Goal: Task Accomplishment & Management: Complete application form

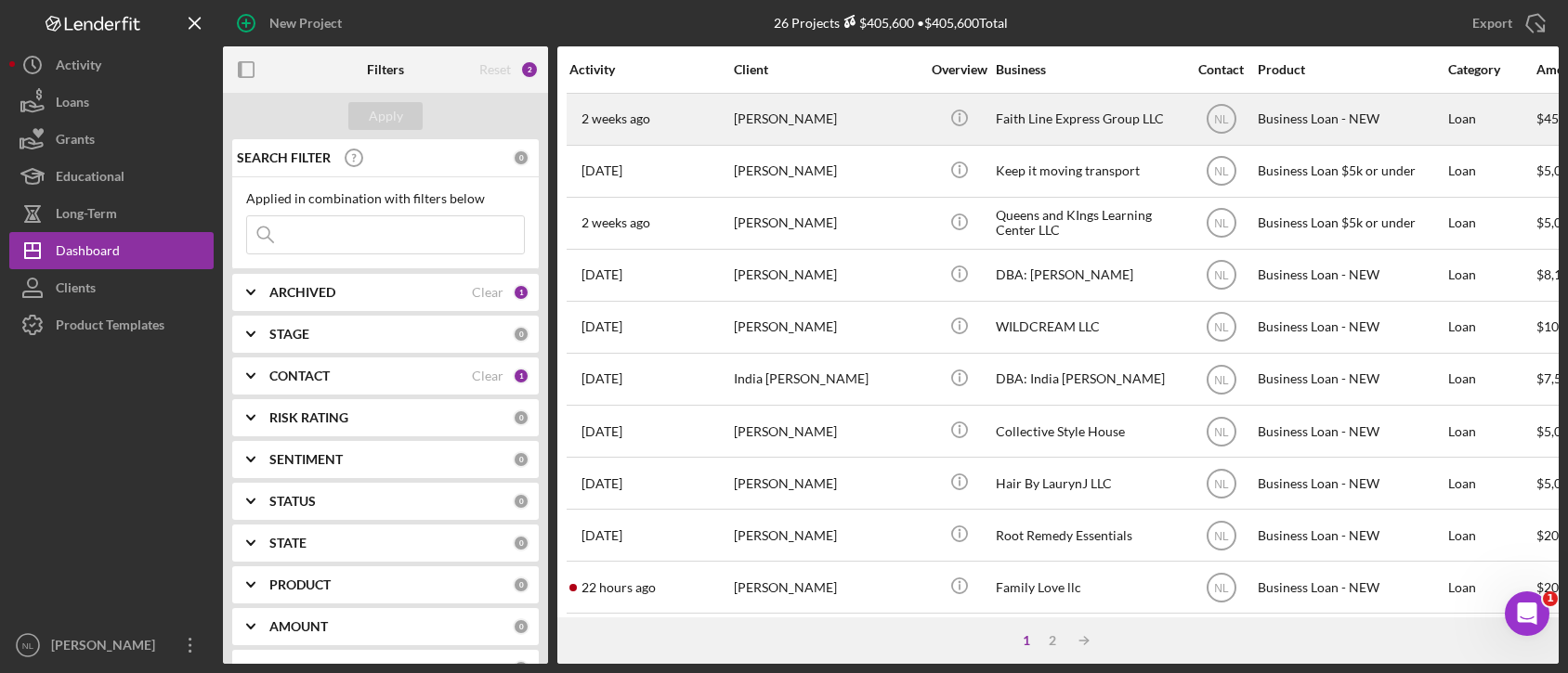
click at [791, 109] on div "[PERSON_NAME]" at bounding box center [827, 119] width 186 height 49
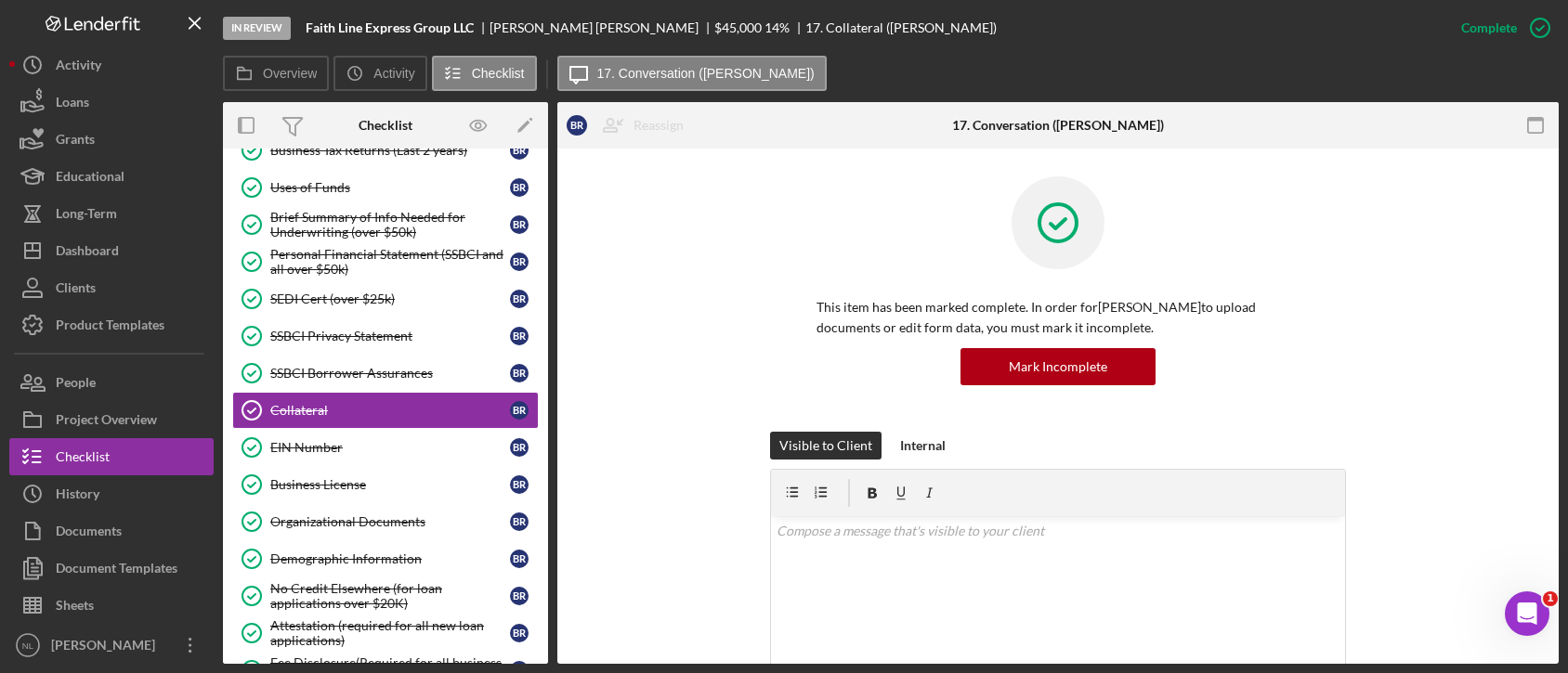
scroll to position [796, 0]
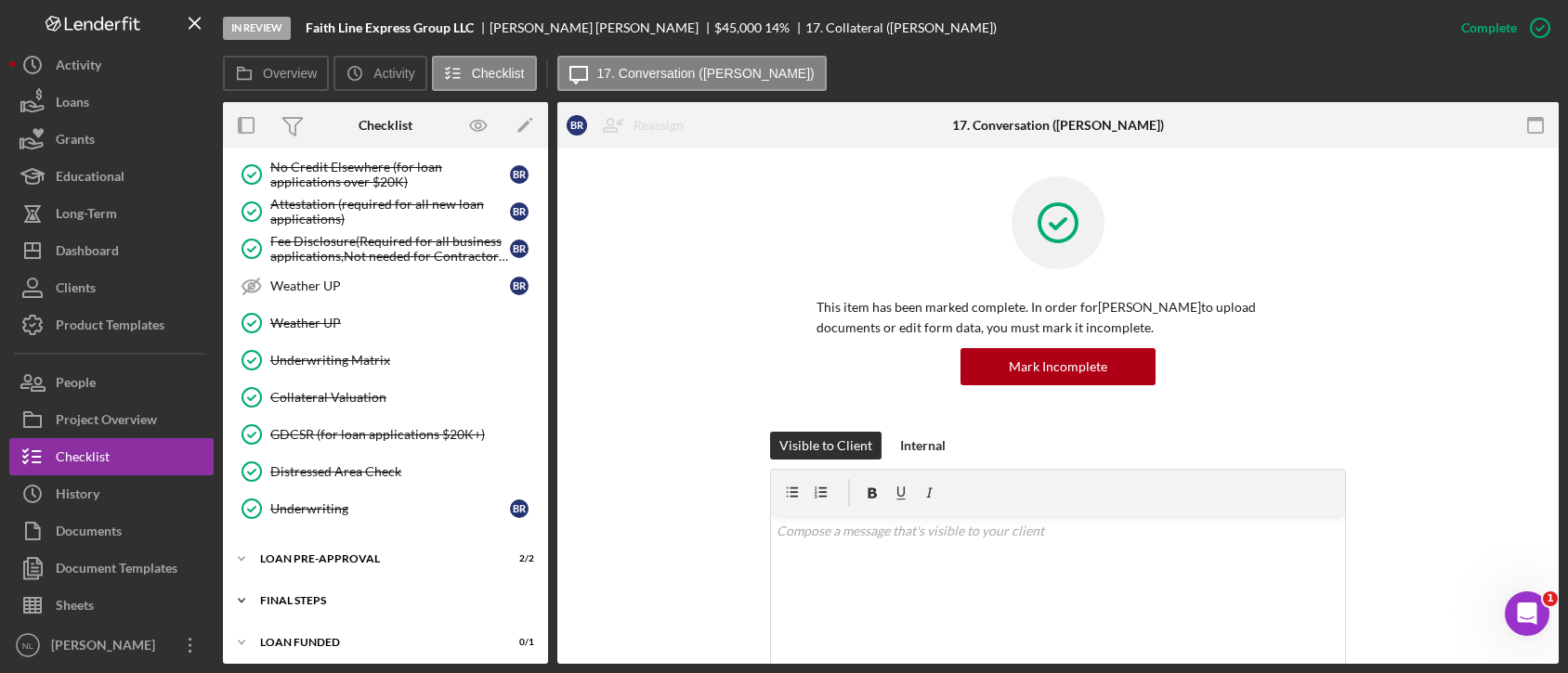
click at [379, 595] on div "FINAL STEPS" at bounding box center [392, 600] width 264 height 11
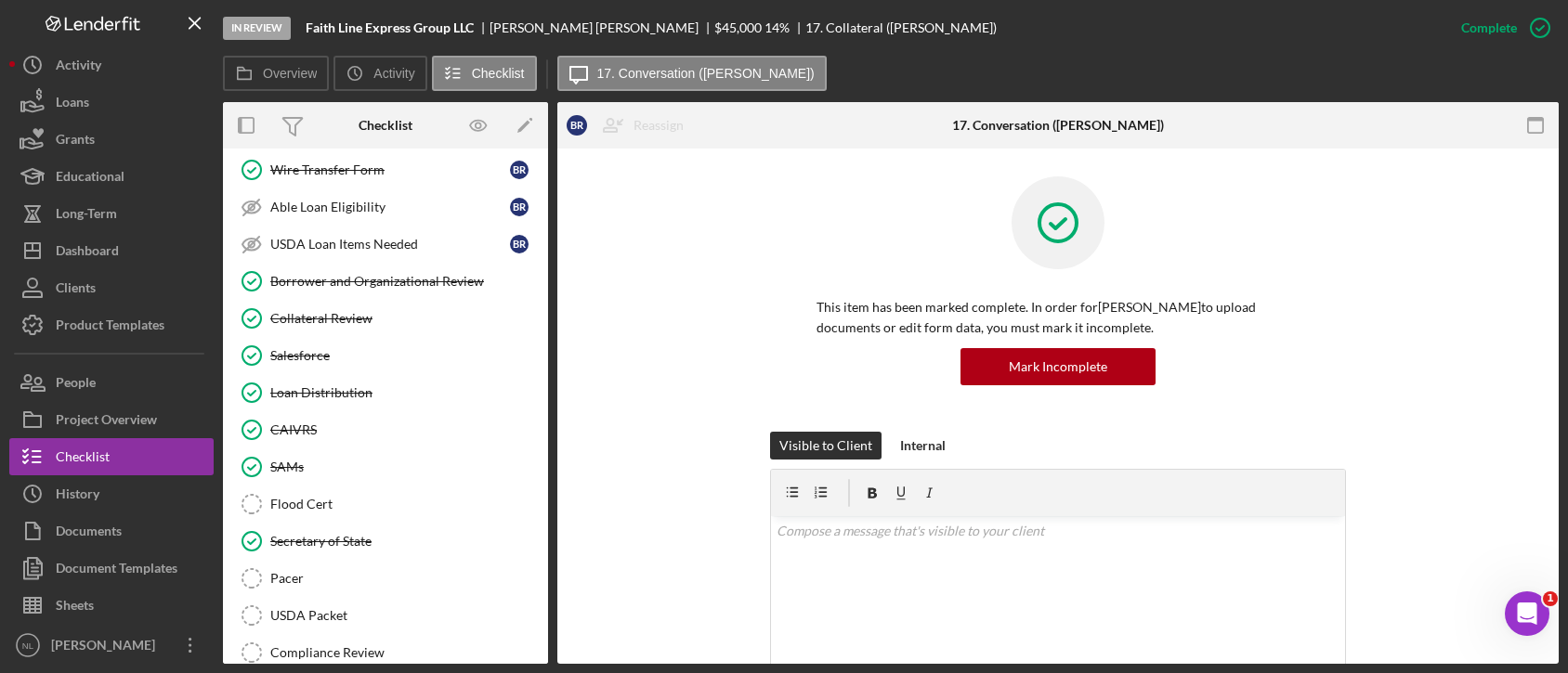
scroll to position [1508, 0]
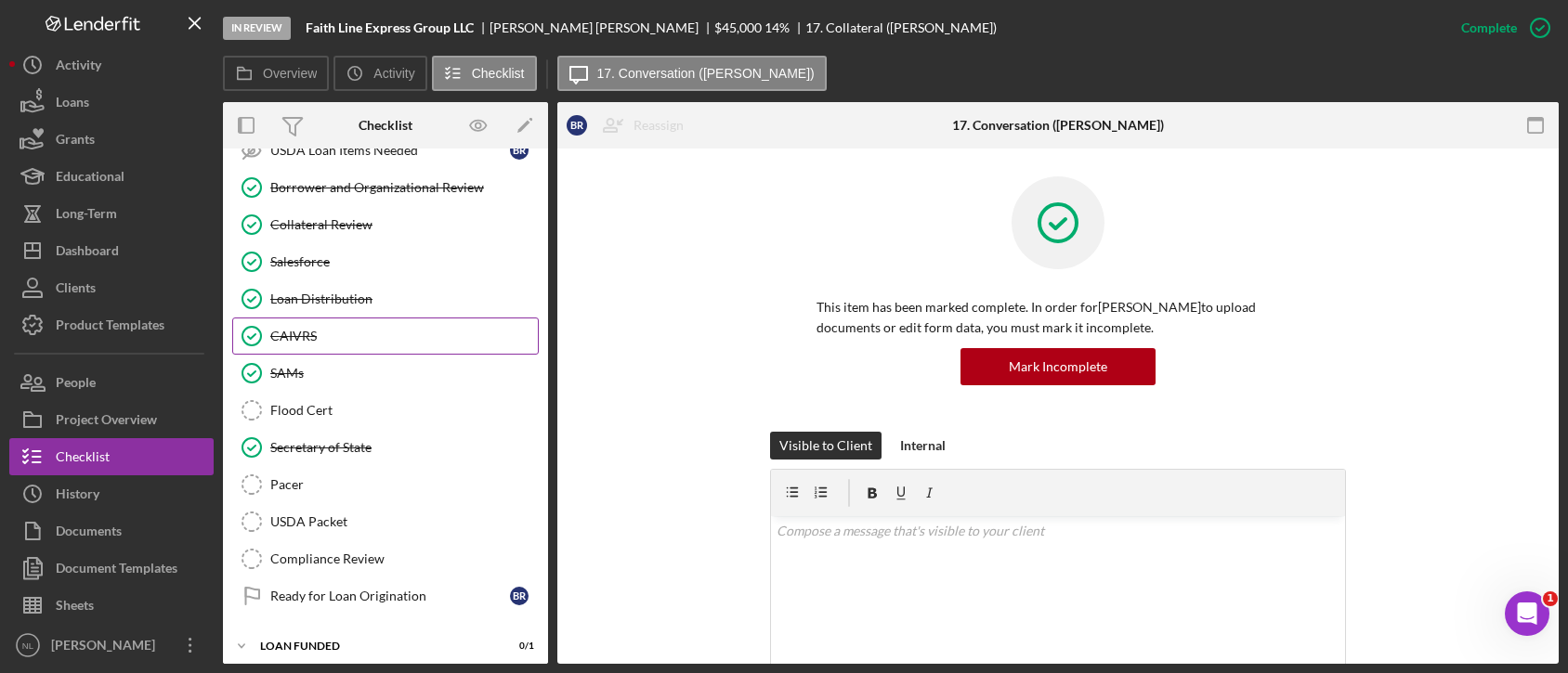
click at [347, 317] on link "CAIVRS CAIVRS" at bounding box center [385, 335] width 306 height 37
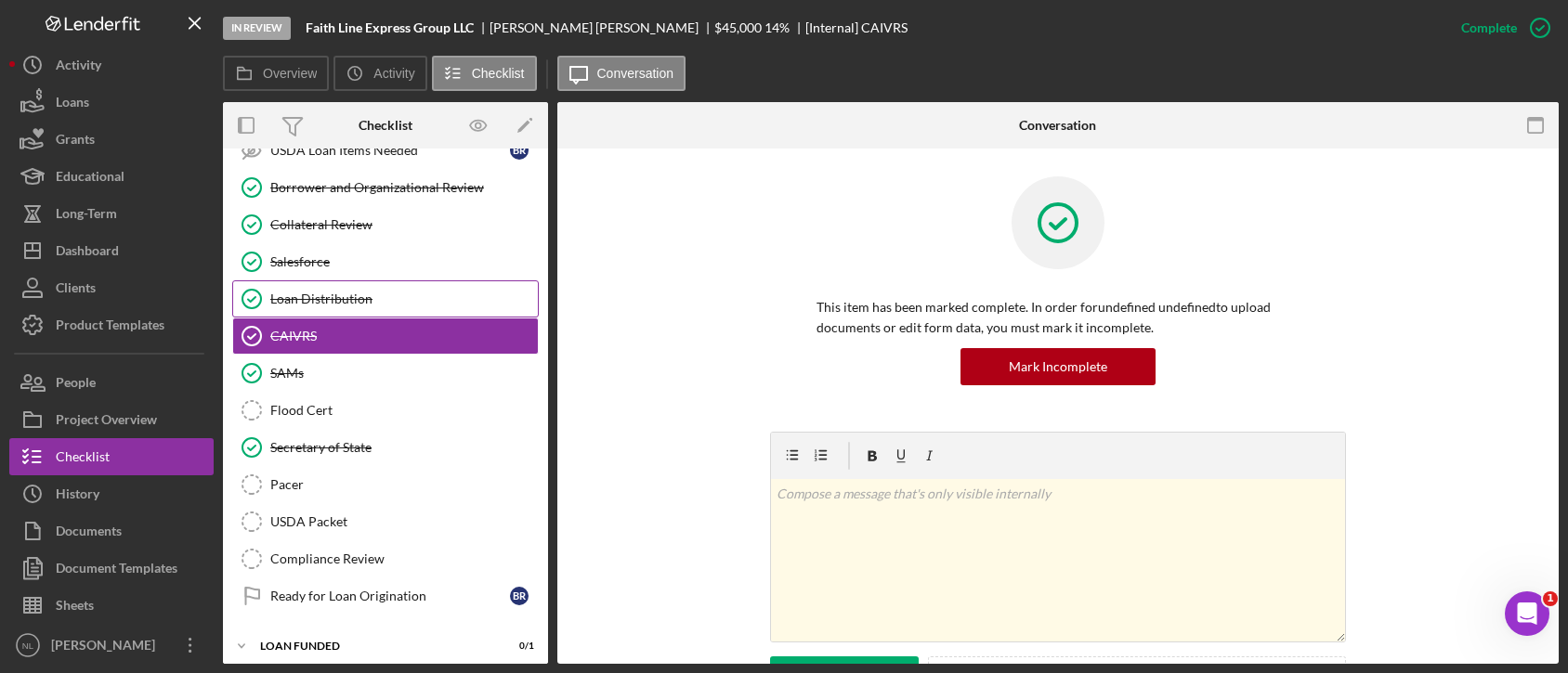
click at [339, 280] on link "Loan Distribution Loan Distribution" at bounding box center [385, 298] width 306 height 37
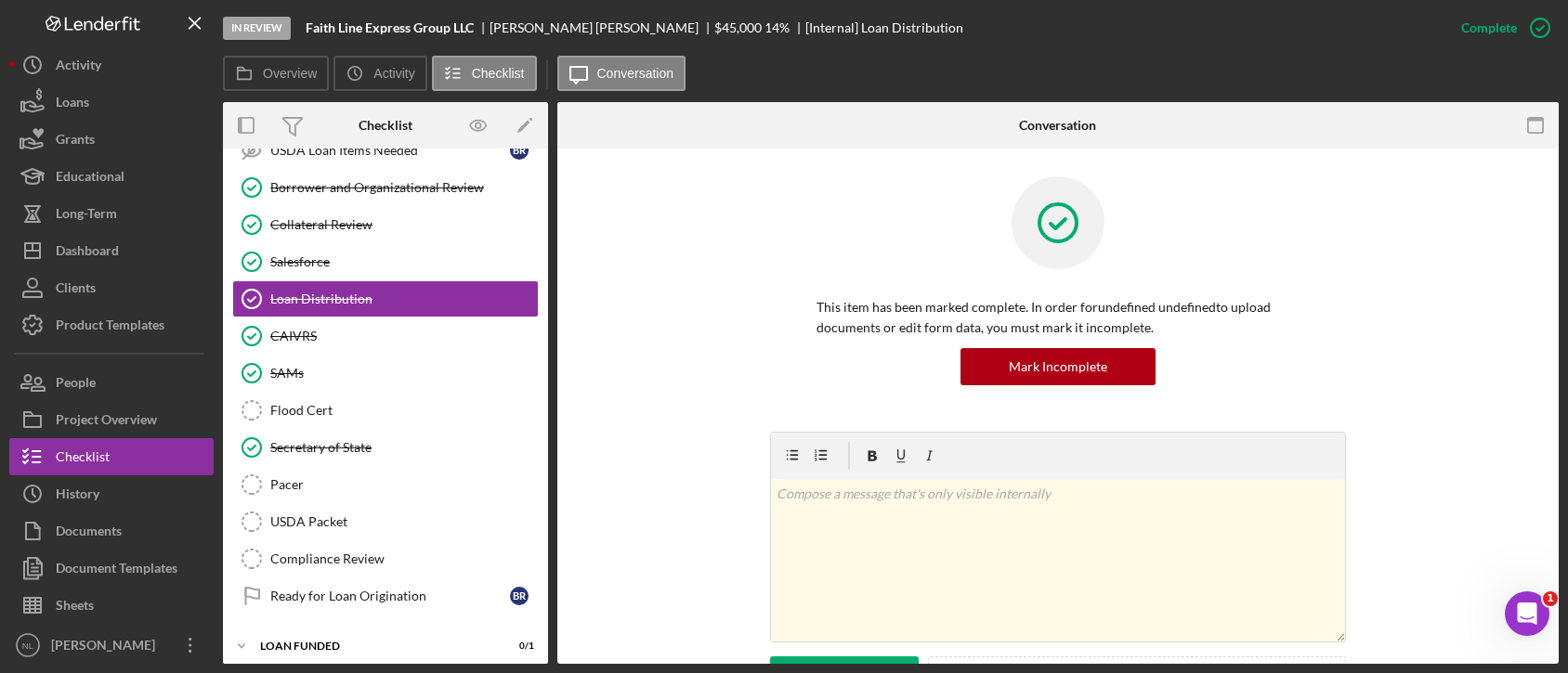
scroll to position [451, 0]
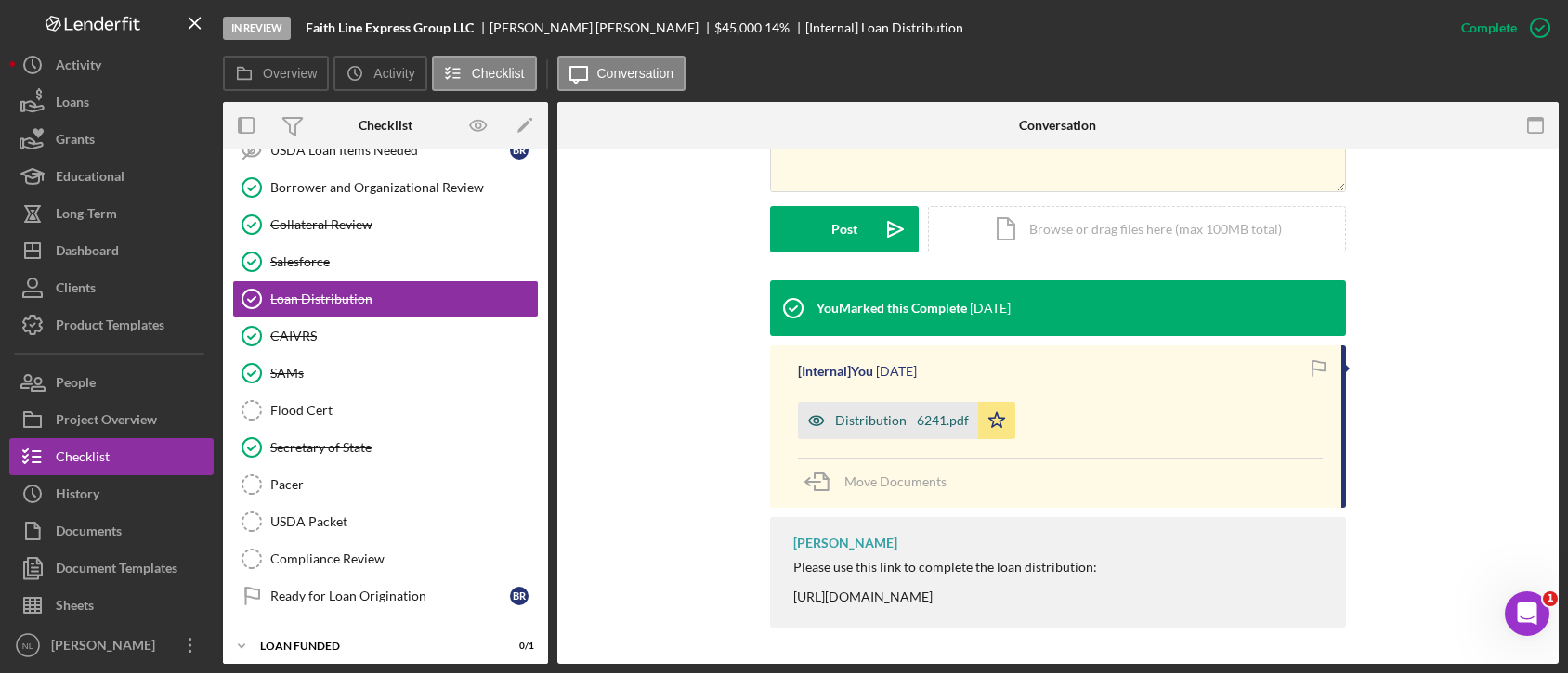
click at [884, 412] on div "Distribution - 6241.pdf" at bounding box center [888, 420] width 181 height 37
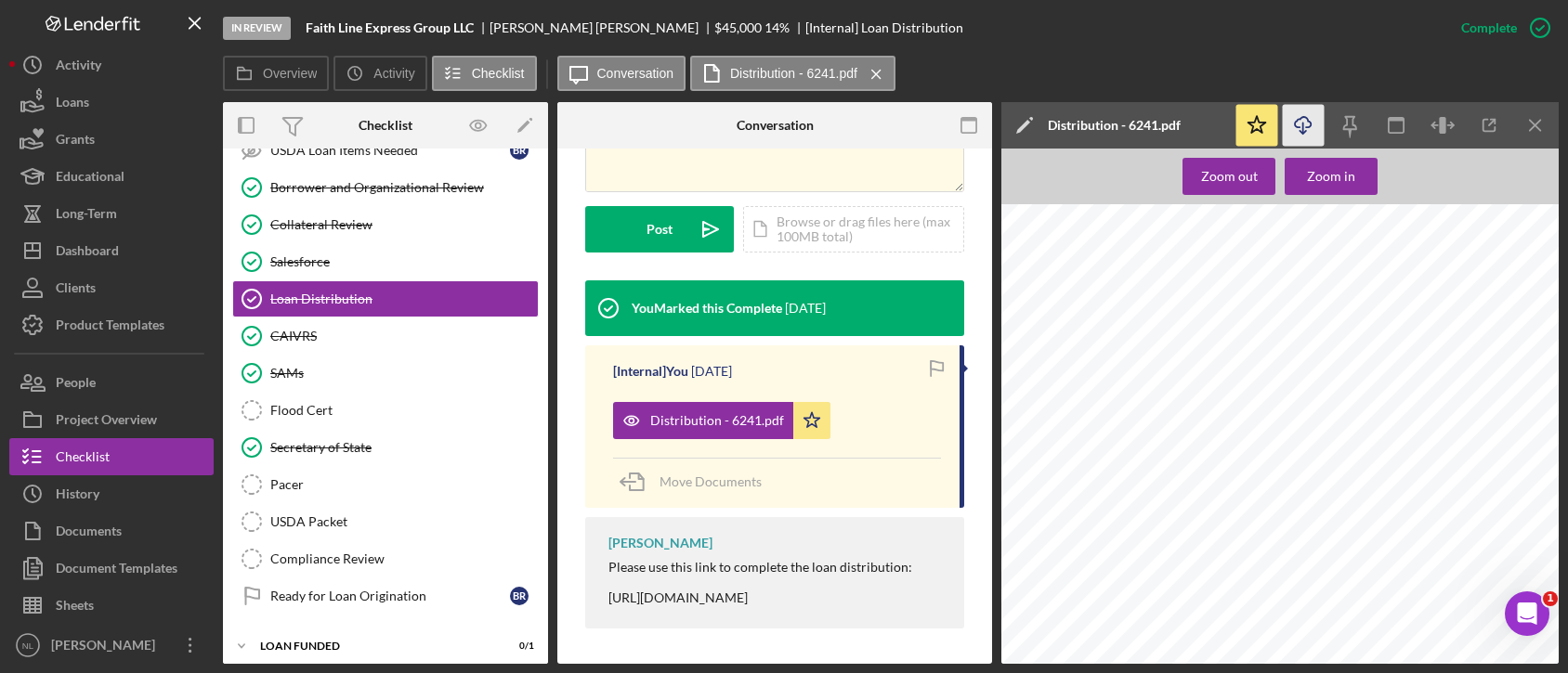
click at [1300, 119] on icon "button" at bounding box center [1303, 122] width 16 height 10
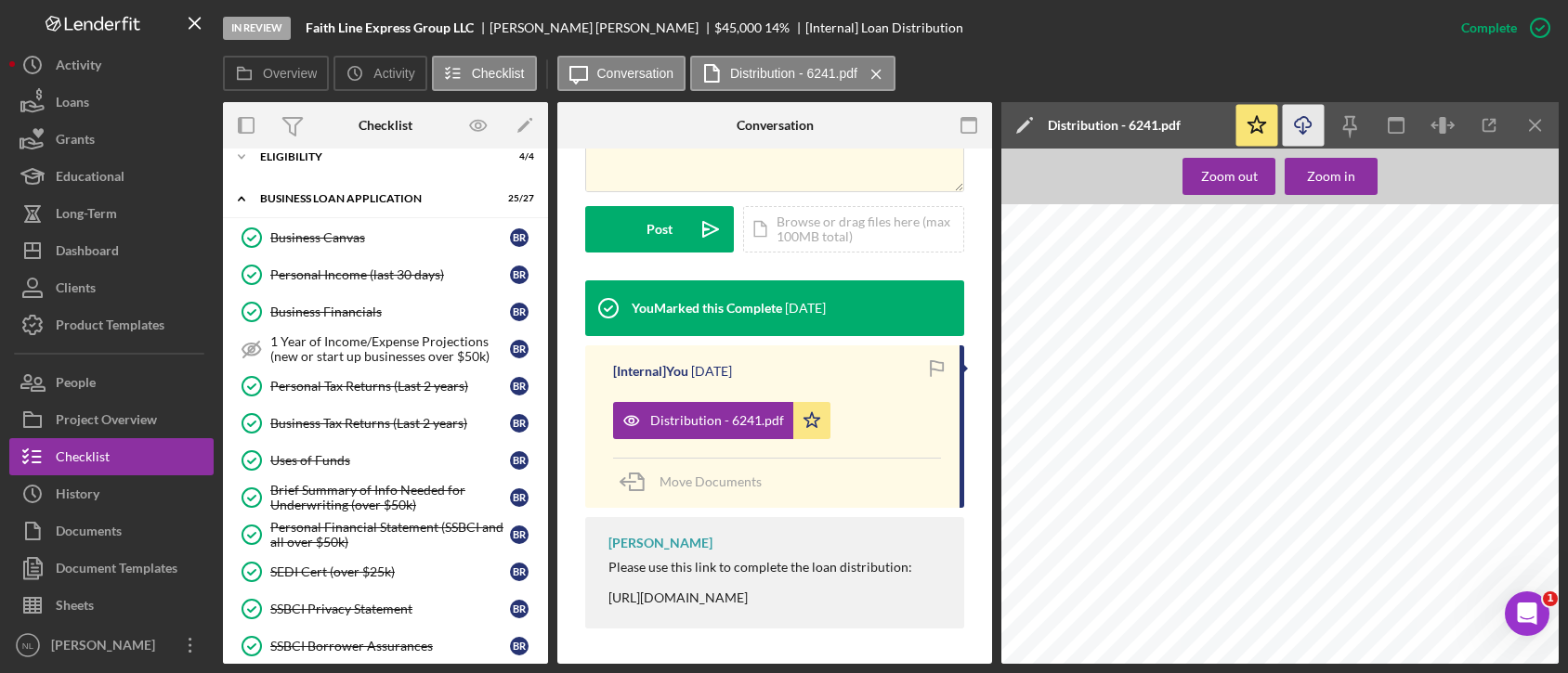
scroll to position [0, 0]
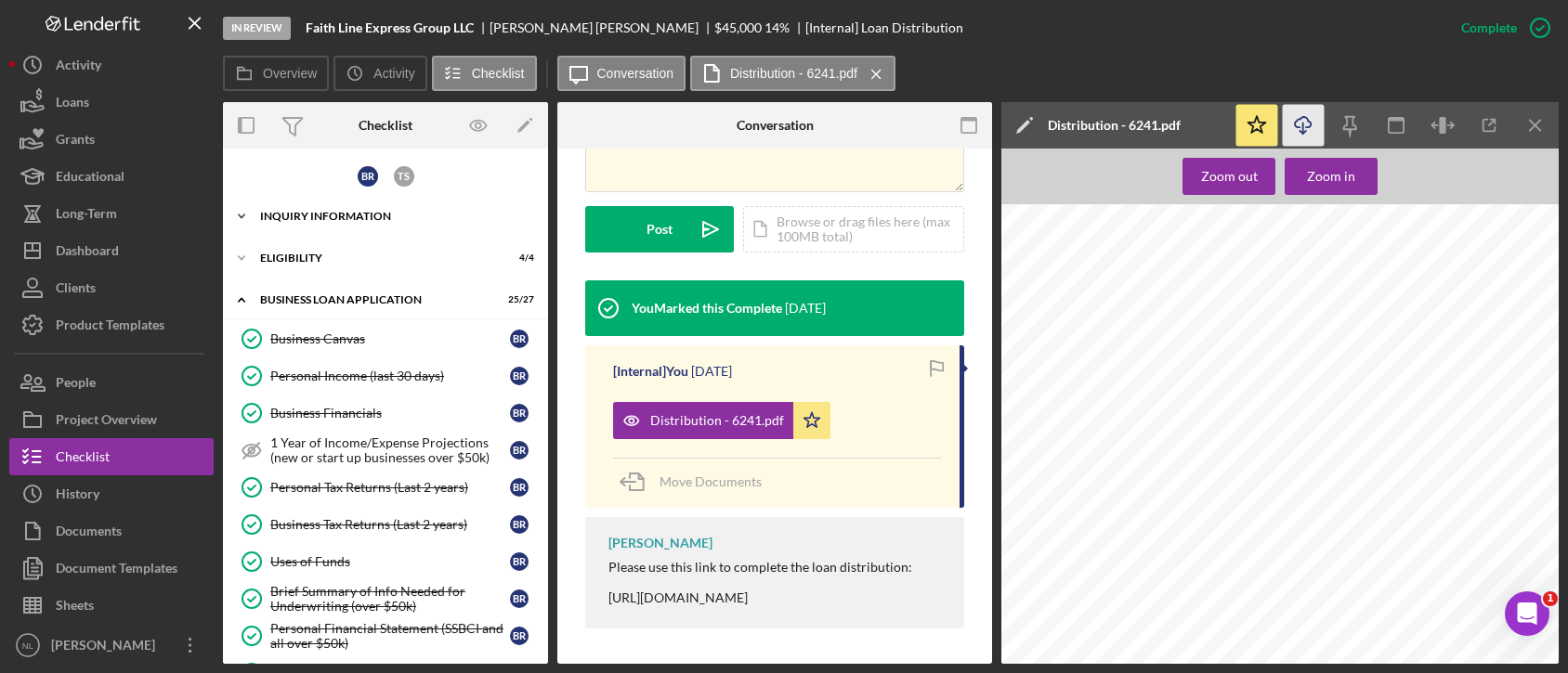
click at [297, 206] on div "Icon/Expander INQUIRY INFORMATION 10 / 11" at bounding box center [385, 215] width 325 height 37
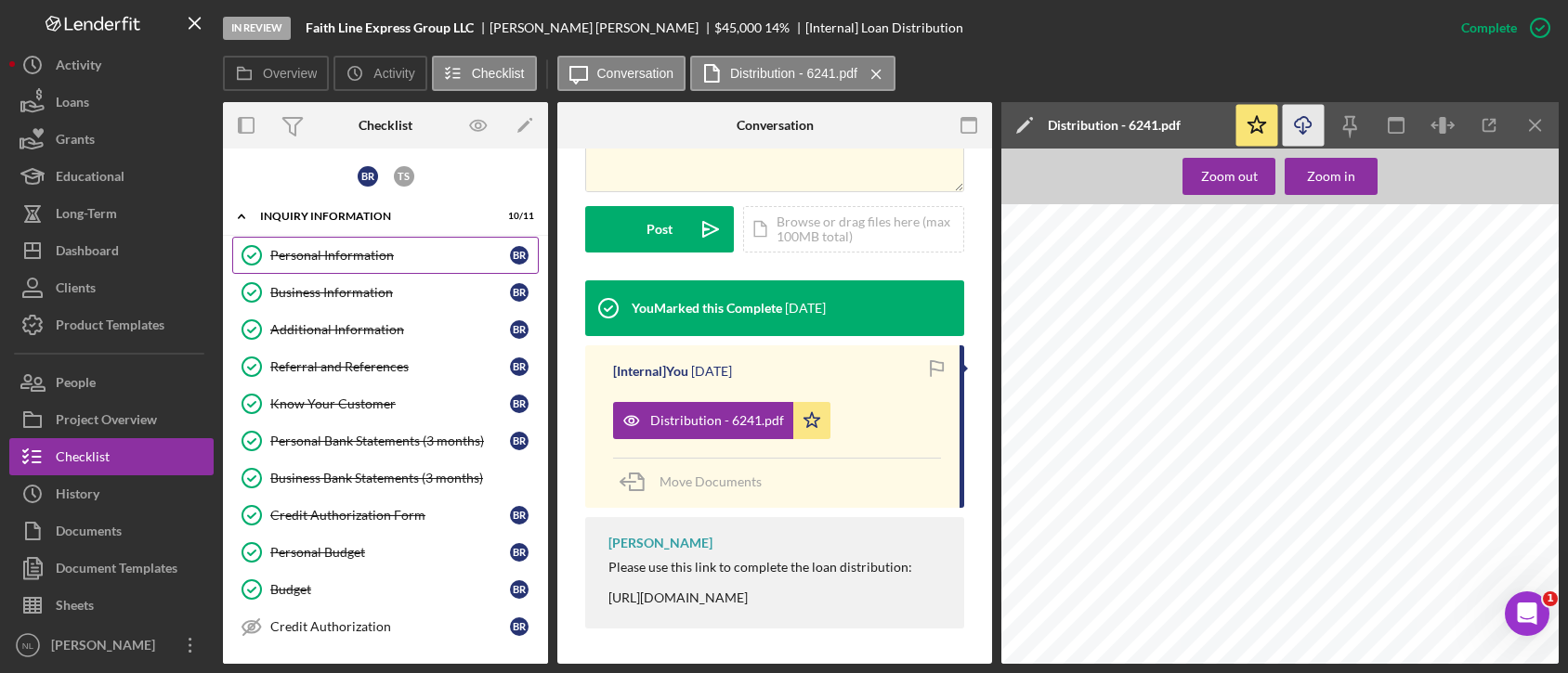
click at [316, 241] on link "Personal Information Personal Information B R" at bounding box center [385, 254] width 306 height 37
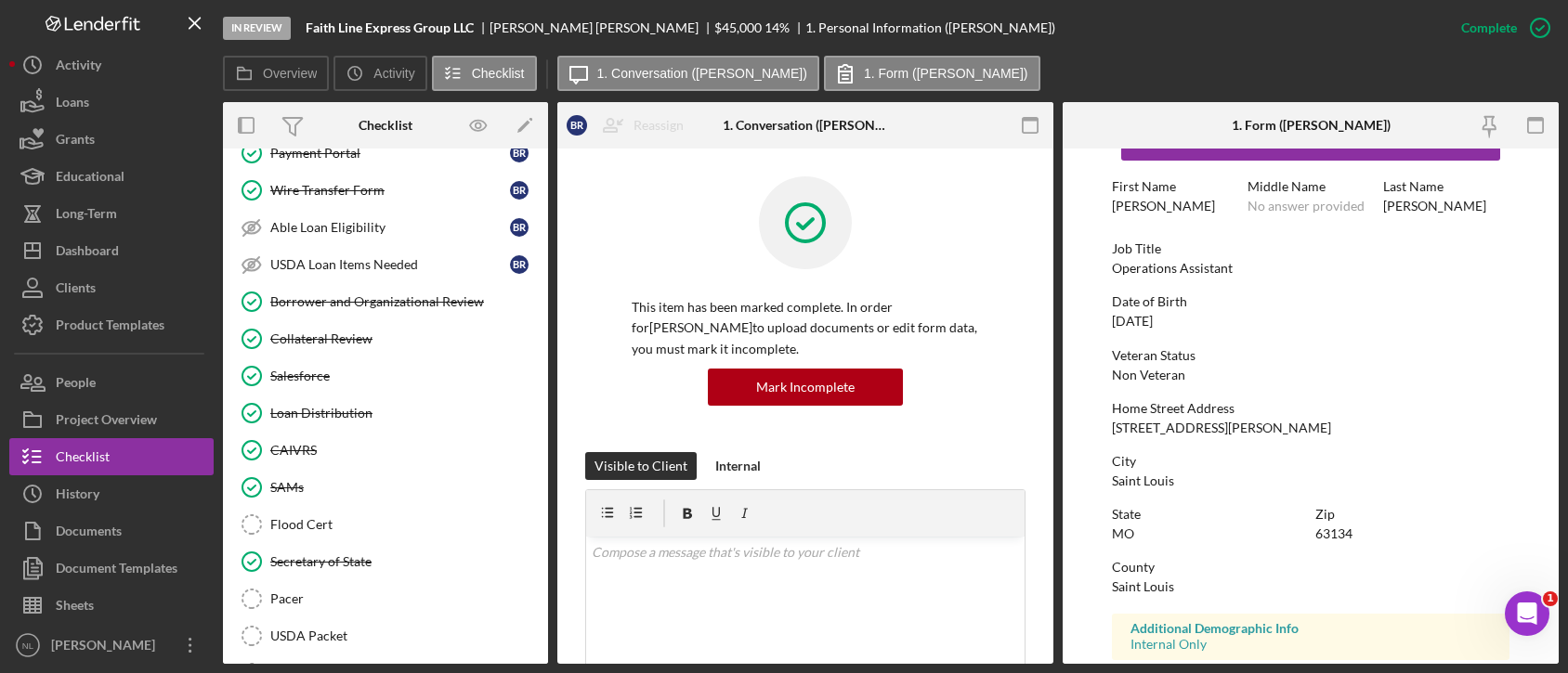
scroll to position [1923, 0]
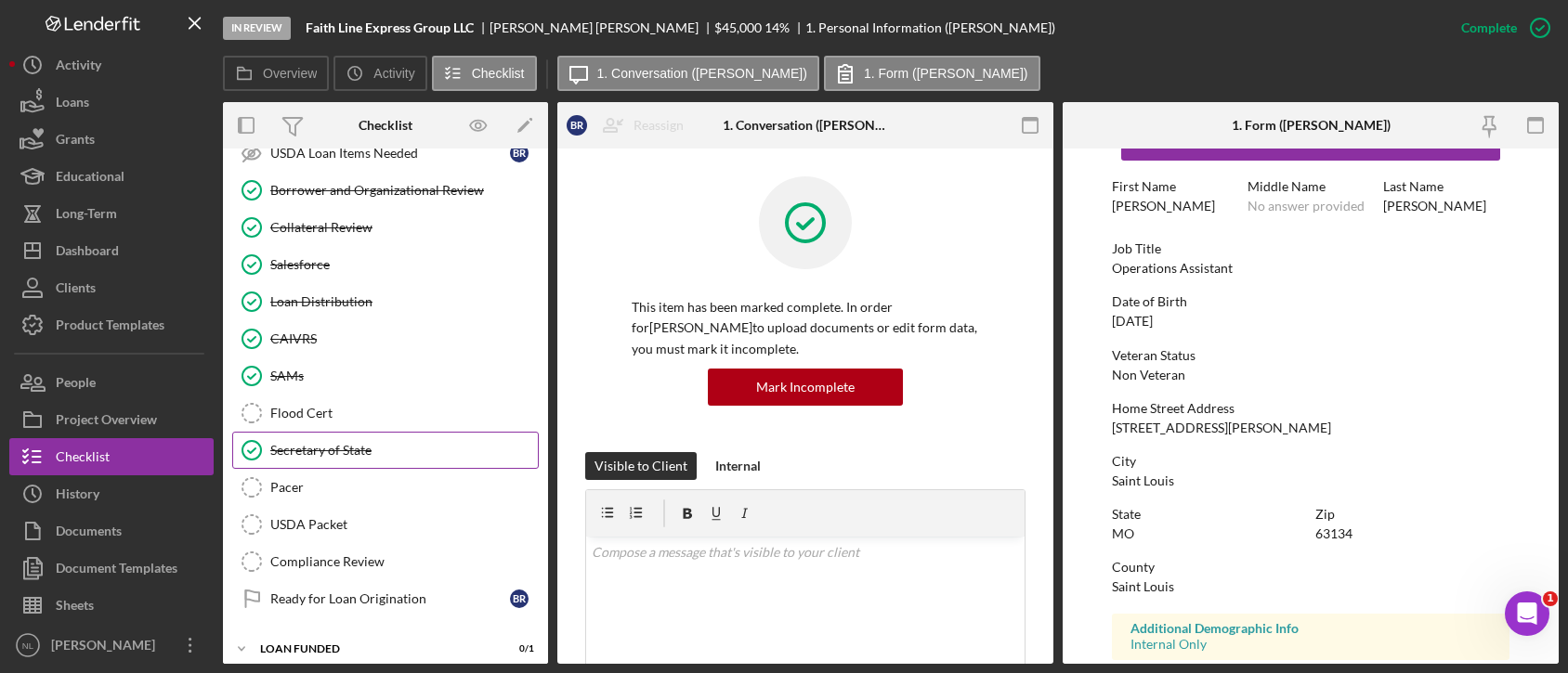
click at [393, 443] on div "Secretary of State" at bounding box center [404, 450] width 267 height 15
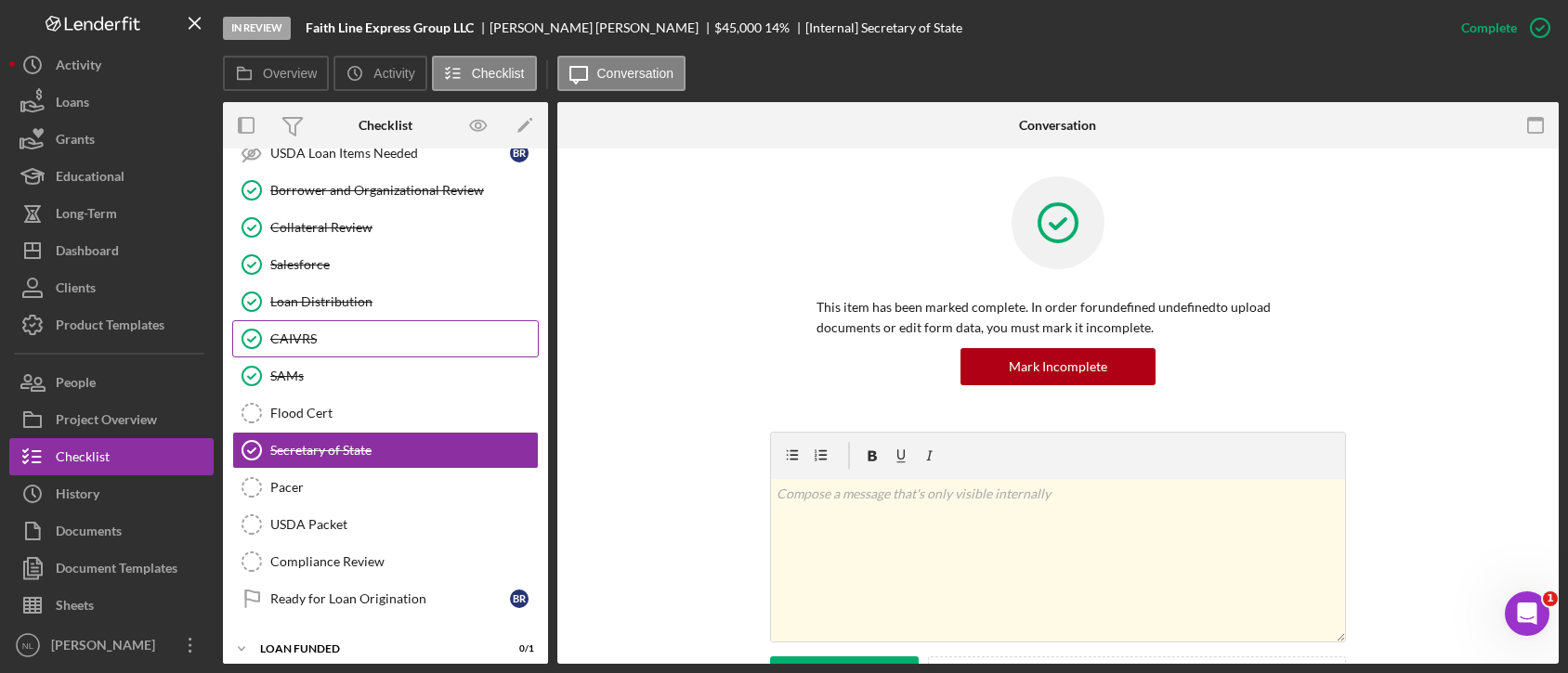
scroll to position [1923, 0]
click at [359, 294] on div "Loan Distribution" at bounding box center [404, 301] width 267 height 15
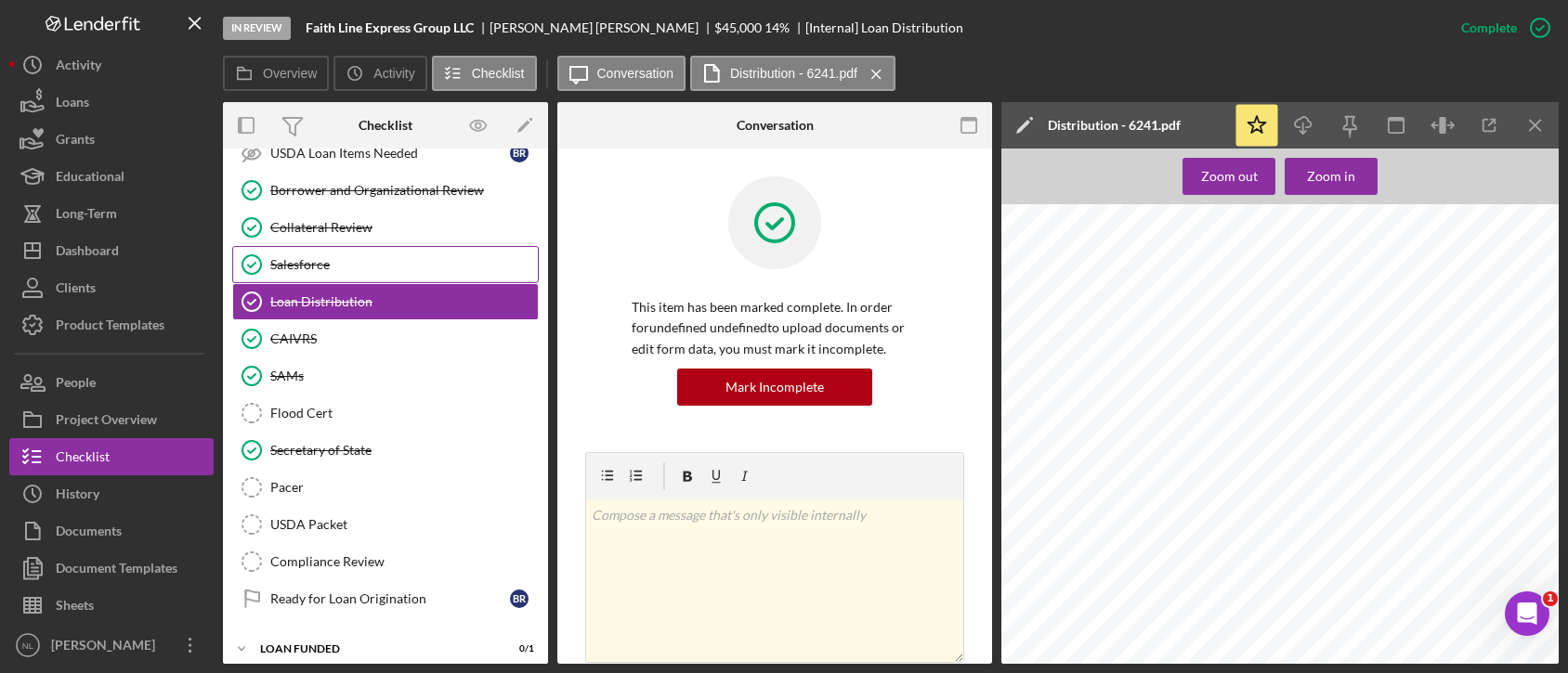
click at [342, 257] on div "Salesforce" at bounding box center [404, 264] width 267 height 15
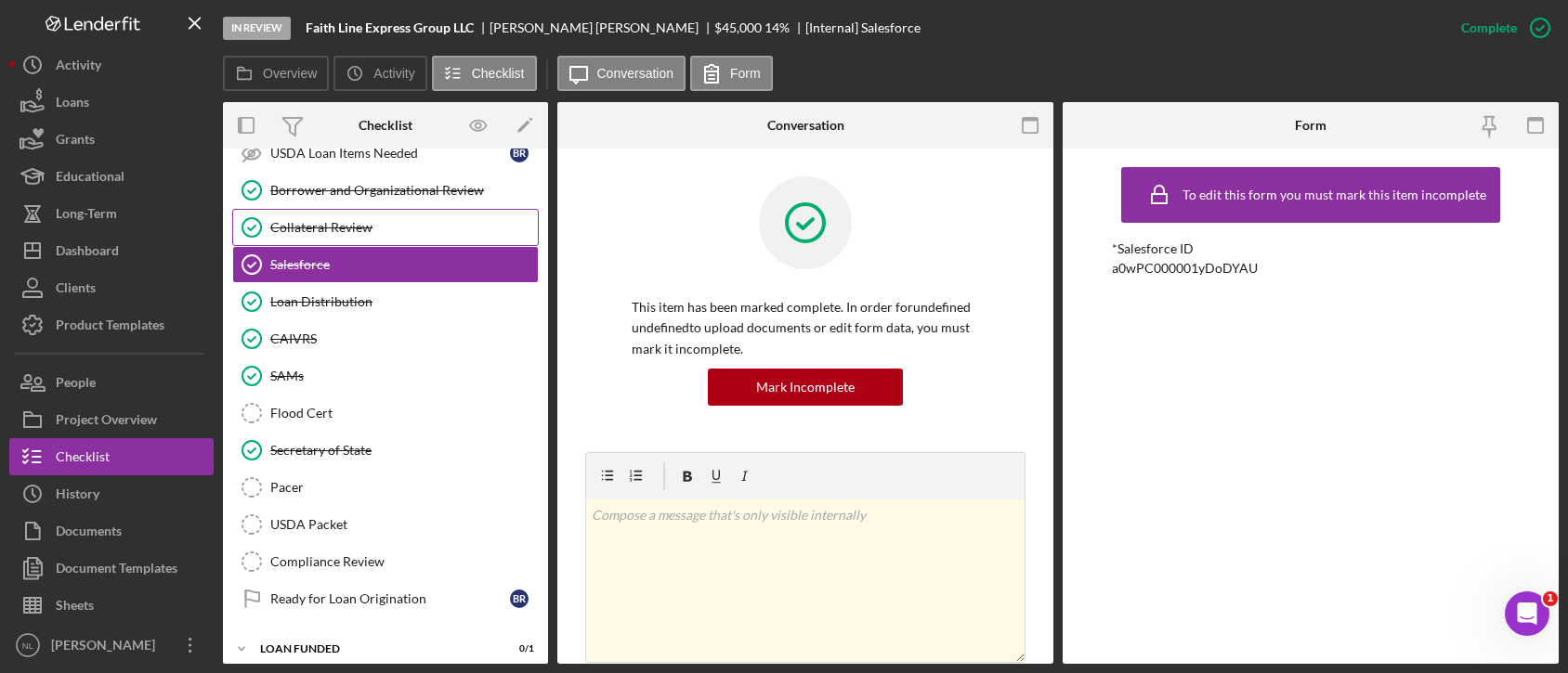
click at [334, 220] on div "Collateral Review" at bounding box center [404, 227] width 267 height 15
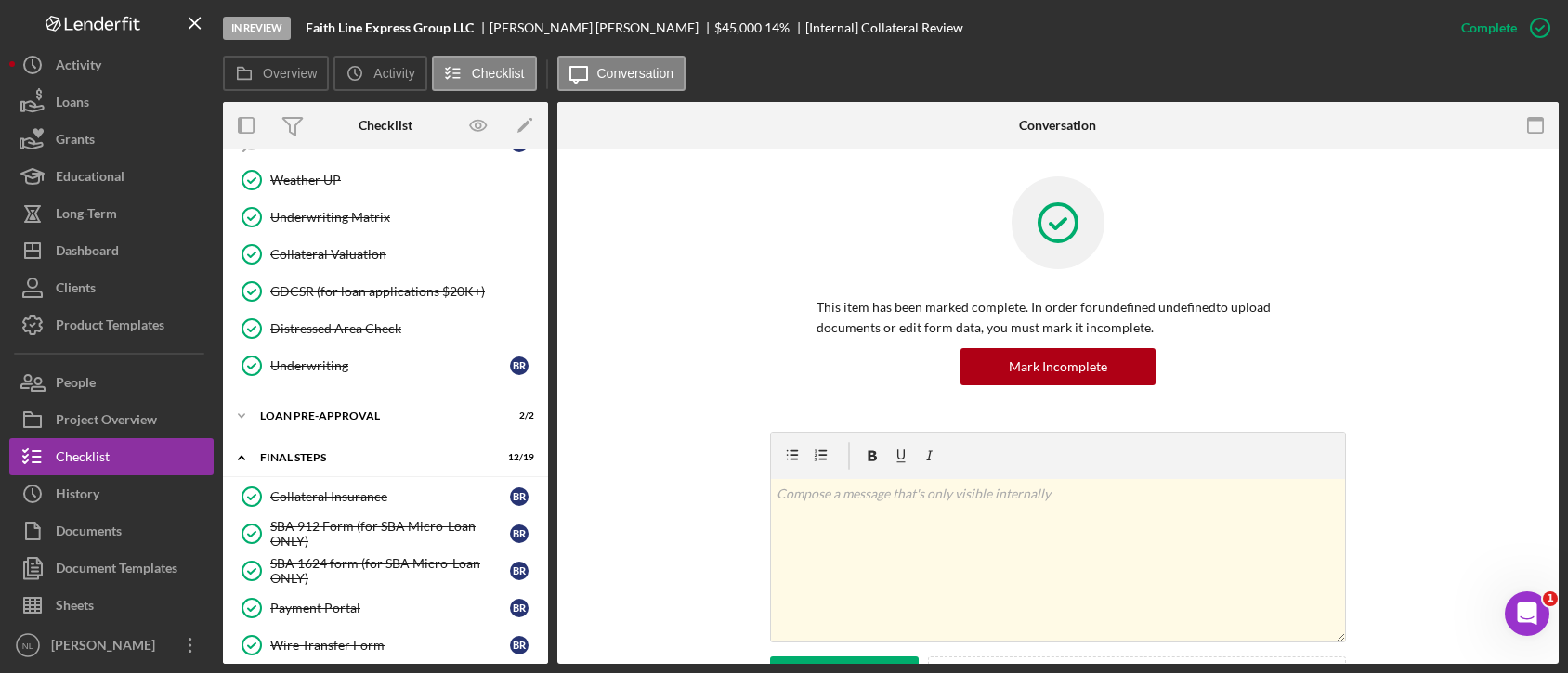
scroll to position [1334, 0]
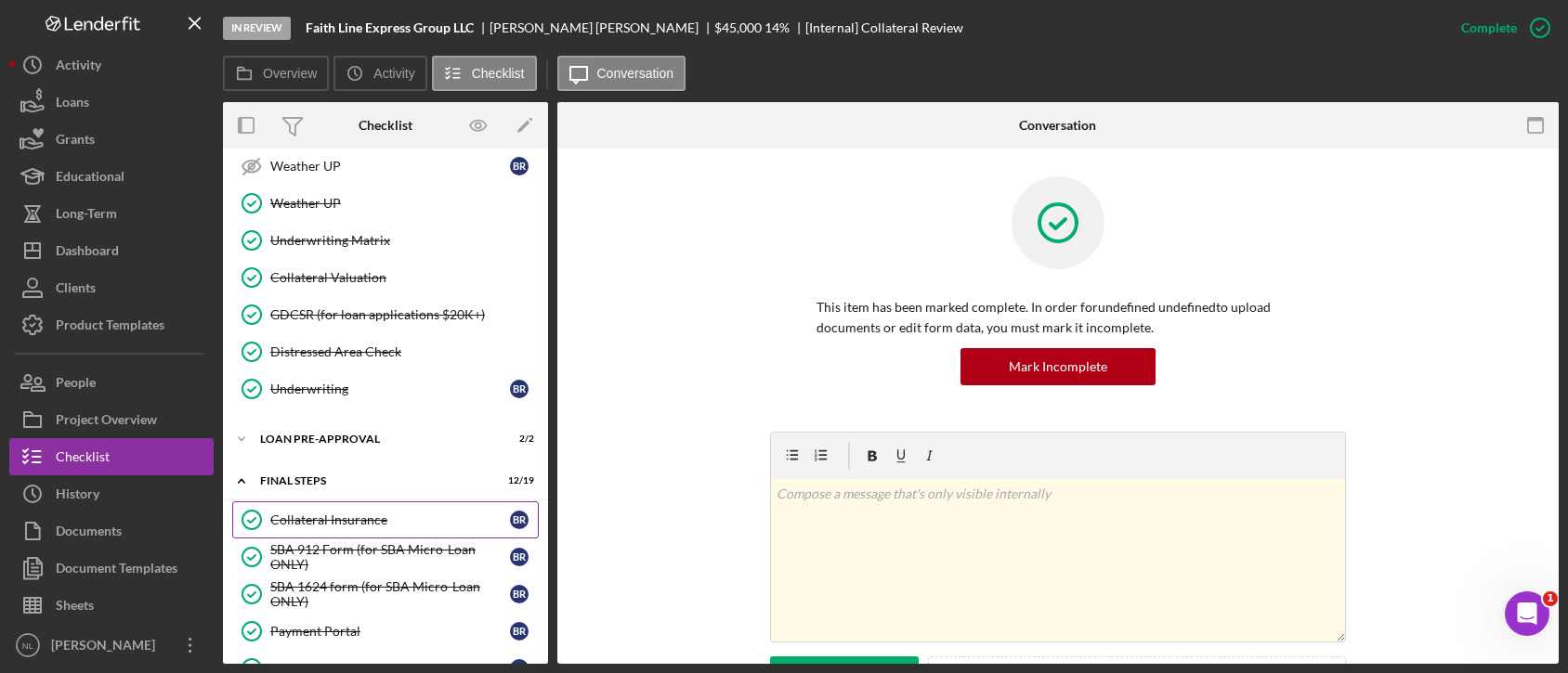
click at [344, 512] on div "Collateral Insurance" at bounding box center [390, 519] width 239 height 15
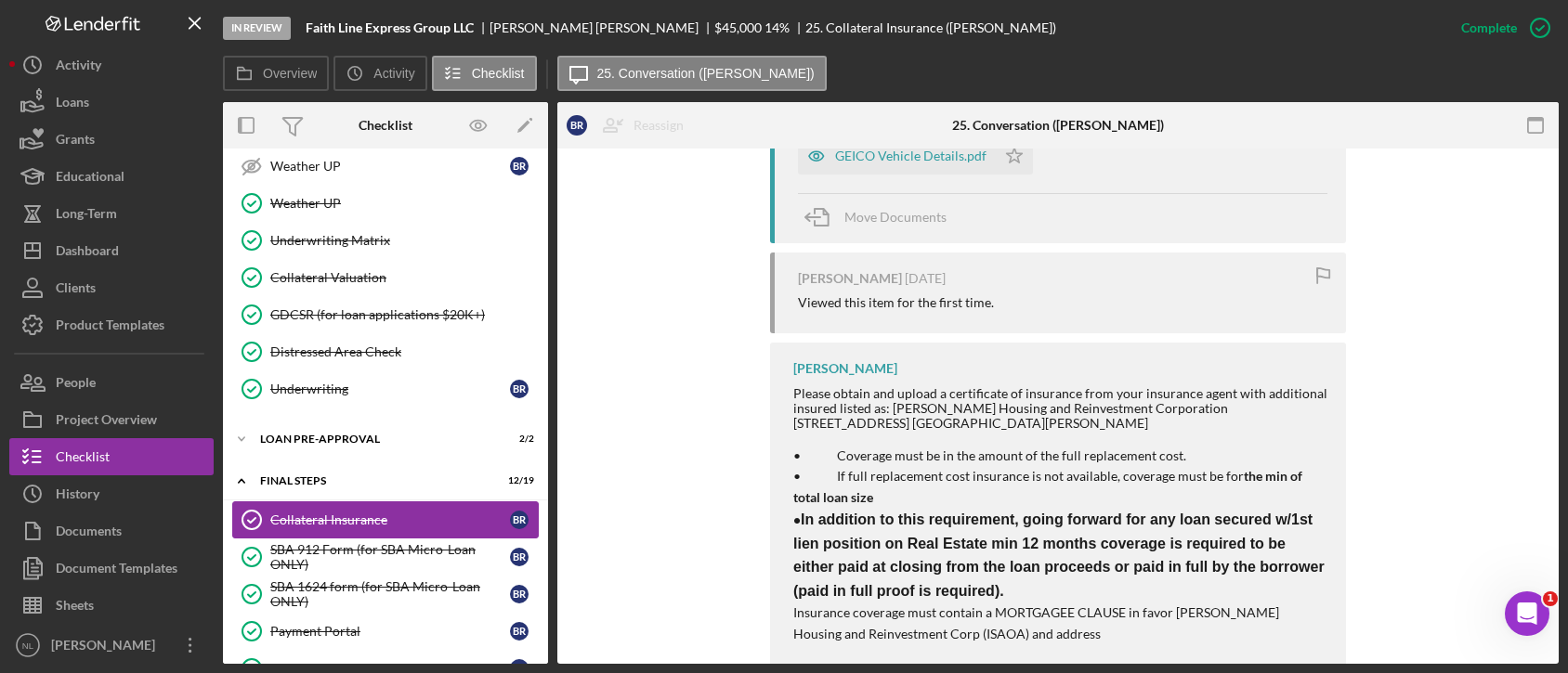
scroll to position [1923, 0]
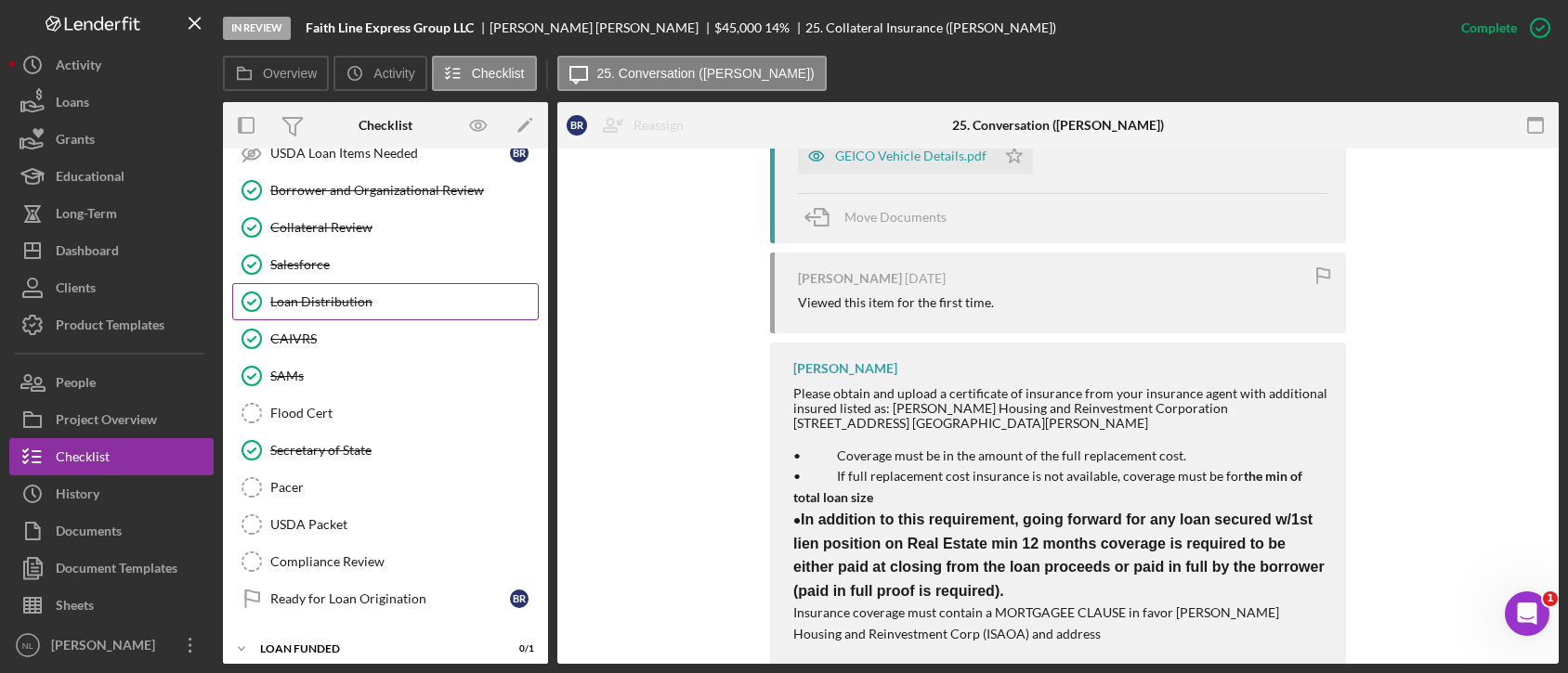
click at [343, 283] on link "Loan Distribution Loan Distribution" at bounding box center [385, 301] width 306 height 37
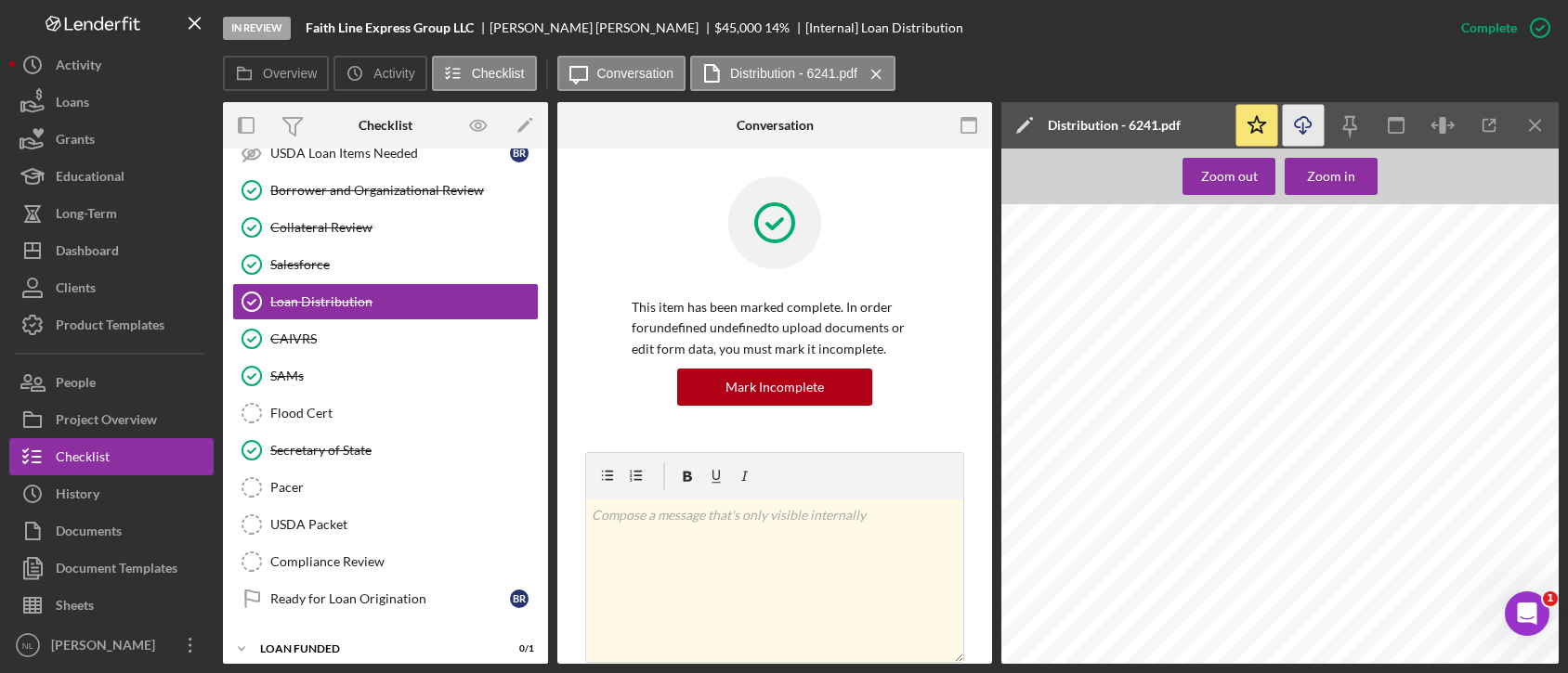
click at [1313, 120] on icon "Icon/Download" at bounding box center [1304, 126] width 42 height 42
click at [174, 236] on button "Icon/Dashboard Dashboard" at bounding box center [111, 250] width 204 height 37
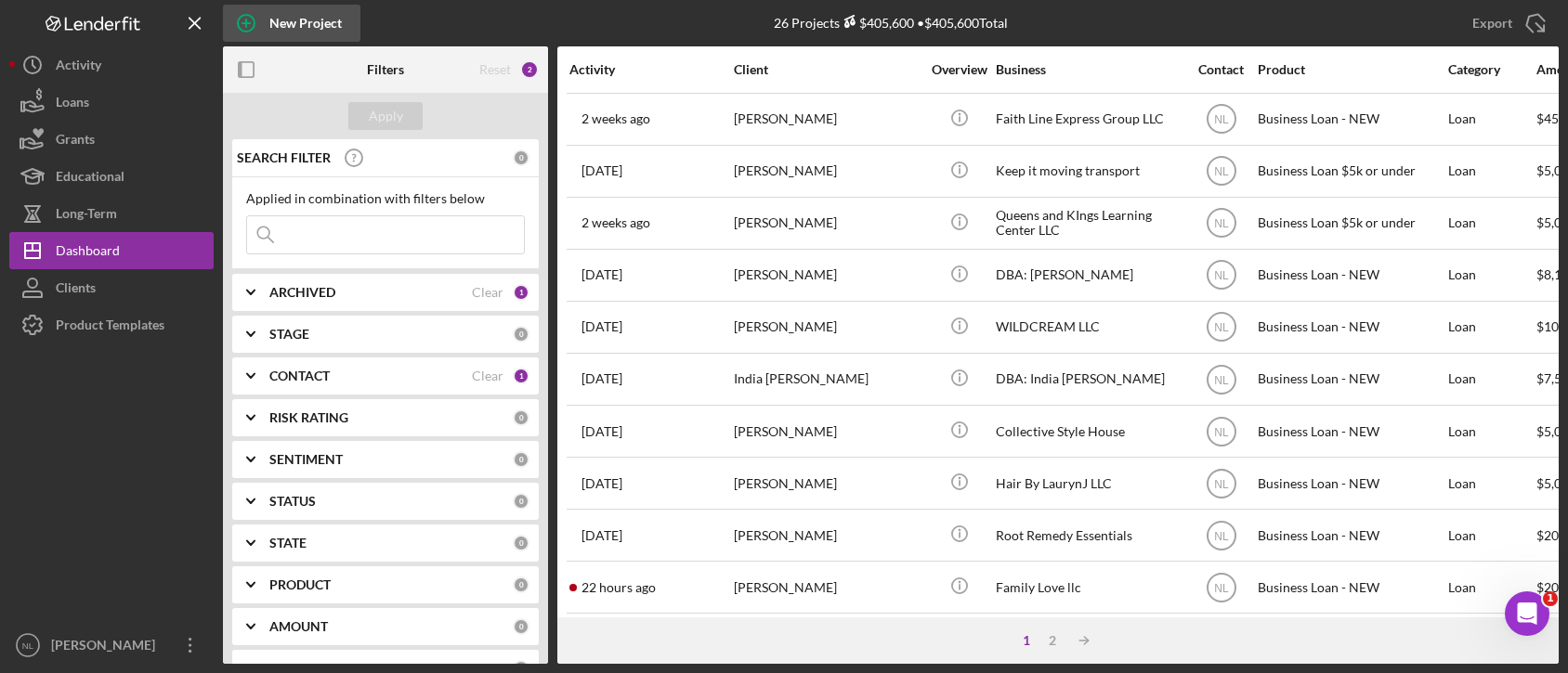
click at [328, 26] on div "New Project" at bounding box center [305, 23] width 73 height 37
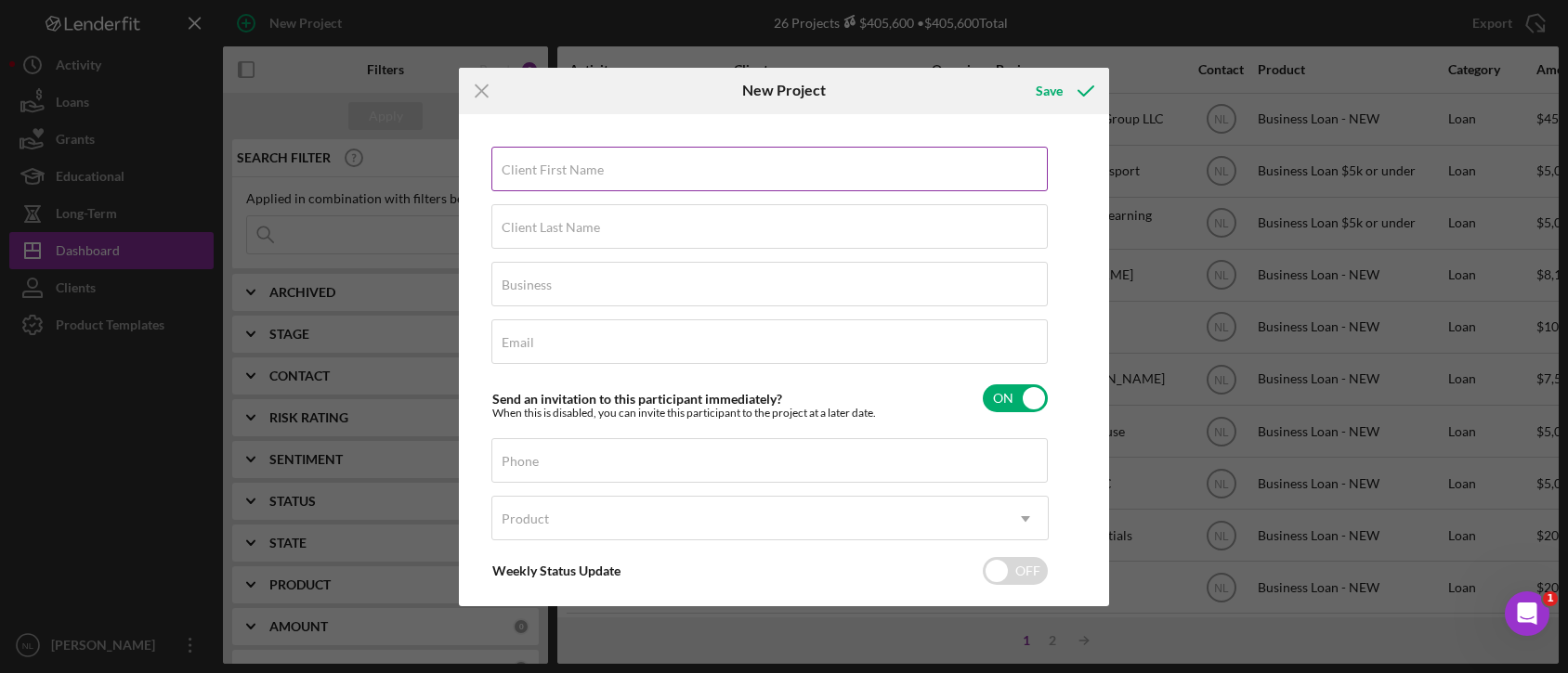
click at [588, 190] on div "Client First Name Required" at bounding box center [770, 169] width 558 height 47
click at [523, 182] on input "Client First Name" at bounding box center [770, 168] width 557 height 45
type input "Yasmiene"
click at [563, 208] on div "Client Last Name Required" at bounding box center [770, 227] width 558 height 47
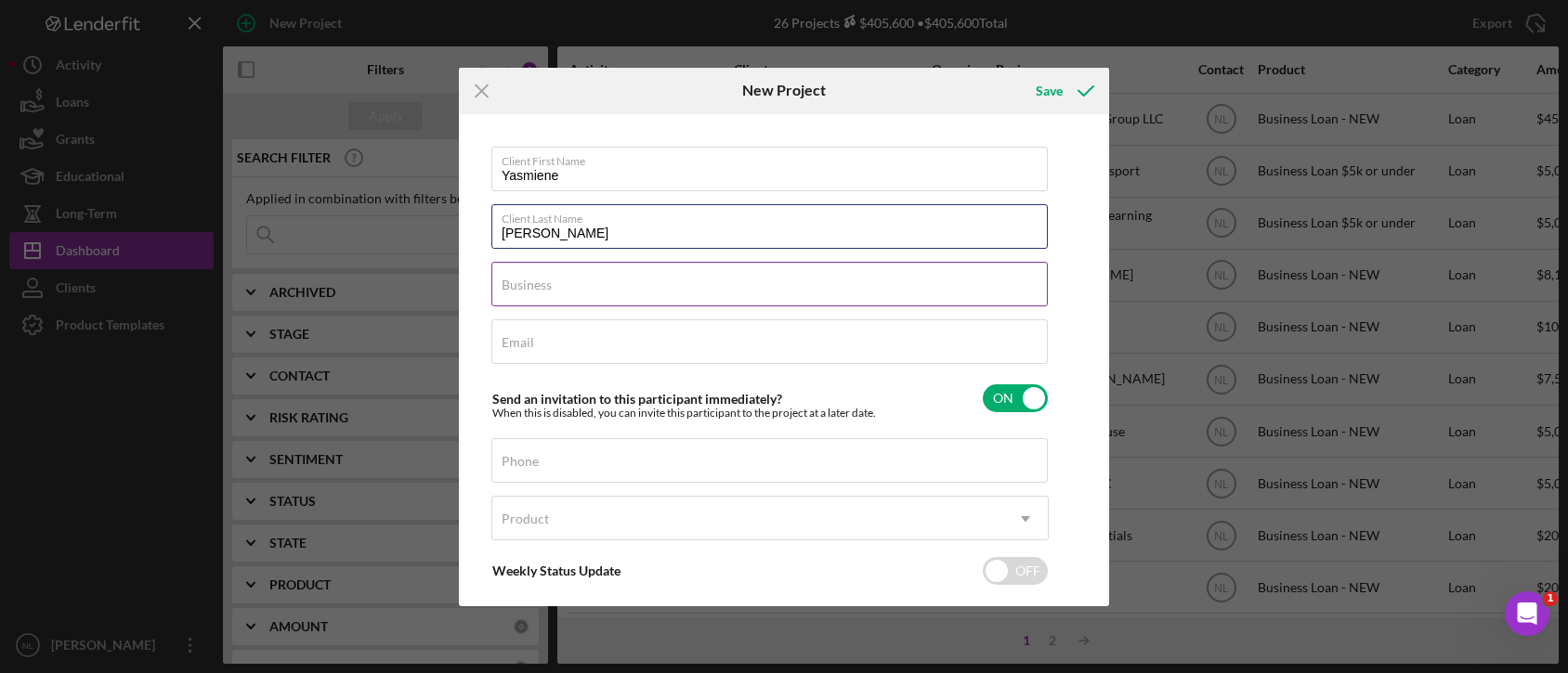
type input "[PERSON_NAME]"
click at [562, 281] on div "Business Required" at bounding box center [770, 285] width 558 height 47
type input "IL Consumer Loan"
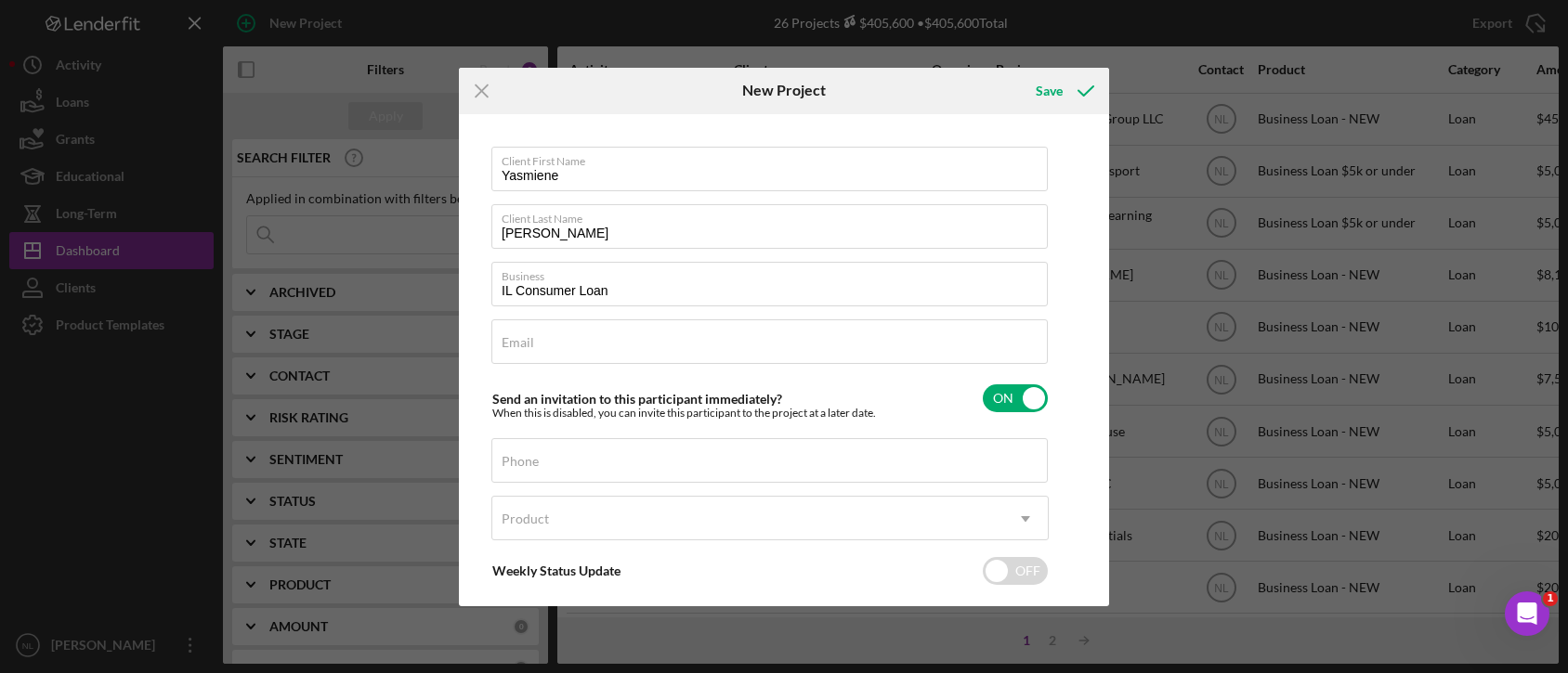
click at [598, 366] on div "Client First Name Yasmiene Client Last Name [PERSON_NAME] Business IL Consumer …" at bounding box center [770, 407] width 558 height 520
click at [559, 353] on input "Email" at bounding box center [770, 341] width 557 height 45
paste input "[EMAIL_ADDRESS][DOMAIN_NAME]"
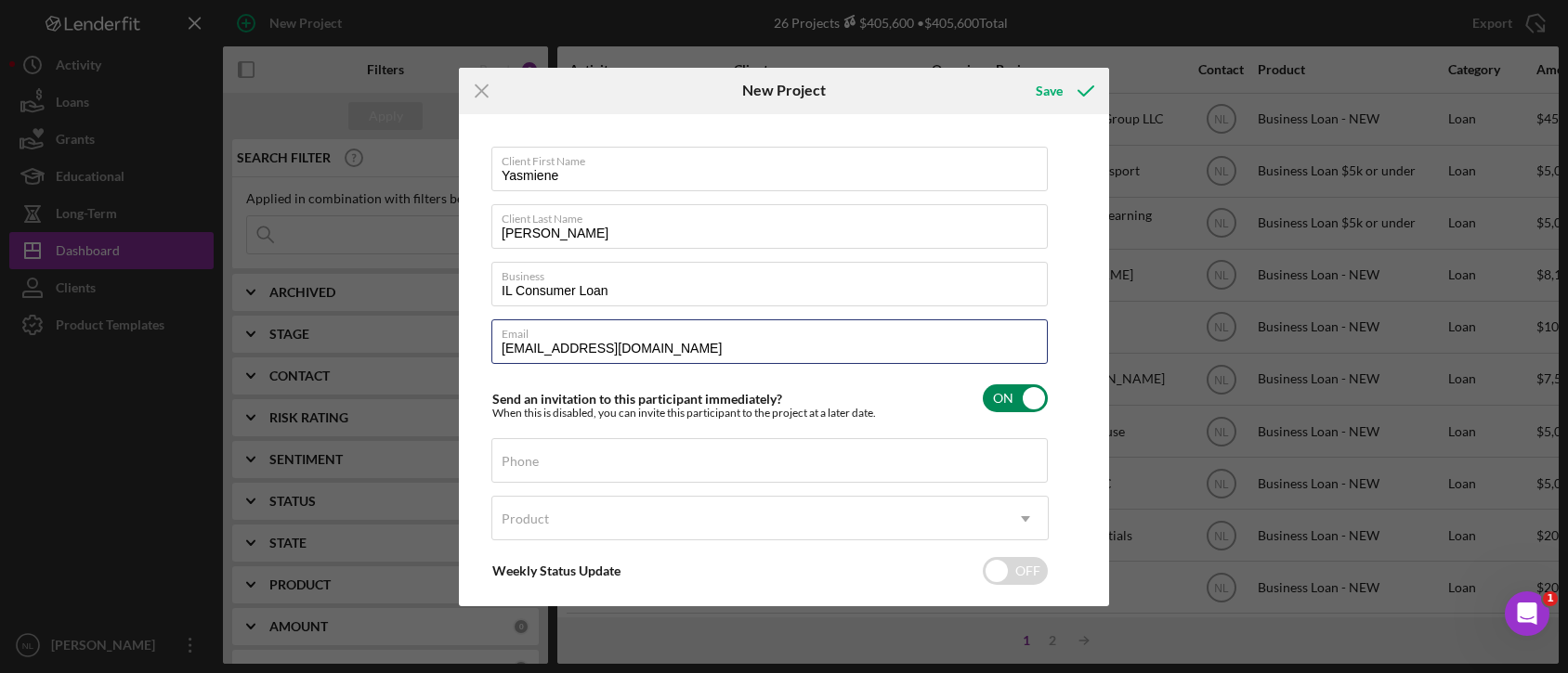
scroll to position [66, 0]
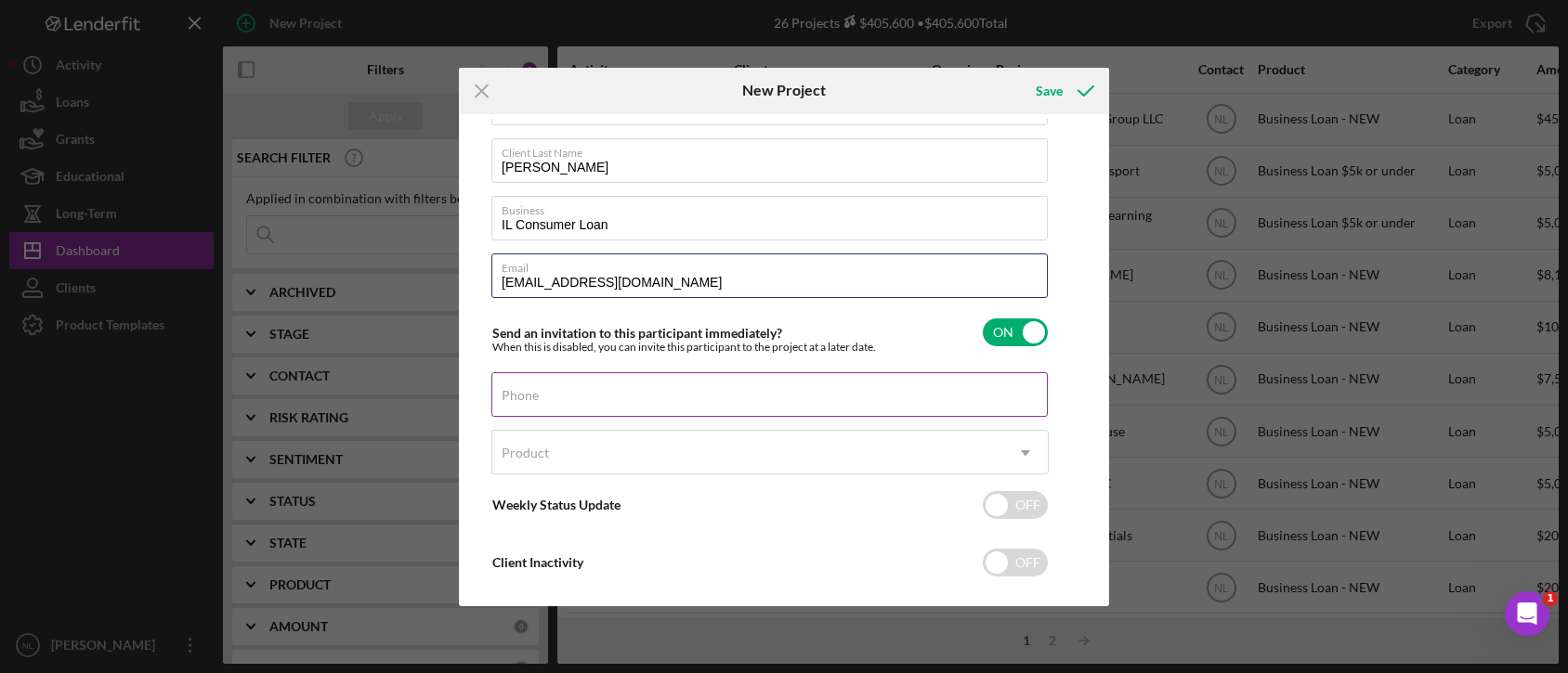
type input "[EMAIL_ADDRESS][DOMAIN_NAME]"
click at [556, 375] on div "Phone" at bounding box center [770, 395] width 558 height 47
click at [533, 394] on input "Phone" at bounding box center [770, 394] width 557 height 45
paste input "[PHONE_NUMBER]"
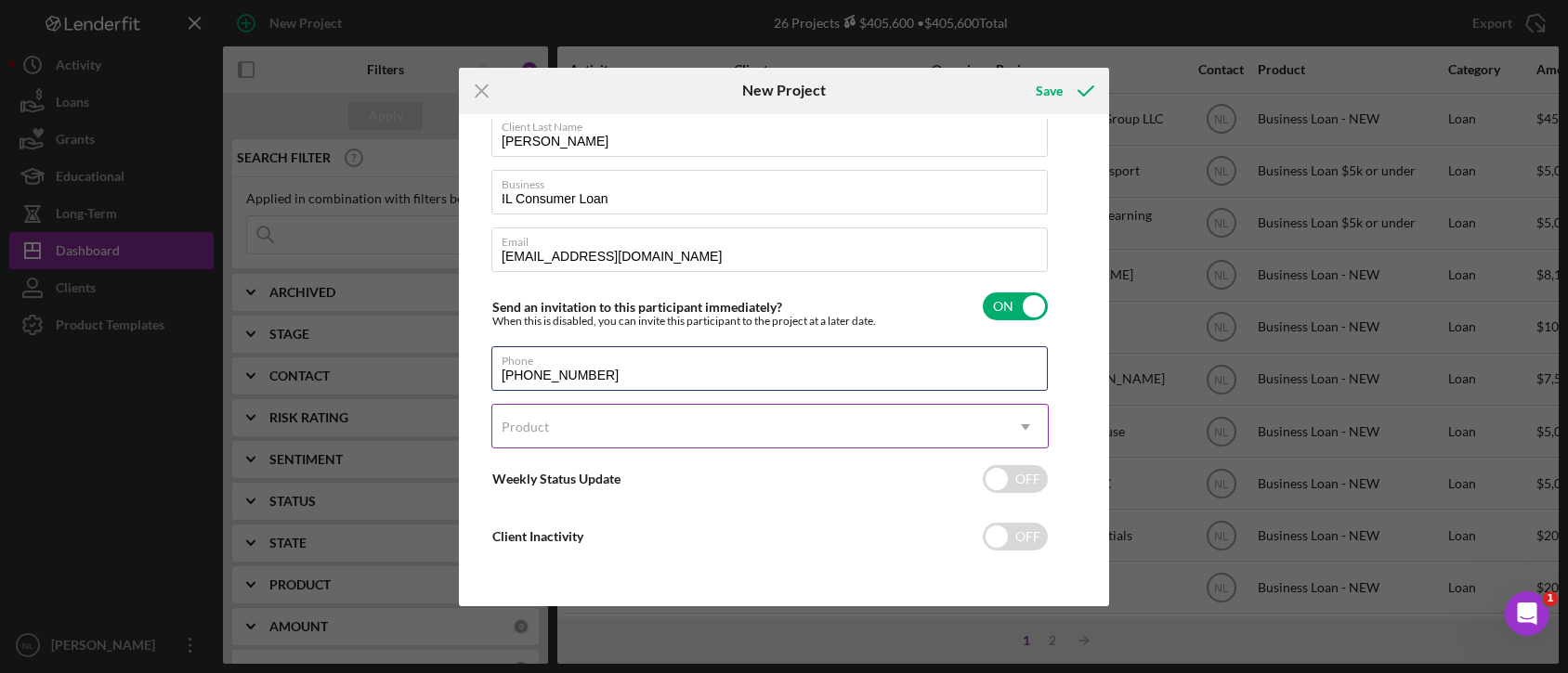
type input "[PHONE_NUMBER]"
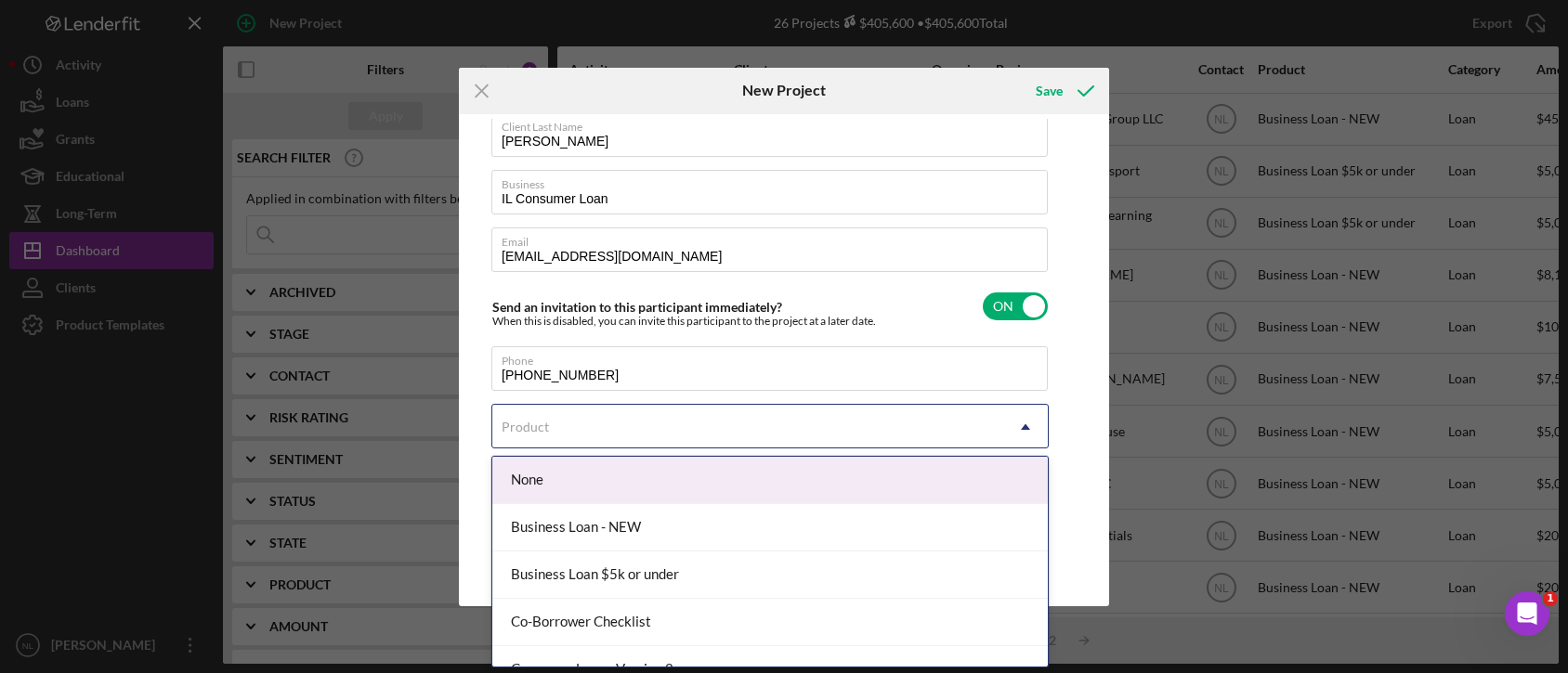
click at [547, 448] on div "Product" at bounding box center [748, 427] width 511 height 43
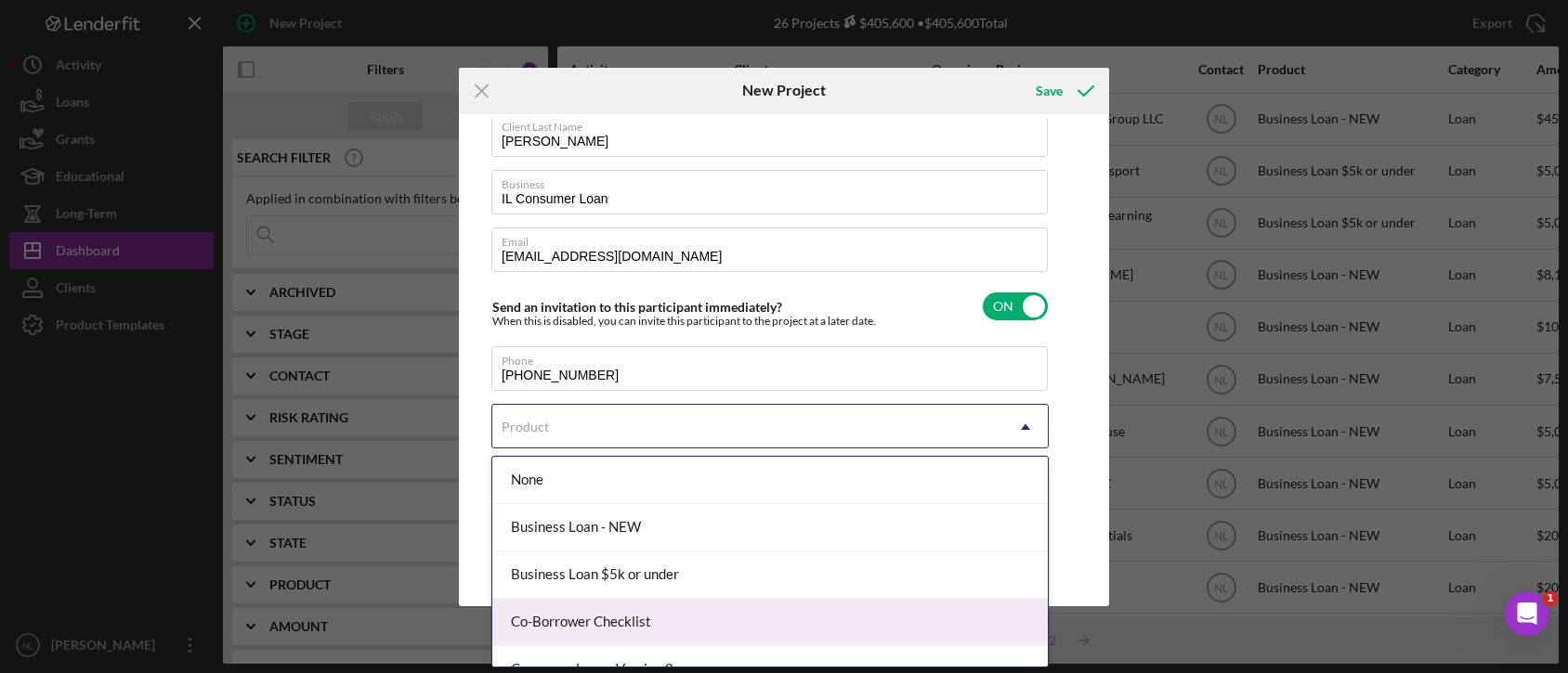
scroll to position [74, 0]
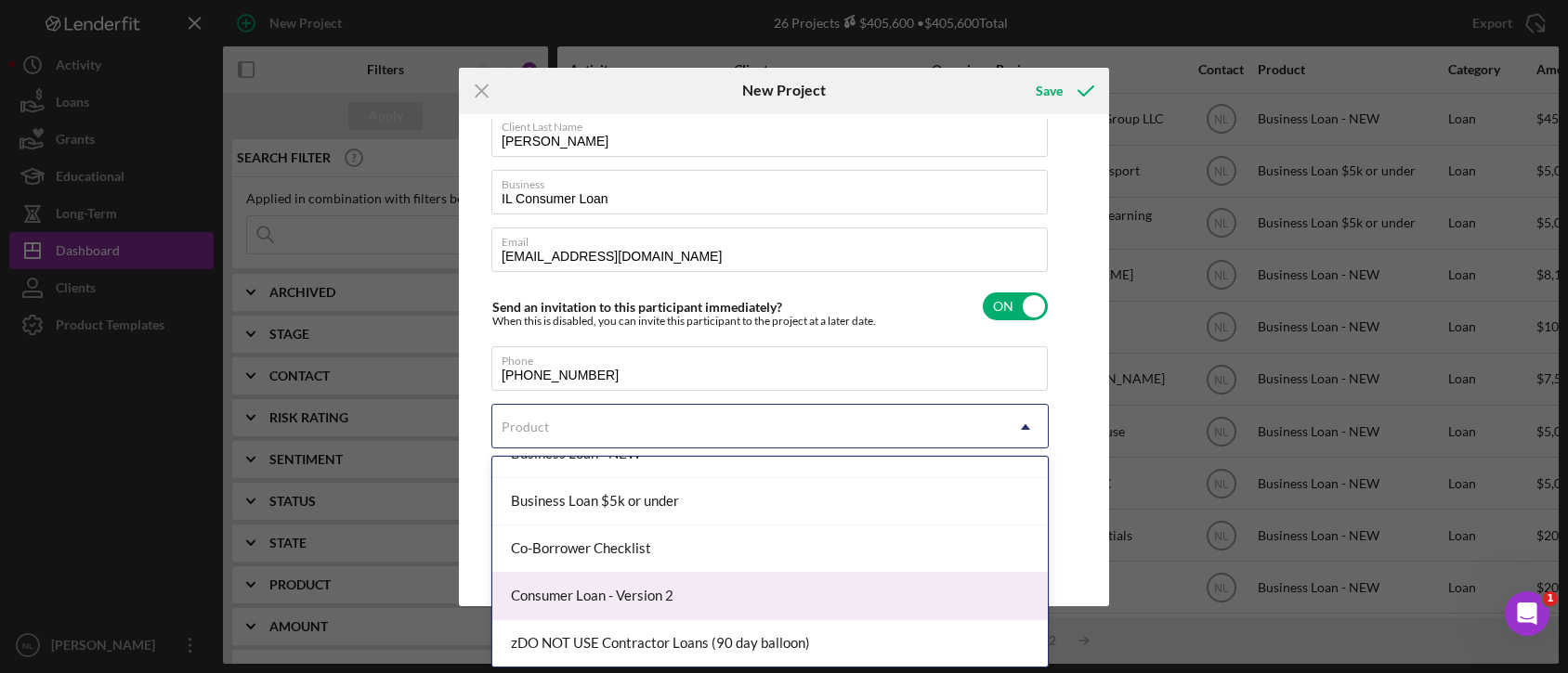
click at [637, 600] on div "Consumer Loan - Version 2" at bounding box center [770, 596] width 556 height 47
checkbox input "true"
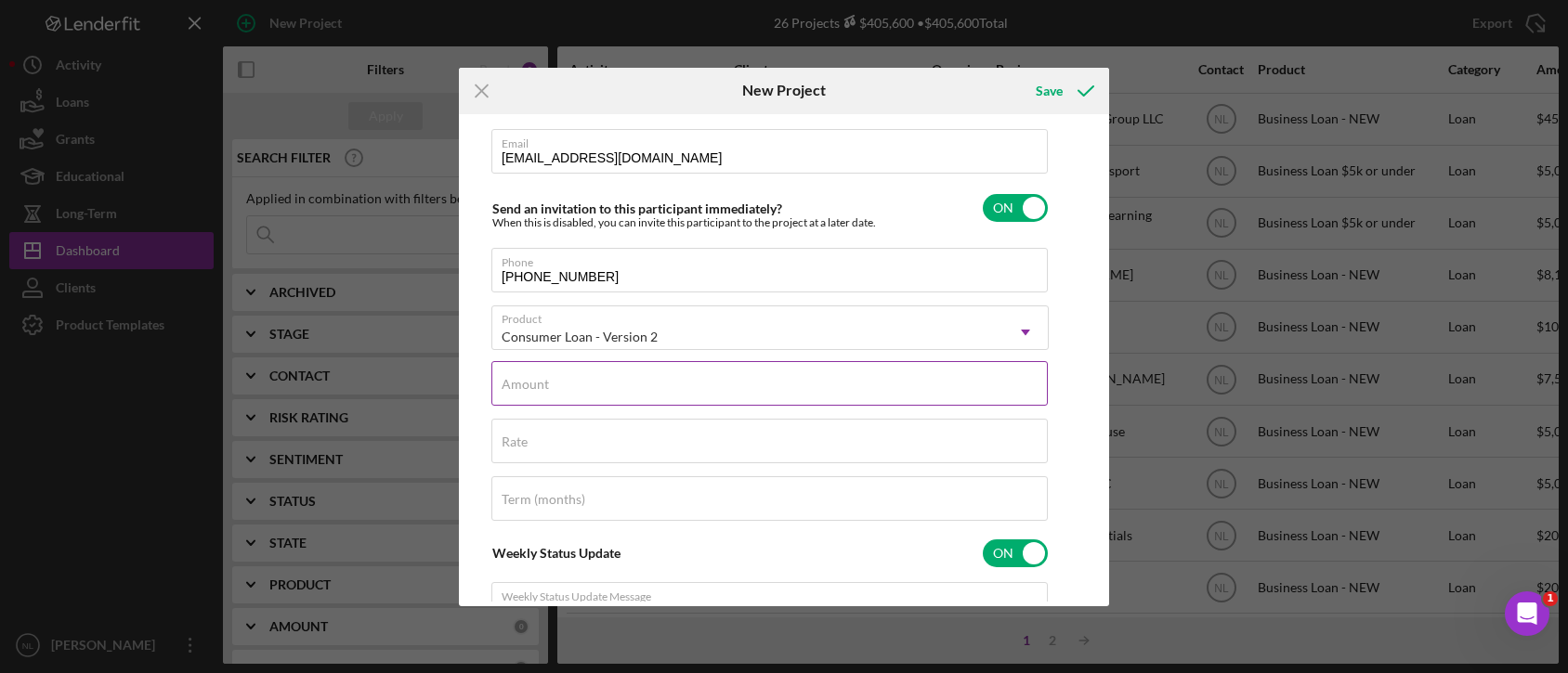
scroll to position [212, 0]
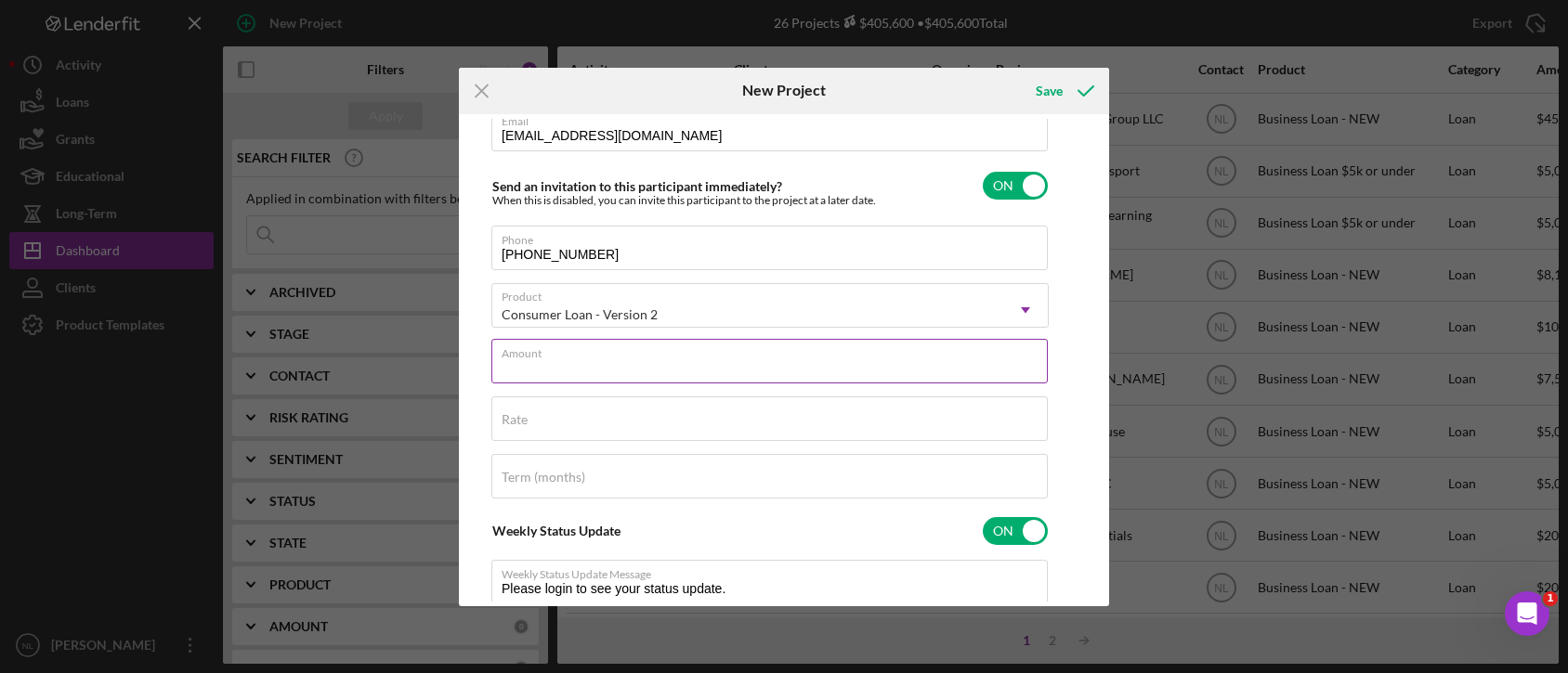
click at [699, 375] on input "Amount" at bounding box center [770, 361] width 557 height 45
type input "$2"
type textarea "Thank you for your application to [PERSON_NAME]! Please login to see what we st…"
type input "$25"
type textarea "Thank you for your application to [PERSON_NAME]! Please login to see what we st…"
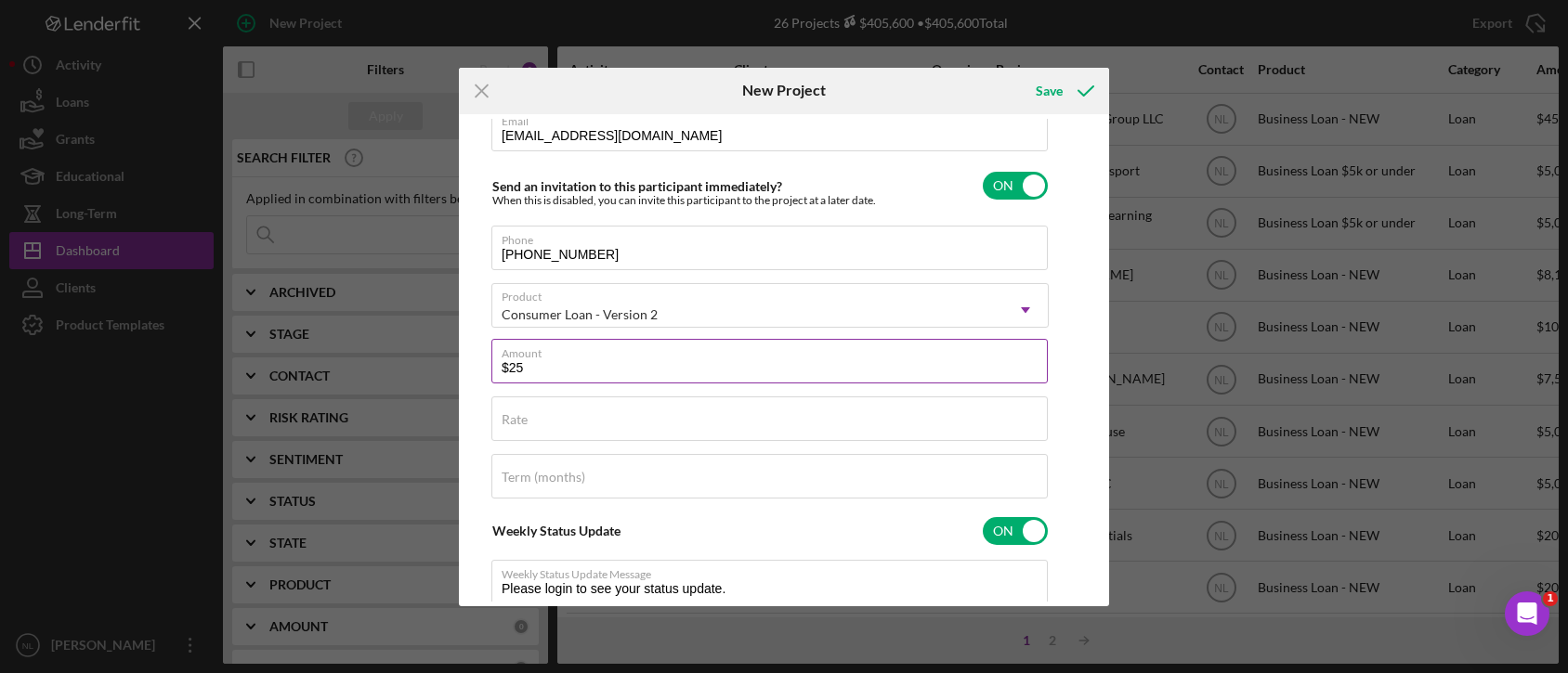
type input "$250"
type textarea "Thank you for your application to [PERSON_NAME]! Please login to see what we st…"
type input "$2,500"
type textarea "Thank you for your application to [PERSON_NAME]! Please login to see what we st…"
type input "$2,500"
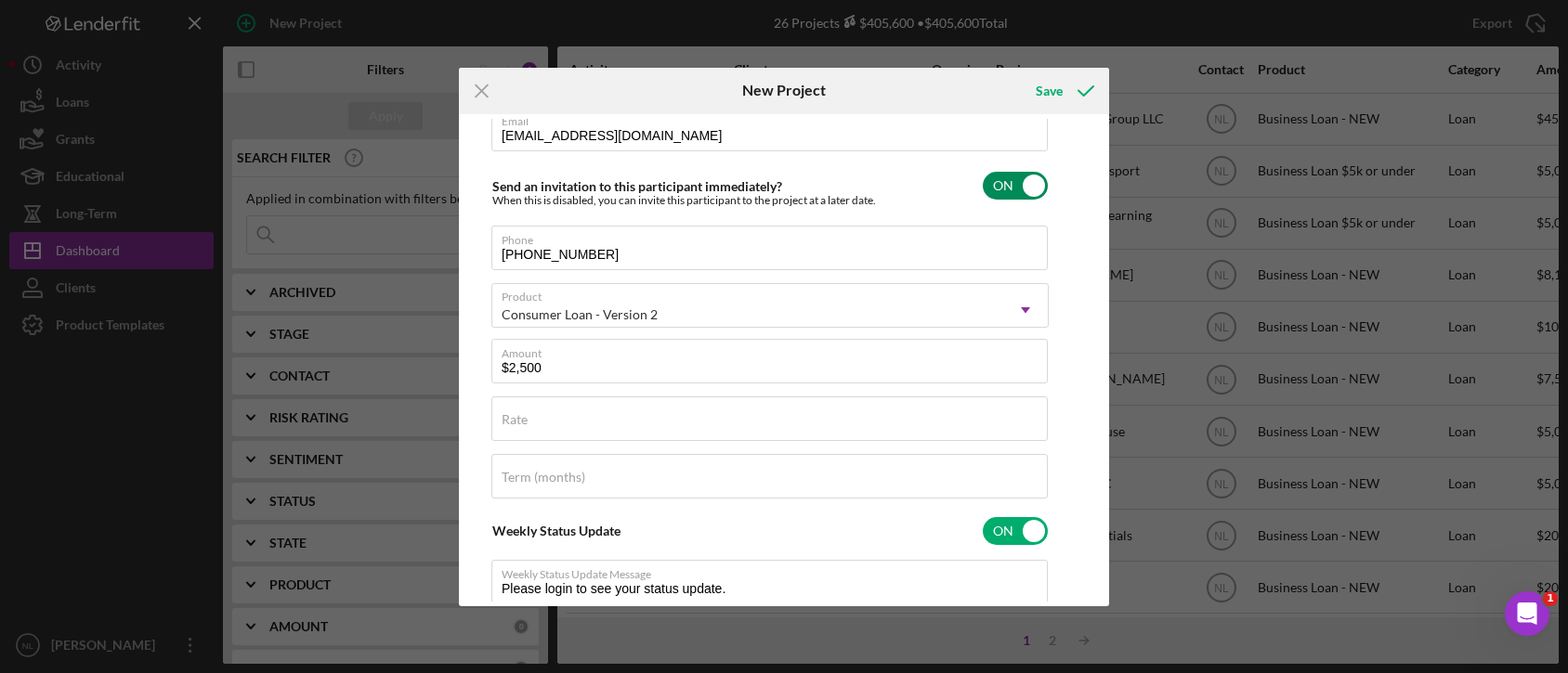
type textarea "Thank you for your application to [PERSON_NAME]! Please login to see what we st…"
click at [1002, 188] on input "checkbox" at bounding box center [1014, 185] width 65 height 28
checkbox input "false"
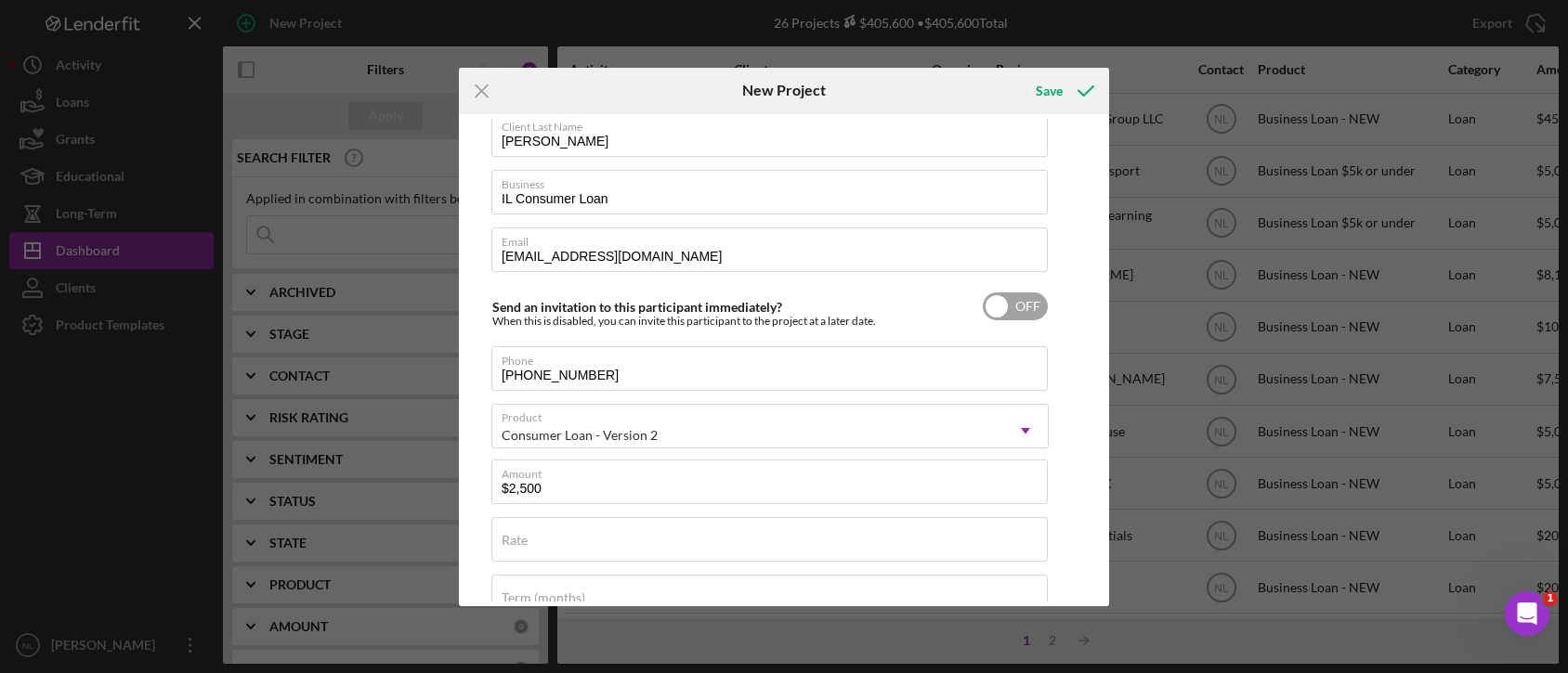
scroll to position [87, 0]
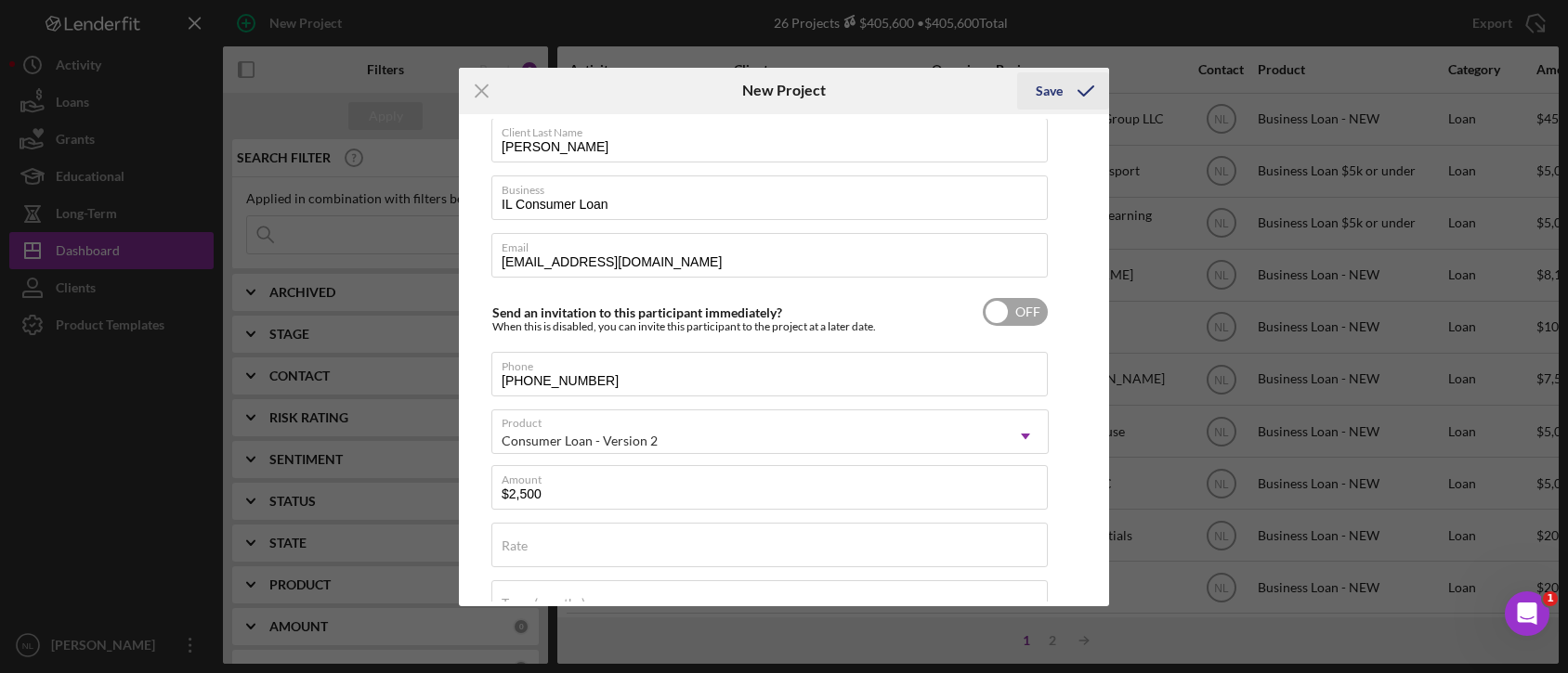
click at [1037, 99] on div "Save" at bounding box center [1048, 91] width 27 height 37
type textarea "Thank you for your application to [PERSON_NAME]! Please login to see what we st…"
checkbox input "true"
checkbox input "false"
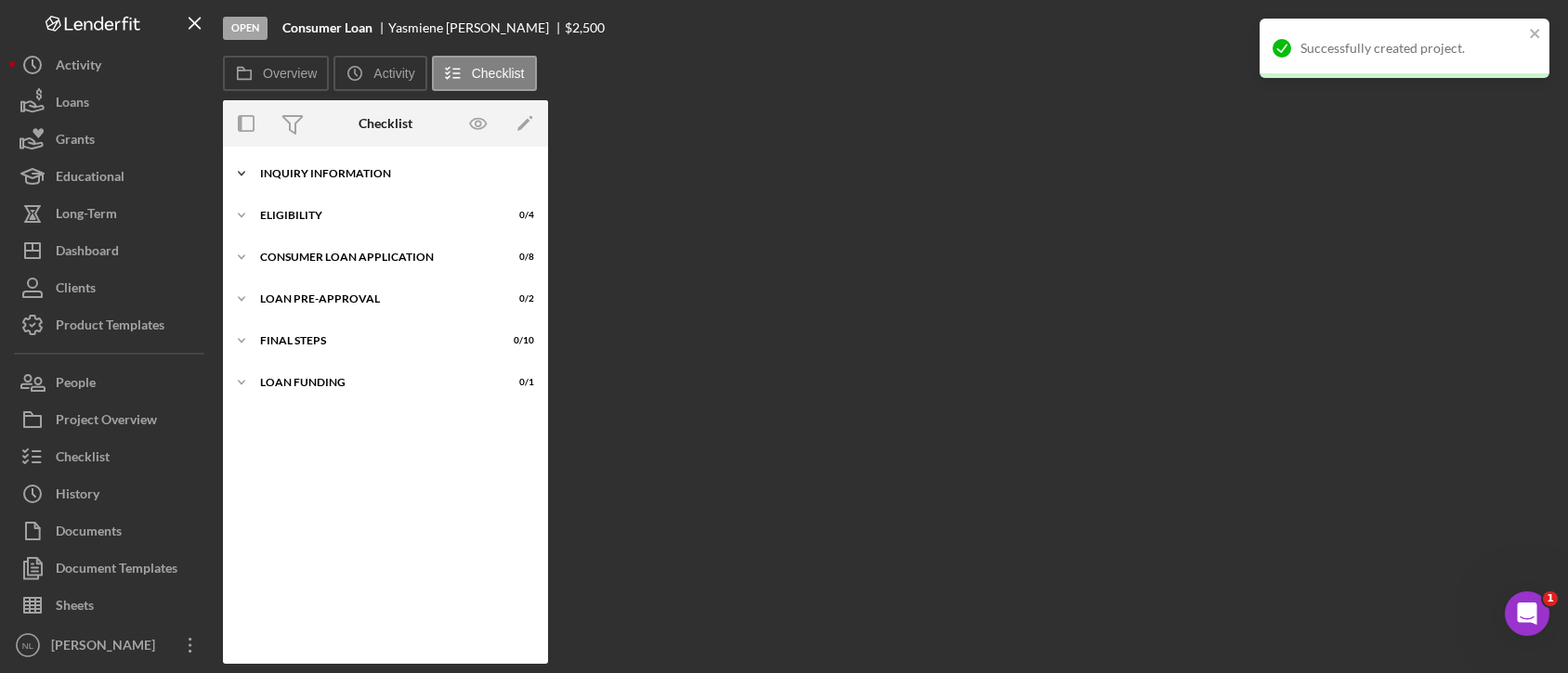
click at [335, 179] on div "Icon/Expander Inquiry Information 0 / 8" at bounding box center [385, 173] width 325 height 37
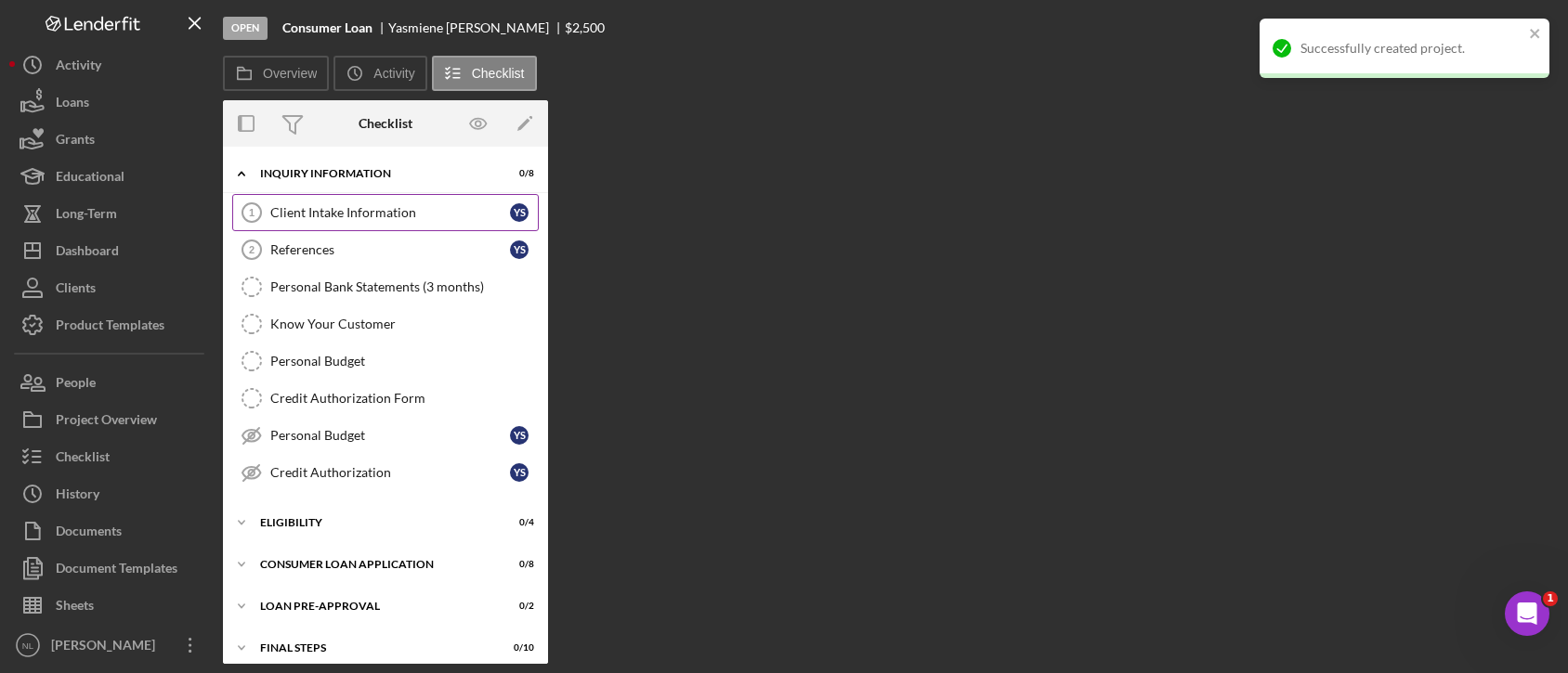
click at [342, 221] on link "Client Intake Information 1 Client Intake Information Y S" at bounding box center [385, 212] width 306 height 37
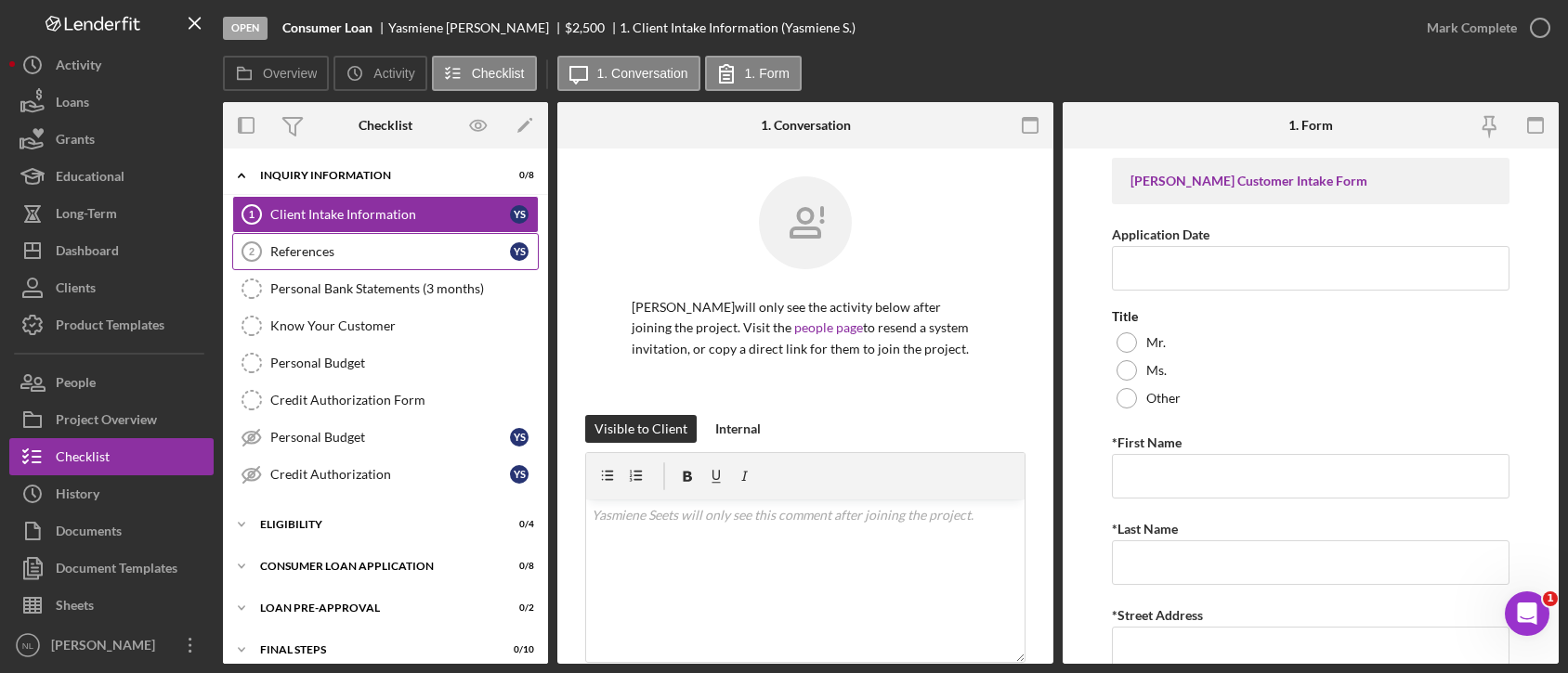
click at [344, 266] on link "References 2 References Y S" at bounding box center [385, 251] width 306 height 37
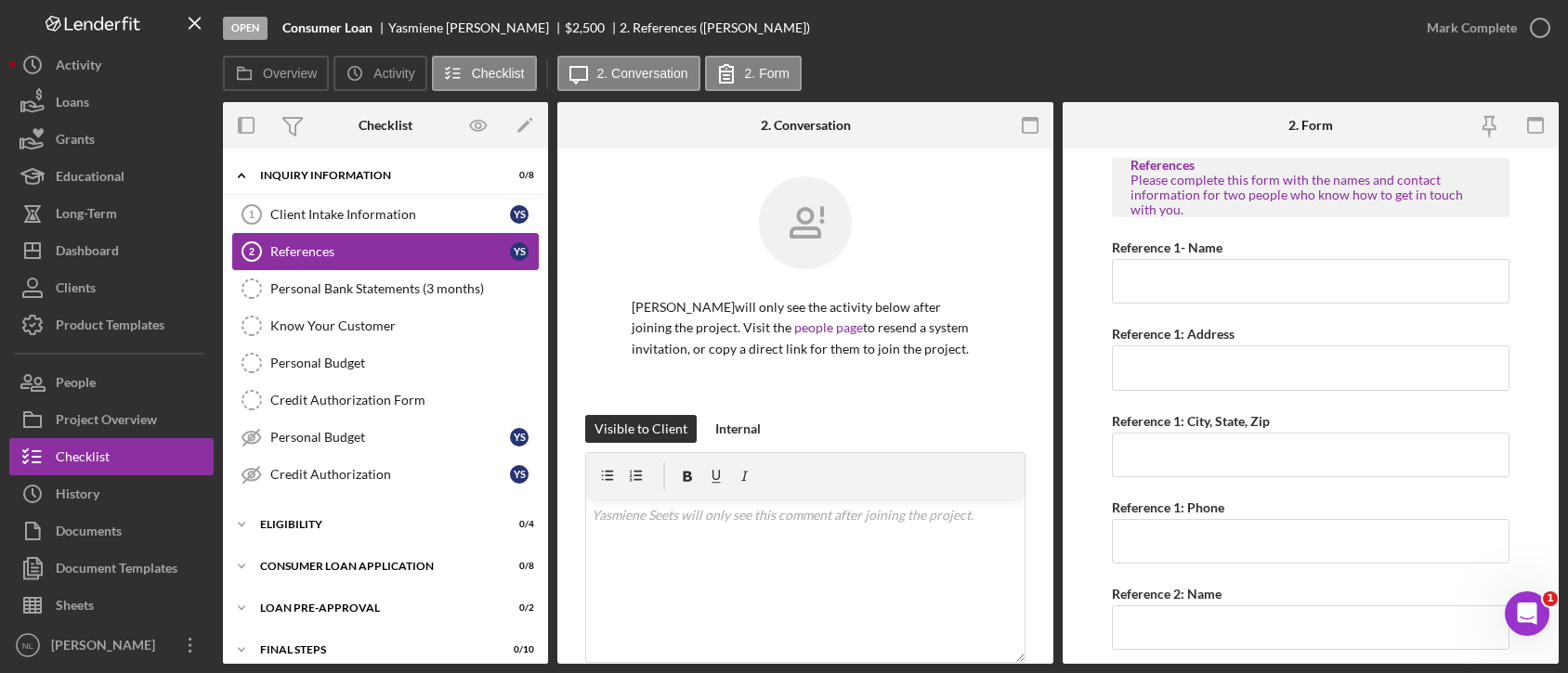
click at [319, 236] on link "References 2 References Y S" at bounding box center [385, 251] width 306 height 37
click at [315, 226] on link "Client Intake Information 1 Client Intake Information Y S" at bounding box center [385, 213] width 306 height 37
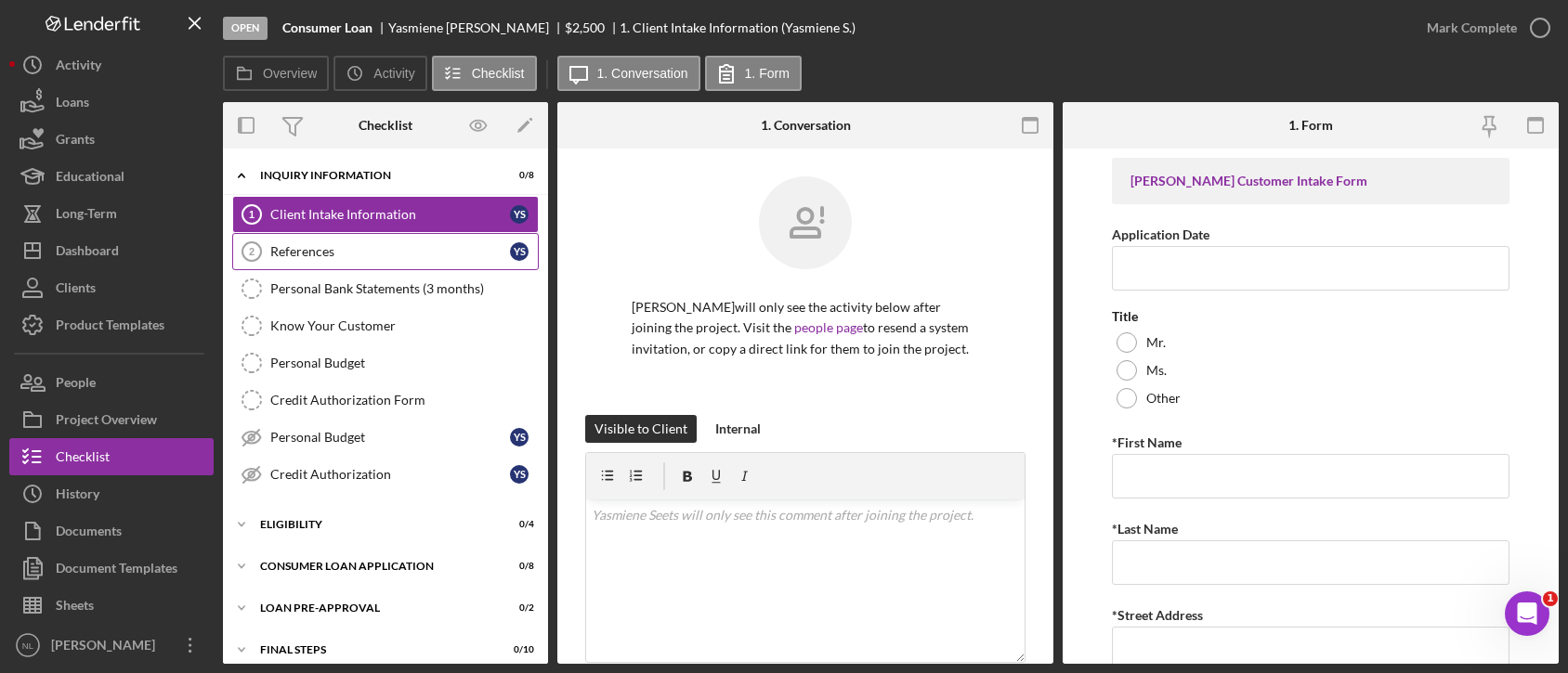
click at [327, 264] on link "References 2 References Y S" at bounding box center [385, 251] width 306 height 37
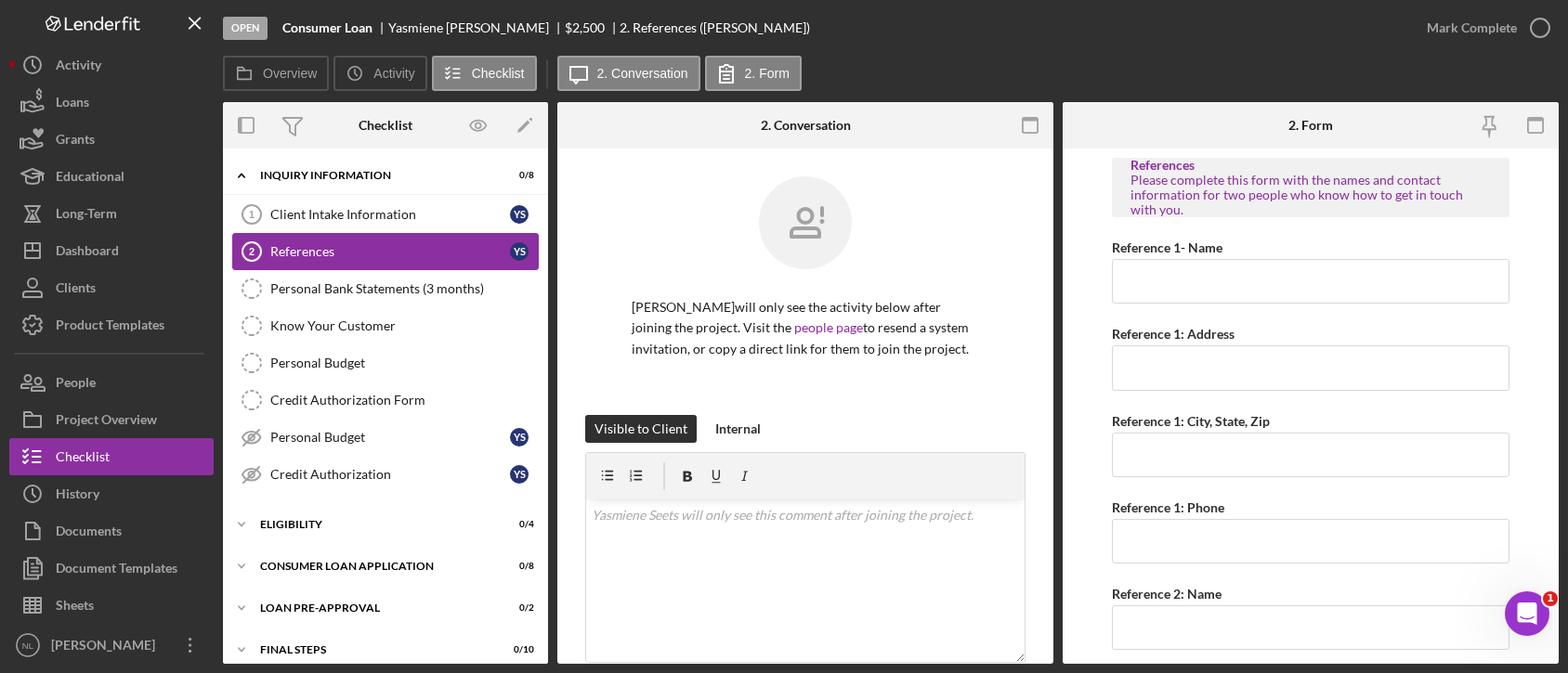
click at [327, 264] on link "References 2 References Y S" at bounding box center [385, 251] width 306 height 37
click at [309, 286] on div "Personal Bank Statements (3 months)" at bounding box center [404, 288] width 267 height 15
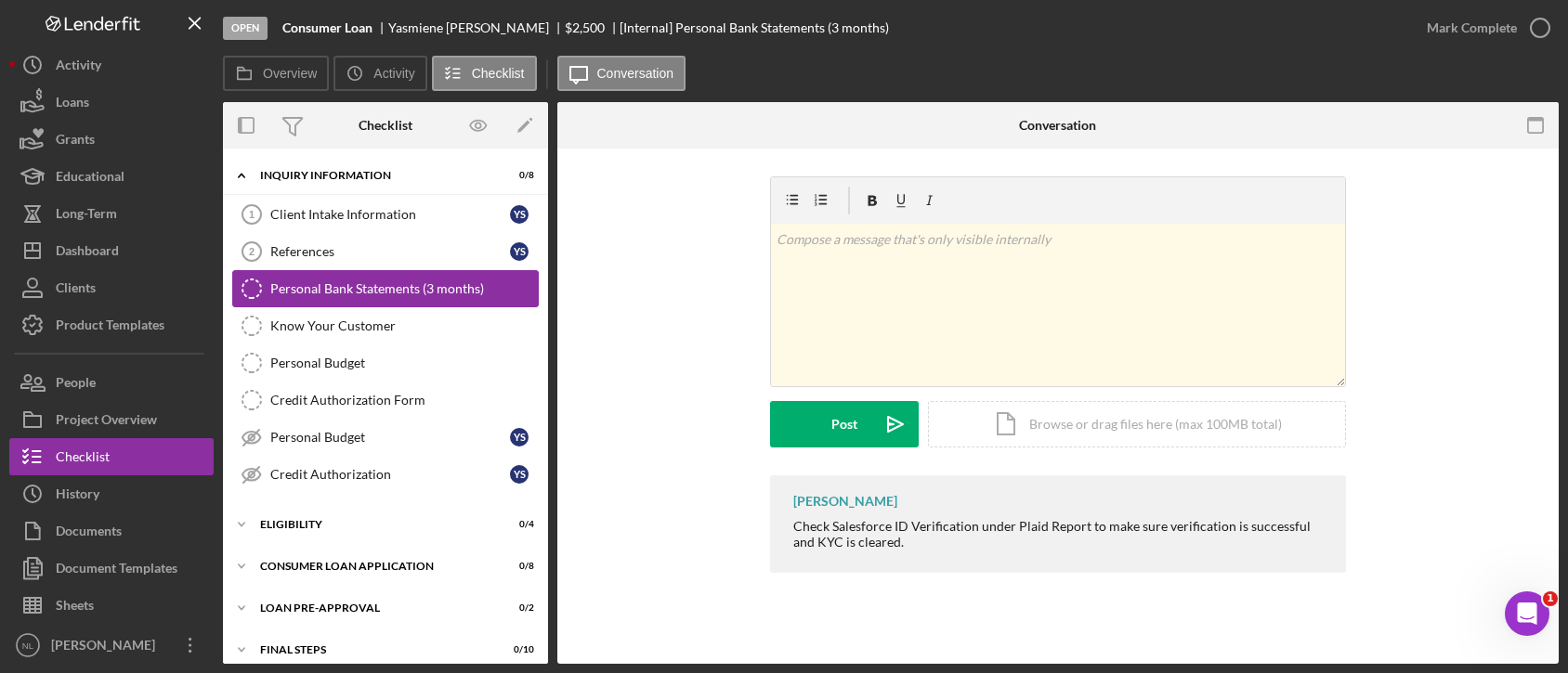
scroll to position [54, 0]
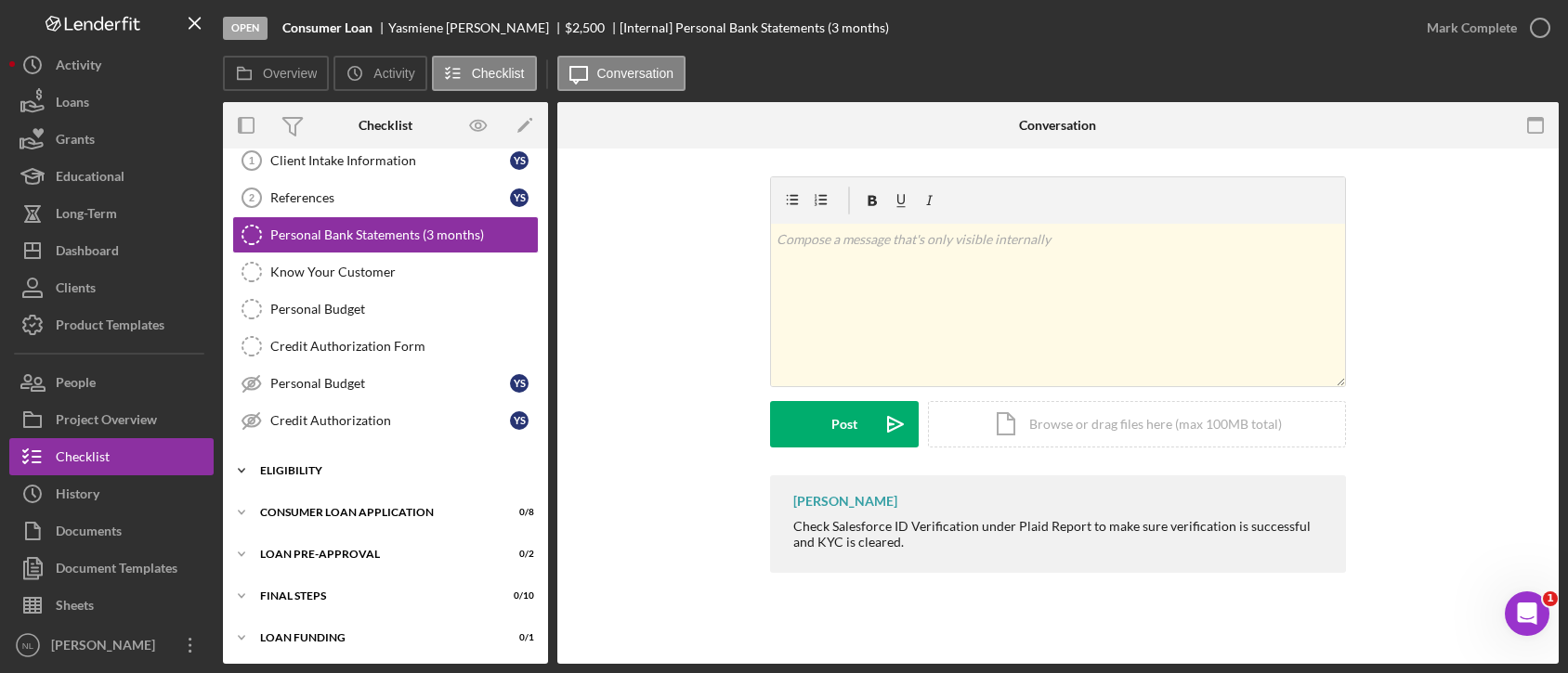
click at [332, 462] on div "Icon/Expander Eligibility 0 / 4" at bounding box center [385, 470] width 325 height 37
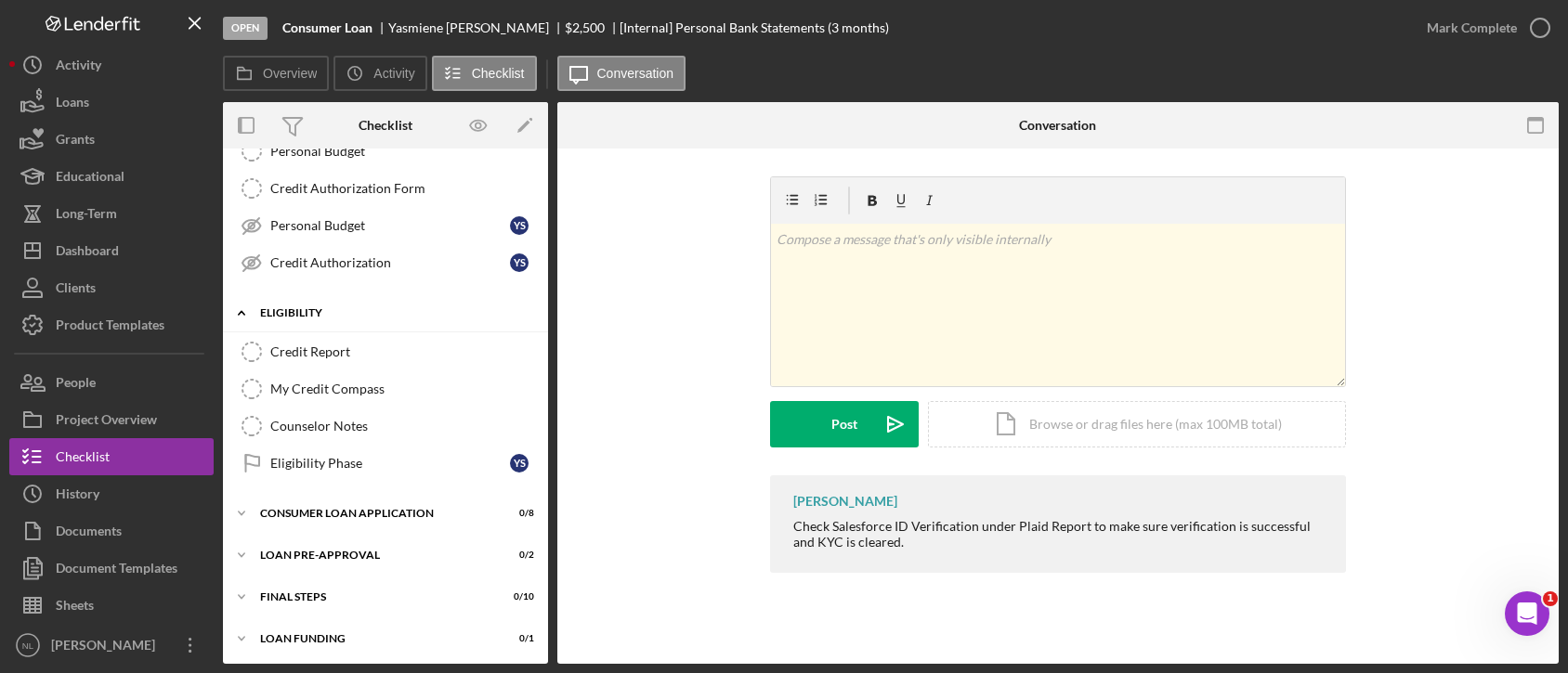
click at [332, 462] on div "Eligibility Phase" at bounding box center [390, 463] width 239 height 15
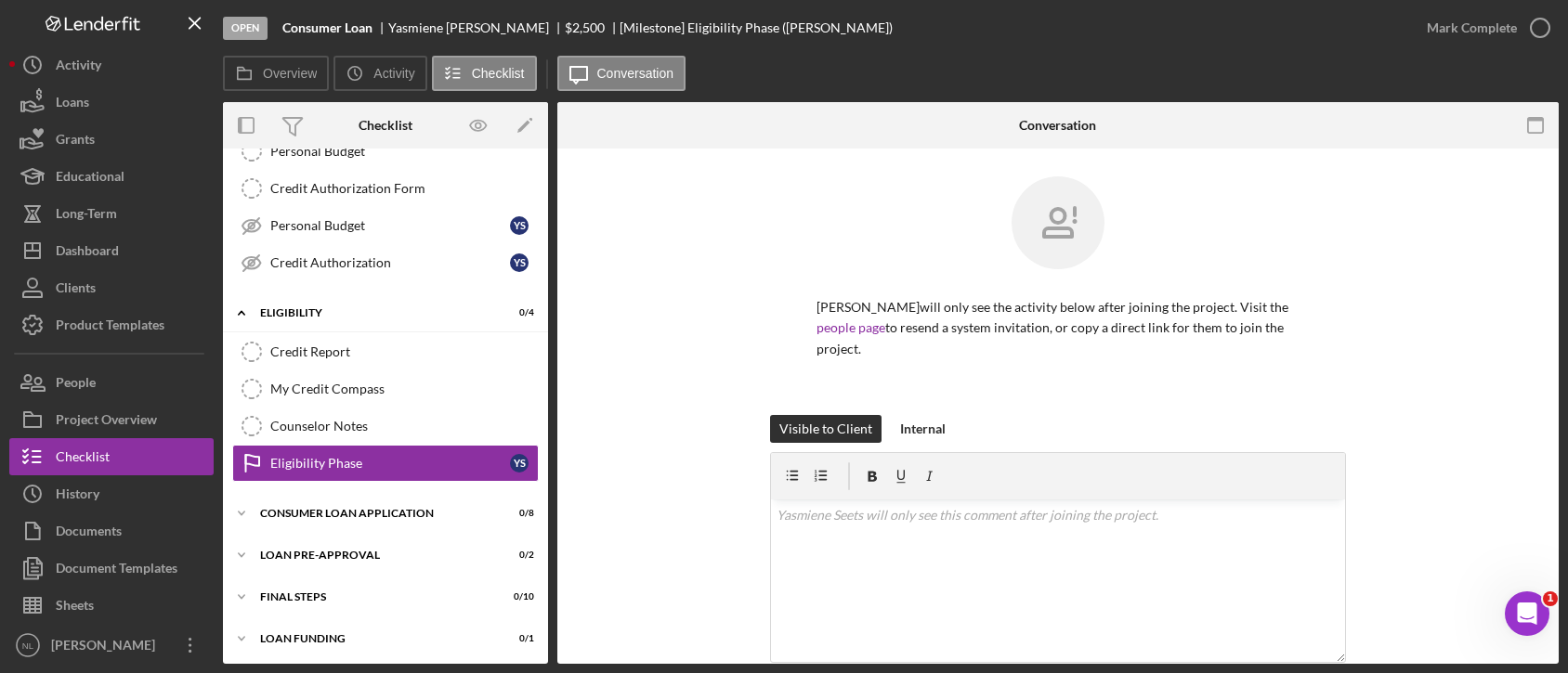
click at [1458, 47] on div "Mark Complete" at bounding box center [1483, 28] width 151 height 56
click at [1455, 34] on div "Mark Complete" at bounding box center [1471, 27] width 90 height 37
click at [379, 427] on div "Counselor Notes" at bounding box center [404, 426] width 267 height 15
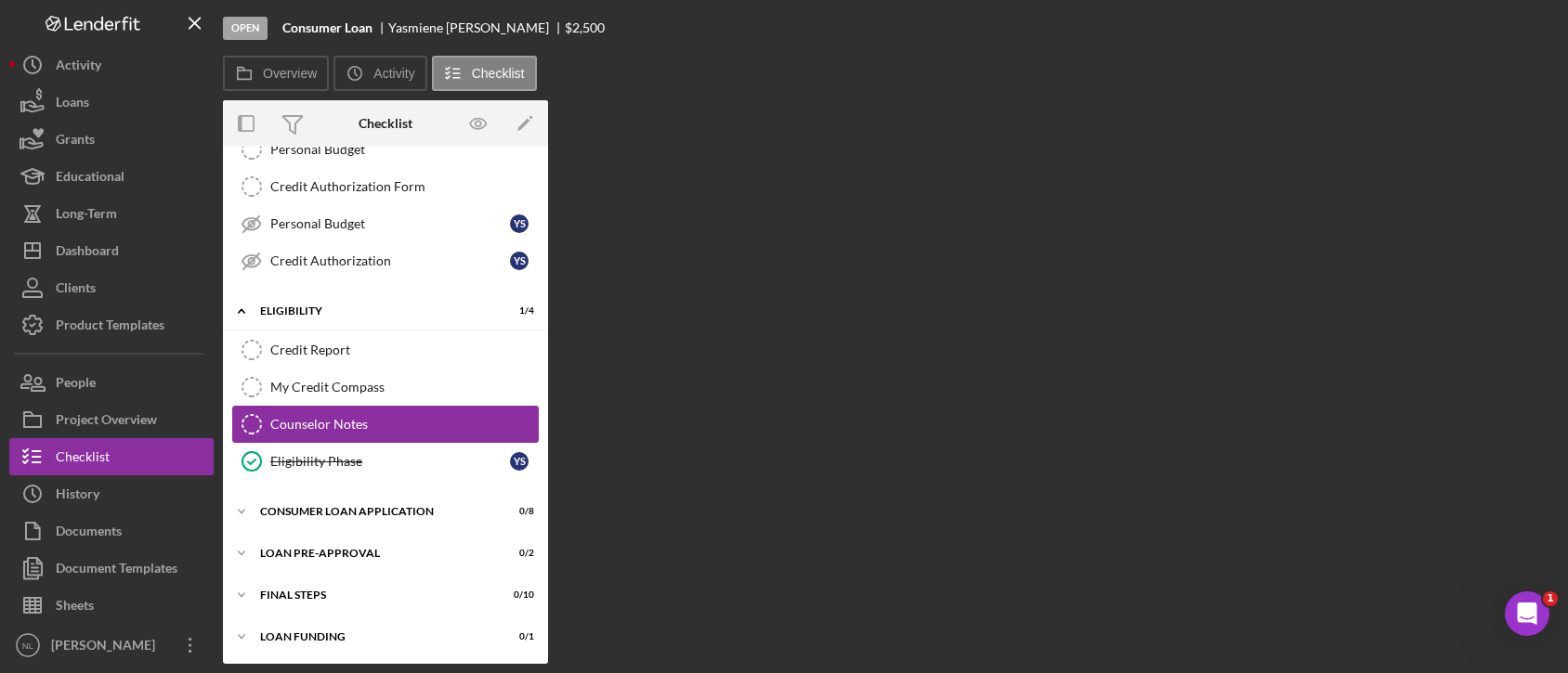
scroll to position [211, 0]
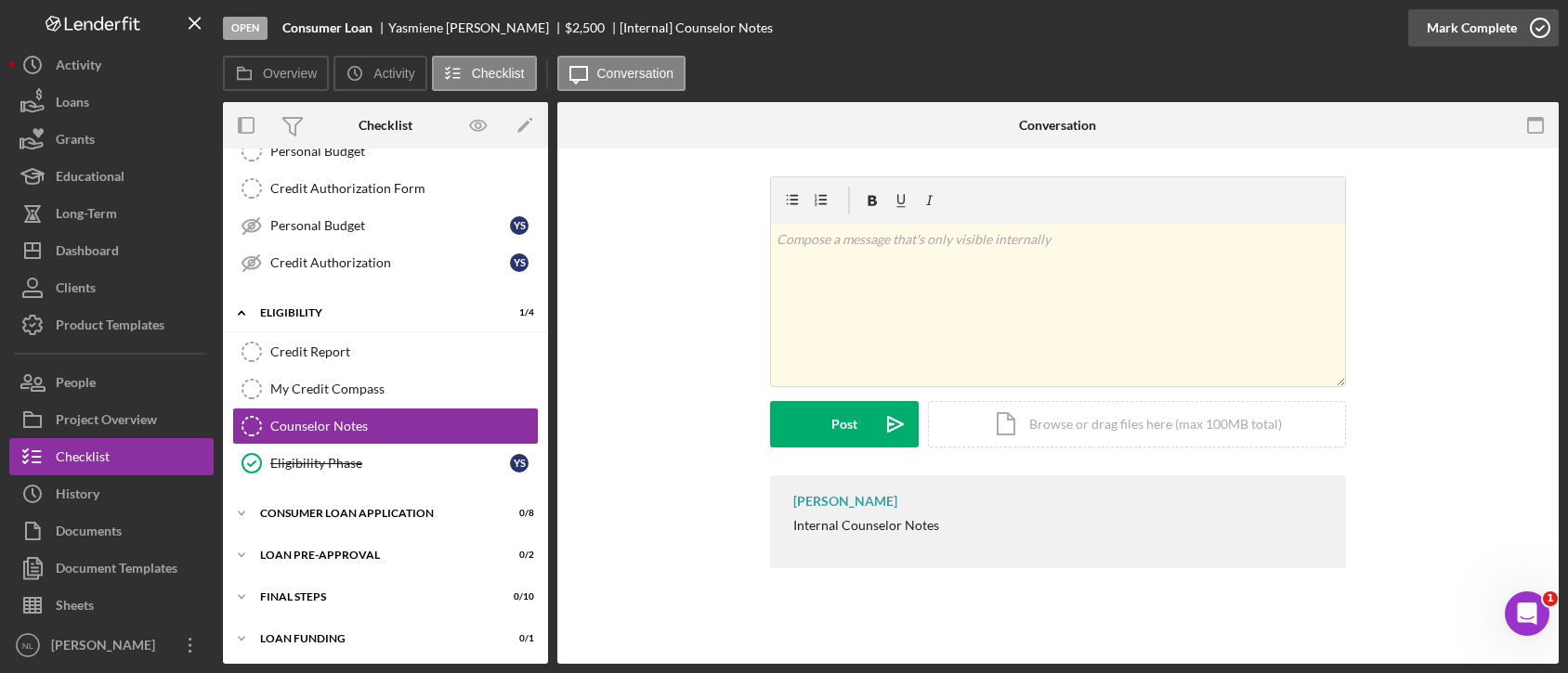
click at [1469, 31] on div "Mark Complete" at bounding box center [1471, 27] width 90 height 37
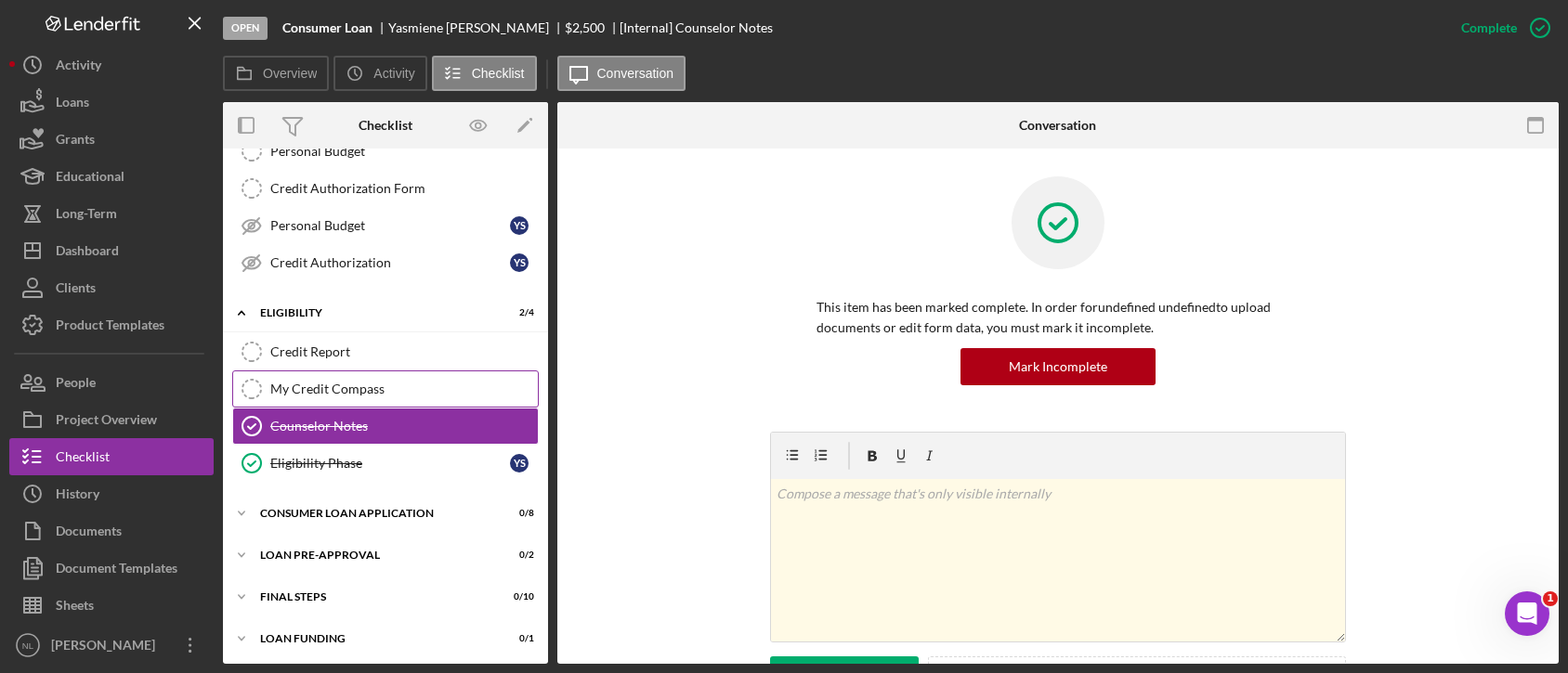
click at [372, 385] on div "My Credit Compass" at bounding box center [404, 389] width 267 height 15
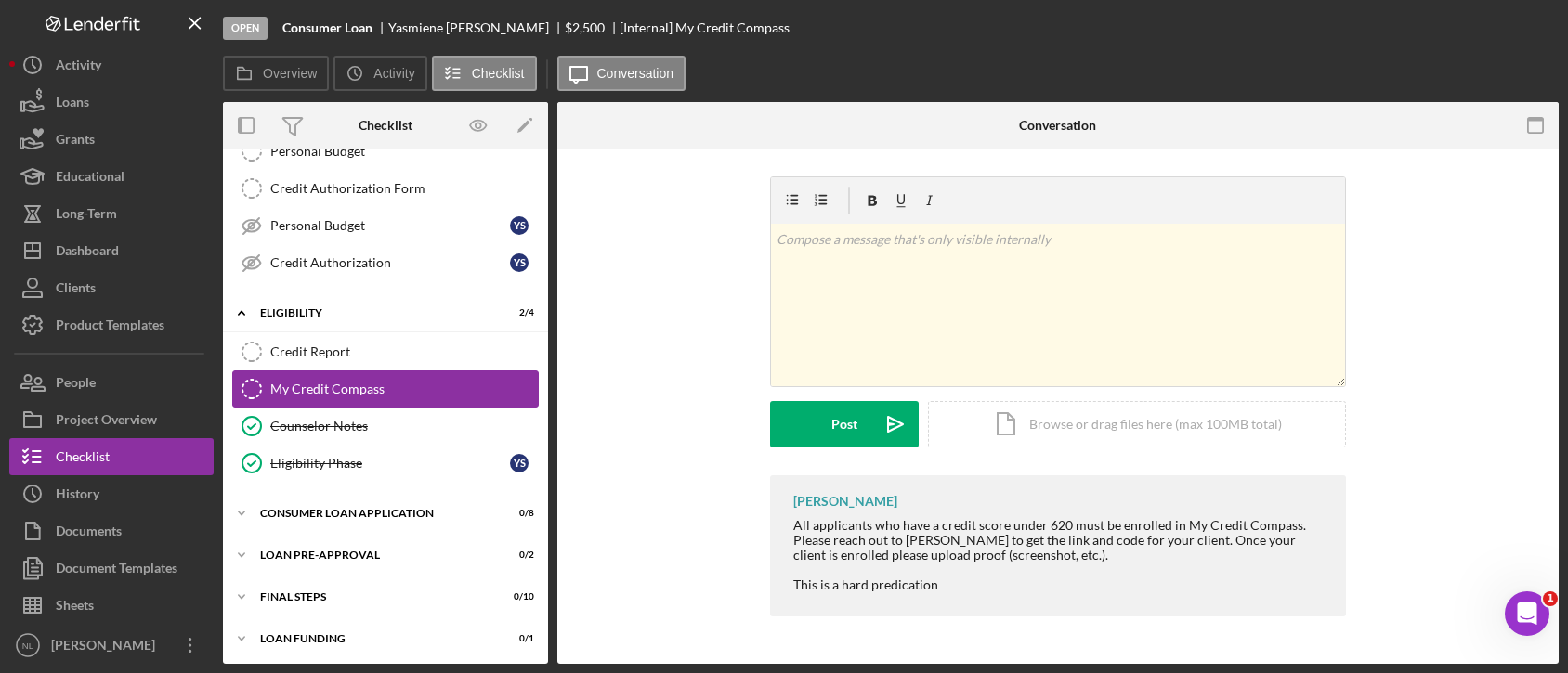
scroll to position [211, 0]
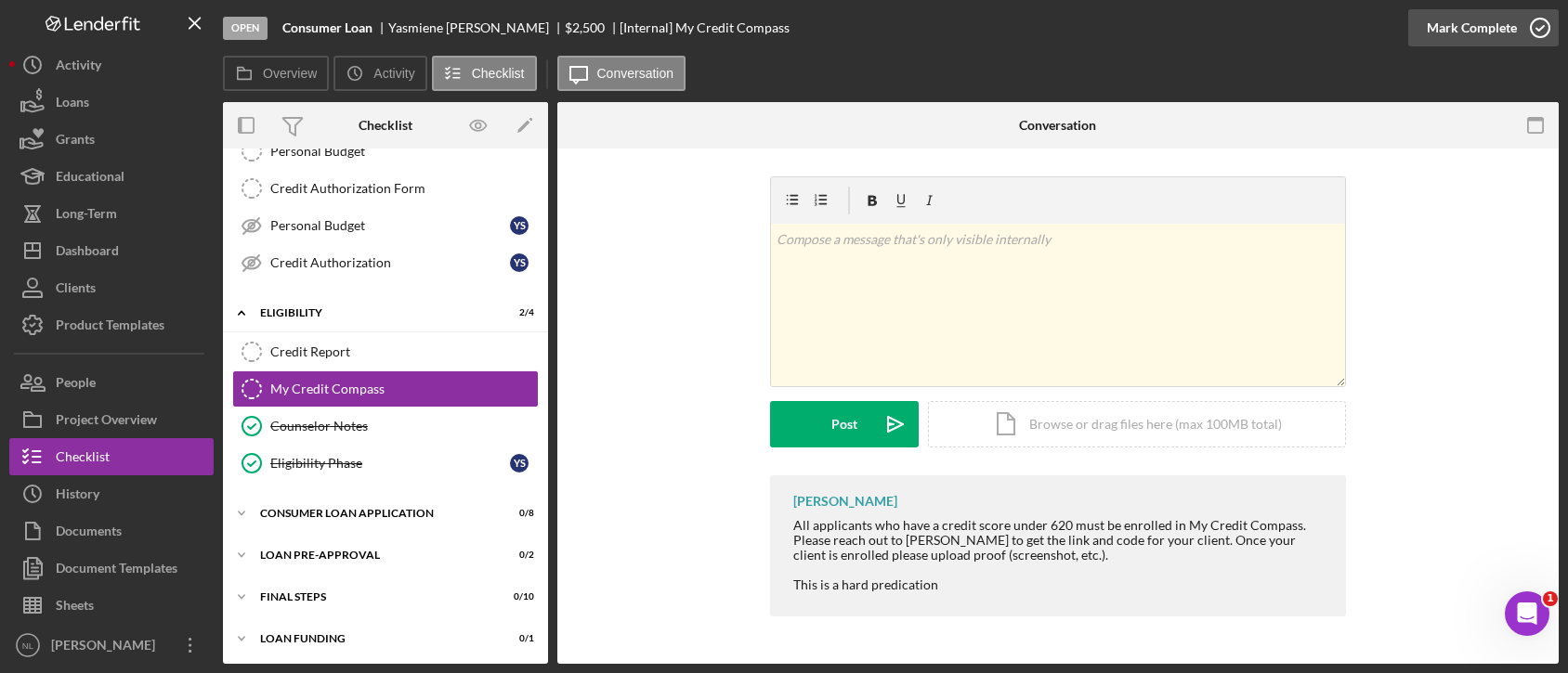
click at [1455, 29] on div "Mark Complete" at bounding box center [1471, 27] width 90 height 37
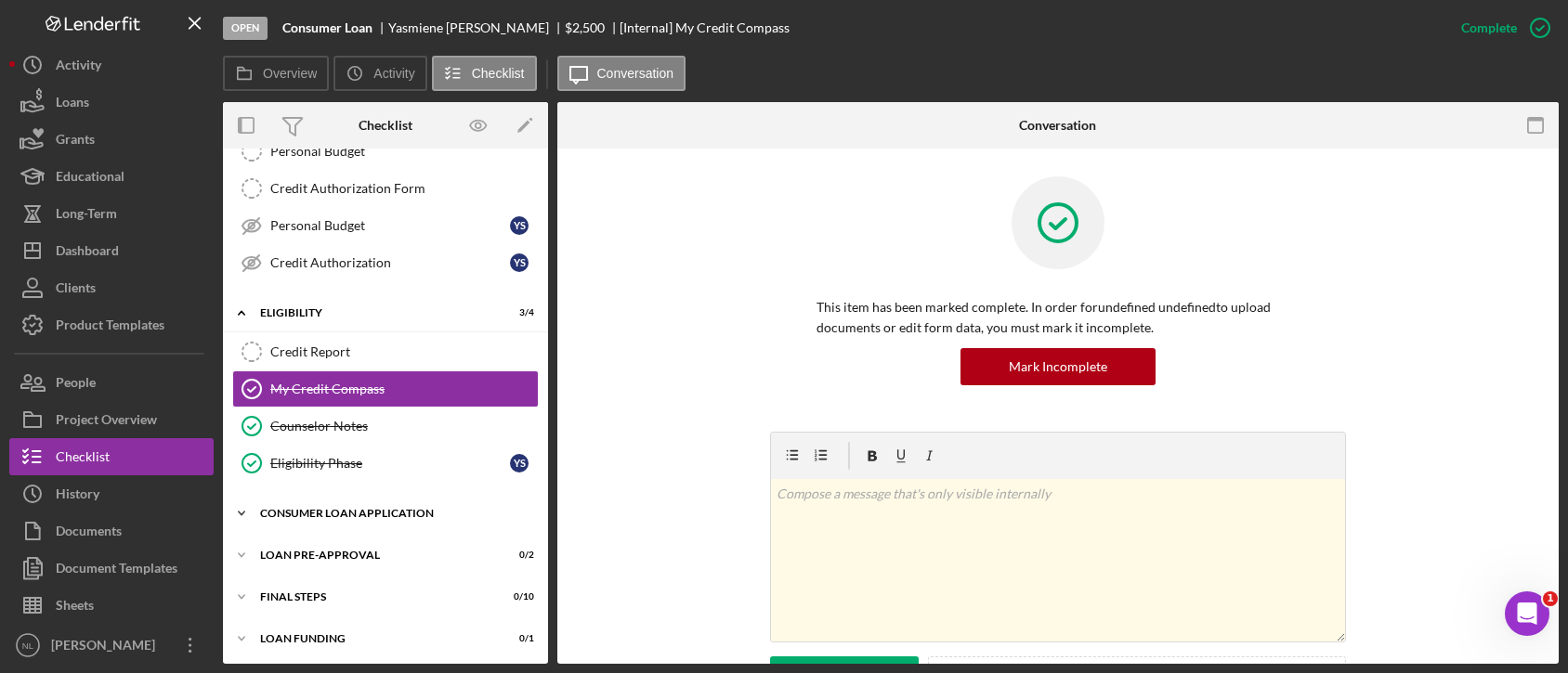
click at [393, 521] on div "Icon/Expander Consumer Loan Application 0 / 8" at bounding box center [385, 512] width 325 height 37
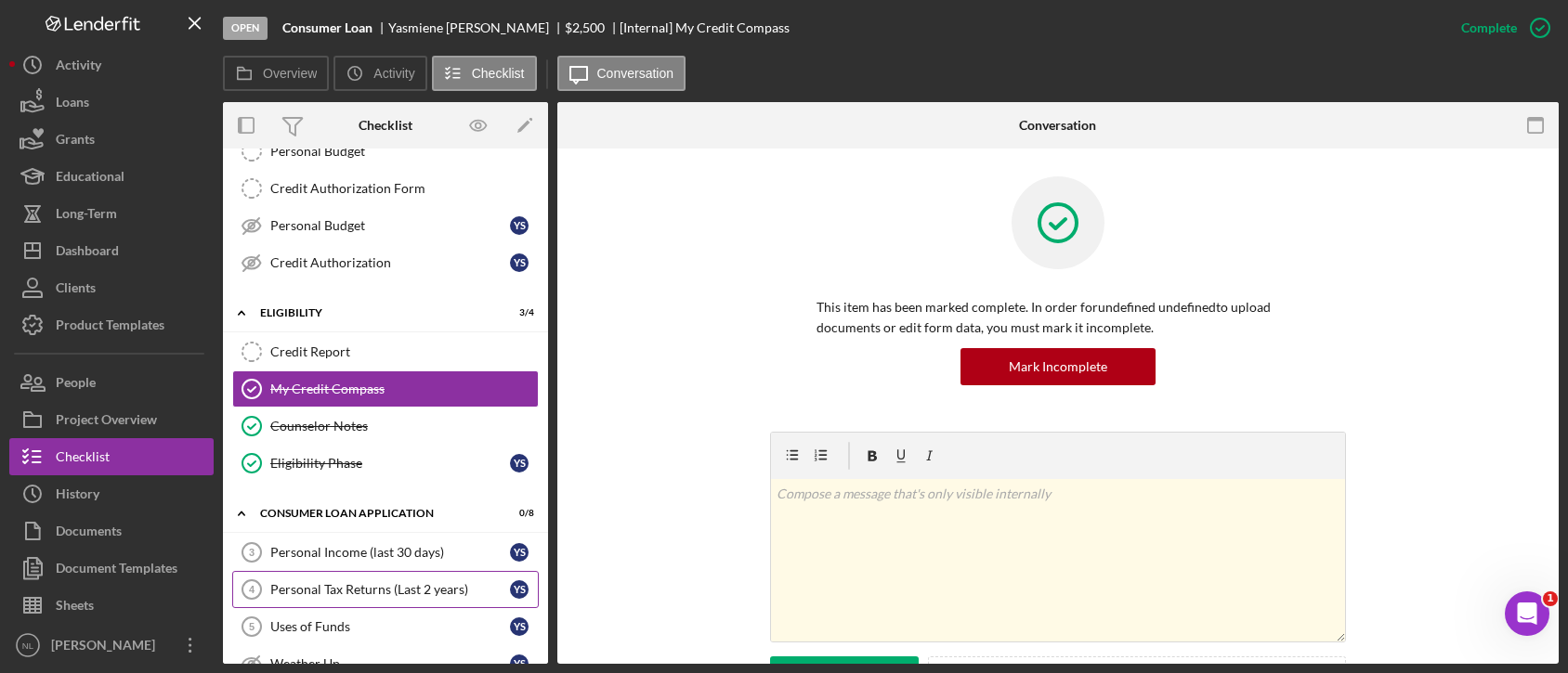
scroll to position [517, 0]
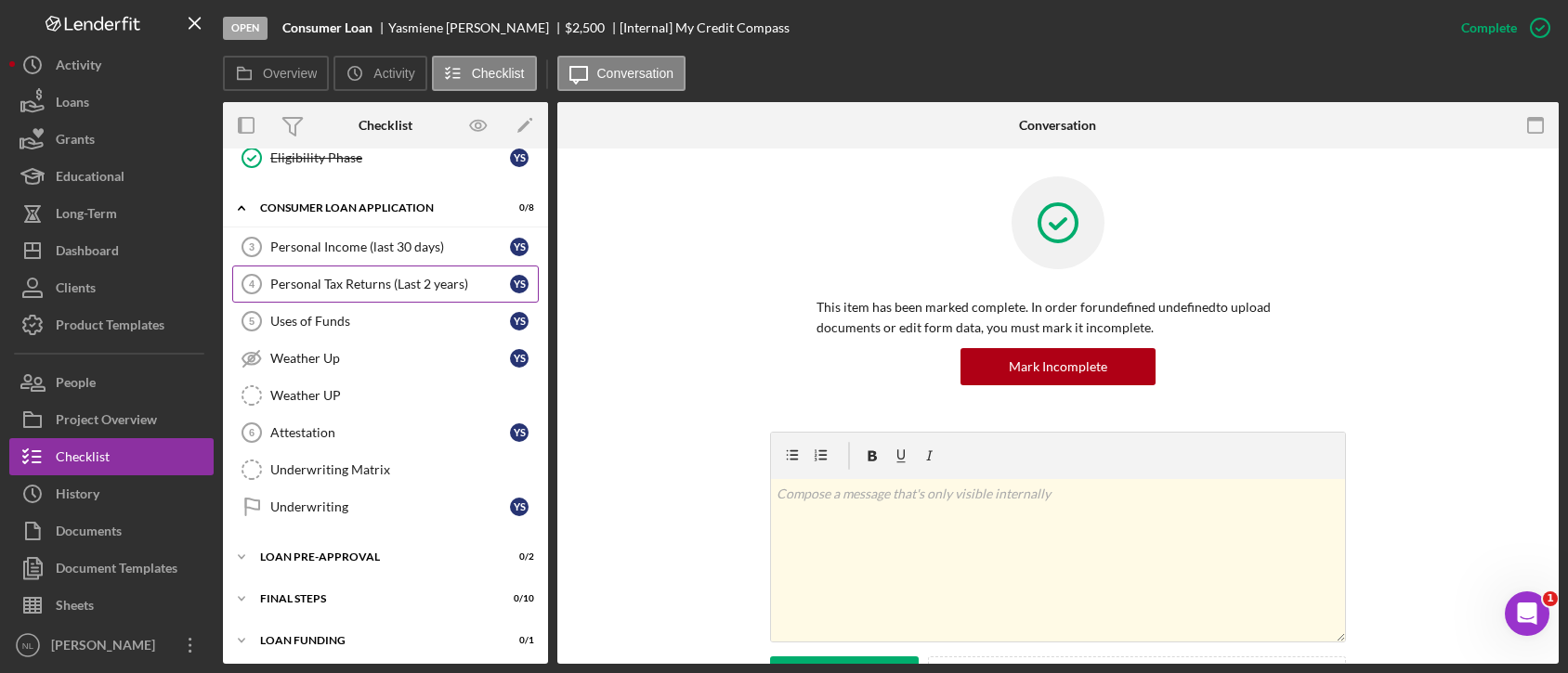
click at [351, 284] on div "Personal Tax Returns (Last 2 years)" at bounding box center [390, 283] width 239 height 15
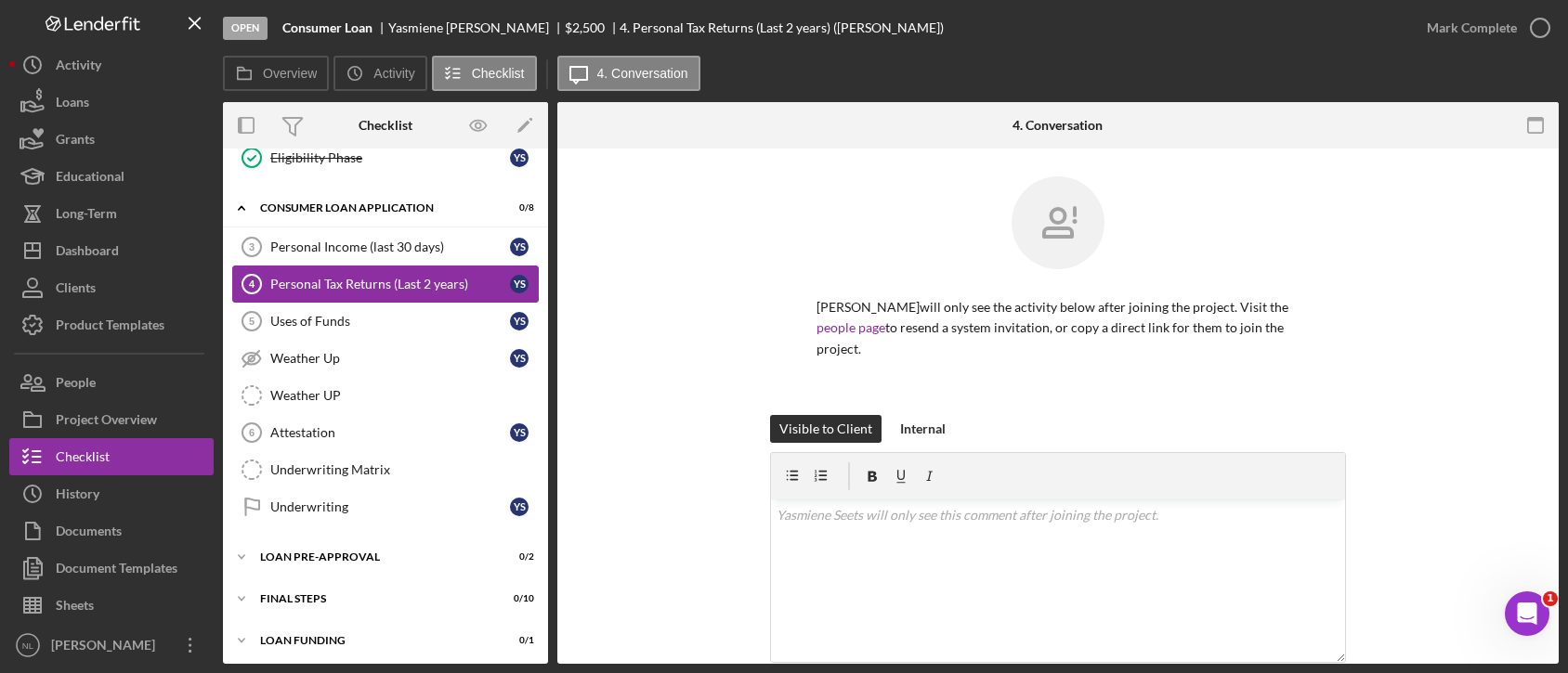
click at [345, 296] on link "Personal Tax Returns (Last 2 years) 4 Personal Tax Returns (Last 2 years) Y S" at bounding box center [385, 283] width 306 height 37
click at [333, 398] on div "Weather UP" at bounding box center [404, 395] width 267 height 15
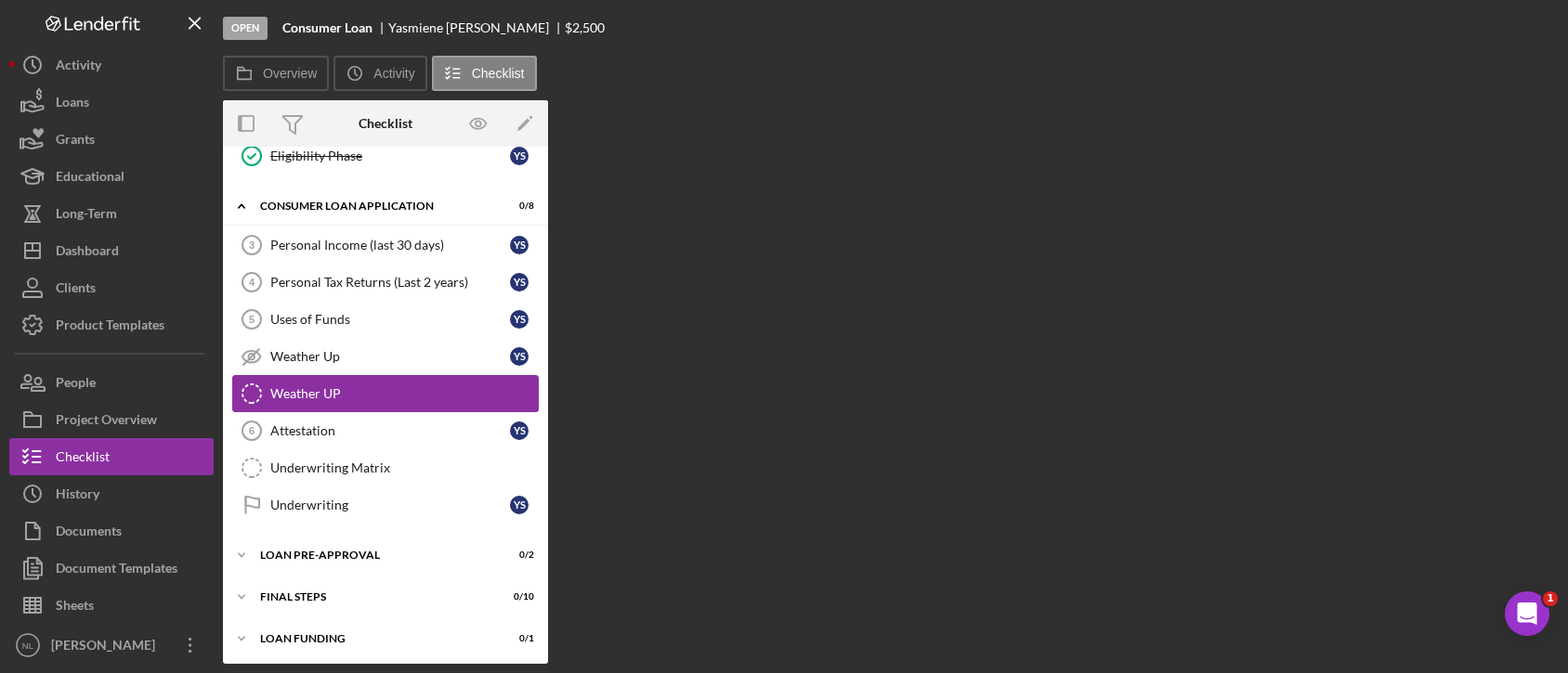
scroll to position [517, 0]
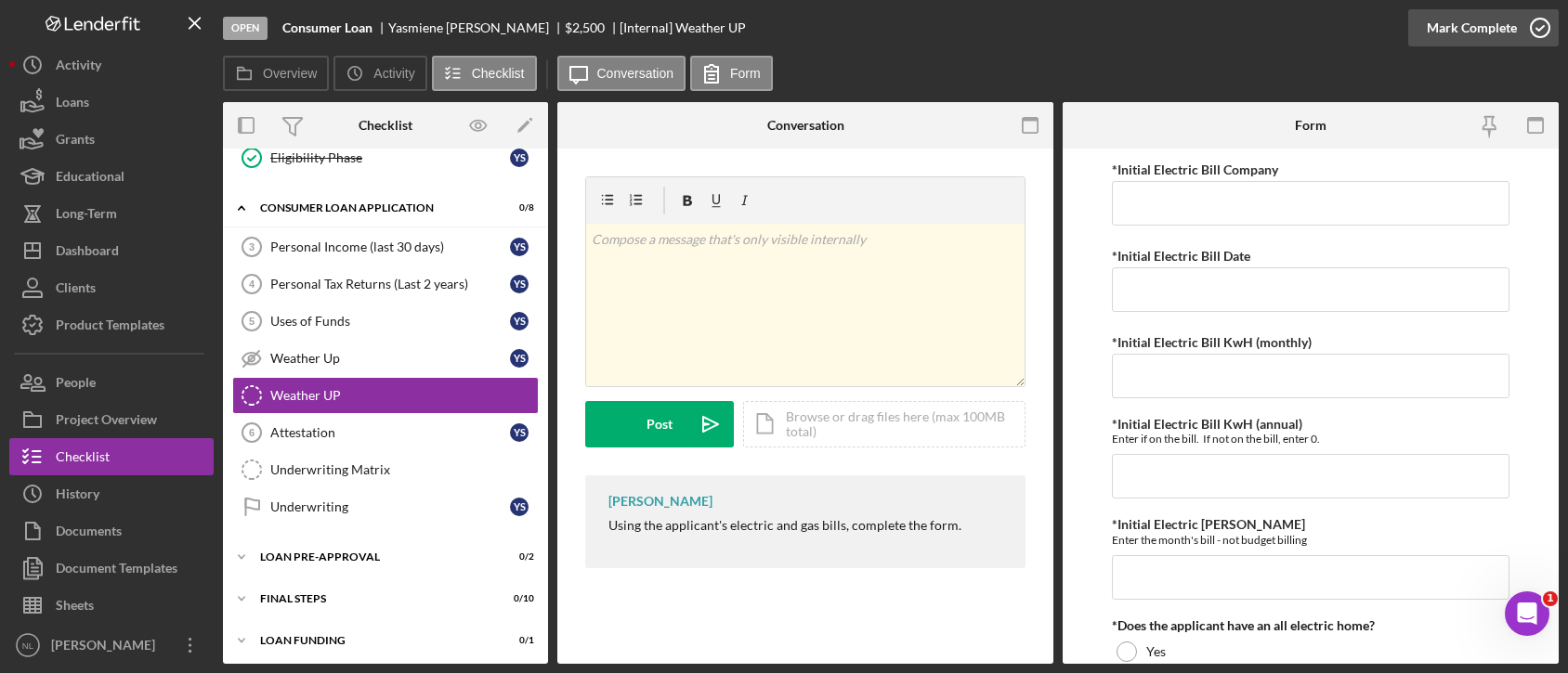
click at [1473, 41] on div "Mark Complete" at bounding box center [1471, 27] width 90 height 37
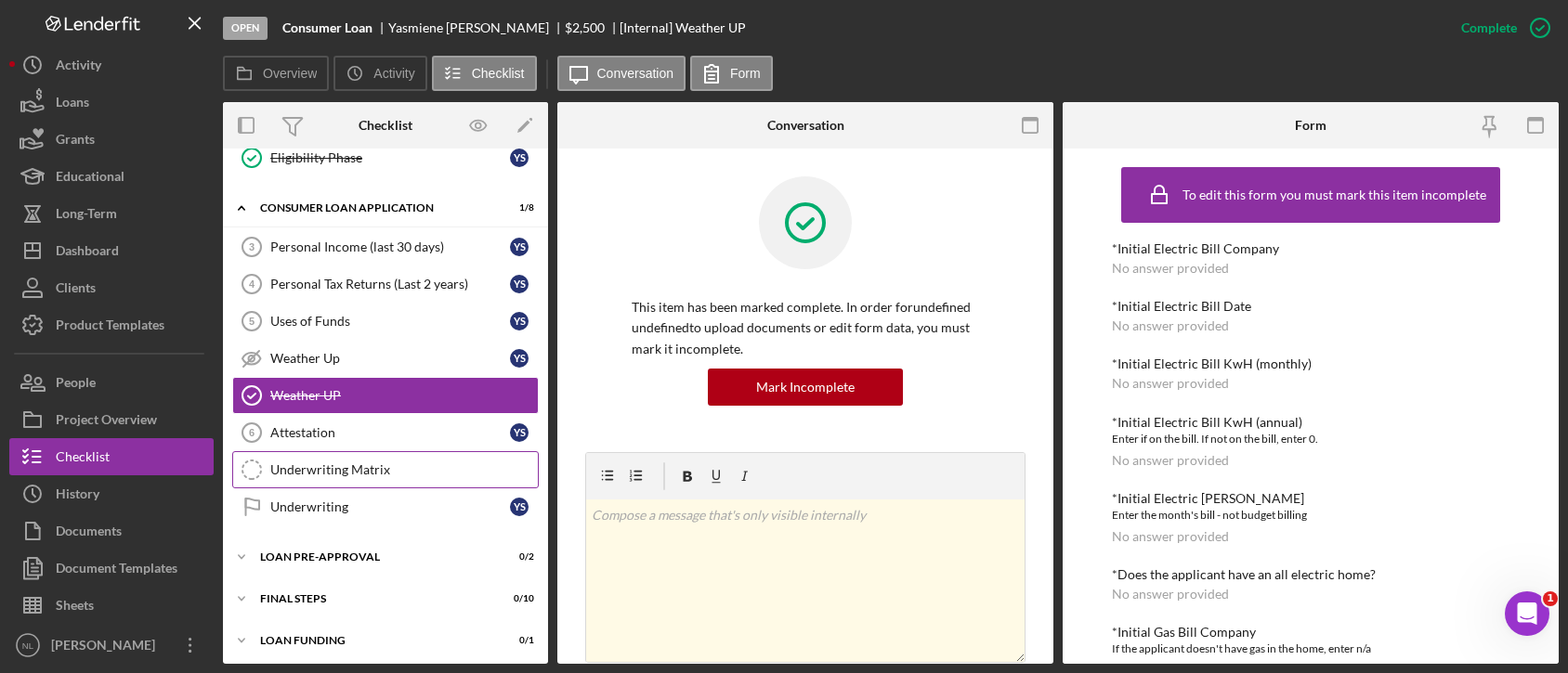
click at [298, 472] on div "Underwriting Matrix" at bounding box center [404, 470] width 267 height 15
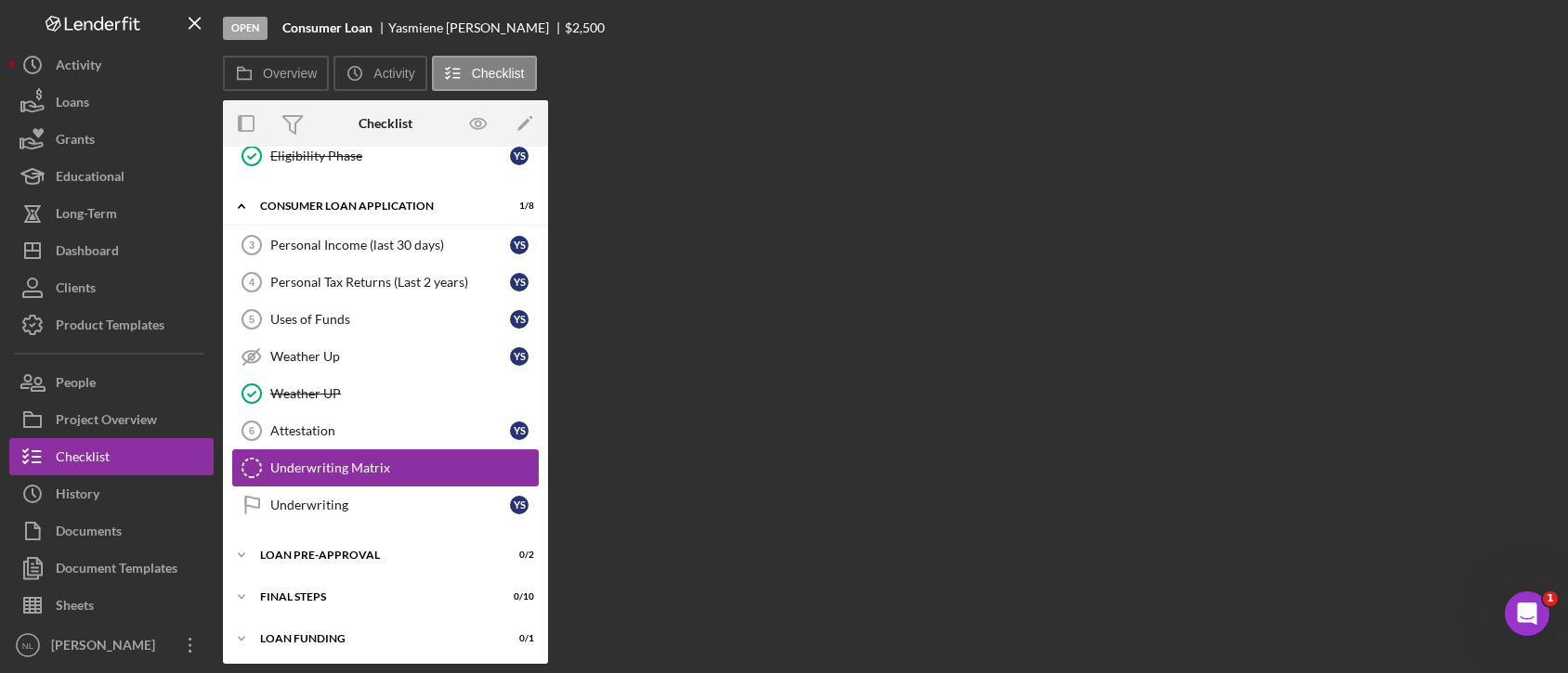
scroll to position [517, 0]
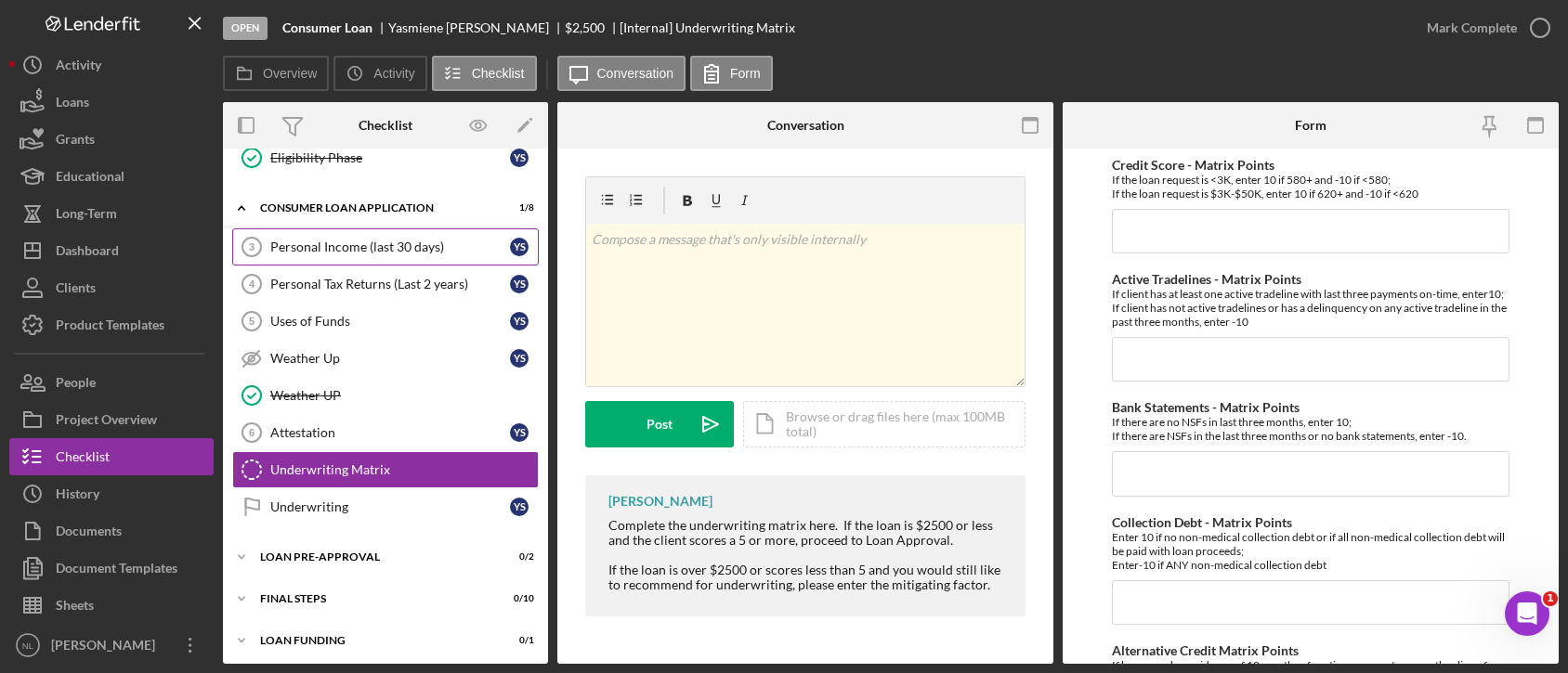
click at [306, 231] on link "Personal Income (last 30 days) 3 Personal Income (last 30 days) Y S" at bounding box center [385, 246] width 306 height 37
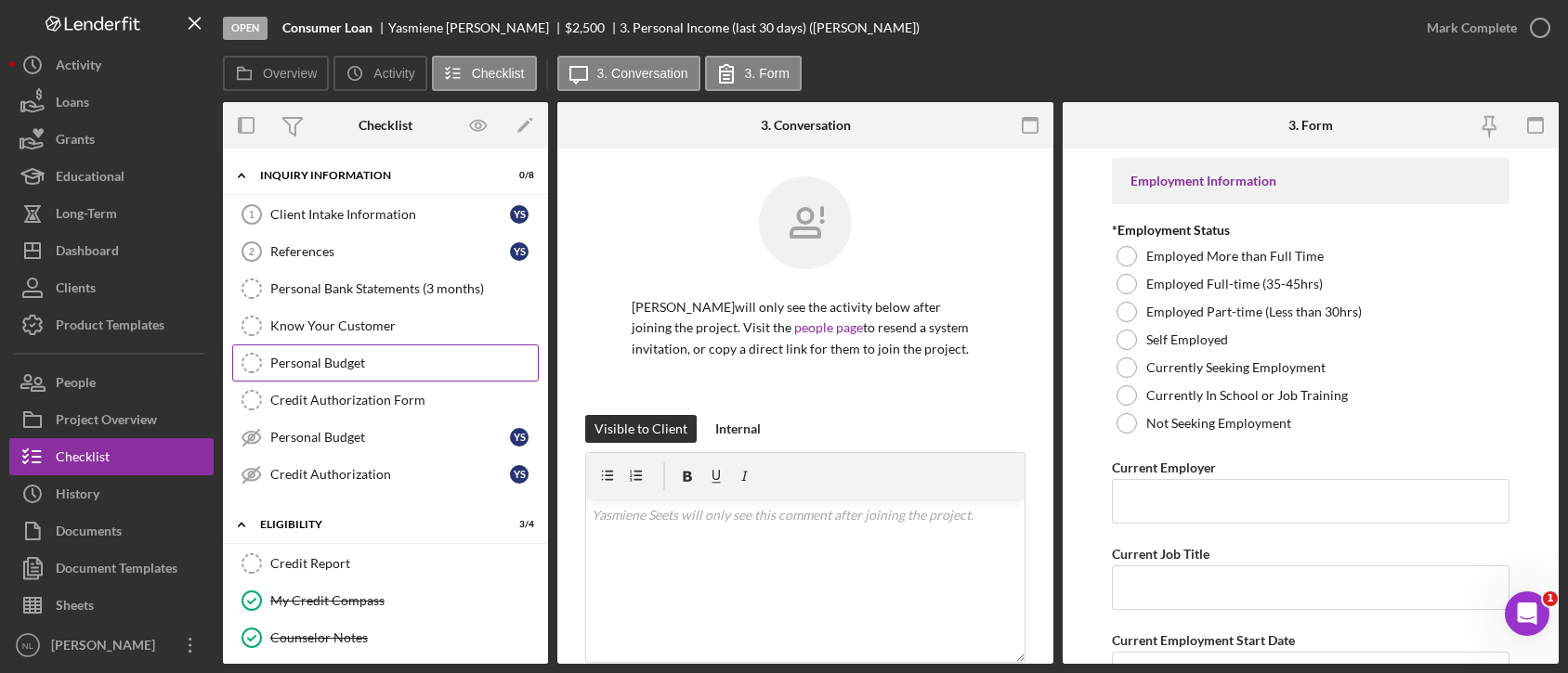
click at [344, 256] on div "References" at bounding box center [390, 251] width 239 height 15
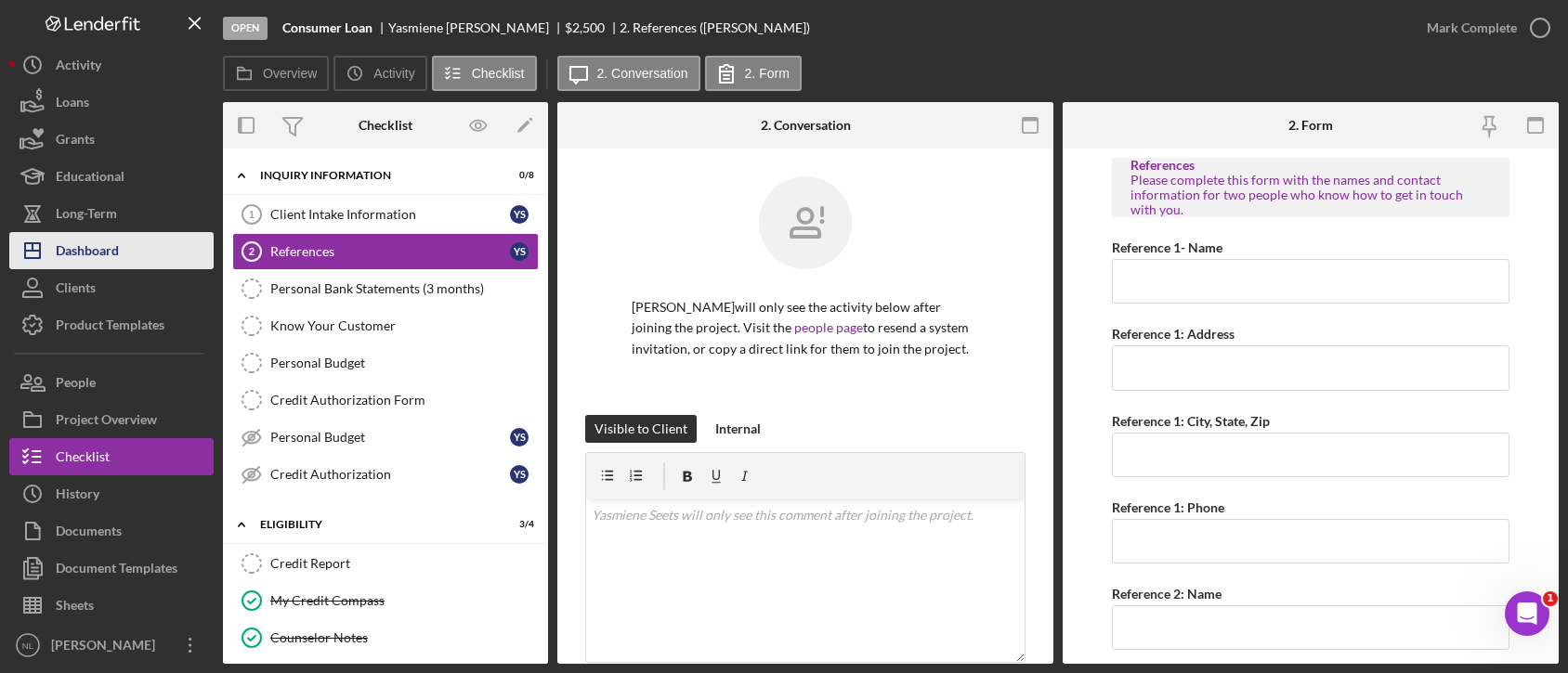
click at [126, 253] on button "Icon/Dashboard Dashboard" at bounding box center [111, 250] width 204 height 37
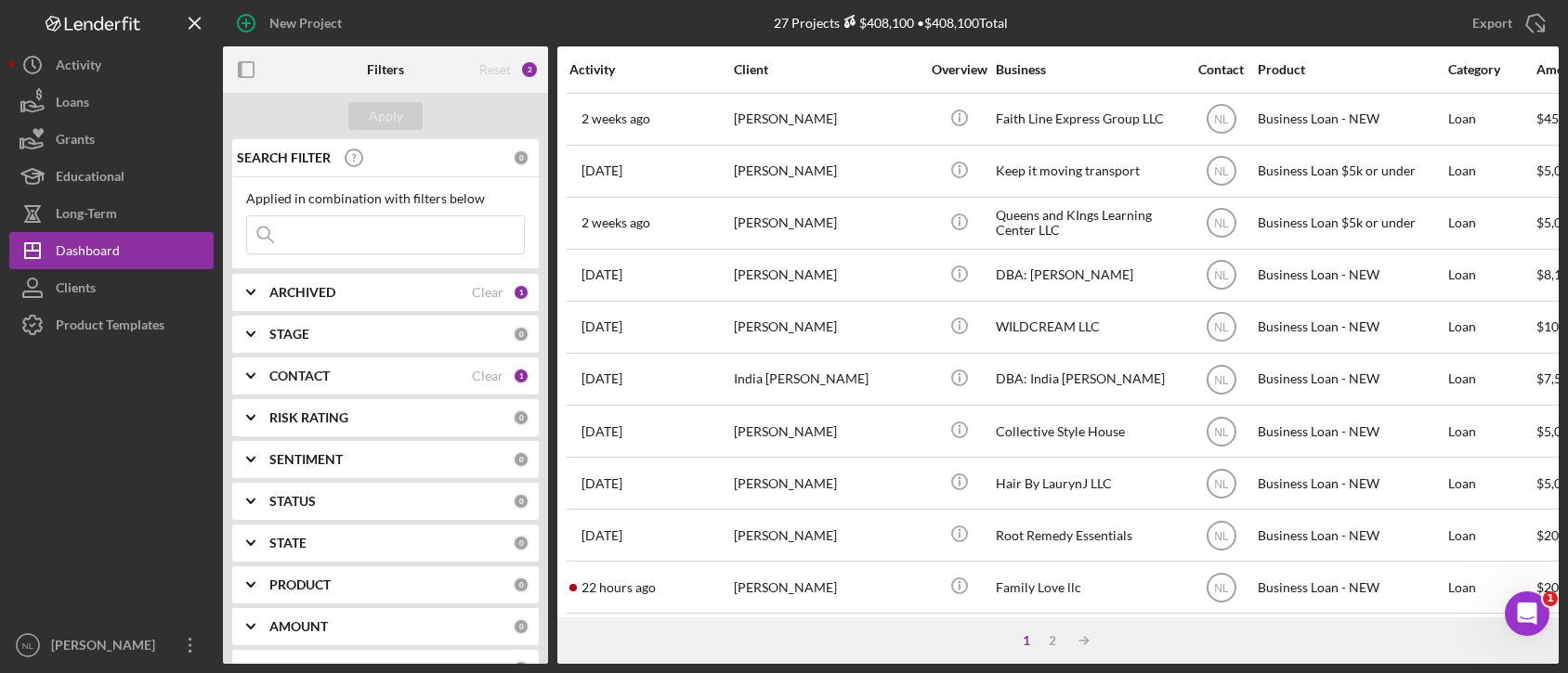
click at [348, 299] on div "ARCHIVED" at bounding box center [370, 292] width 202 height 15
click at [260, 367] on input "Active" at bounding box center [256, 368] width 19 height 19
checkbox input "false"
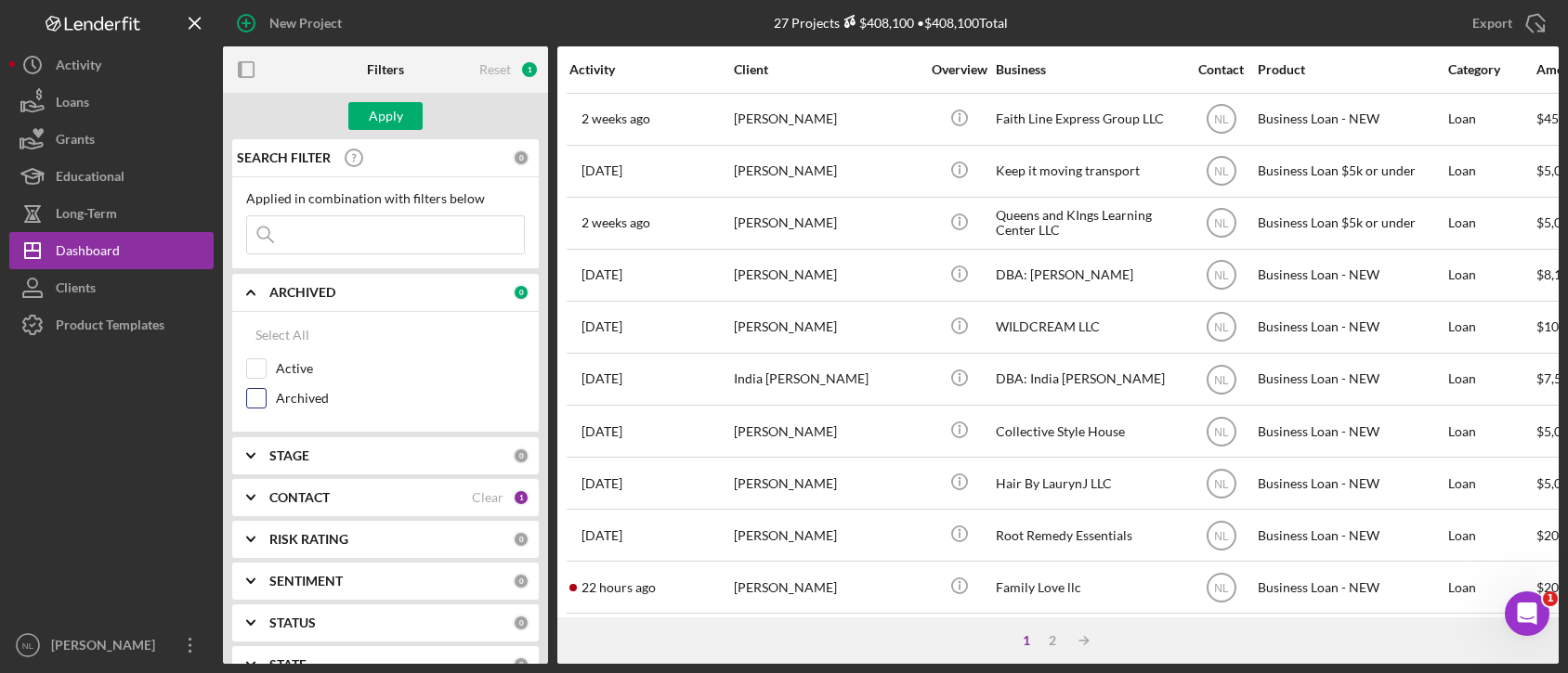
click at [260, 404] on input "Archived" at bounding box center [256, 398] width 19 height 19
checkbox input "true"
click at [326, 235] on input at bounding box center [385, 234] width 276 height 37
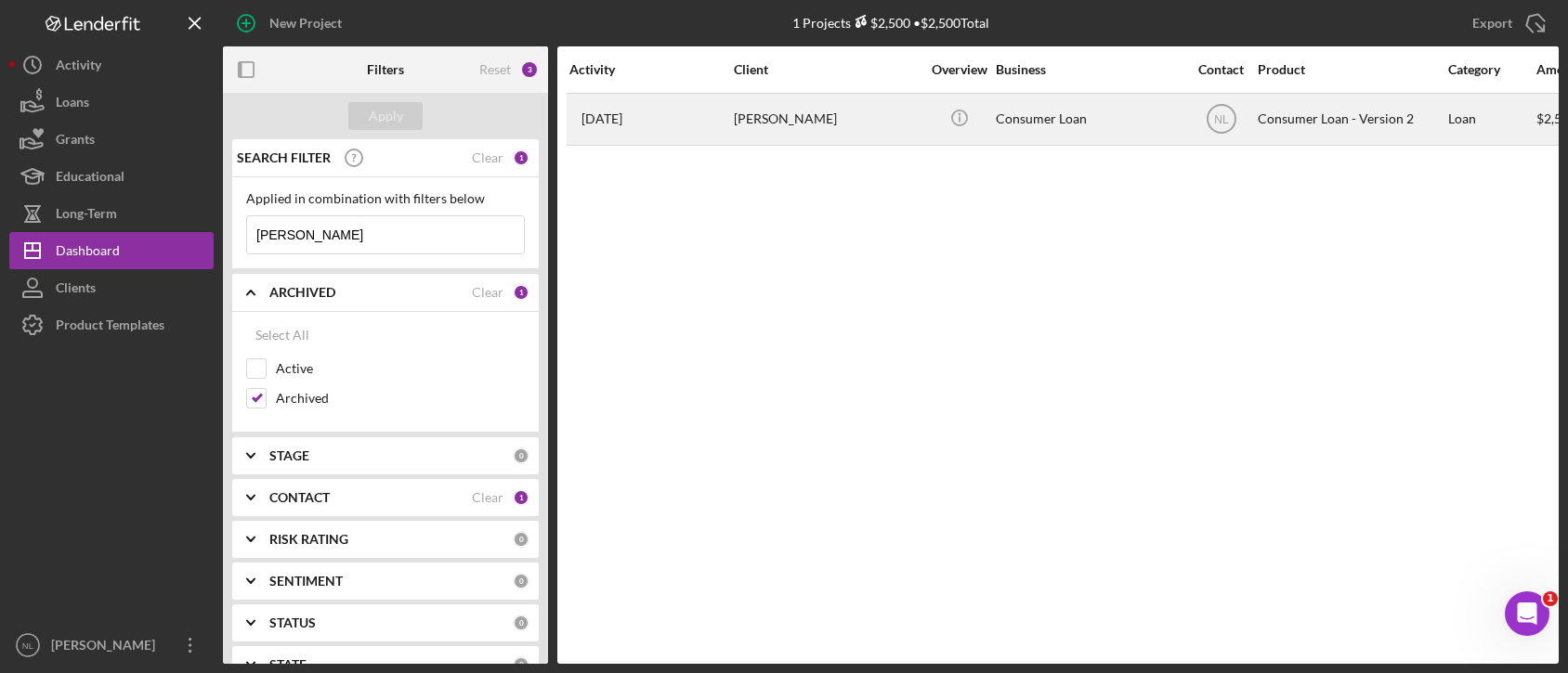
type input "[PERSON_NAME]"
click at [847, 115] on div "[PERSON_NAME]" at bounding box center [827, 119] width 186 height 49
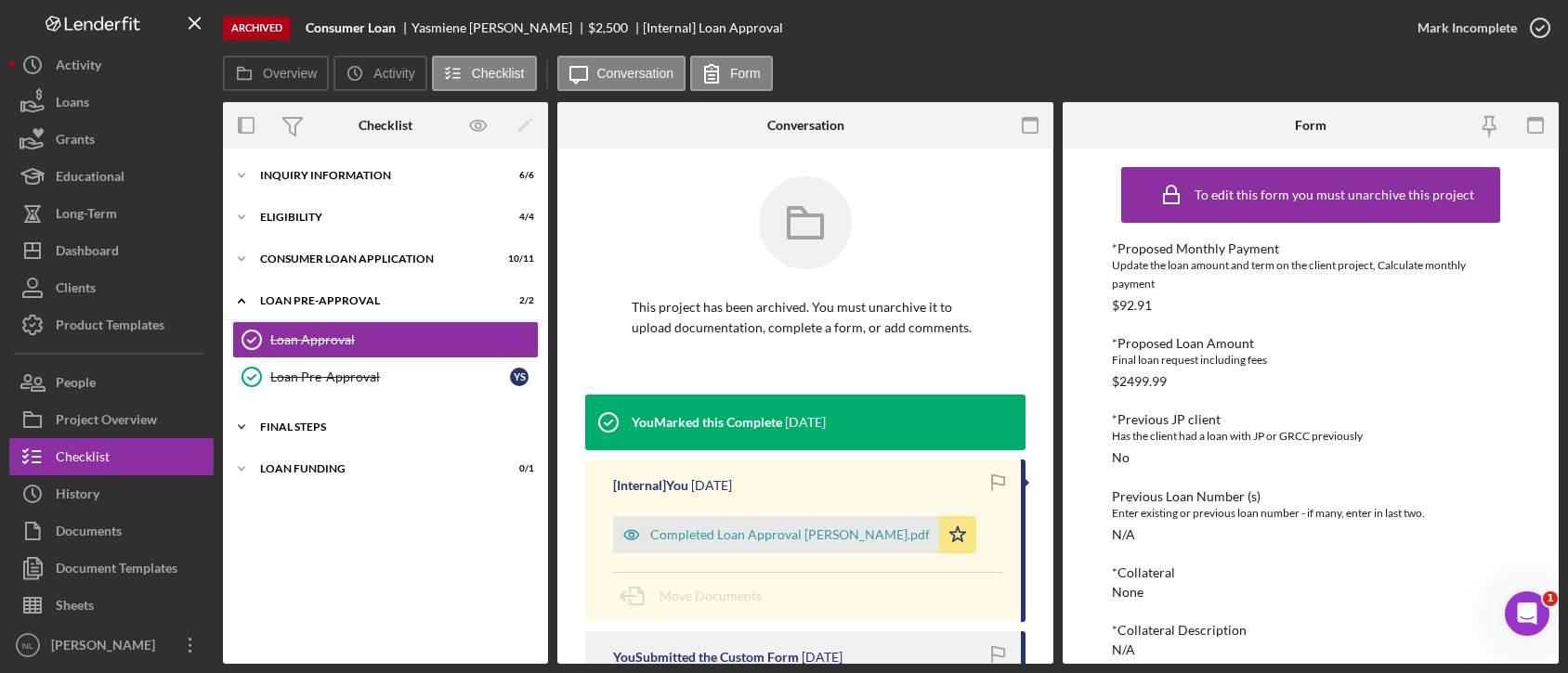
click at [329, 439] on div "Icon/Expander FINAL STEPS 4 / 8" at bounding box center [385, 427] width 325 height 37
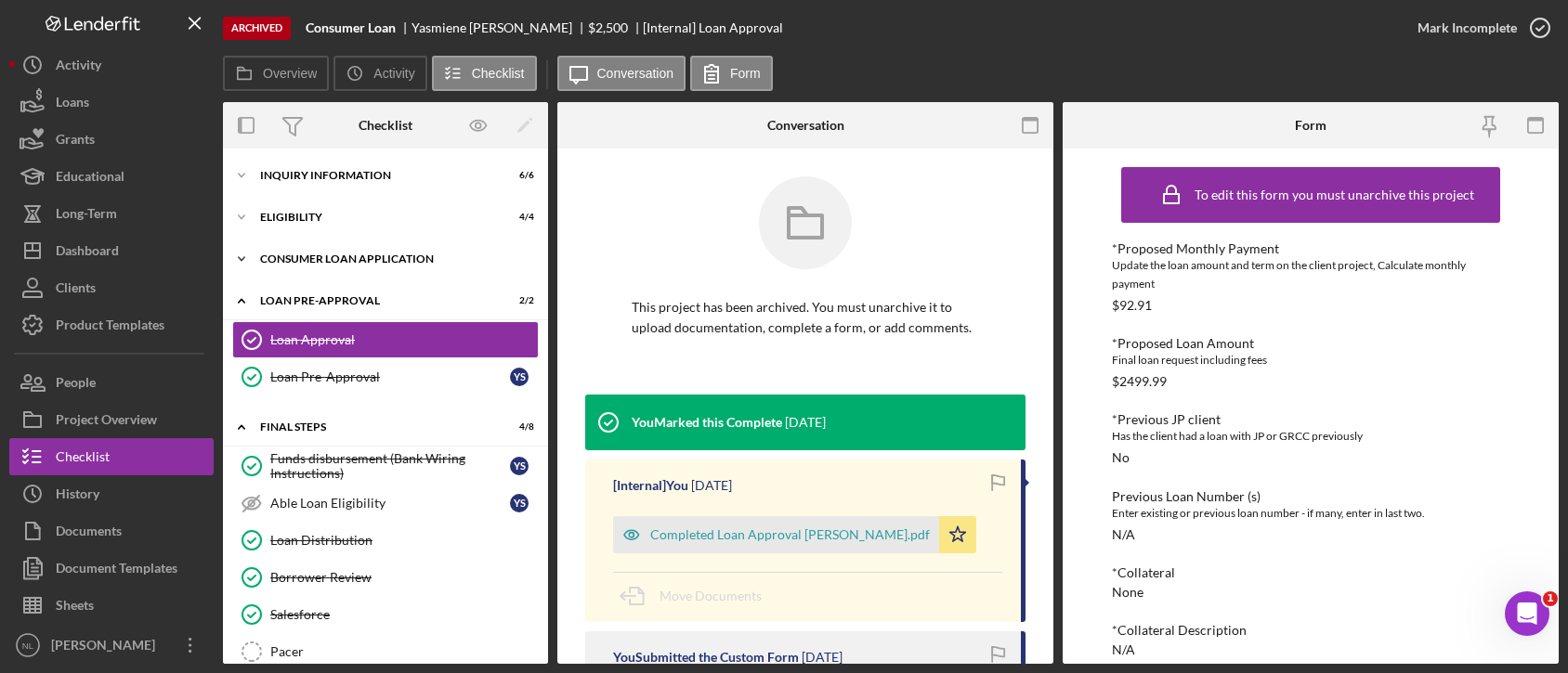
click at [320, 253] on div "Consumer Loan Application" at bounding box center [392, 258] width 264 height 11
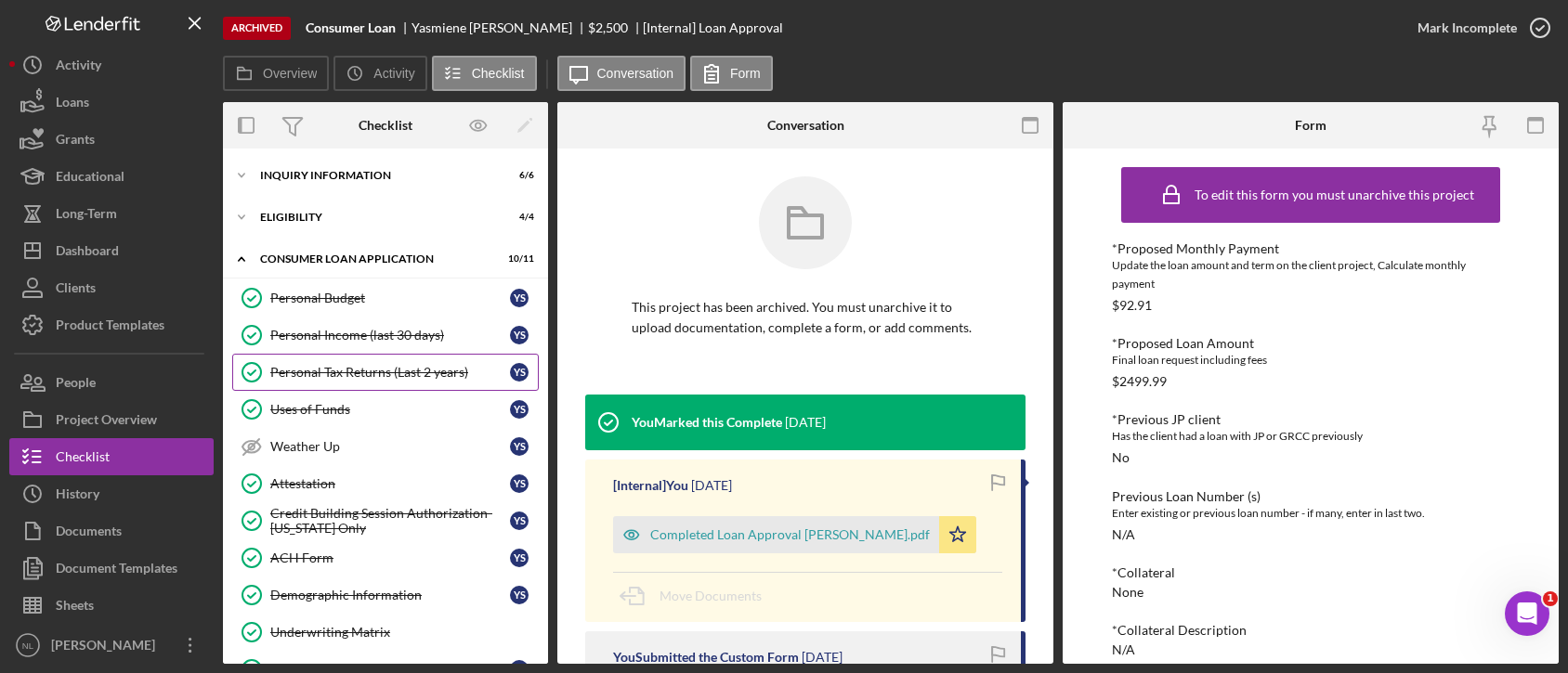
click at [343, 365] on div "Personal Tax Returns (Last 2 years)" at bounding box center [390, 372] width 239 height 15
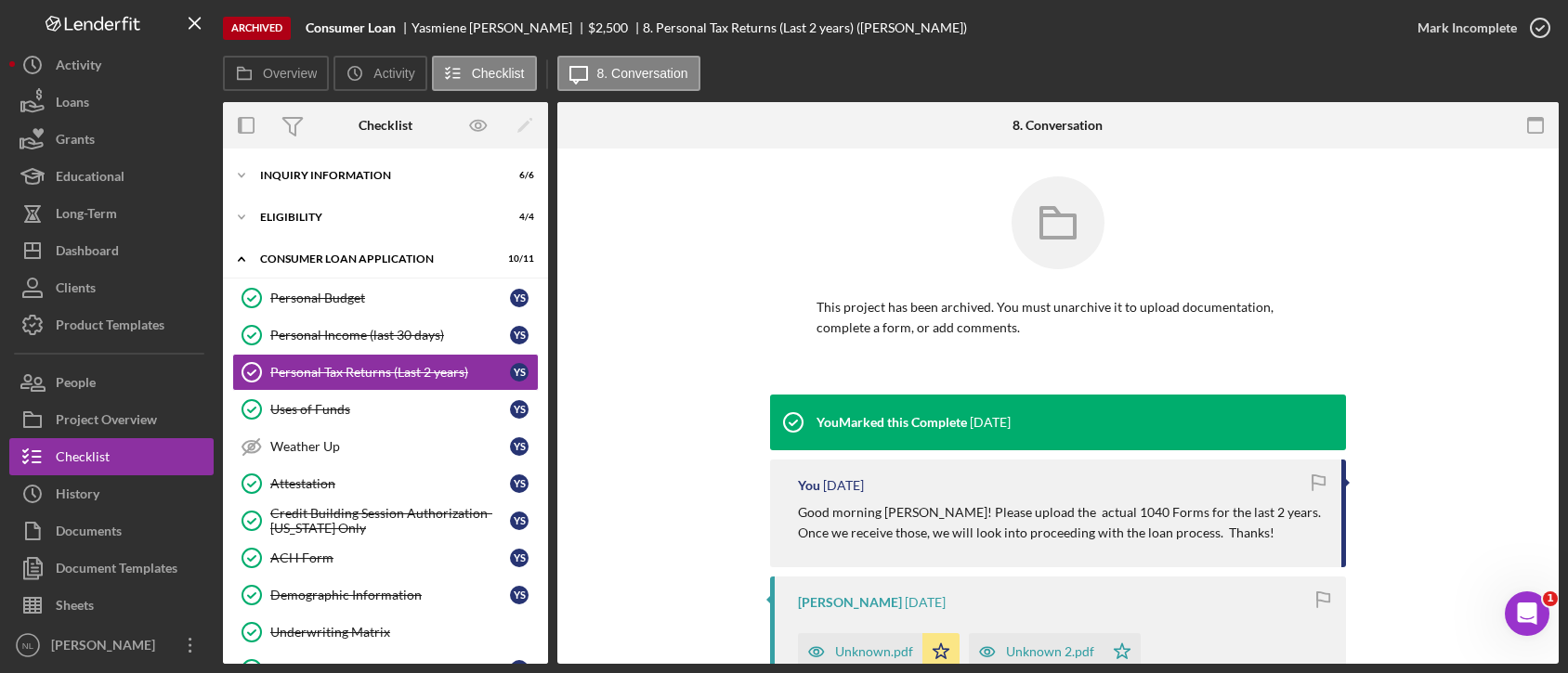
scroll to position [236, 0]
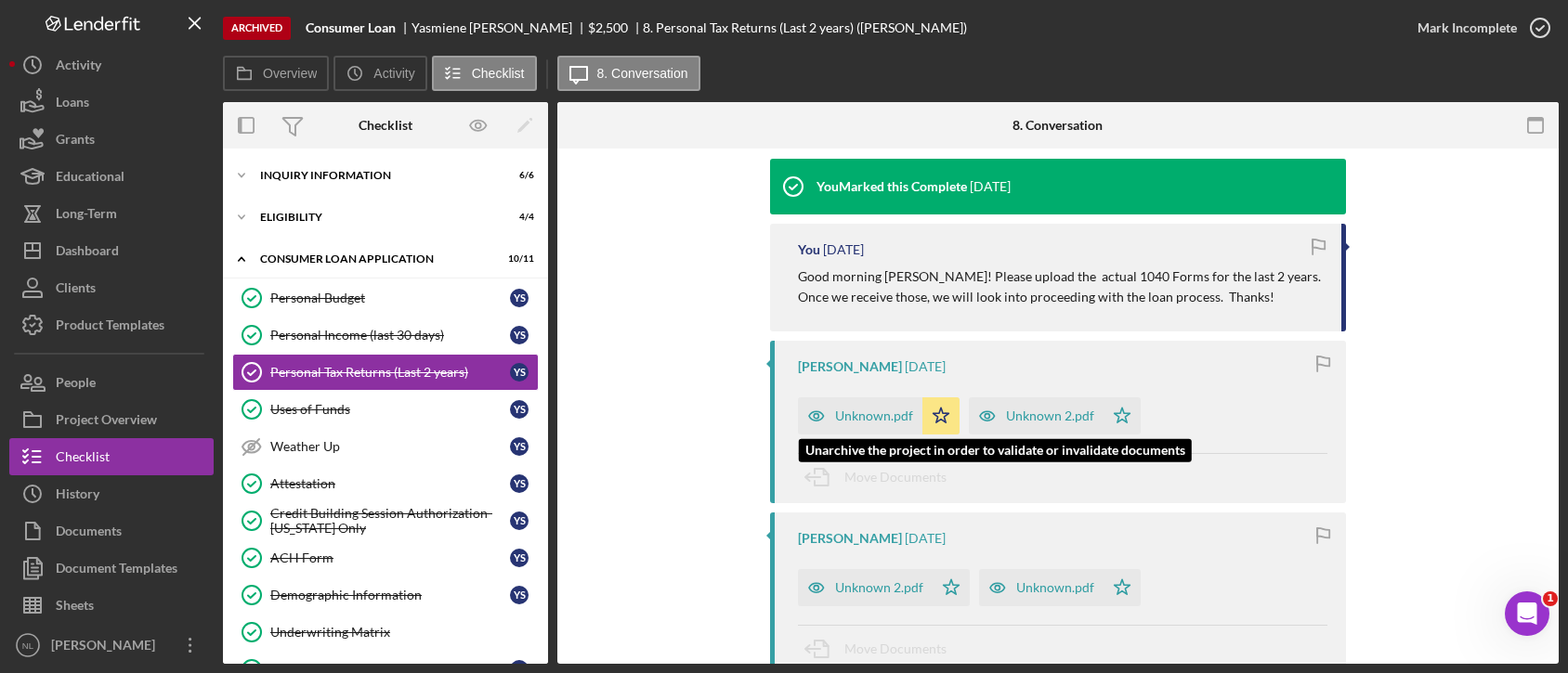
click at [852, 409] on div "Unknown.pdf" at bounding box center [874, 416] width 78 height 15
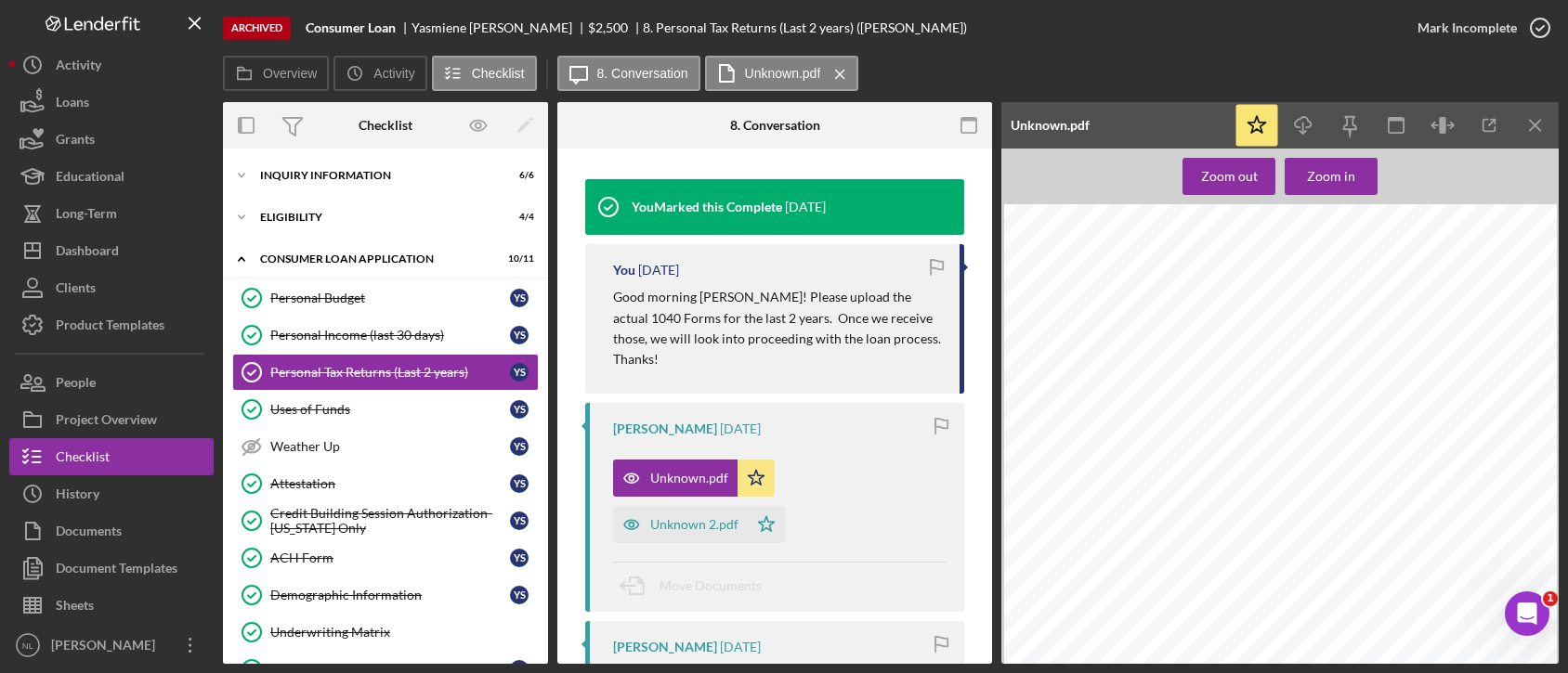
scroll to position [0, 0]
click at [1525, 140] on icon "Icon/Menu Close" at bounding box center [1536, 126] width 42 height 42
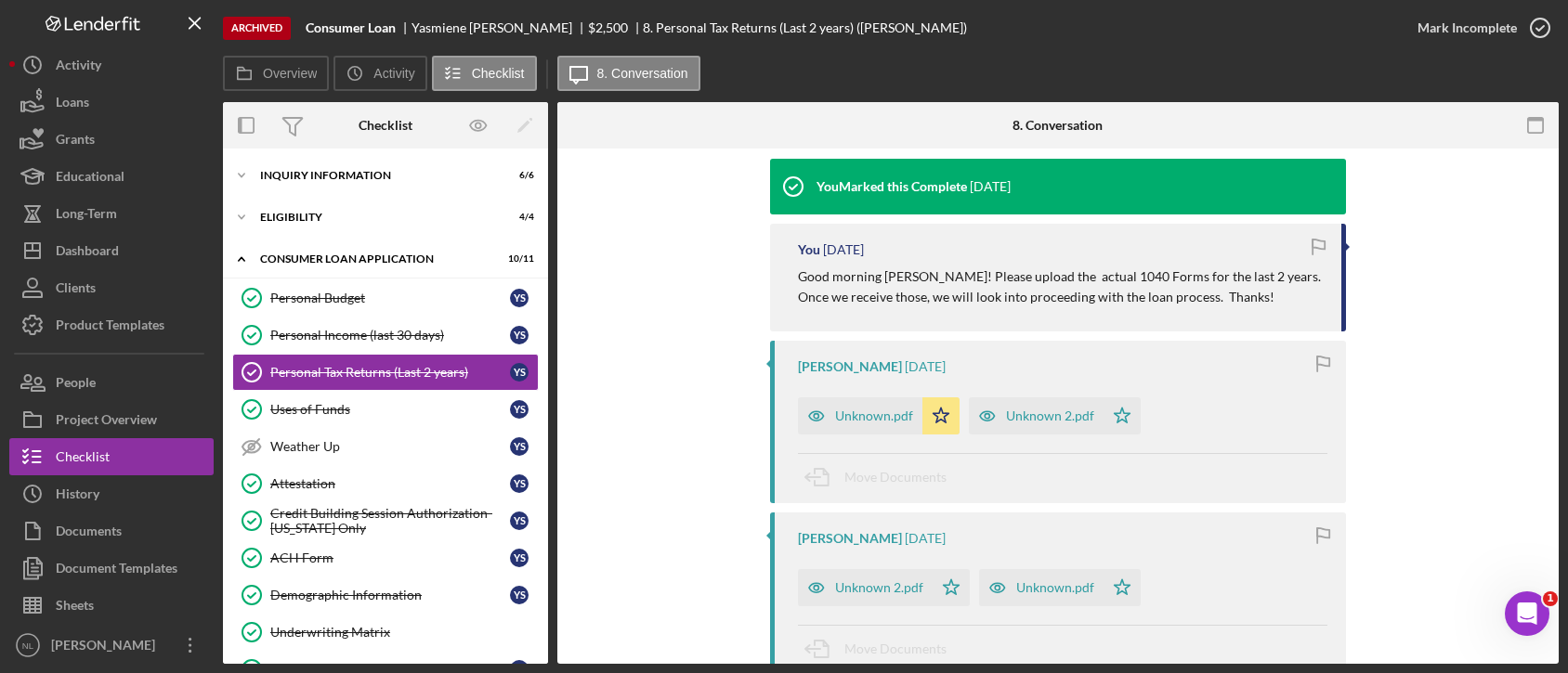
click at [863, 613] on div "[PERSON_NAME] [DATE] Unknown 2.pdf Icon/Star Unknown.pdf Icon/Star Move Documen…" at bounding box center [1057, 593] width 576 height 163
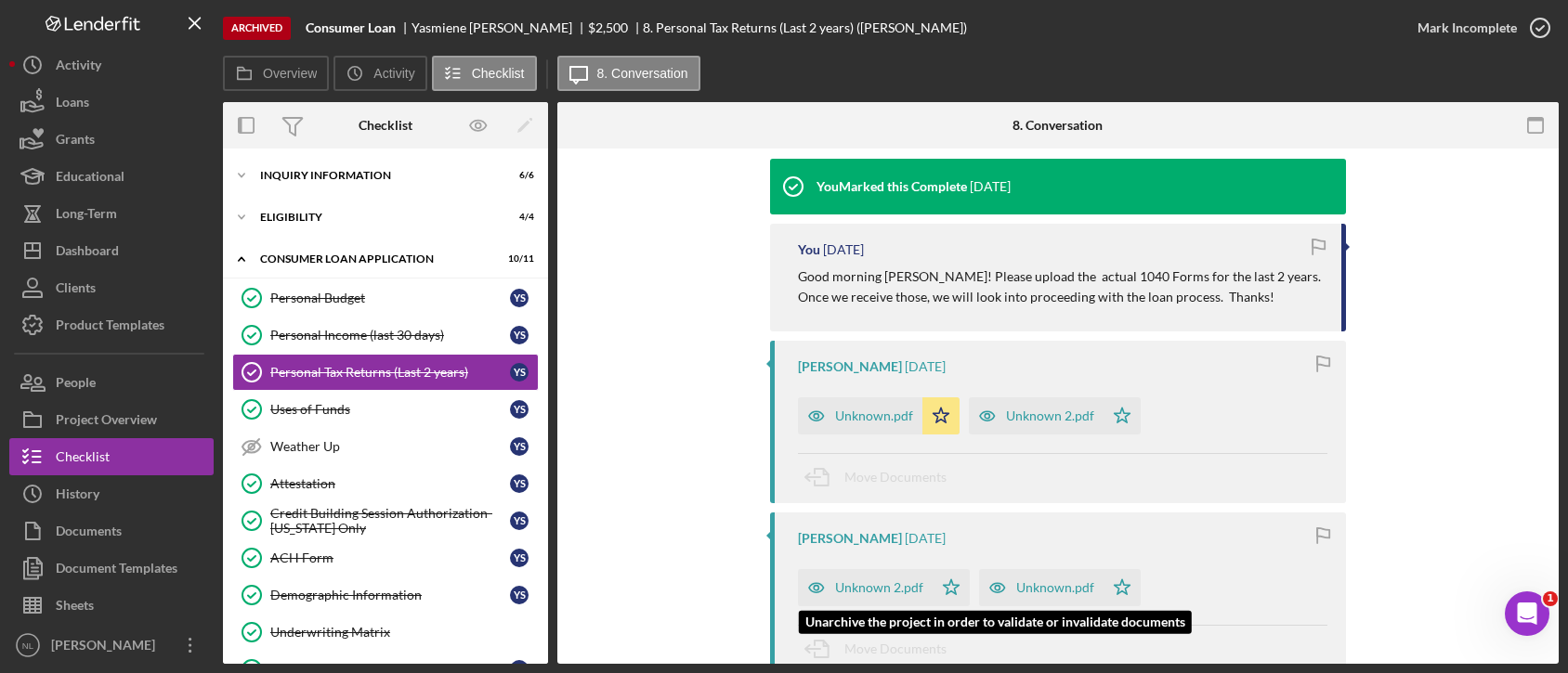
click at [863, 596] on div "Unknown 2.pdf" at bounding box center [865, 587] width 135 height 37
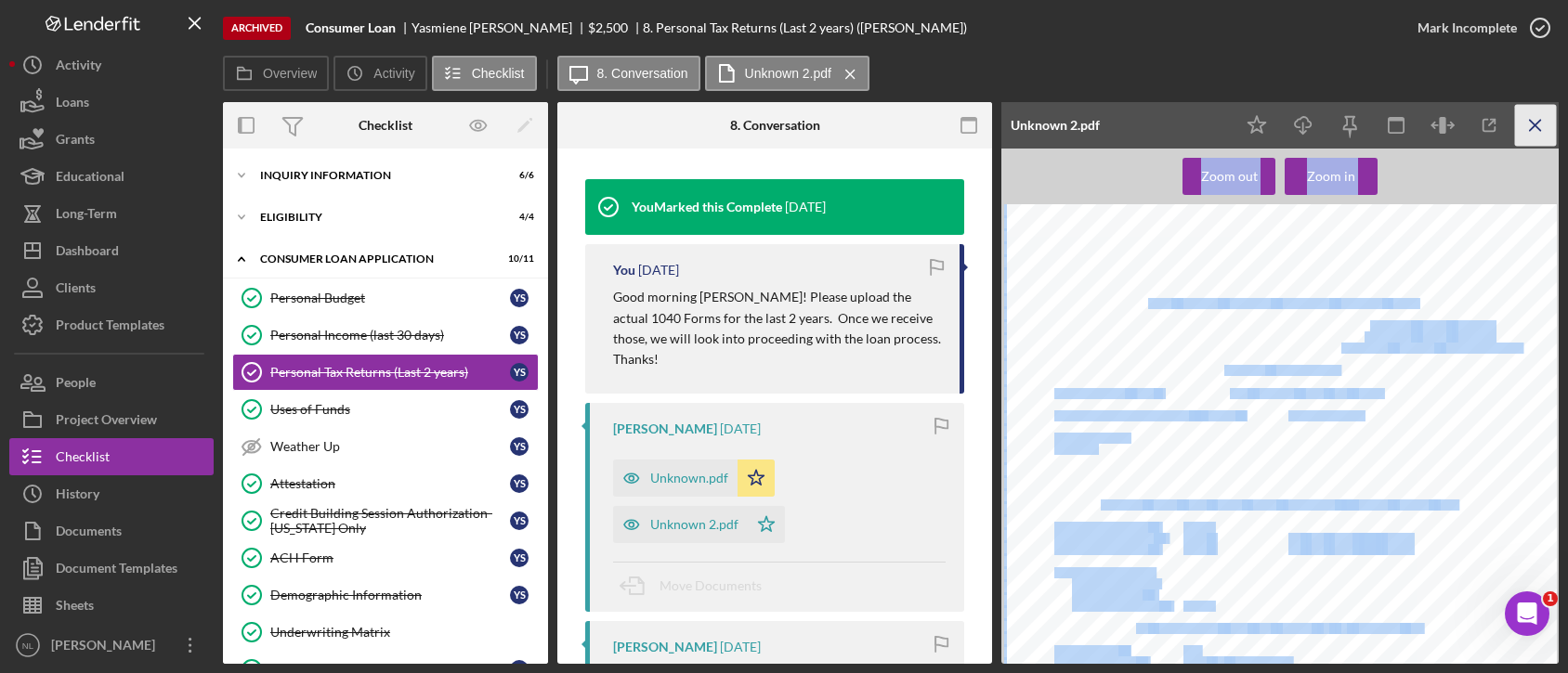
drag, startPoint x: 1349, startPoint y: 564, endPoint x: 1517, endPoint y: 133, distance: 462.6
click at [1517, 133] on div "Unknown 2.pdf Icon/Star Icon/Download Icon/Menu Close Zoom out Zoom in This Pro…" at bounding box center [1280, 382] width 558 height 561
click at [1545, 122] on icon "Icon/Menu Close" at bounding box center [1536, 126] width 42 height 42
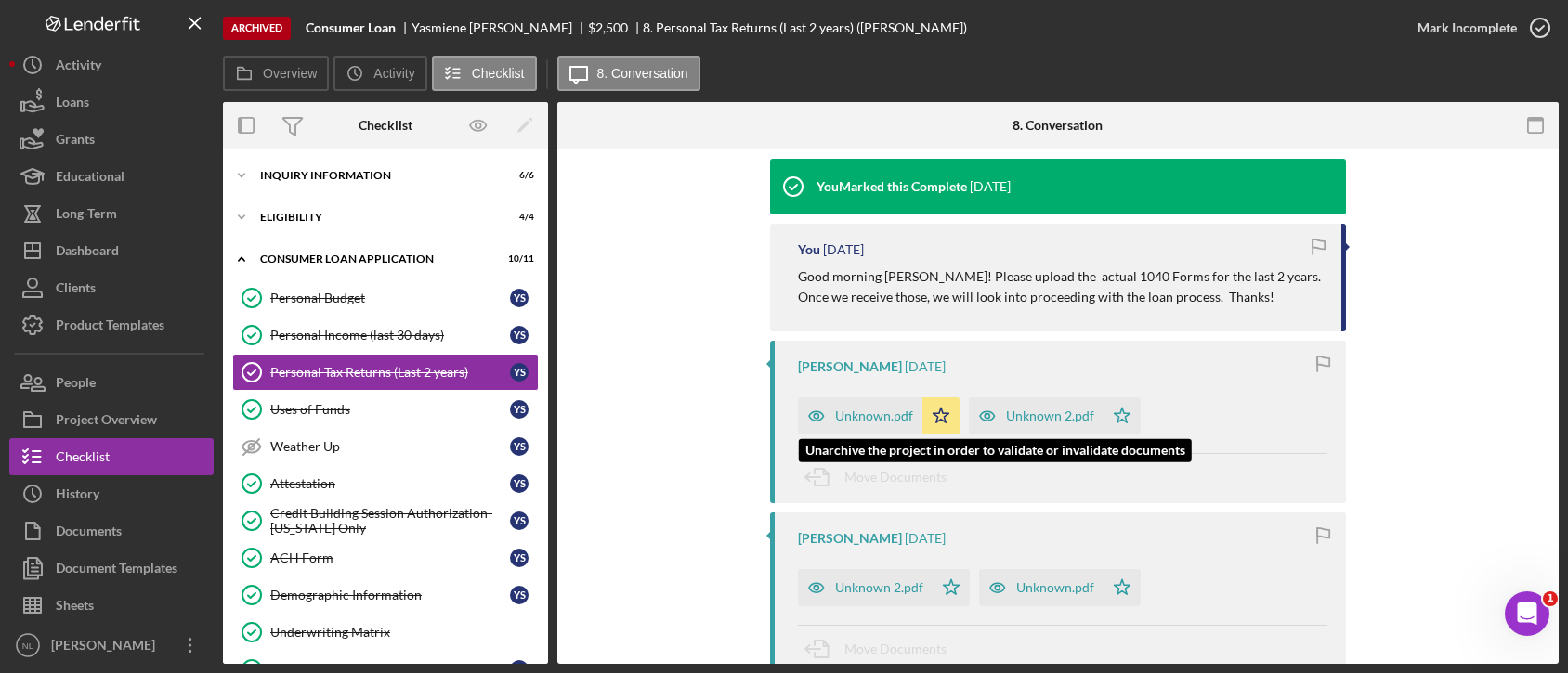
click at [867, 412] on div "Unknown.pdf" at bounding box center [874, 416] width 78 height 15
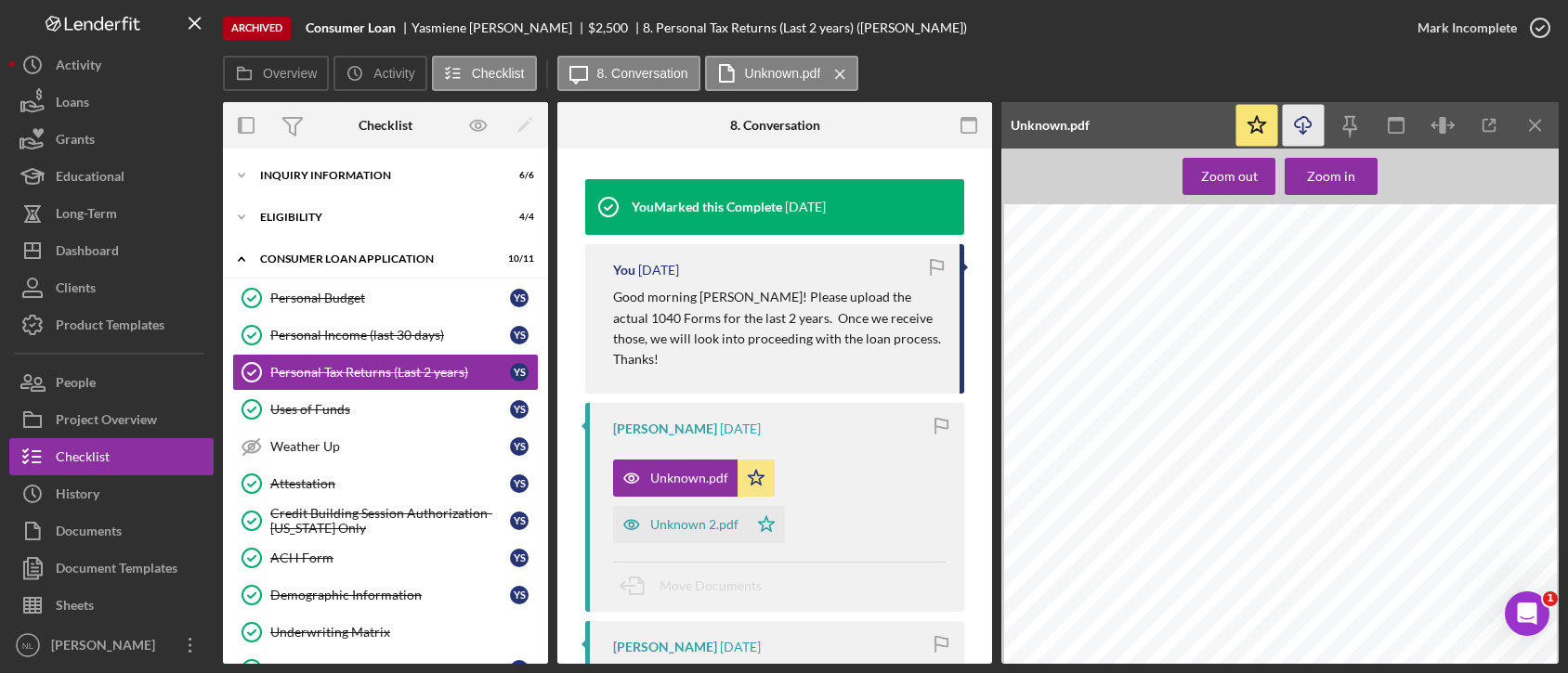
click at [1299, 127] on icon "button" at bounding box center [1303, 122] width 16 height 10
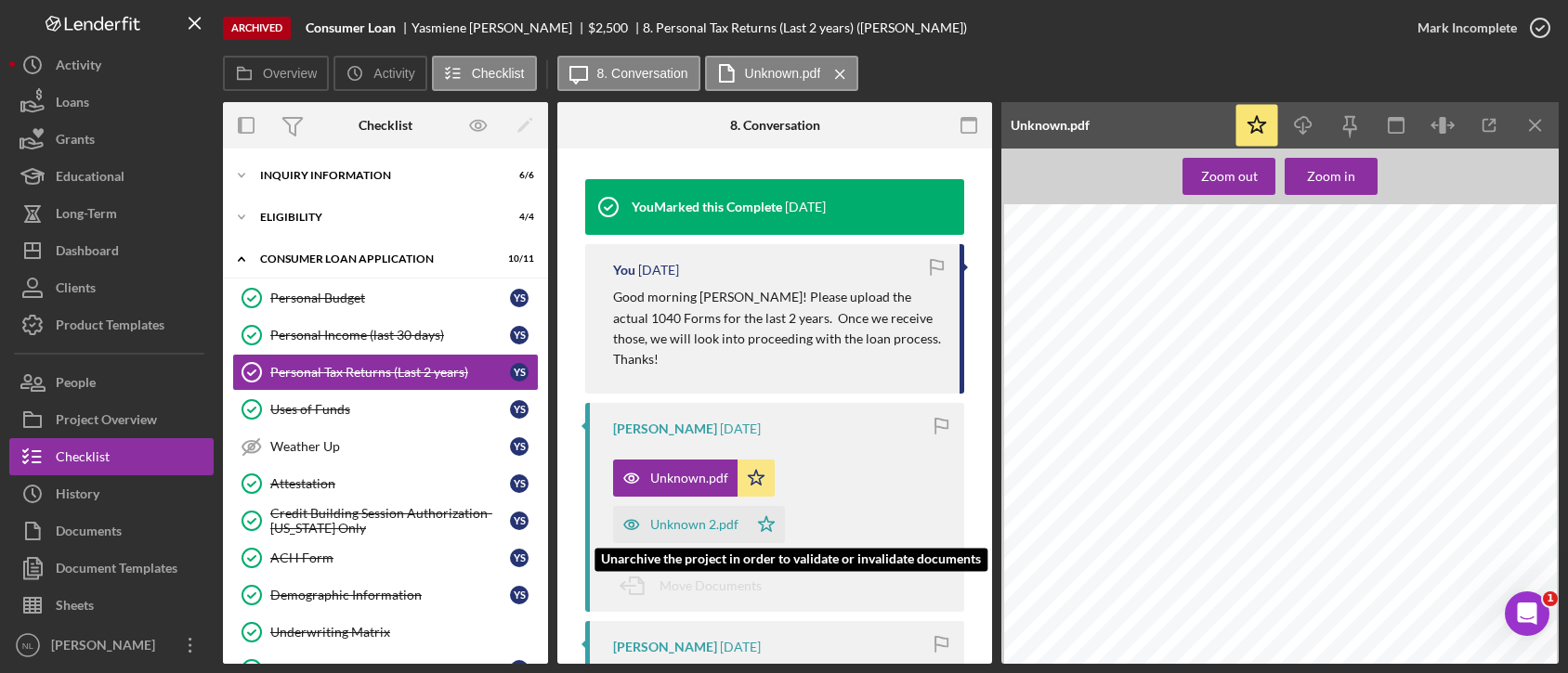
click at [695, 517] on div "Unknown 2.pdf" at bounding box center [694, 524] width 88 height 15
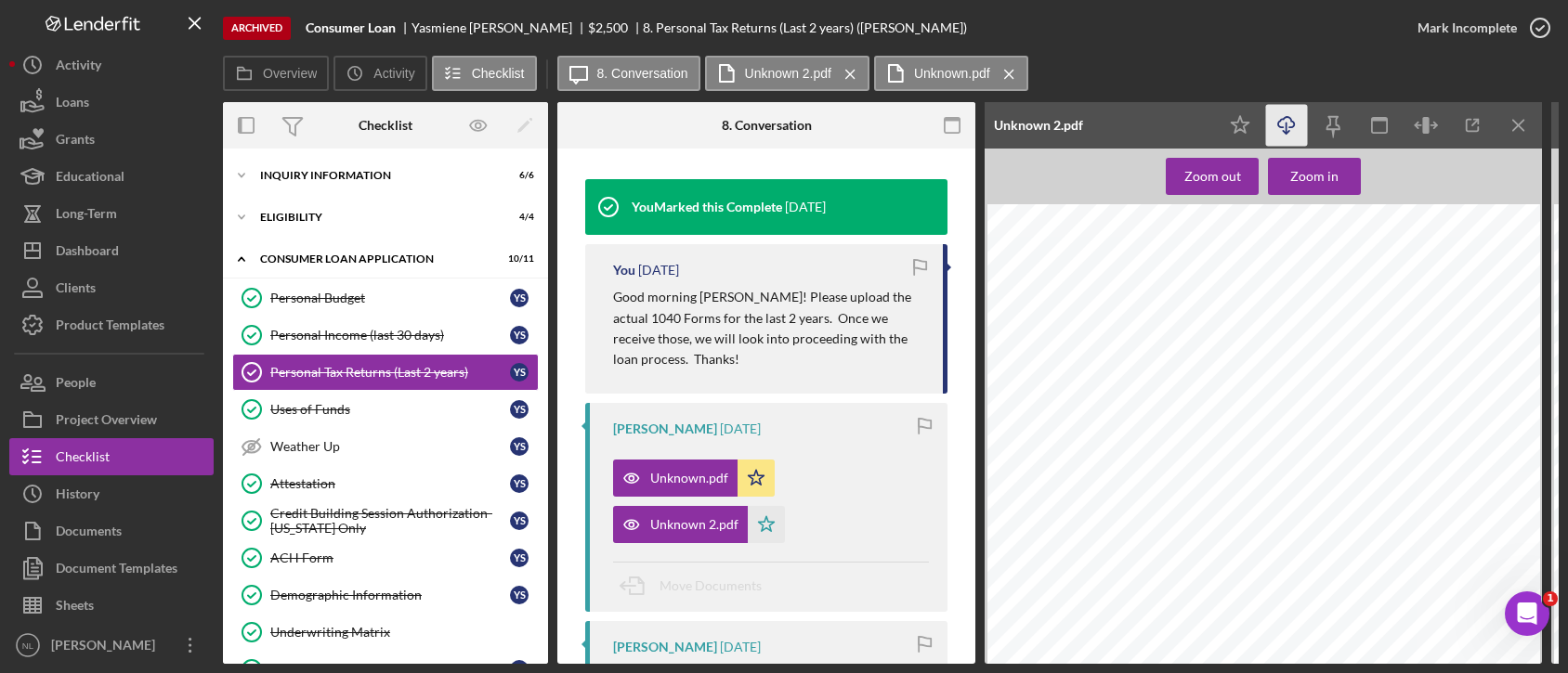
click at [1274, 131] on icon "Icon/Download" at bounding box center [1287, 126] width 42 height 42
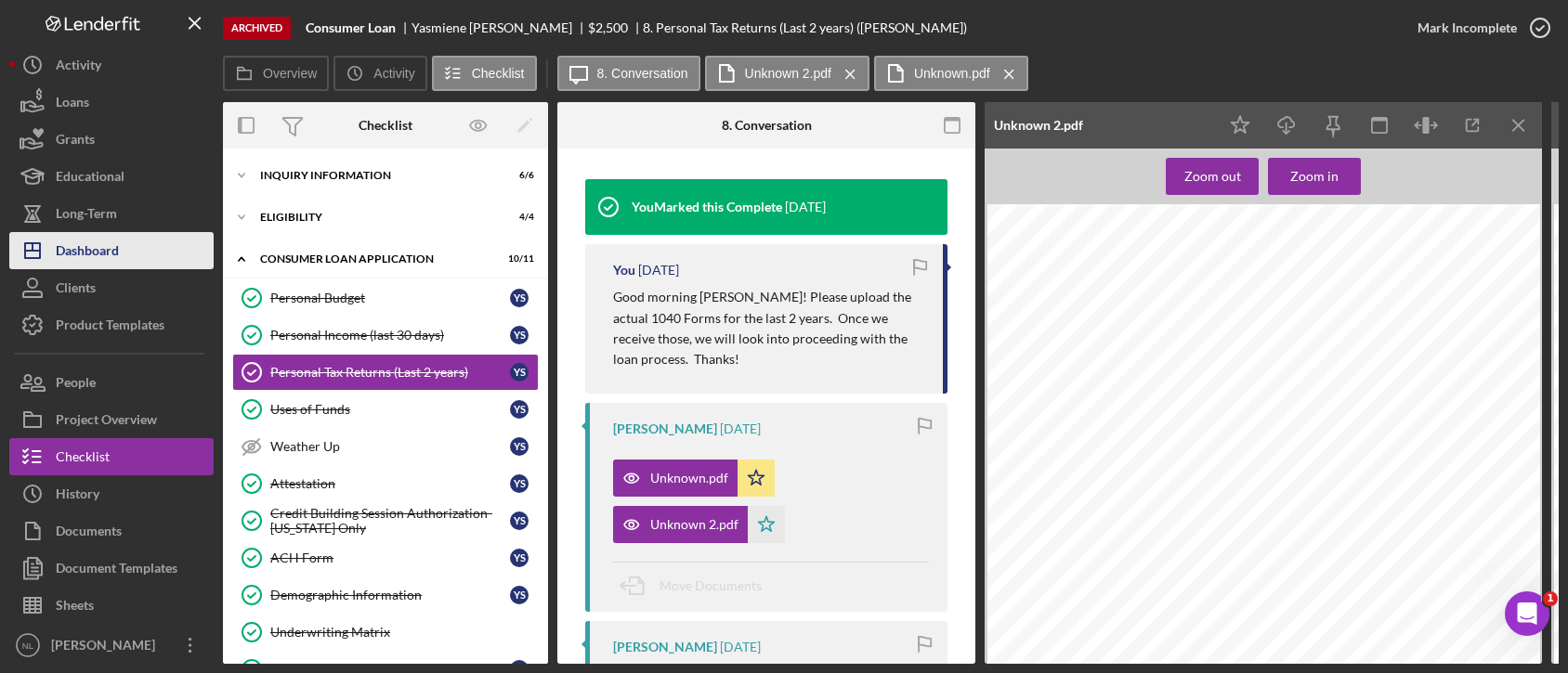
click at [127, 241] on button "Icon/Dashboard Dashboard" at bounding box center [111, 250] width 204 height 37
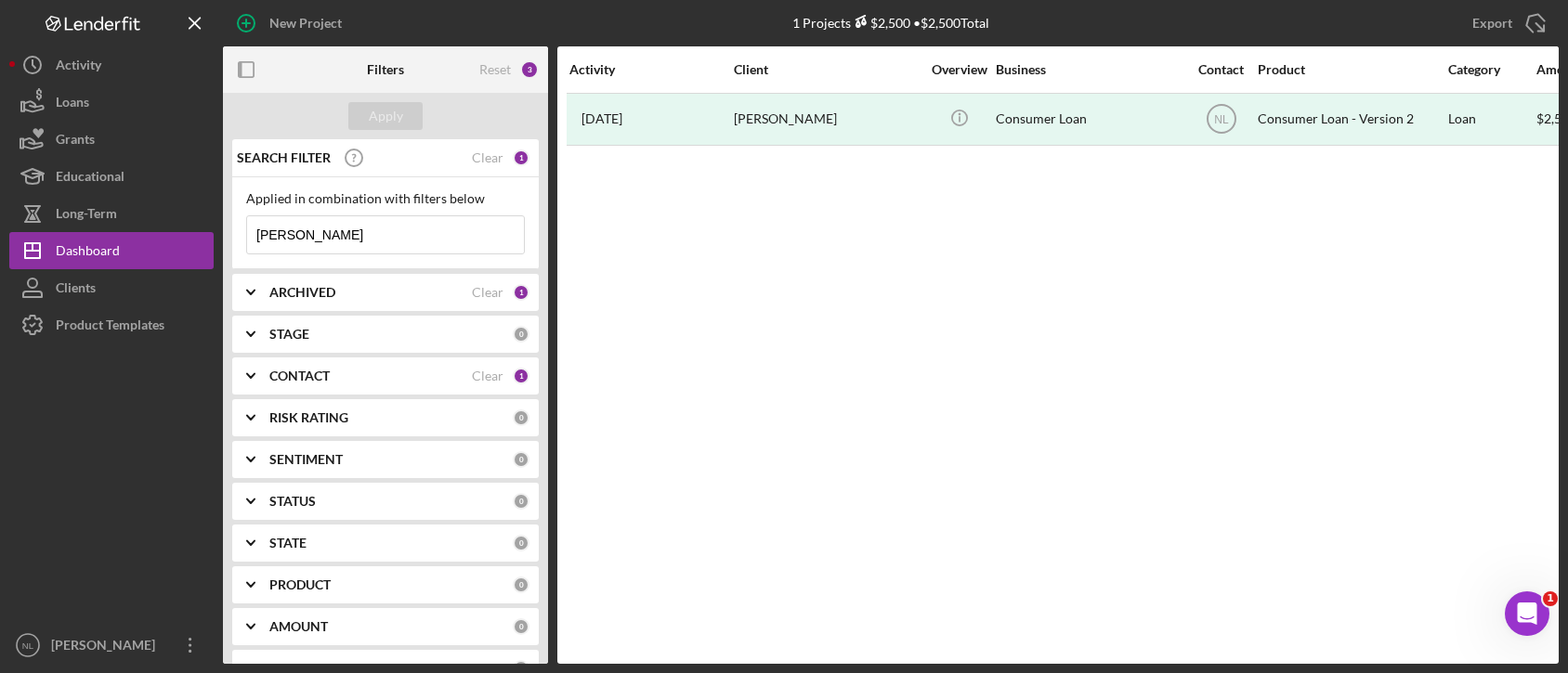
click at [336, 288] on div "ARCHIVED" at bounding box center [370, 292] width 202 height 15
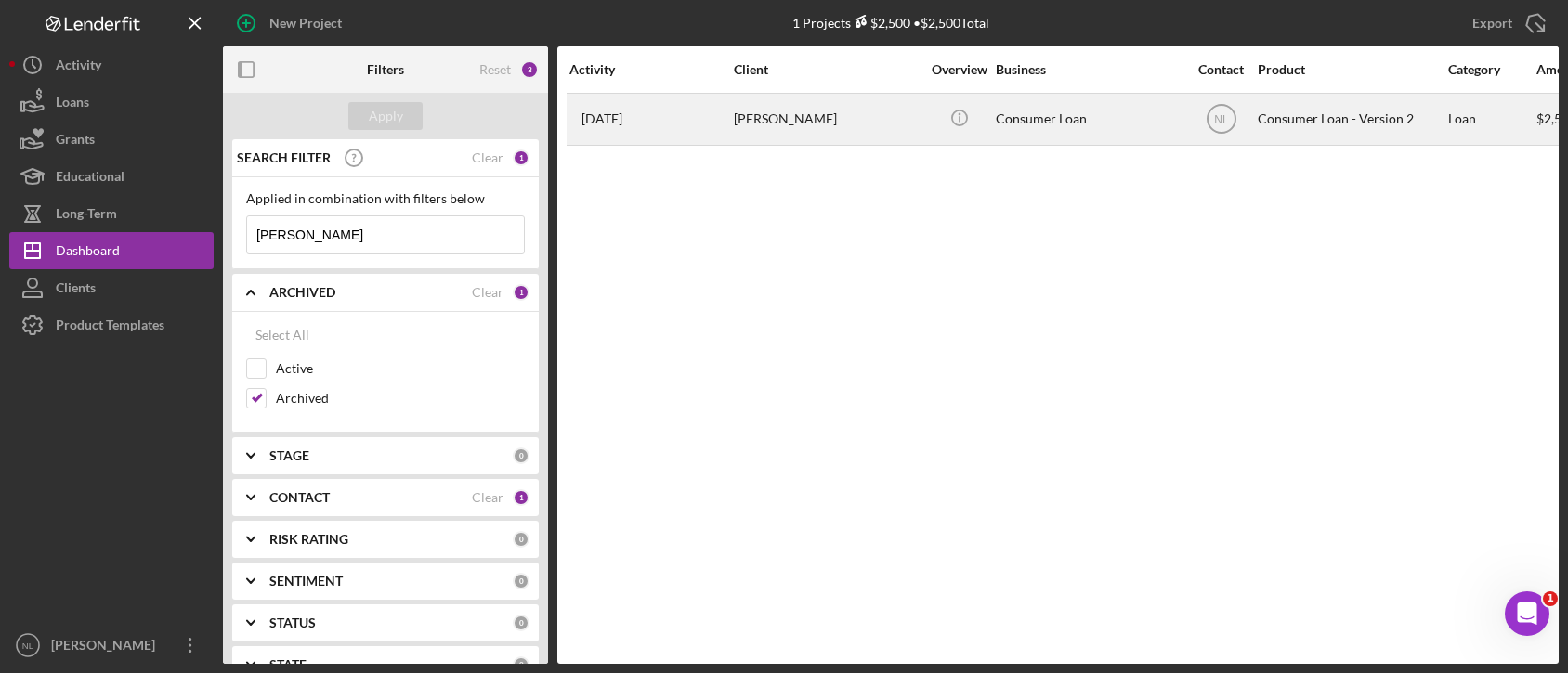
click at [736, 141] on div "[PERSON_NAME]" at bounding box center [827, 119] width 186 height 49
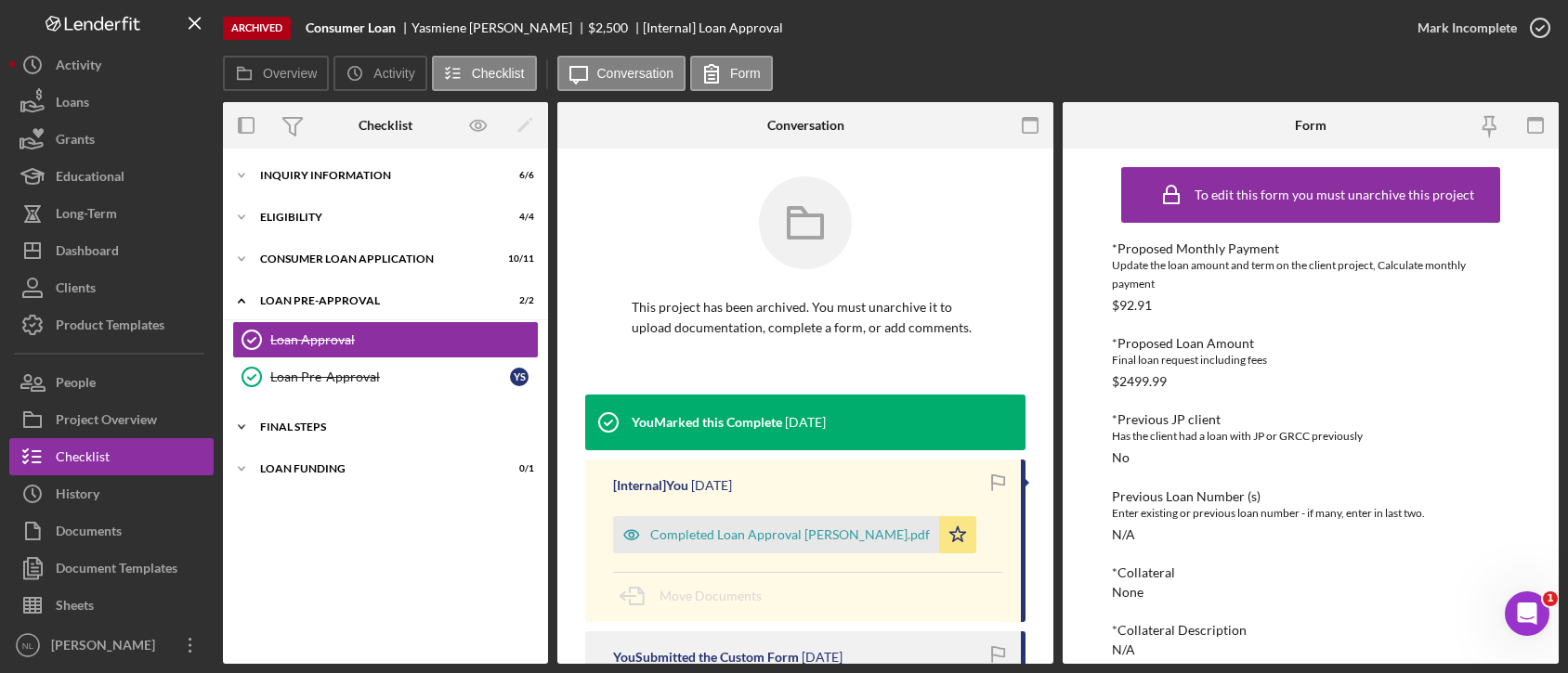
click at [307, 420] on div "Icon/Expander FINAL STEPS 4 / 8" at bounding box center [385, 427] width 325 height 37
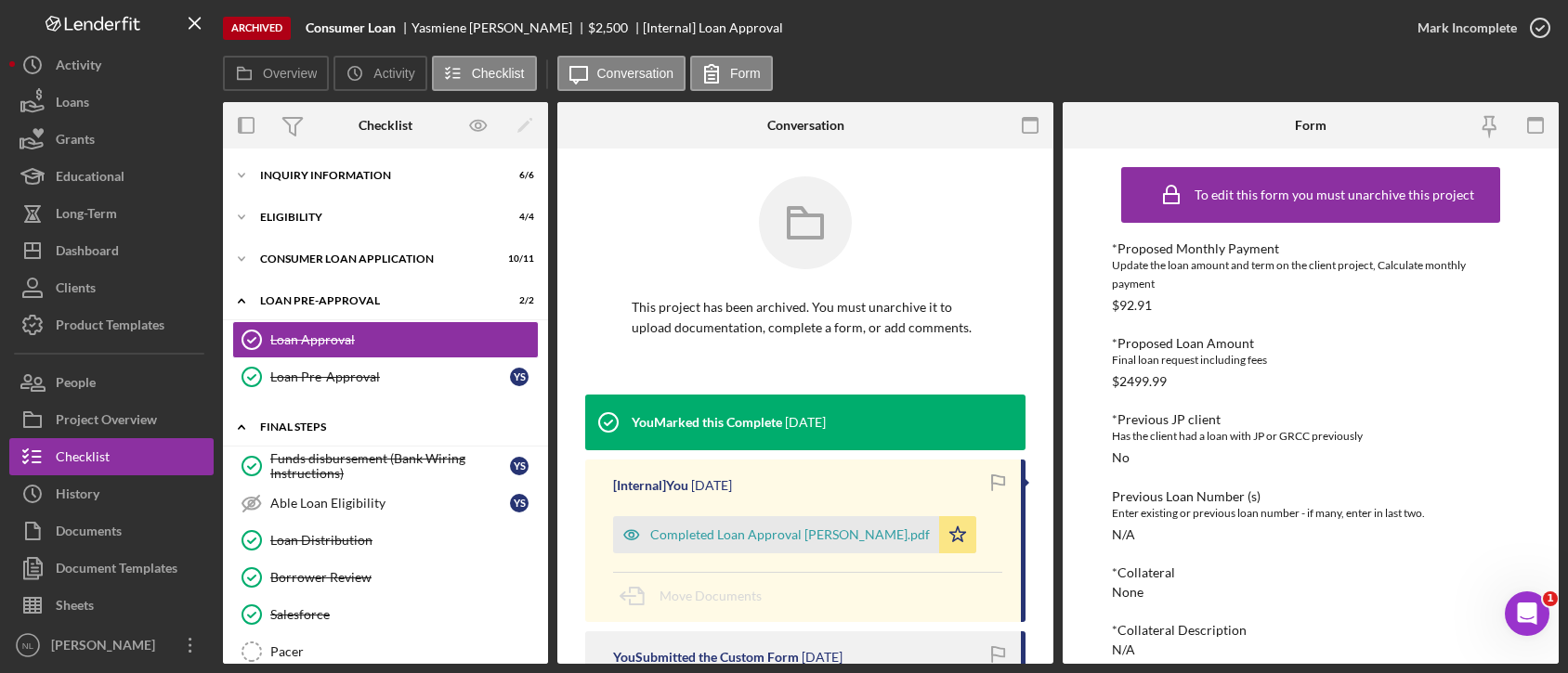
scroll to position [139, 0]
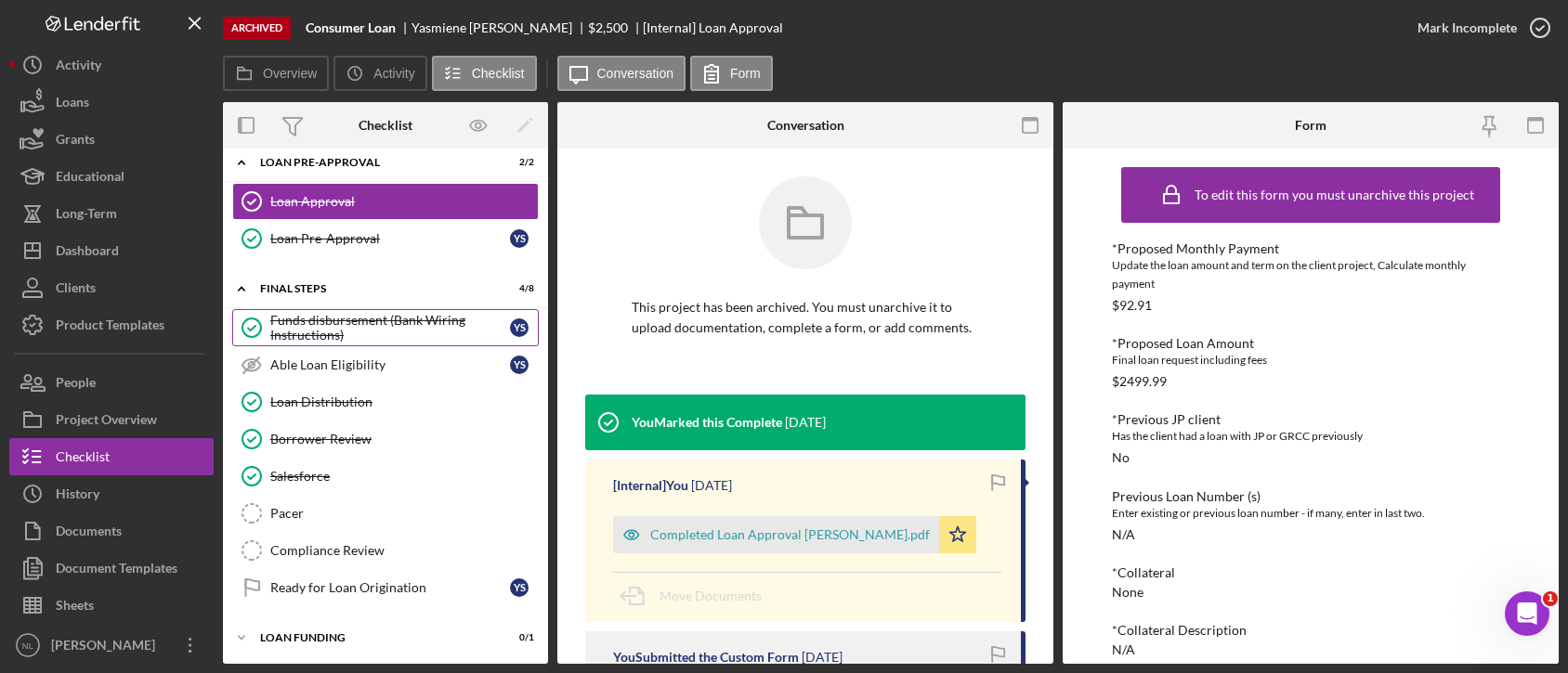
click at [344, 313] on div "Funds disbursement (Bank Wiring Instructions)" at bounding box center [390, 328] width 239 height 30
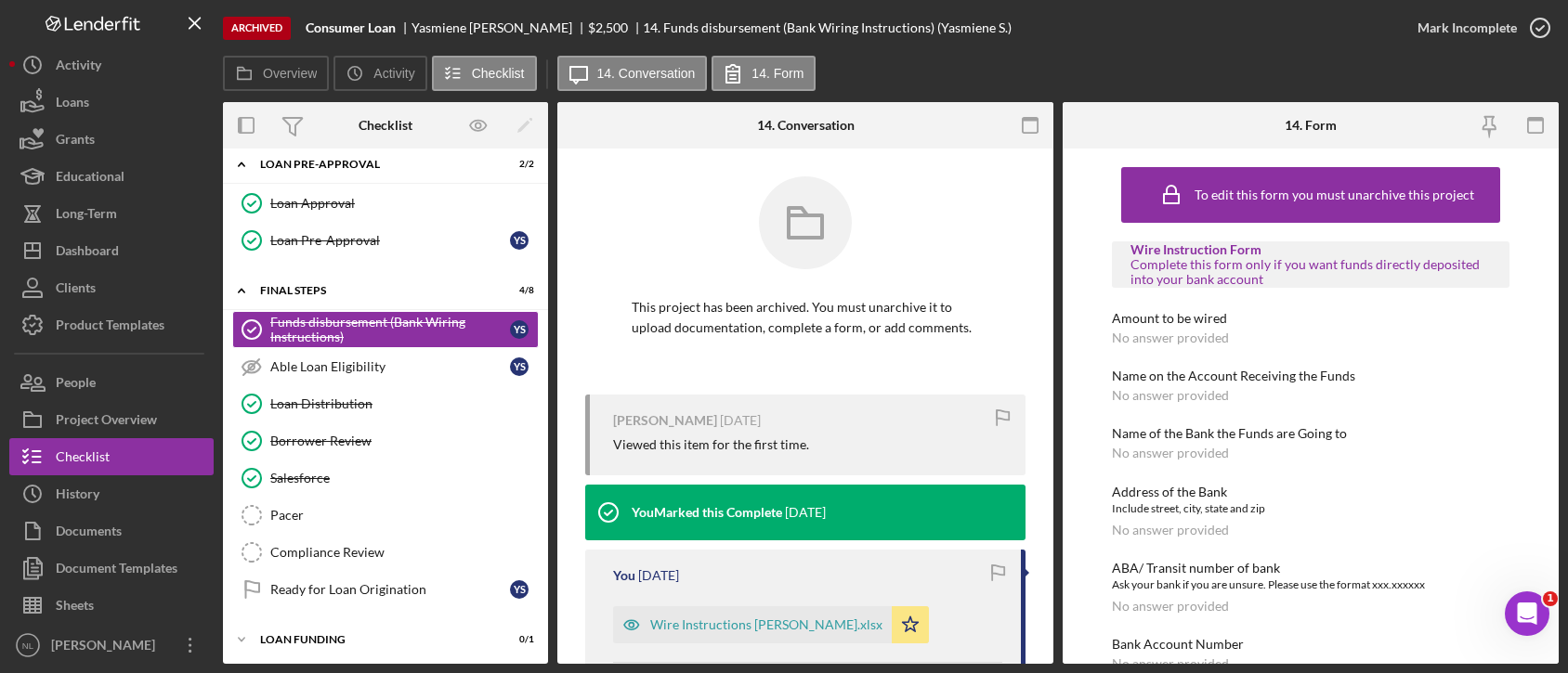
scroll to position [216, 0]
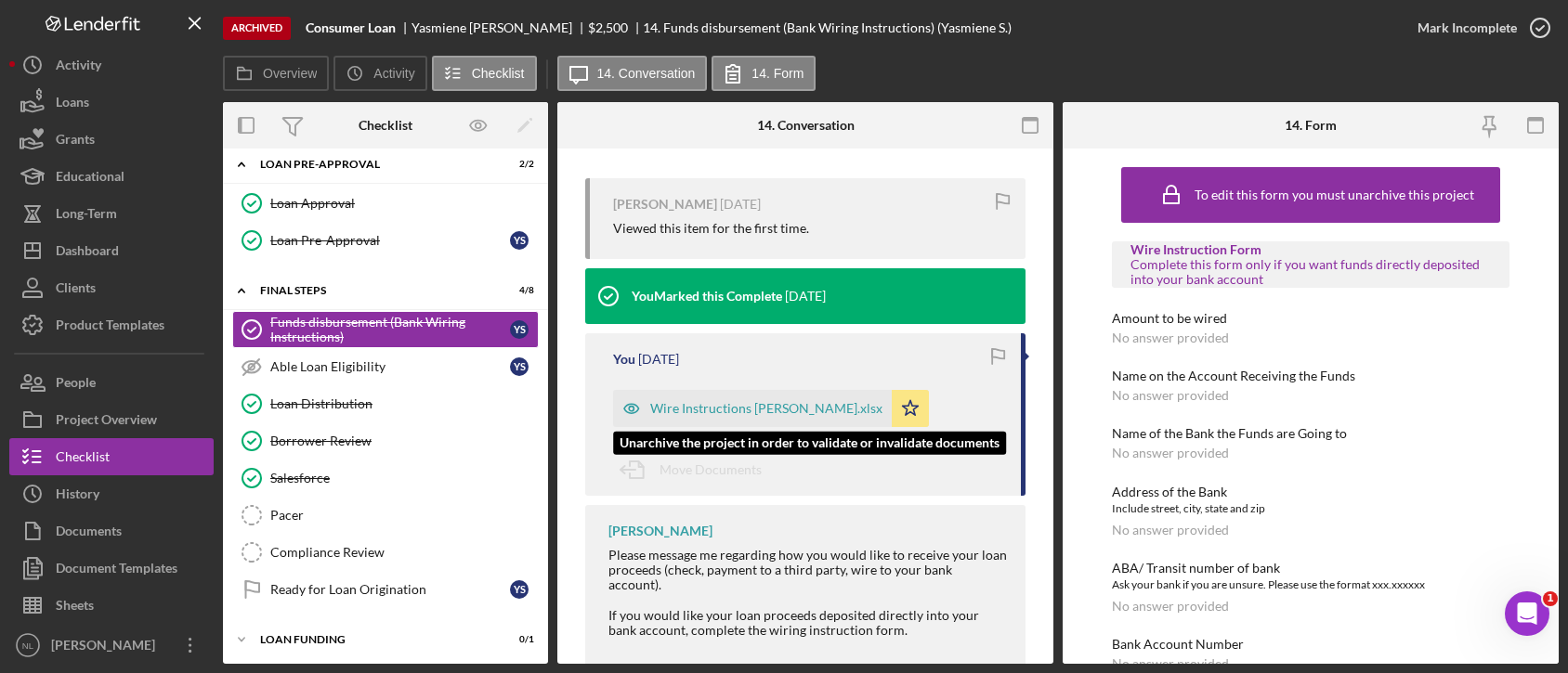
click at [735, 405] on div "Wire Instructions [PERSON_NAME].xlsx" at bounding box center [766, 408] width 232 height 15
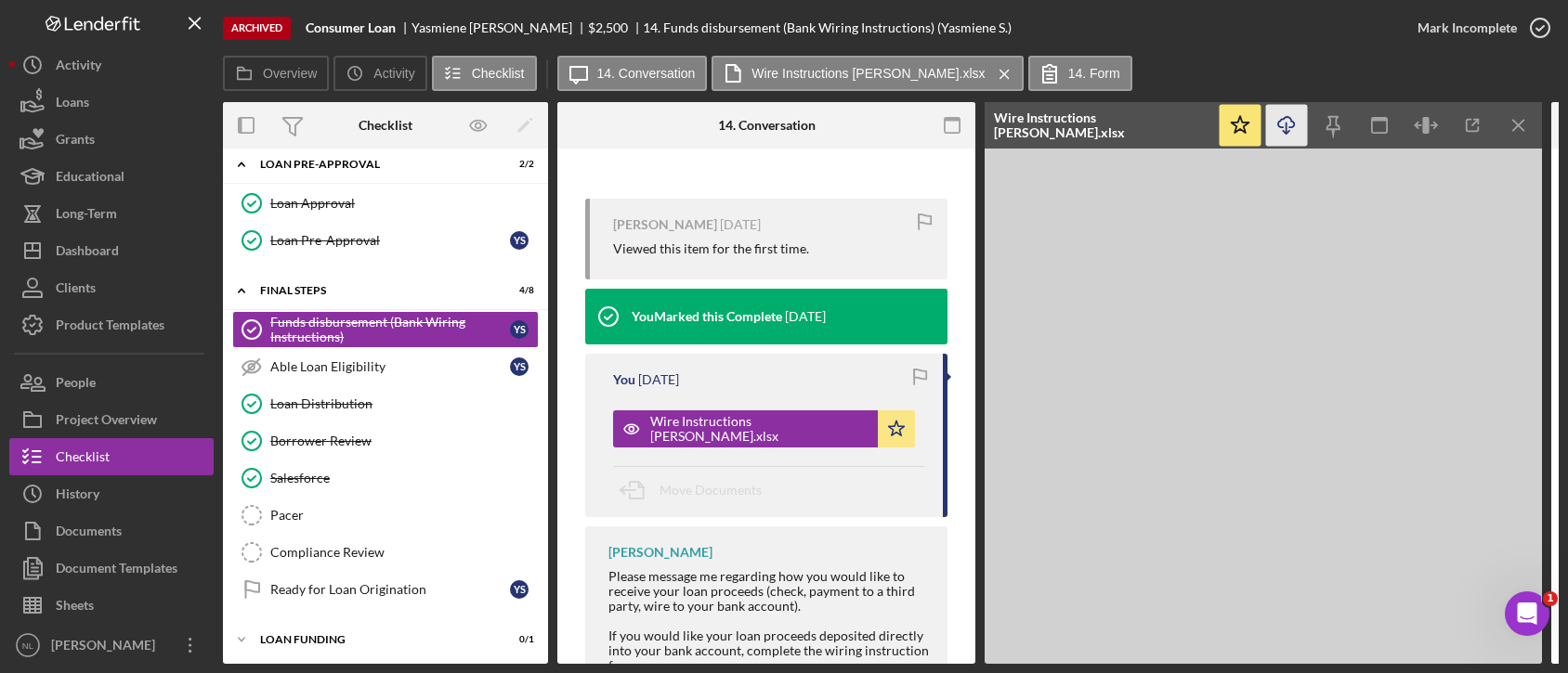
click at [1287, 138] on icon "Icon/Download" at bounding box center [1287, 126] width 42 height 42
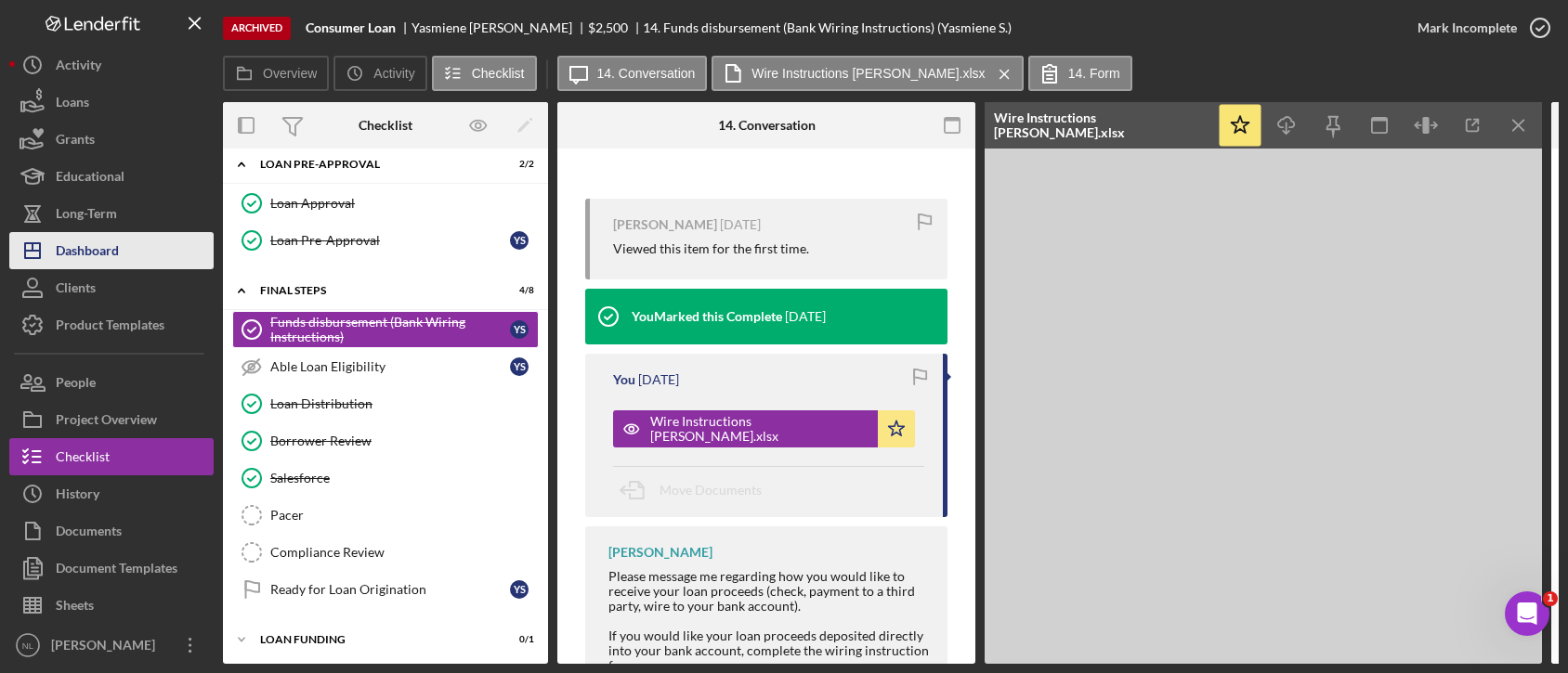
click at [87, 263] on div "Dashboard" at bounding box center [87, 253] width 63 height 42
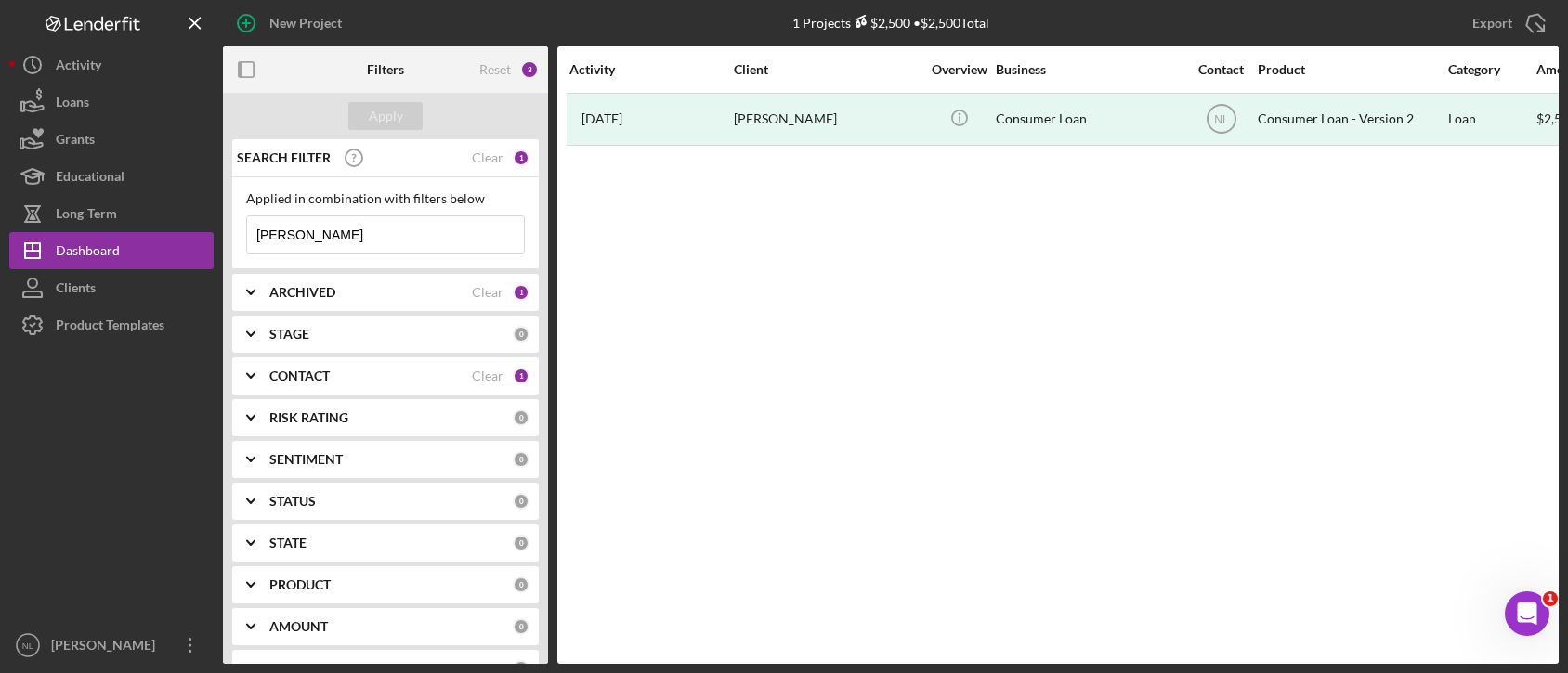
click at [364, 300] on div "ARCHIVED Clear 1" at bounding box center [399, 292] width 260 height 17
click at [251, 402] on input "Archived" at bounding box center [256, 398] width 19 height 19
checkbox input "false"
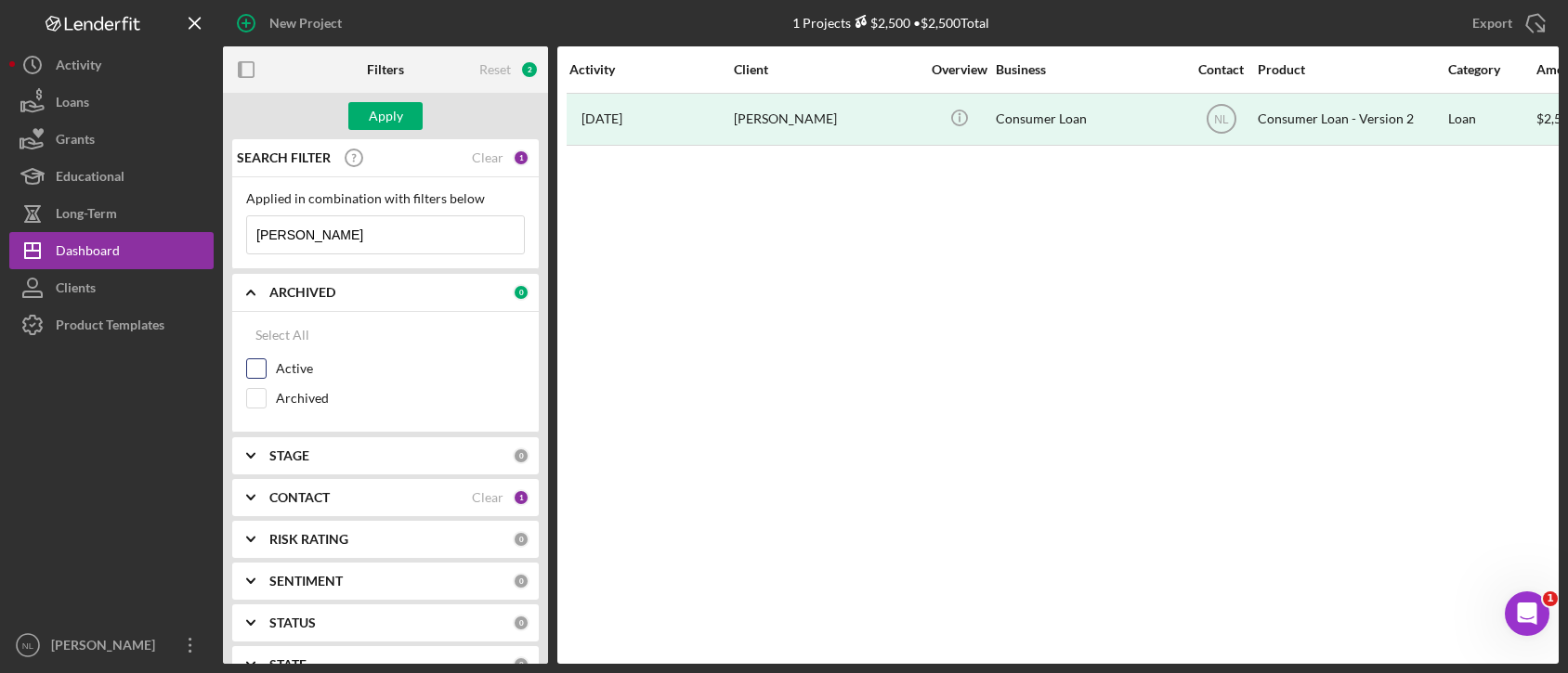
click at [251, 367] on input "Active" at bounding box center [256, 368] width 19 height 19
checkbox input "true"
click at [314, 233] on input "[PERSON_NAME]" at bounding box center [385, 234] width 276 height 37
click at [399, 112] on div "Apply" at bounding box center [386, 116] width 34 height 28
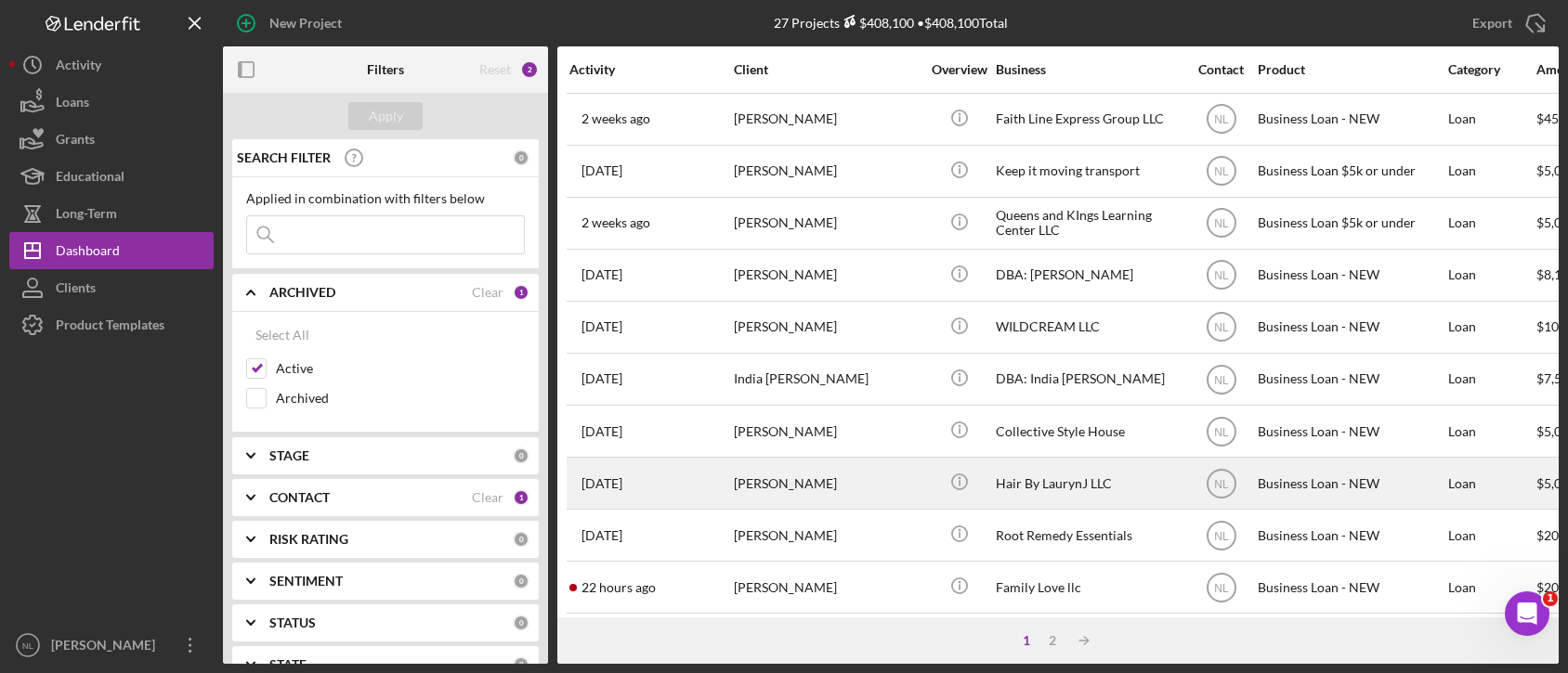
scroll to position [293, 0]
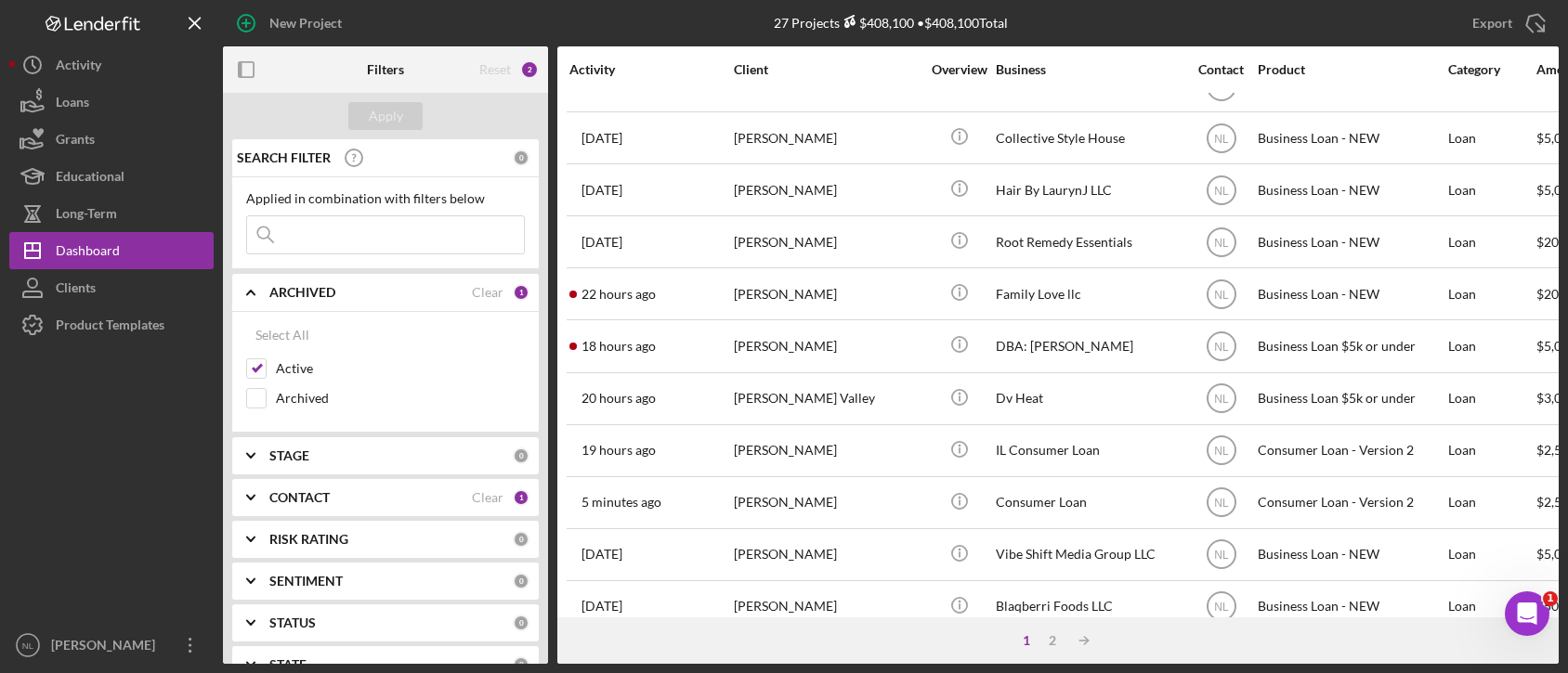
click at [362, 253] on div "Icon/Menu Close" at bounding box center [385, 234] width 278 height 39
click at [351, 232] on input at bounding box center [385, 234] width 276 height 37
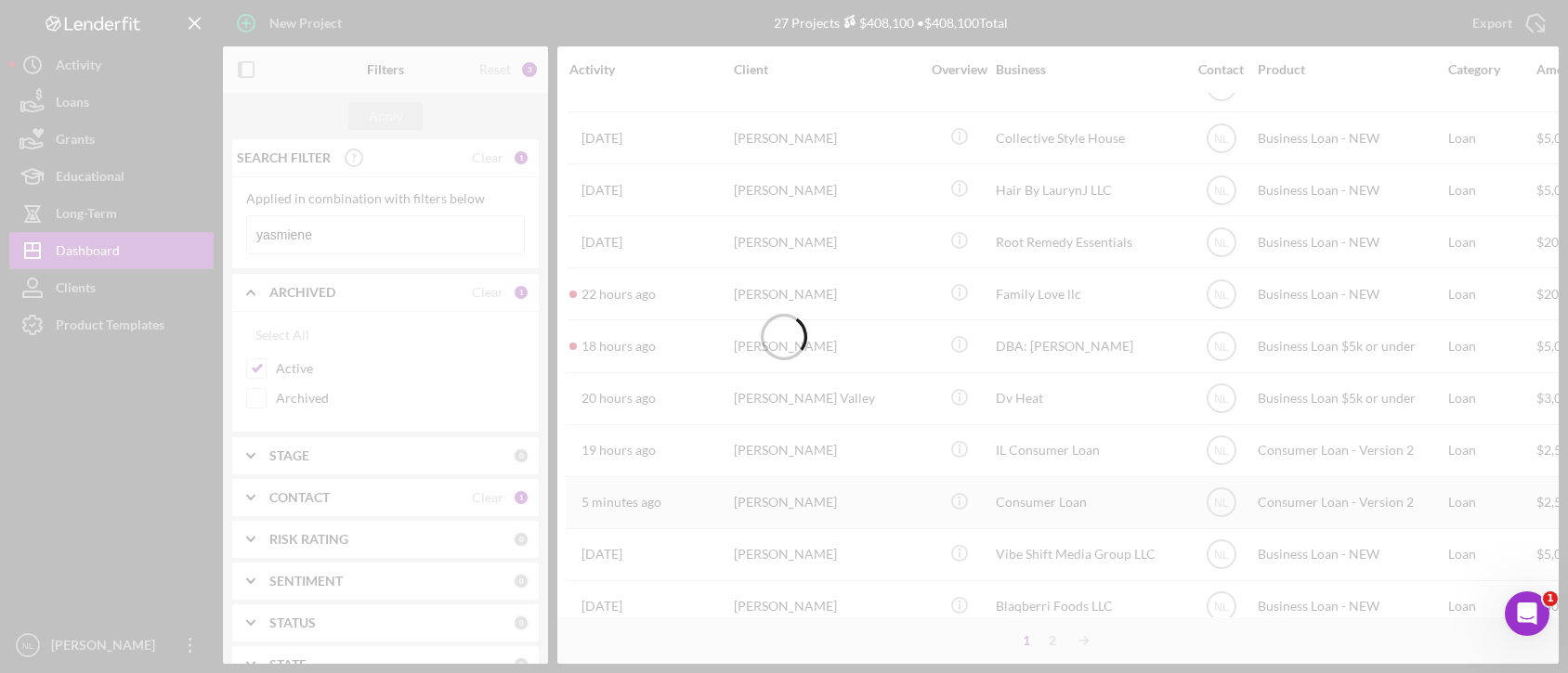
scroll to position [0, 0]
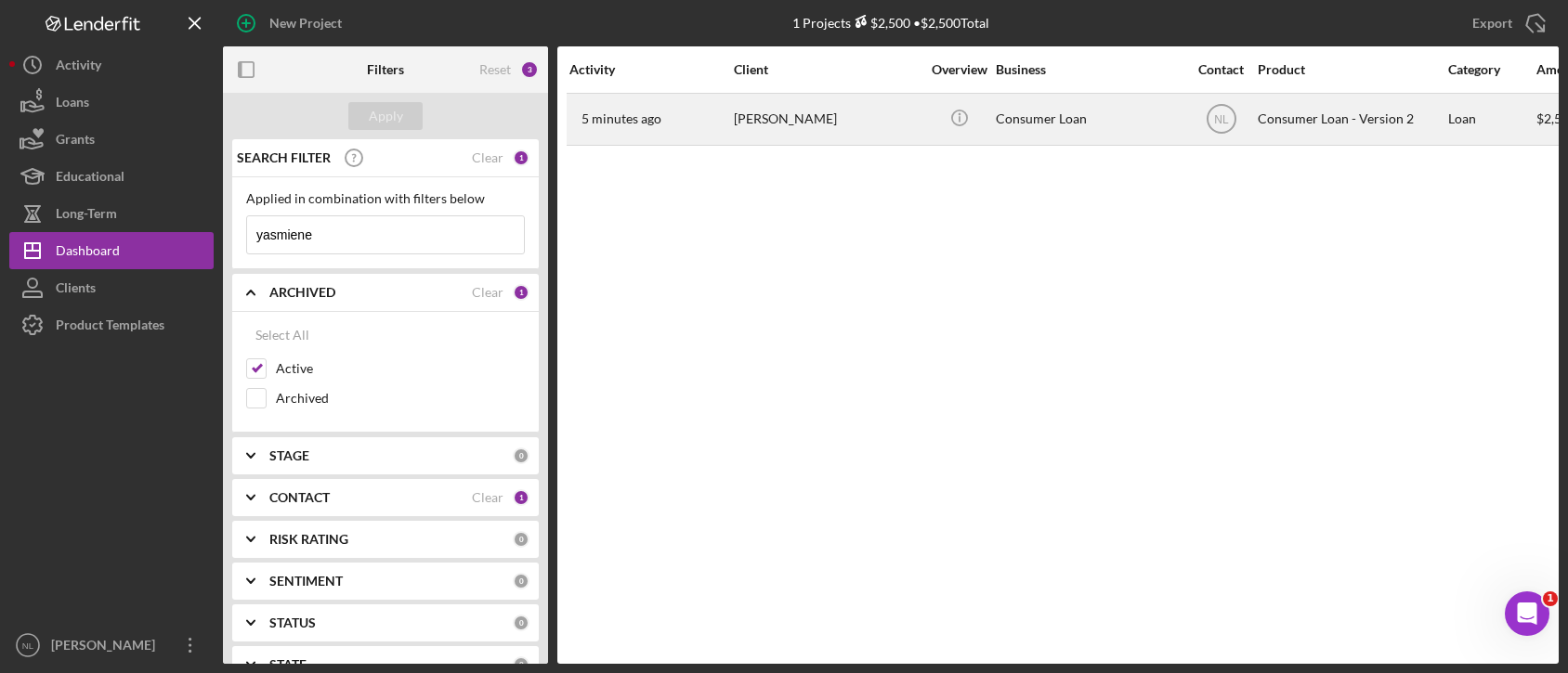
type input "yasmiene"
click at [784, 129] on div "[PERSON_NAME]" at bounding box center [827, 119] width 186 height 49
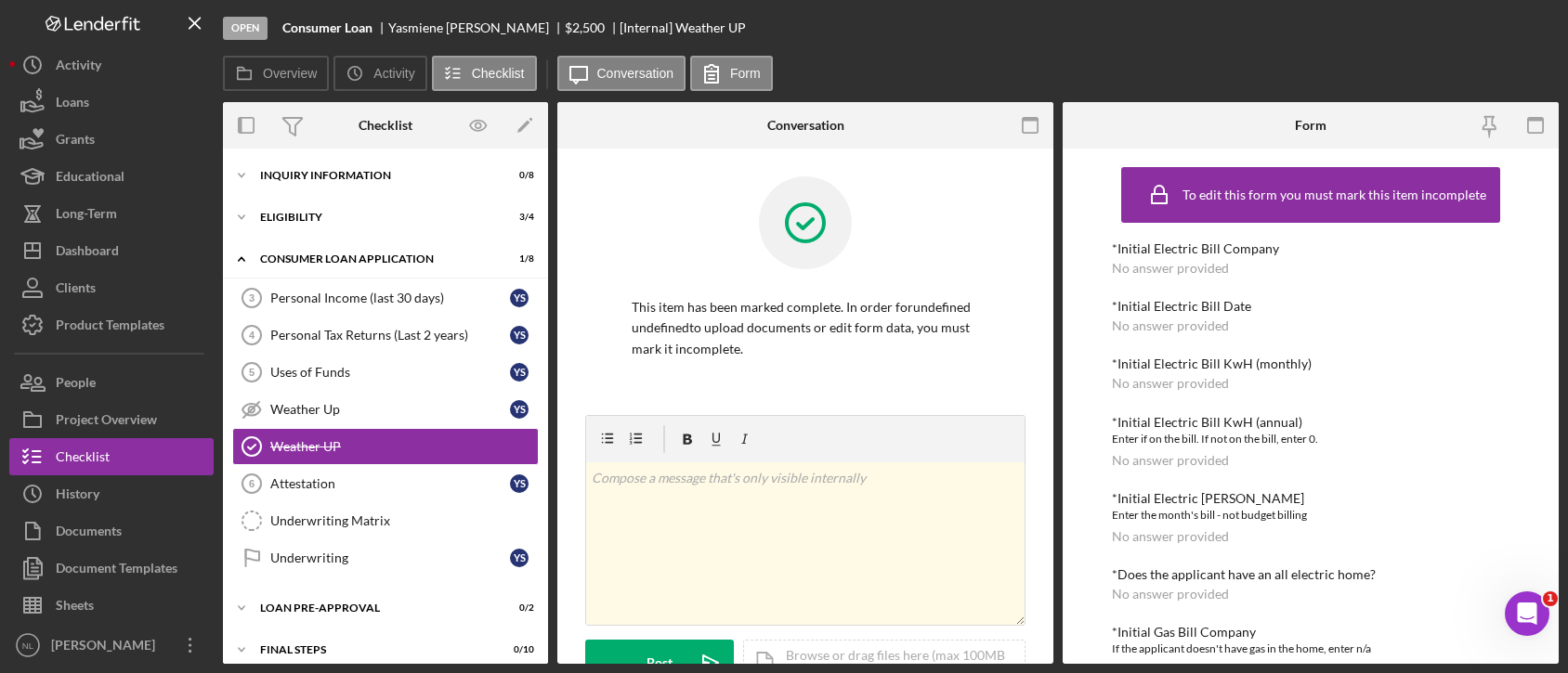
scroll to position [37, 0]
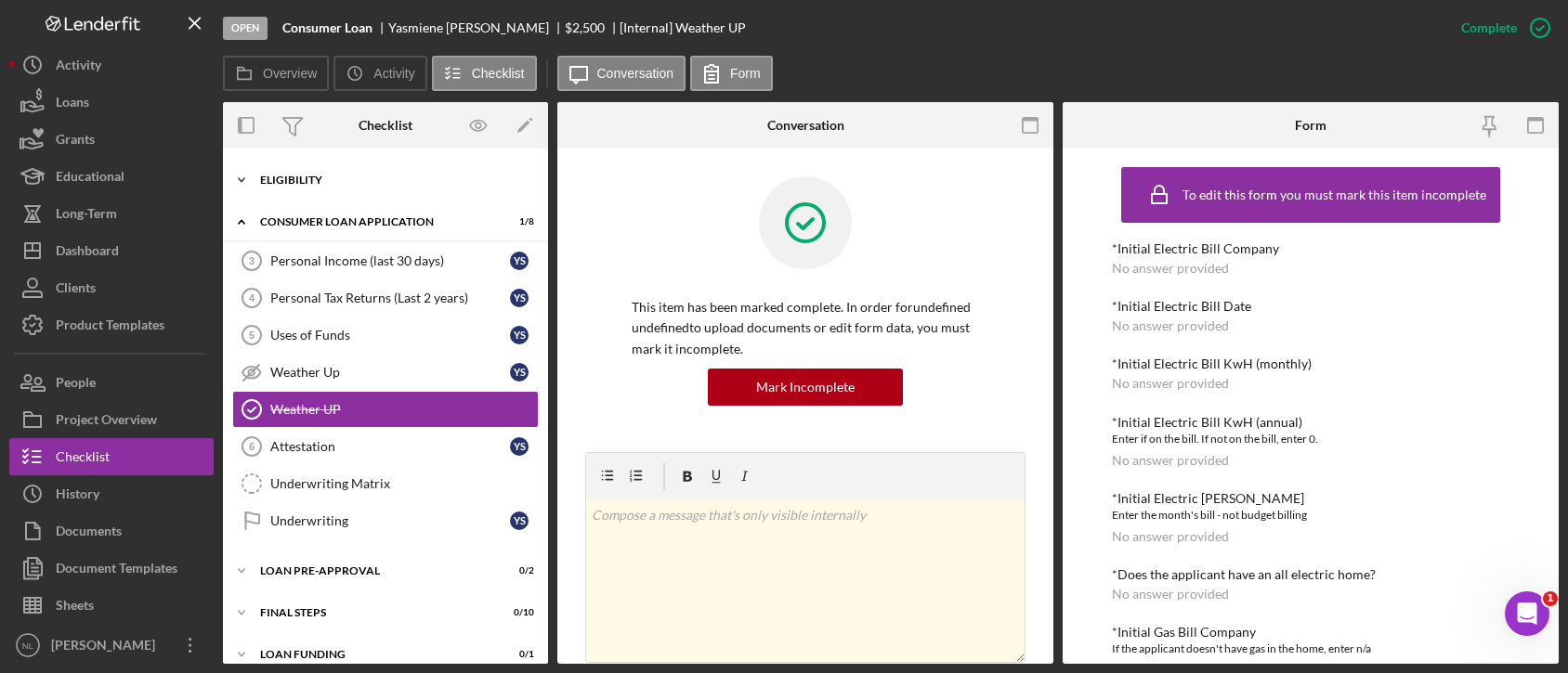
click at [368, 186] on div "Icon/Expander Eligibility 3 / 4" at bounding box center [385, 179] width 325 height 37
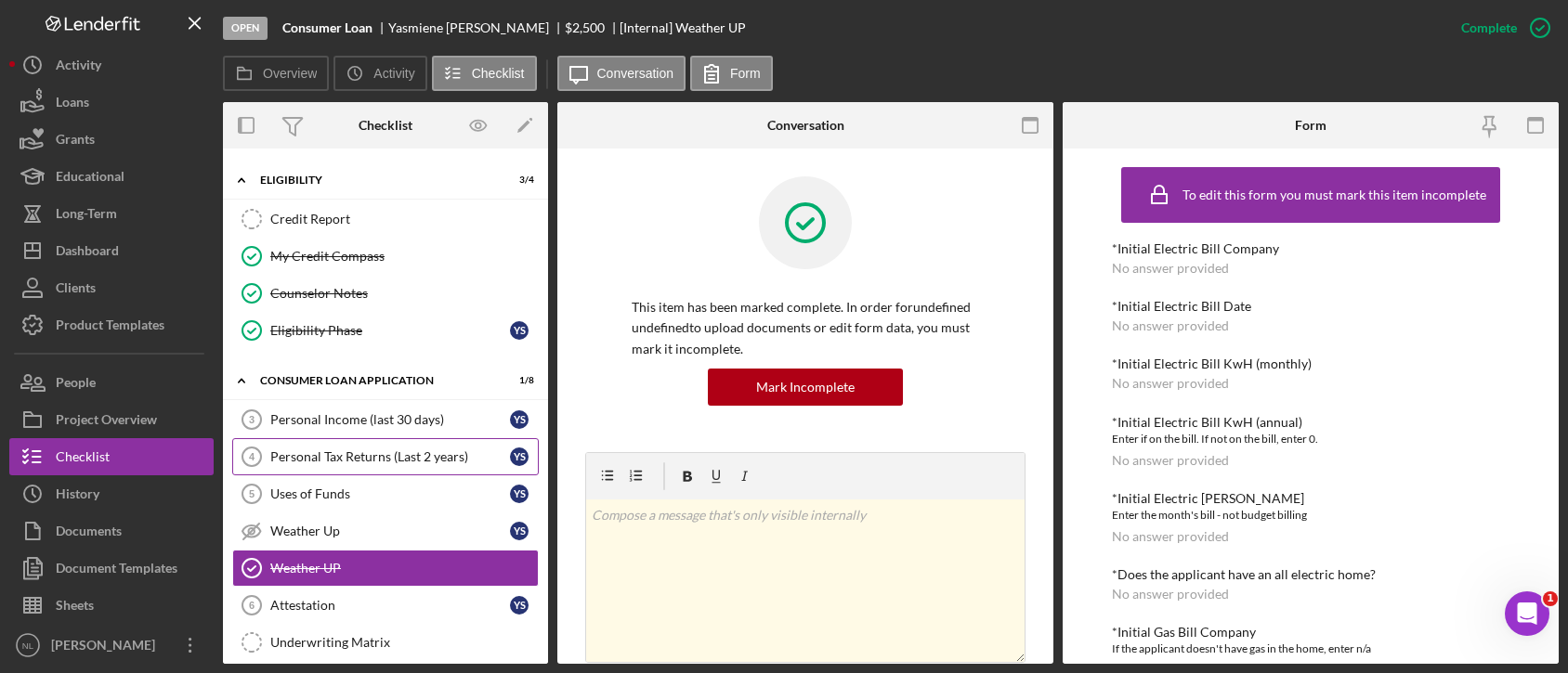
click at [431, 442] on link "Personal Tax Returns (Last 2 years) 4 Personal Tax Returns (Last 2 years) Y S" at bounding box center [385, 457] width 306 height 37
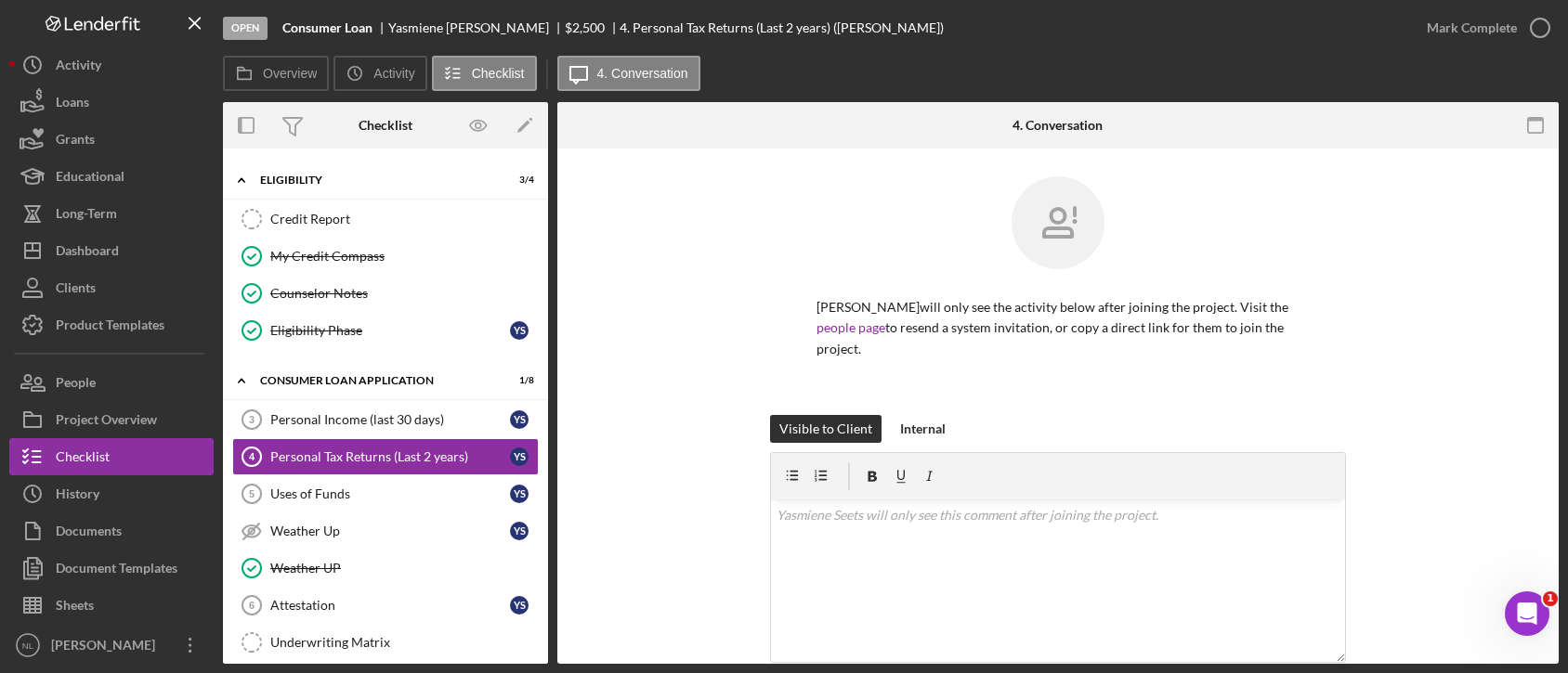
scroll to position [219, 0]
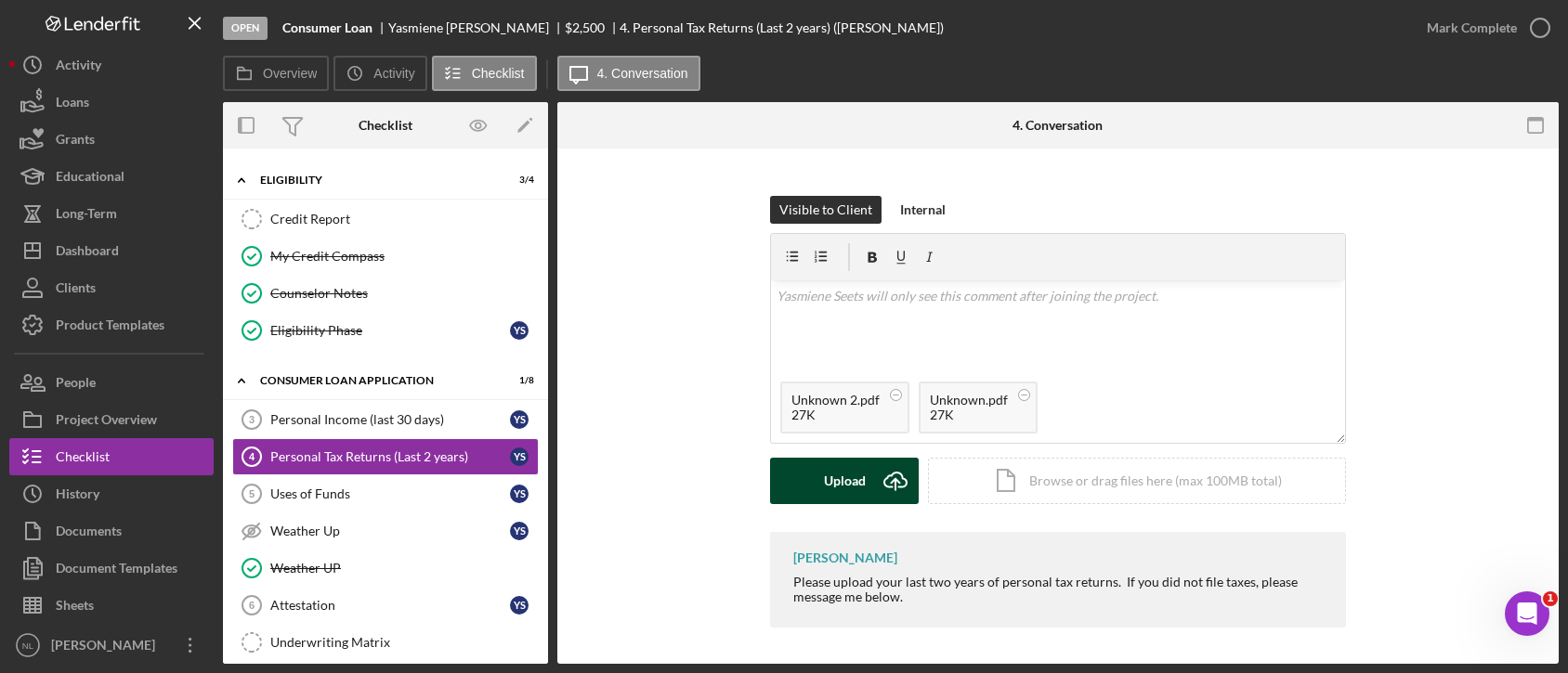
click at [885, 473] on icon "Icon/Upload" at bounding box center [895, 481] width 47 height 47
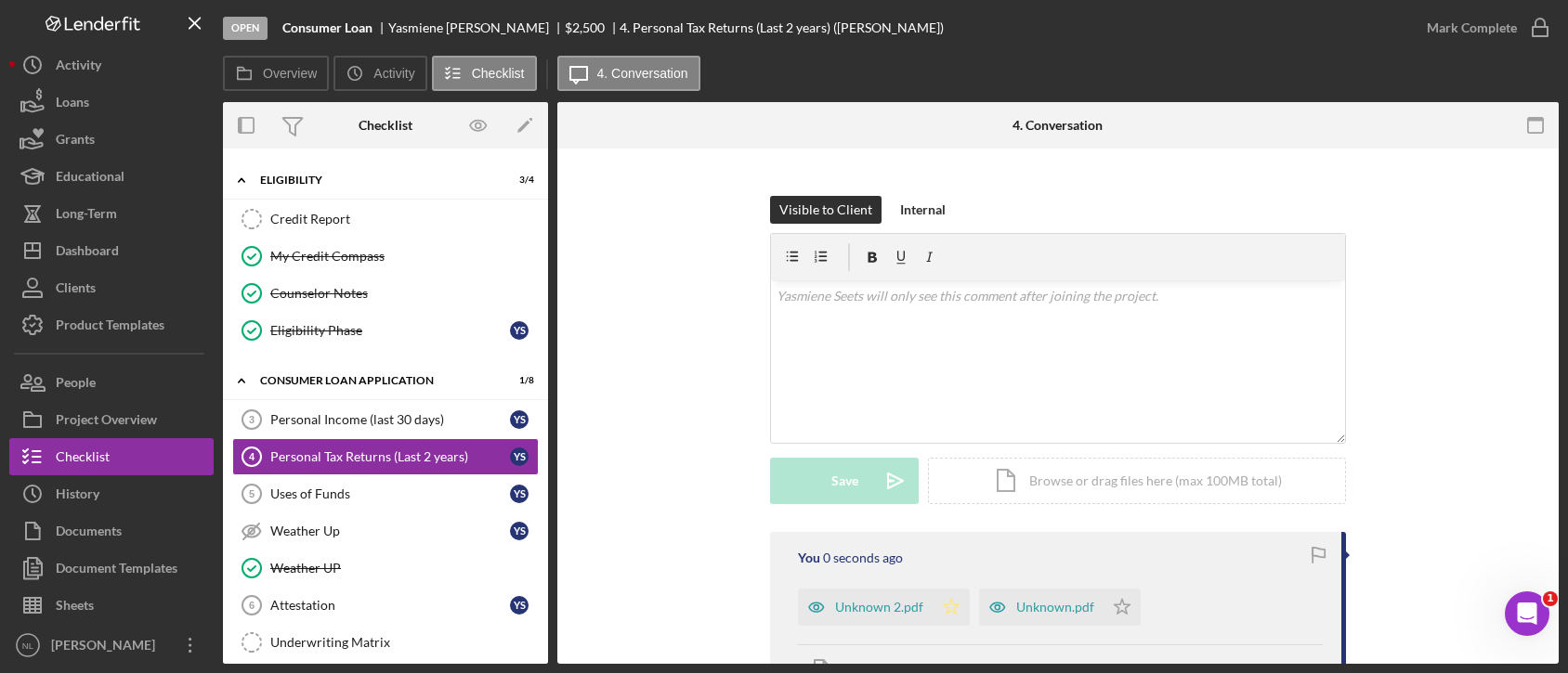
click at [938, 604] on icon "Icon/Star" at bounding box center [951, 606] width 37 height 37
click at [1112, 610] on icon "Icon/Star" at bounding box center [1121, 606] width 37 height 37
click at [844, 371] on div "v Color teal Color pink Remove color Add row above Add row below Add column bef…" at bounding box center [1057, 361] width 574 height 163
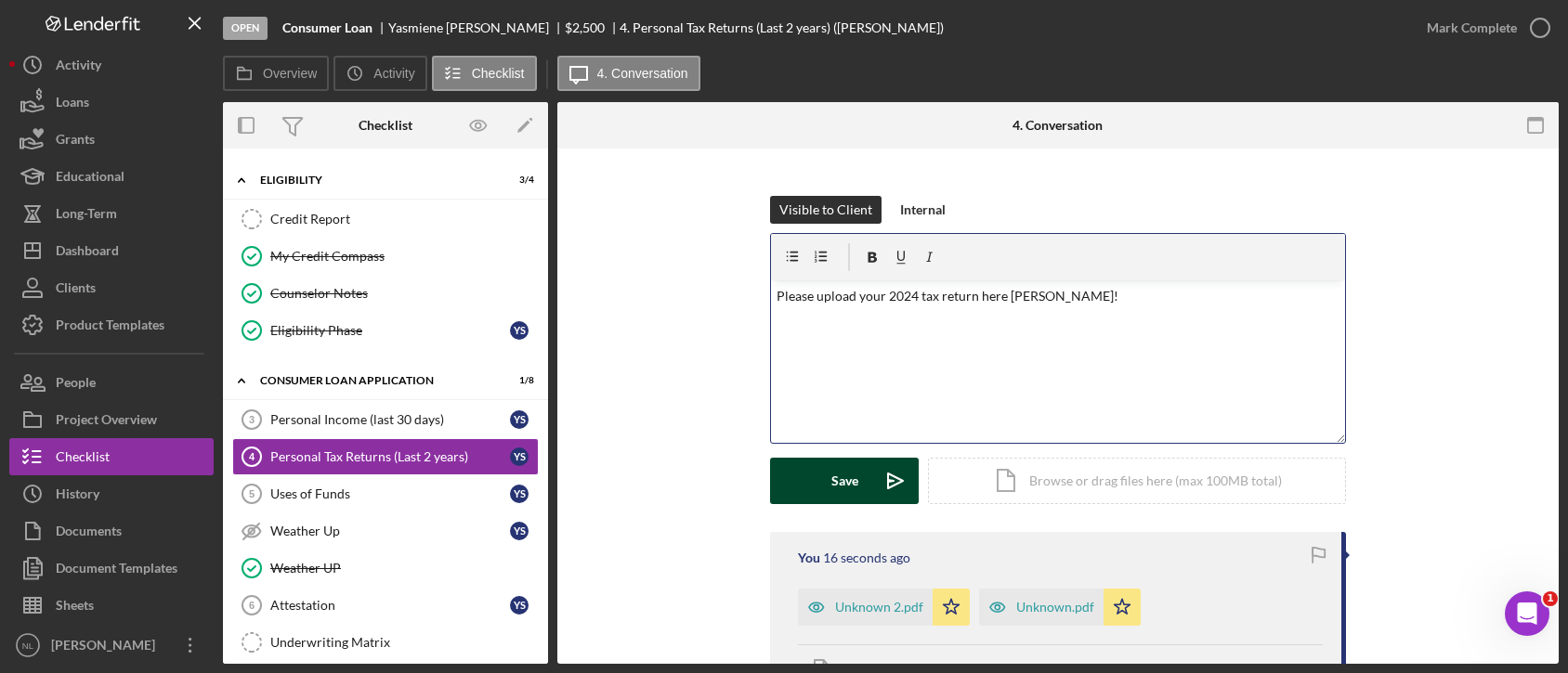
click at [852, 474] on div "Save" at bounding box center [844, 481] width 27 height 47
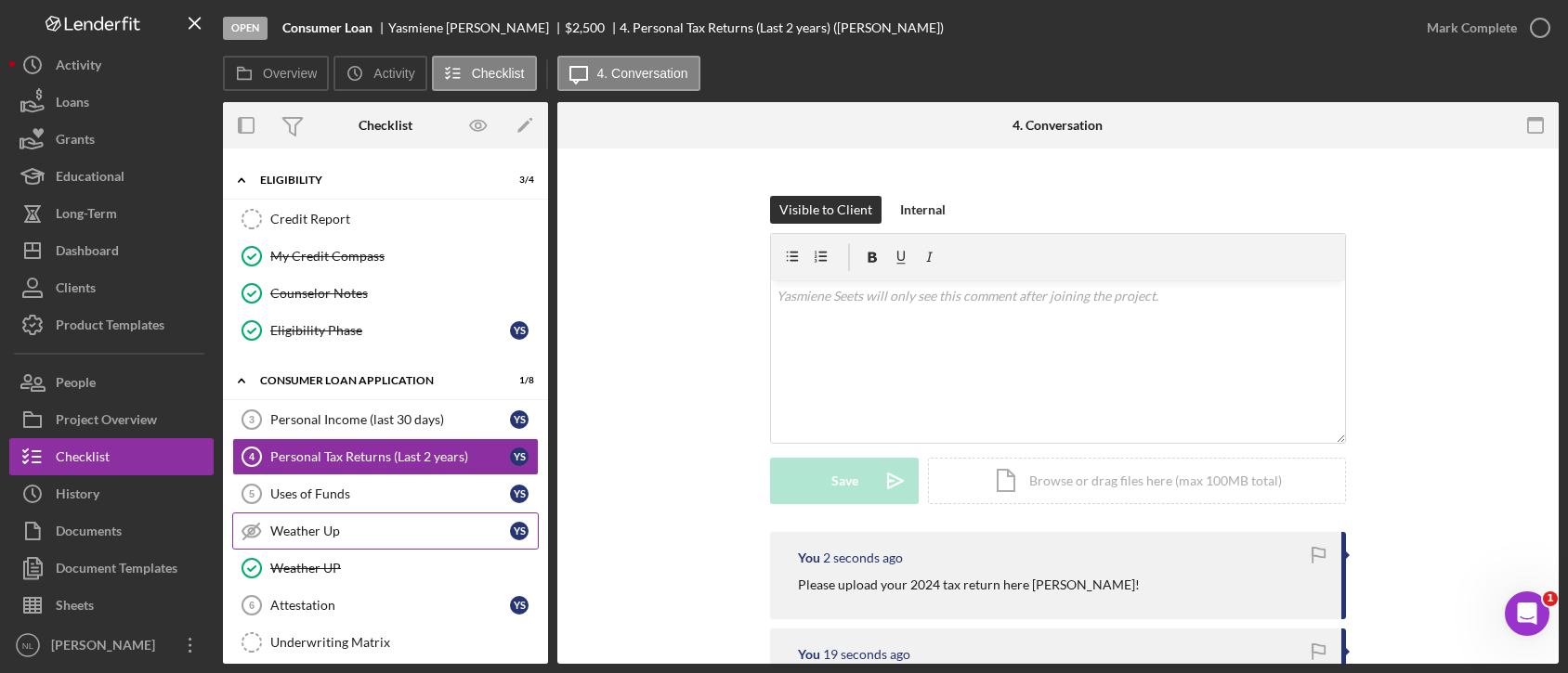
scroll to position [211, 0]
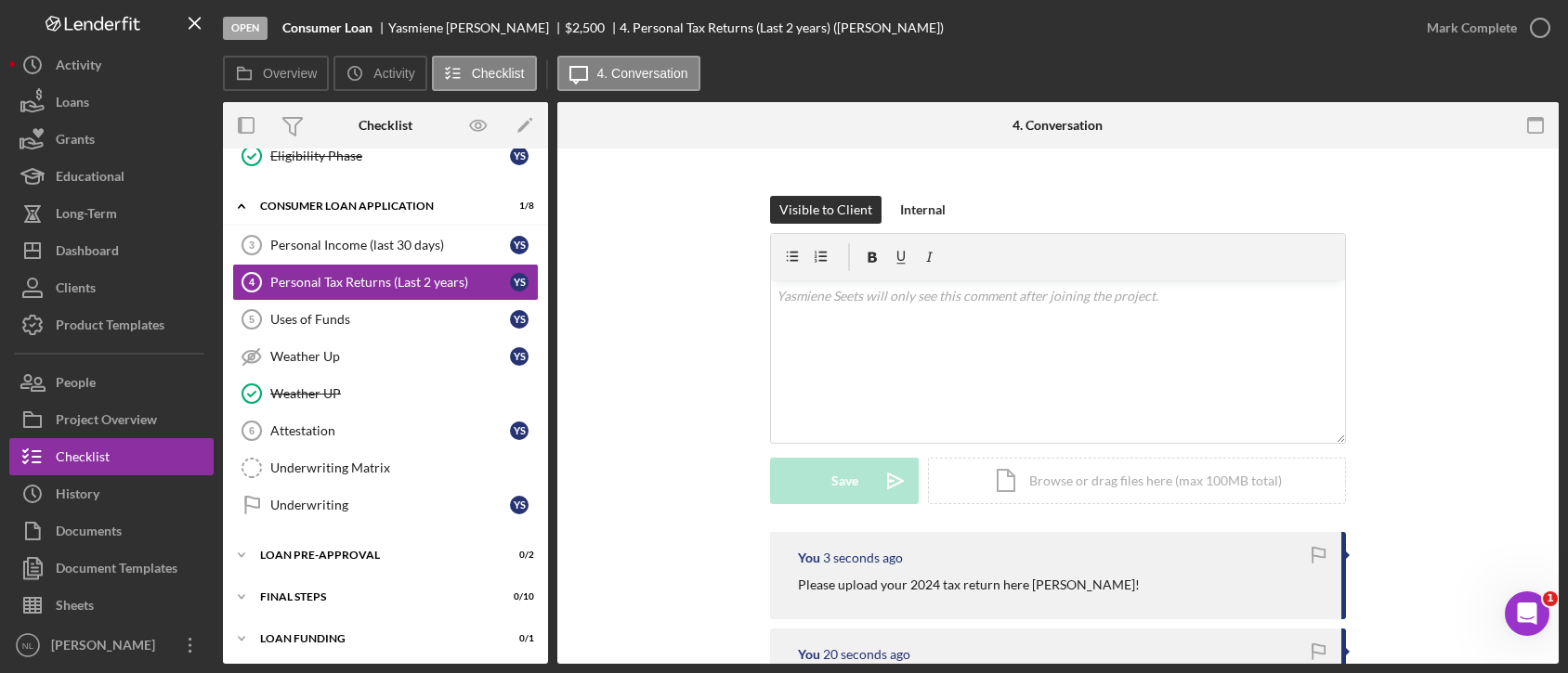
click at [352, 573] on div "Icon/Expander Inquiry Information 0 / 8 Icon/Expander Eligibility 3 / 4 Credit …" at bounding box center [385, 302] width 325 height 712
click at [324, 591] on div "FINAL STEPS" at bounding box center [392, 596] width 264 height 11
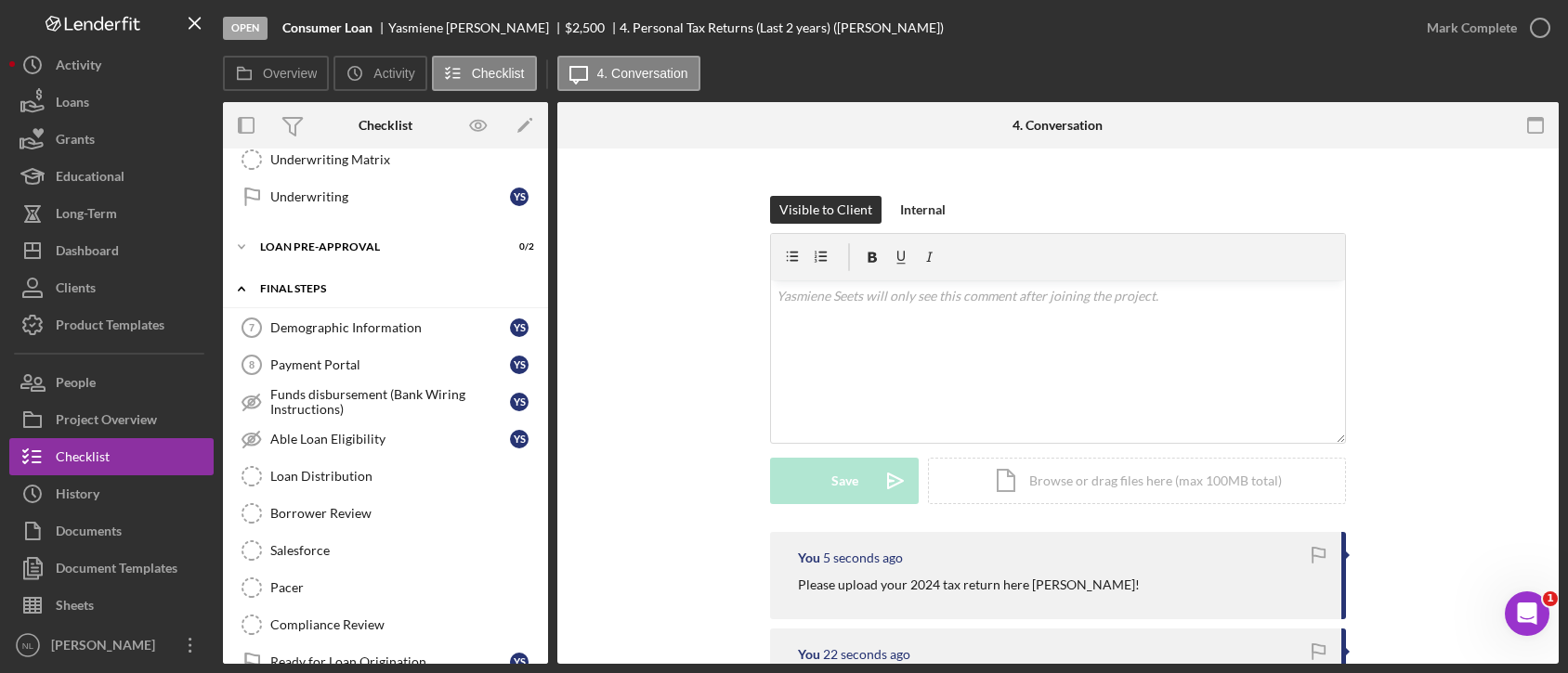
scroll to position [542, 0]
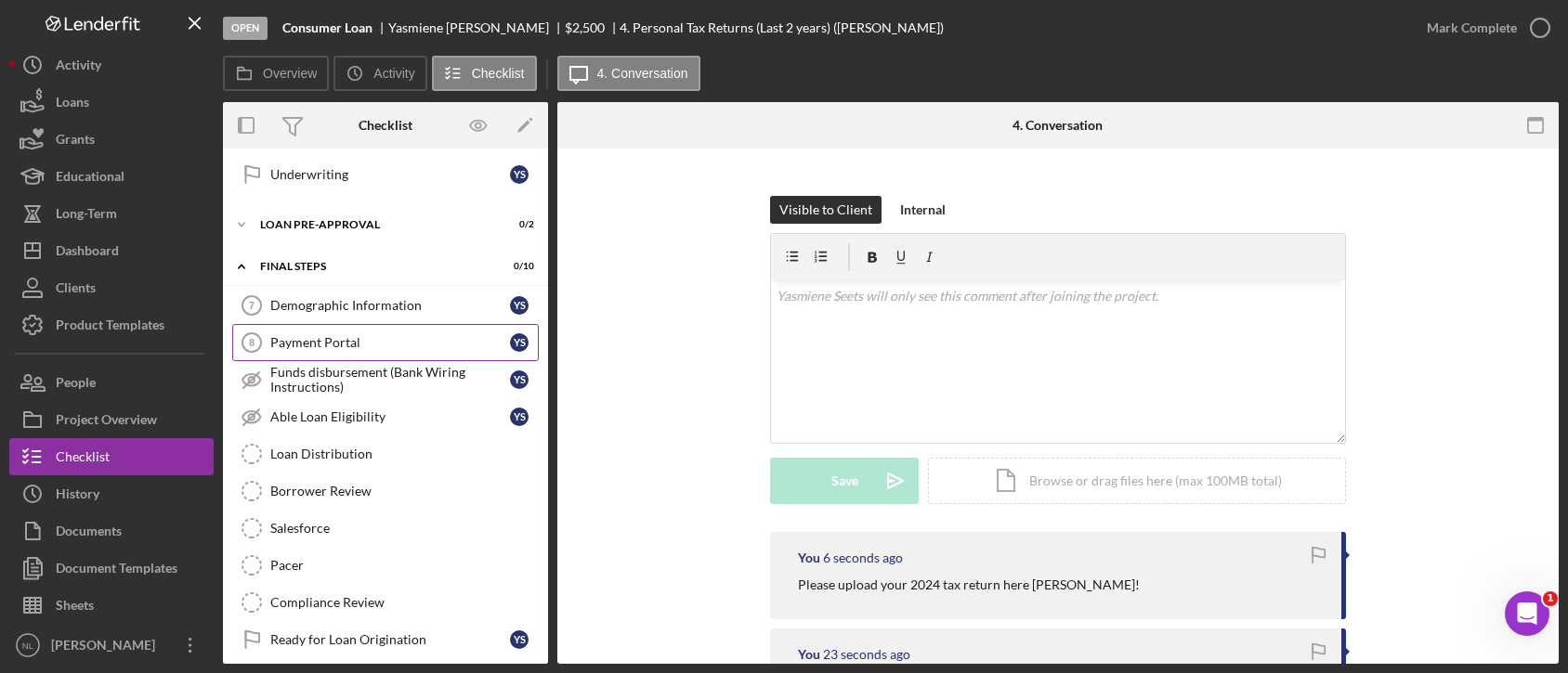
click at [400, 343] on div "Payment Portal" at bounding box center [390, 342] width 239 height 15
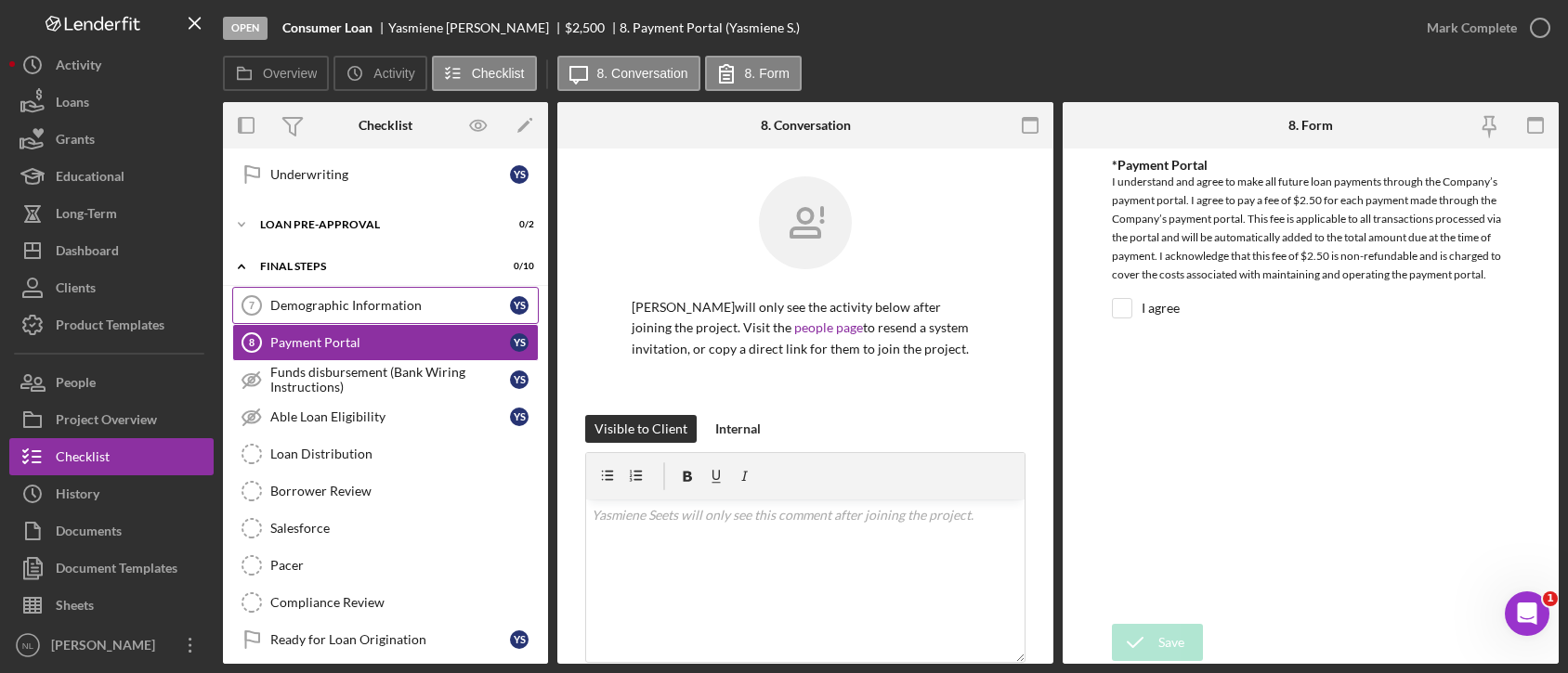
click at [385, 288] on link "Demographic Information 7 Demographic Information Y S" at bounding box center [385, 305] width 306 height 37
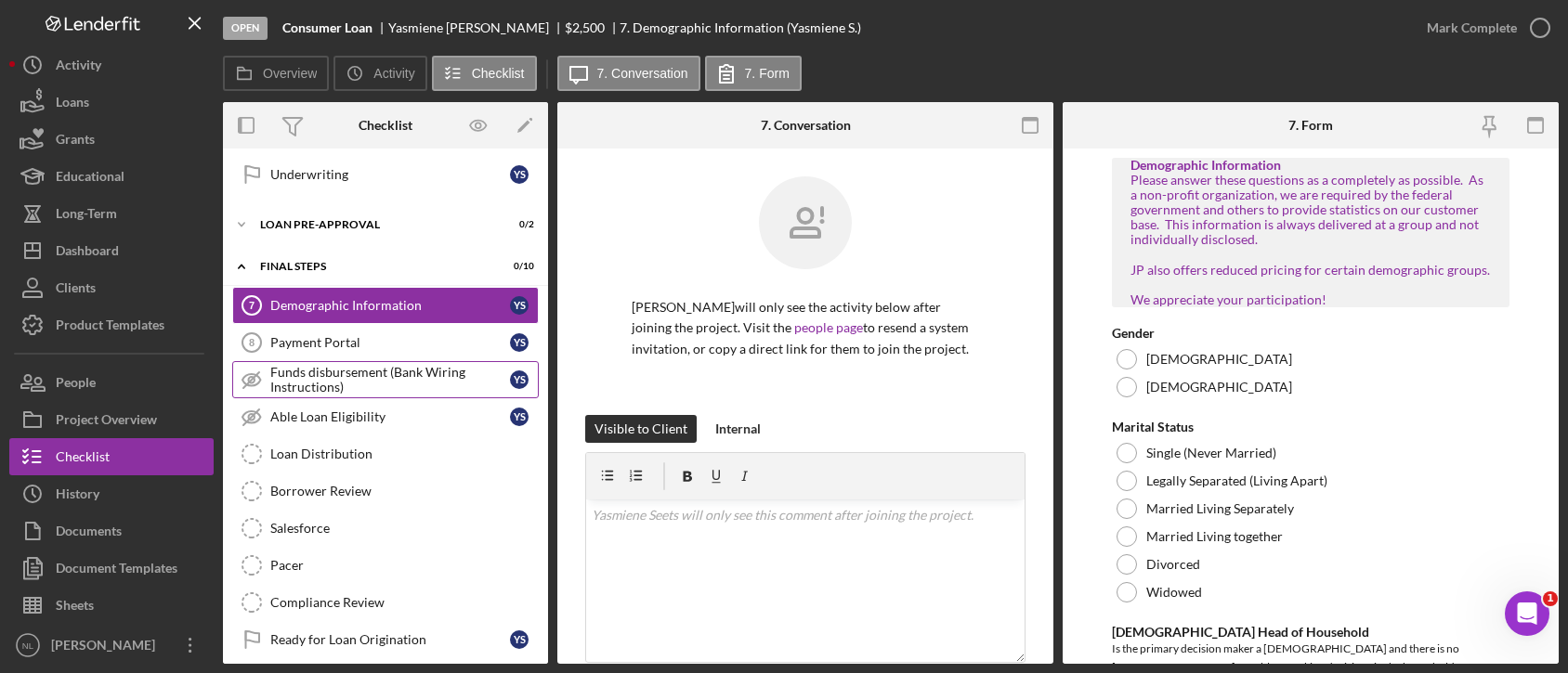
click at [392, 375] on div "Funds disbursement (Bank Wiring Instructions)" at bounding box center [390, 380] width 239 height 30
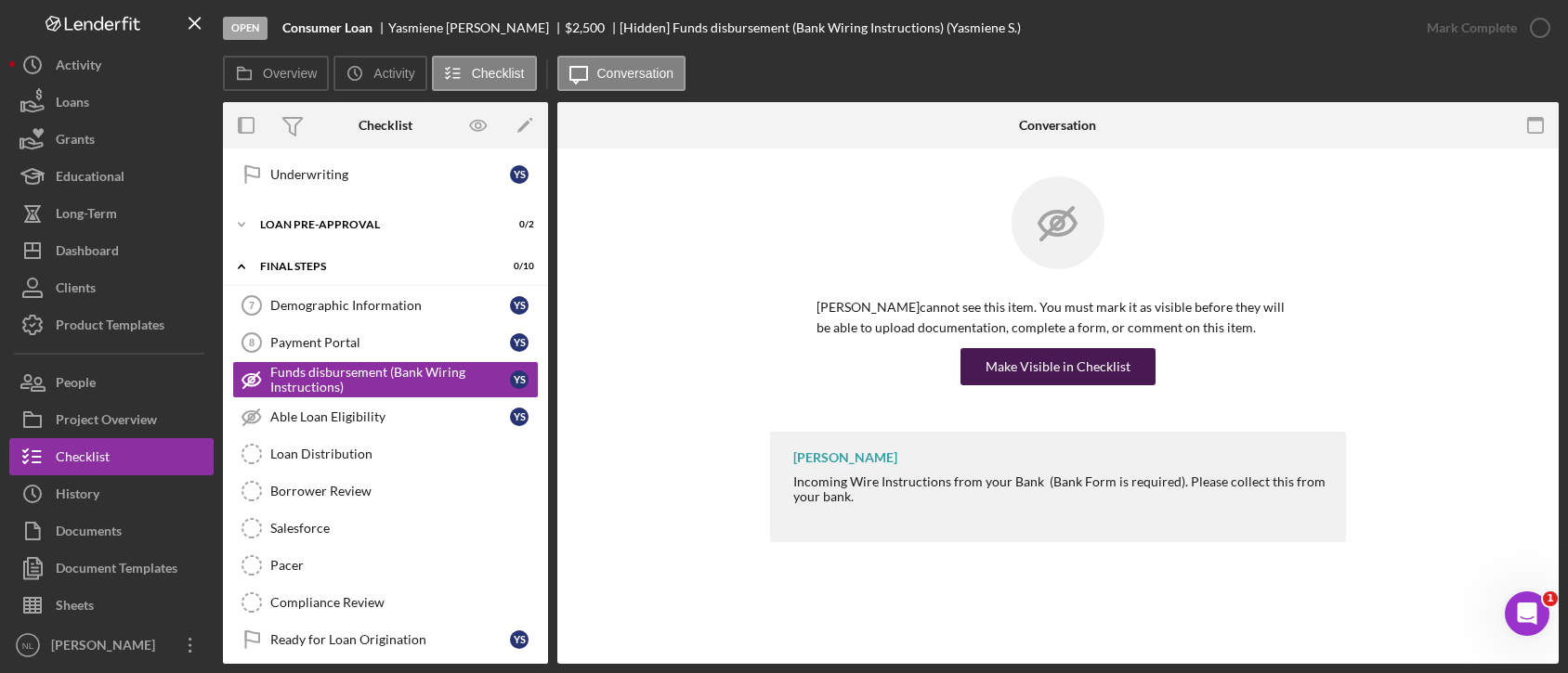
click at [1059, 355] on div "Make Visible in Checklist" at bounding box center [1057, 366] width 145 height 37
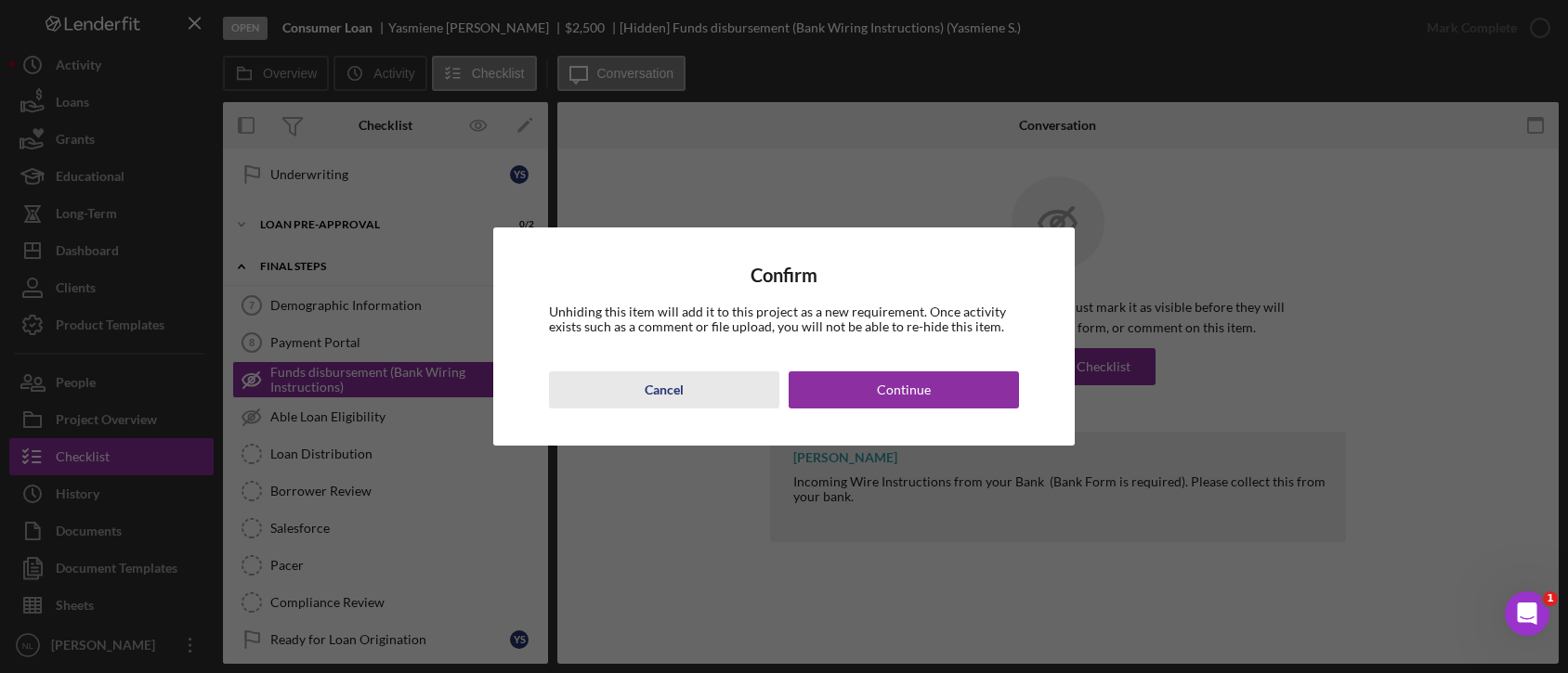
click at [735, 389] on button "Cancel" at bounding box center [663, 389] width 230 height 37
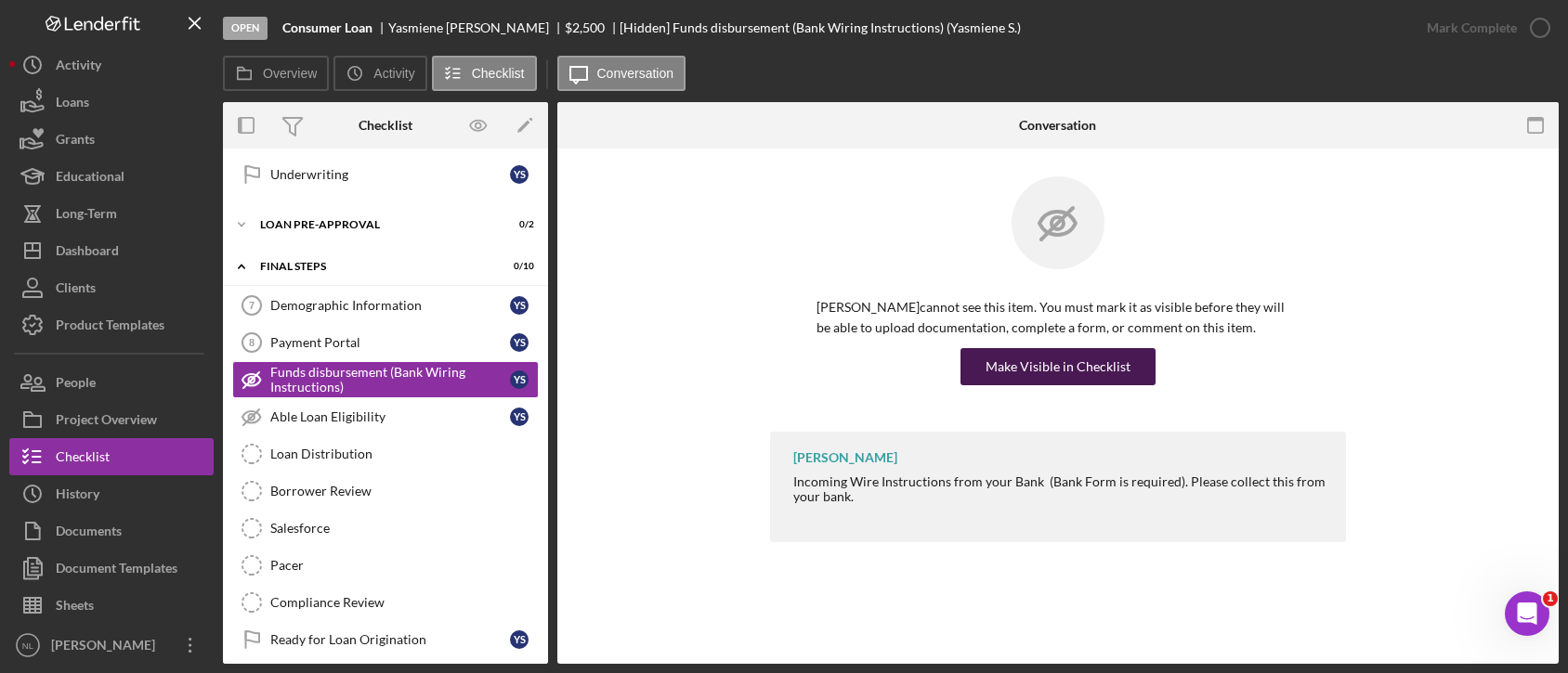
click at [1100, 361] on div "Make Visible in Checklist" at bounding box center [1057, 366] width 145 height 37
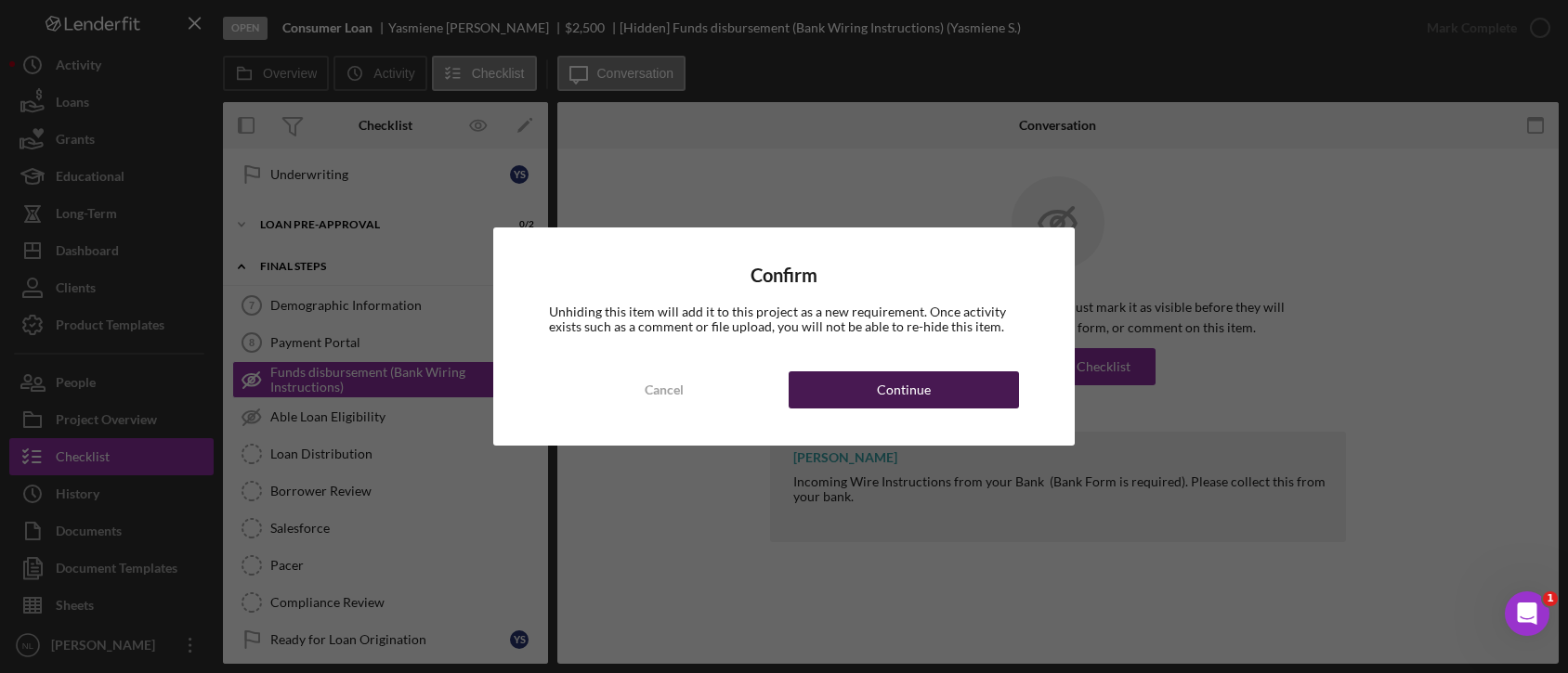
click at [872, 393] on button "Continue" at bounding box center [904, 389] width 230 height 37
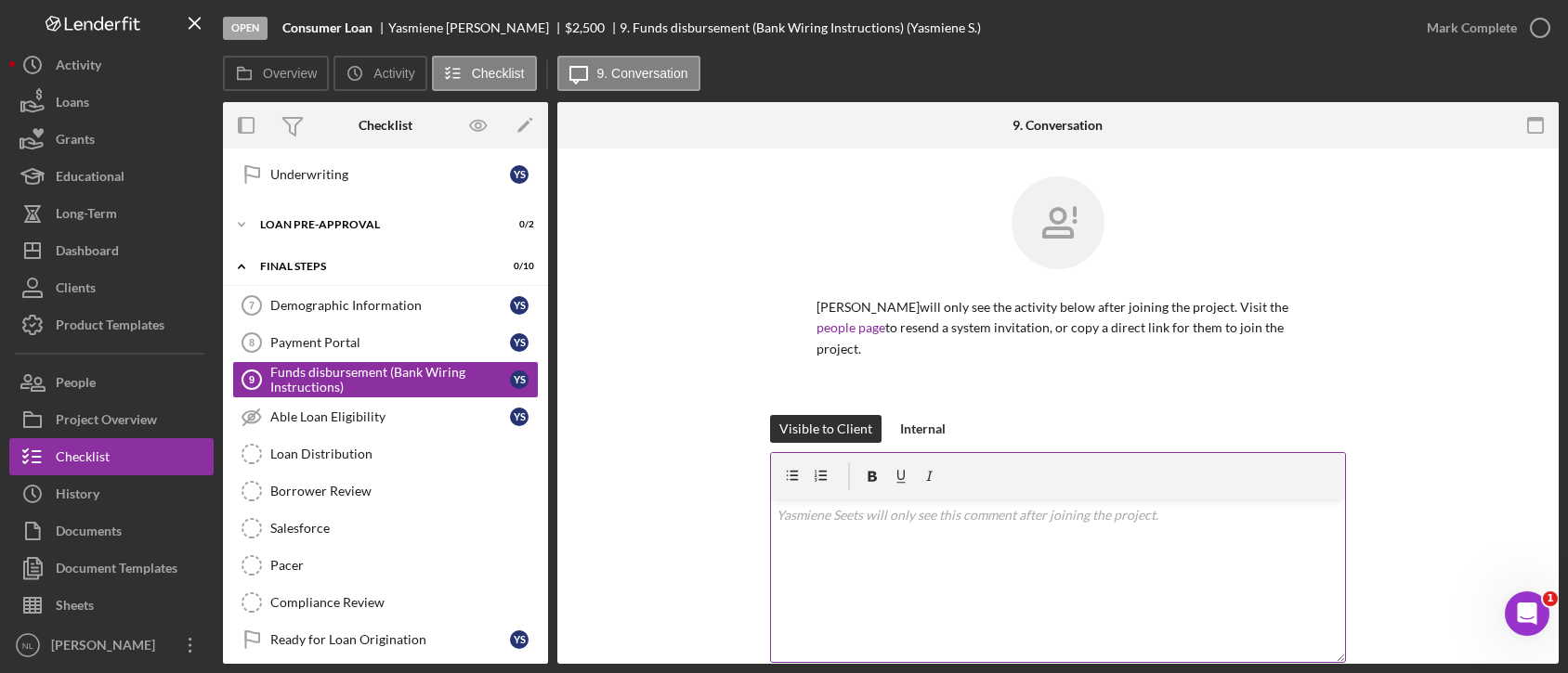
click at [864, 582] on div "v Color teal Color pink Remove color Add row above Add row below Add column bef…" at bounding box center [1057, 580] width 574 height 163
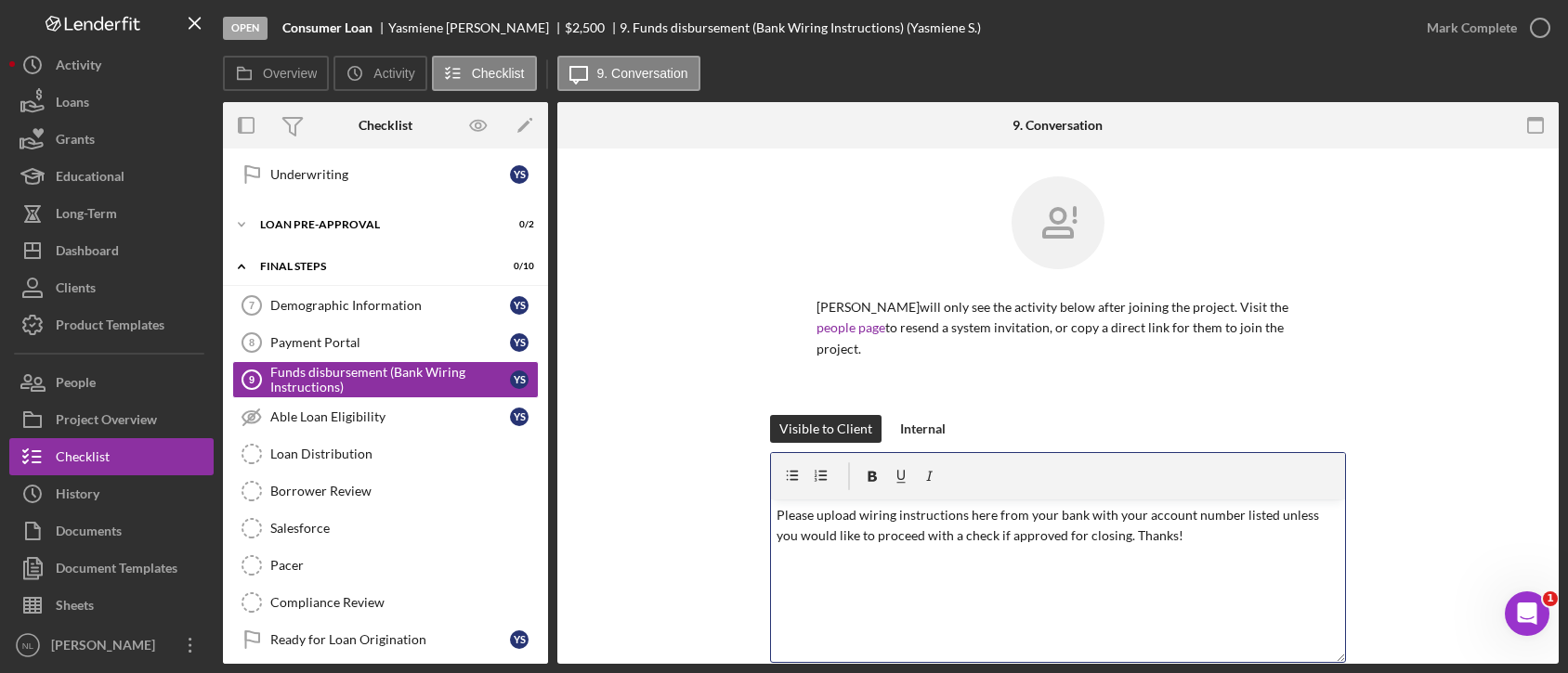
scroll to position [234, 0]
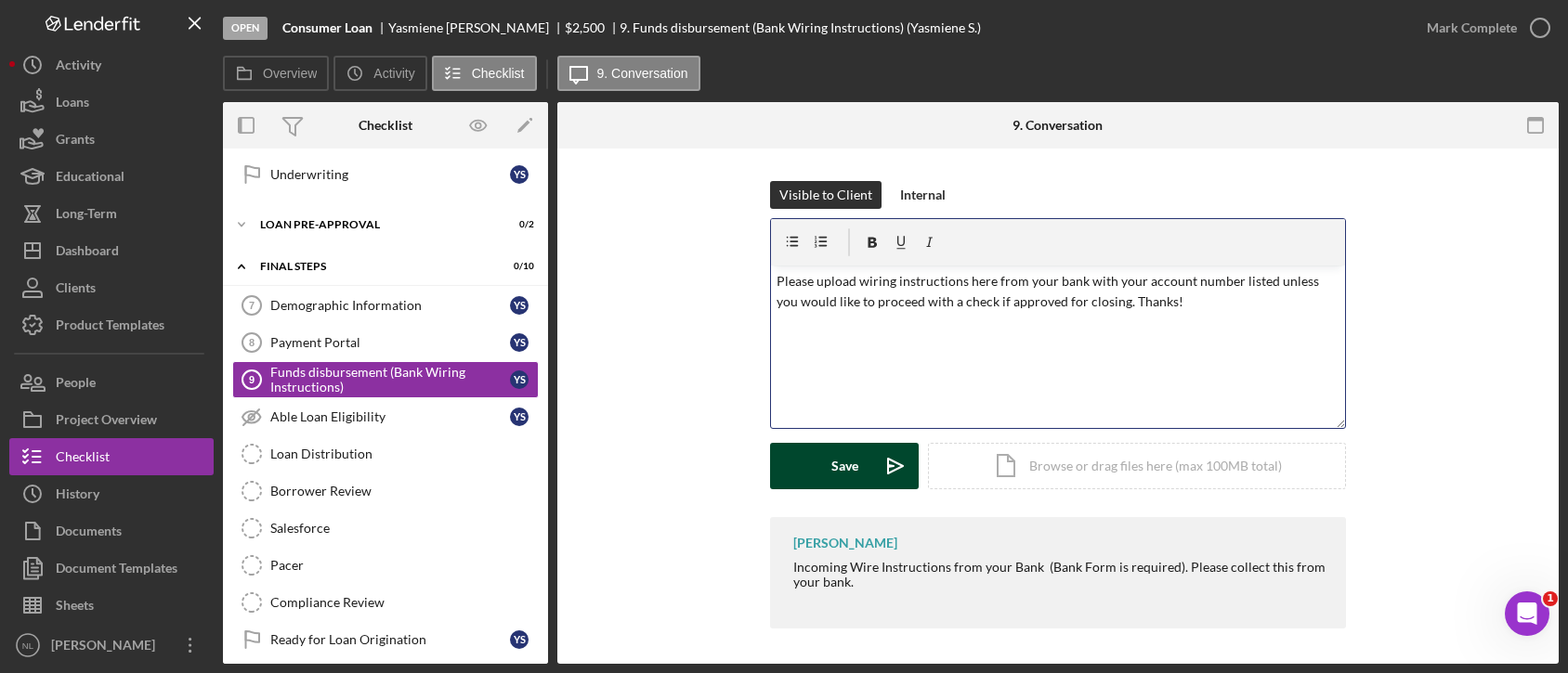
click at [817, 465] on button "Save Icon/icon-invite-send" at bounding box center [844, 466] width 149 height 47
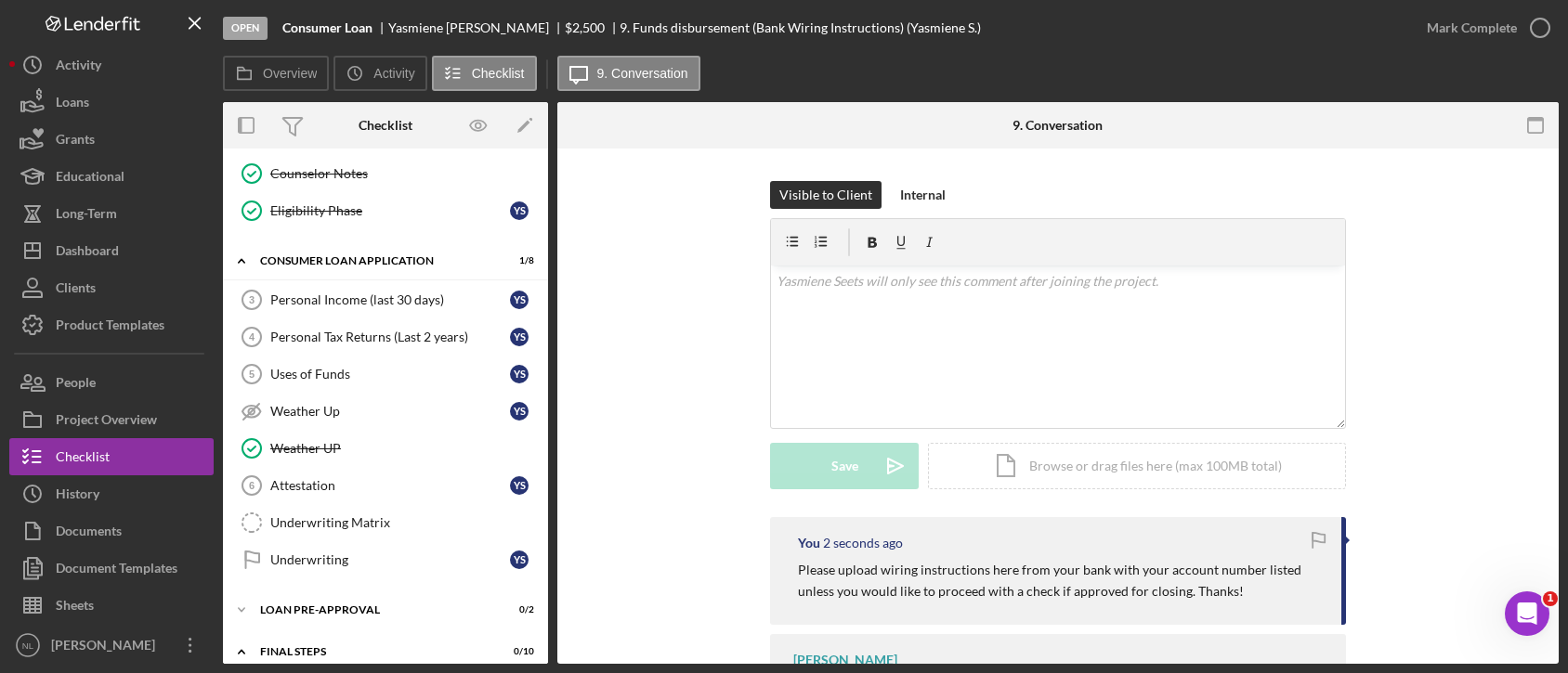
scroll to position [0, 0]
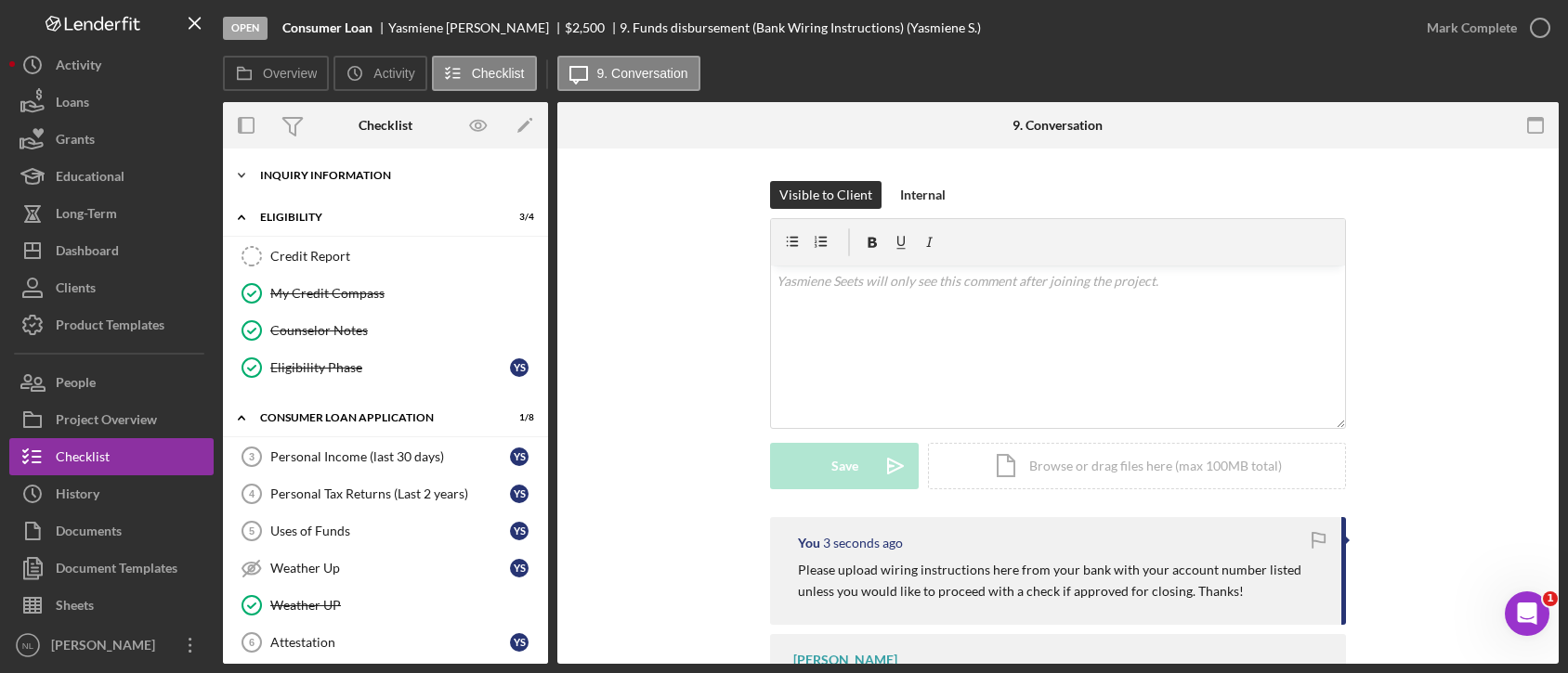
click at [346, 182] on div "Icon/Expander Inquiry Information 0 / 8" at bounding box center [385, 174] width 325 height 37
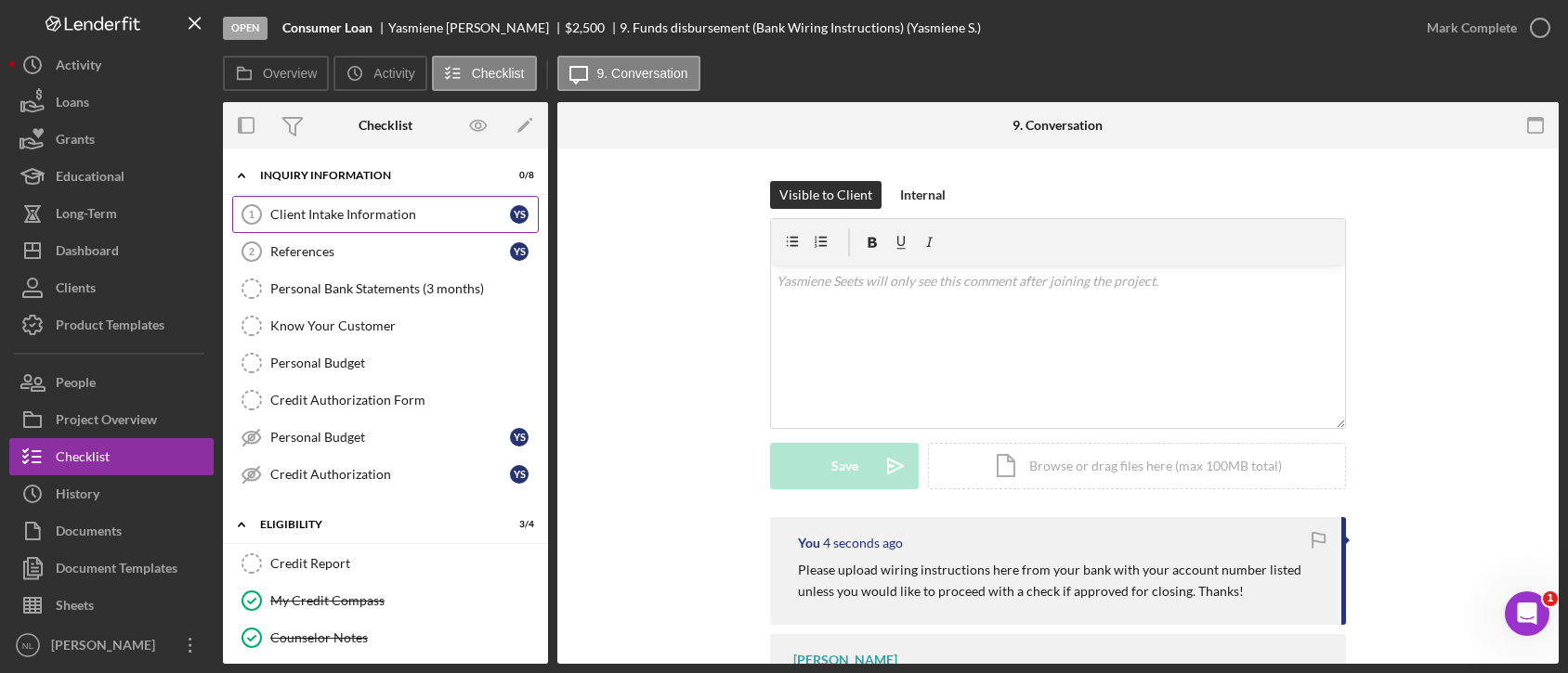
click at [354, 209] on div "Client Intake Information" at bounding box center [390, 214] width 239 height 15
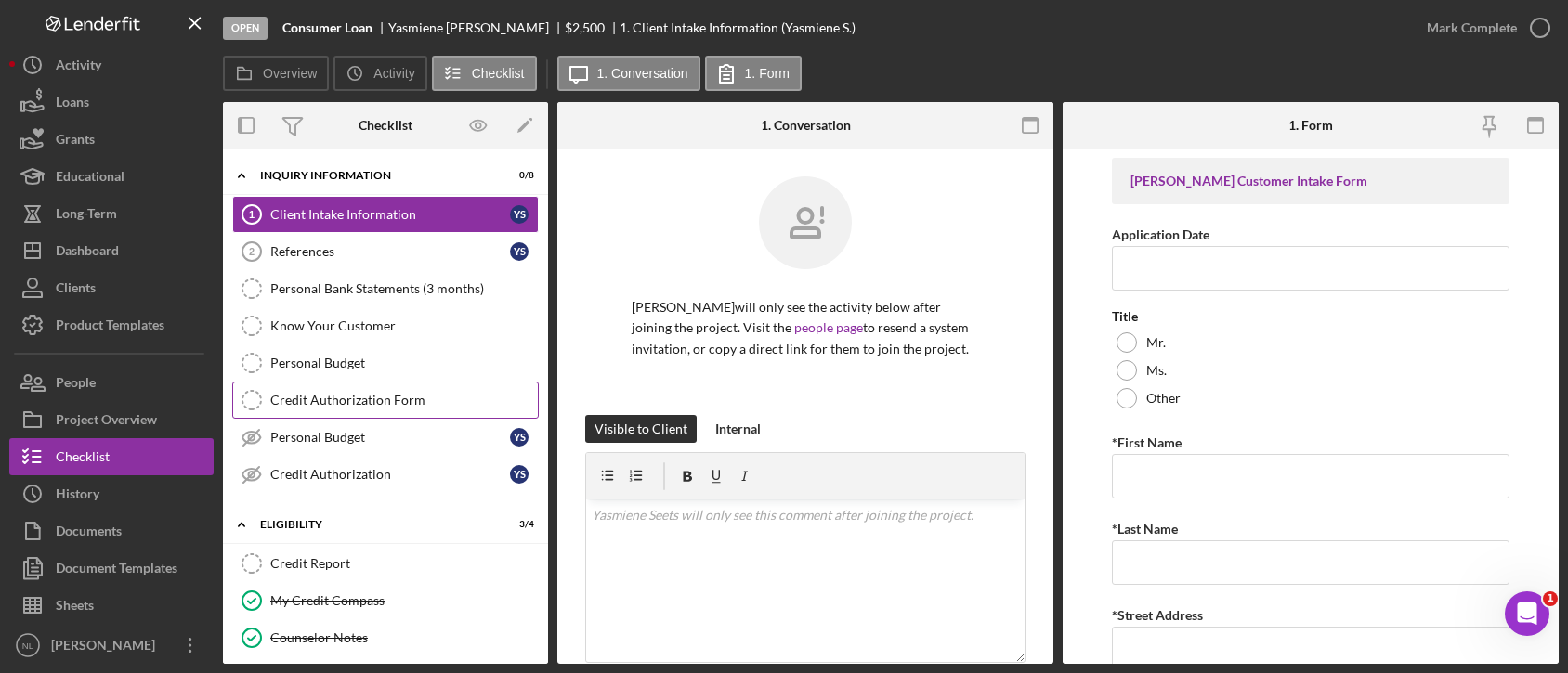
click at [365, 412] on link "Credit Authorization Form Credit Authorization Form" at bounding box center [385, 400] width 306 height 37
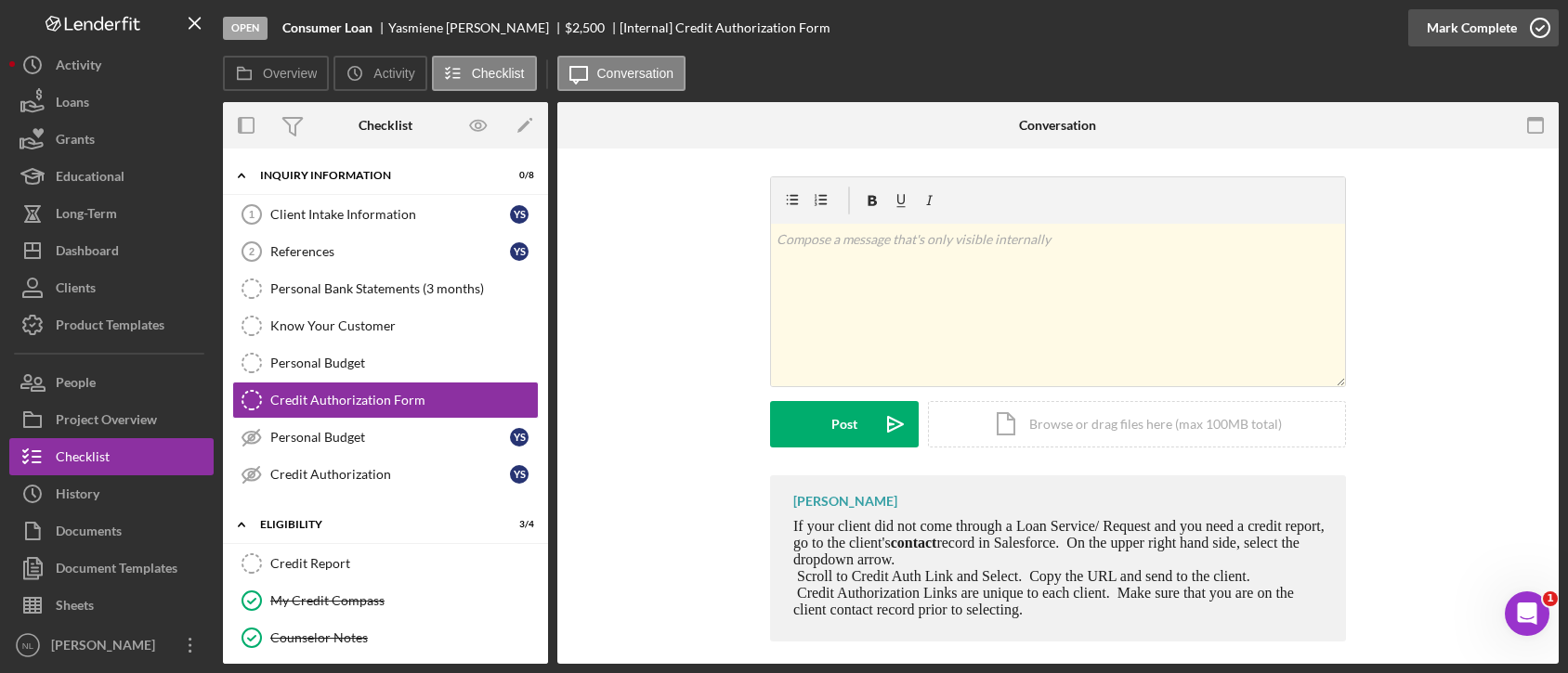
click at [1501, 43] on div "Mark Complete" at bounding box center [1471, 27] width 90 height 37
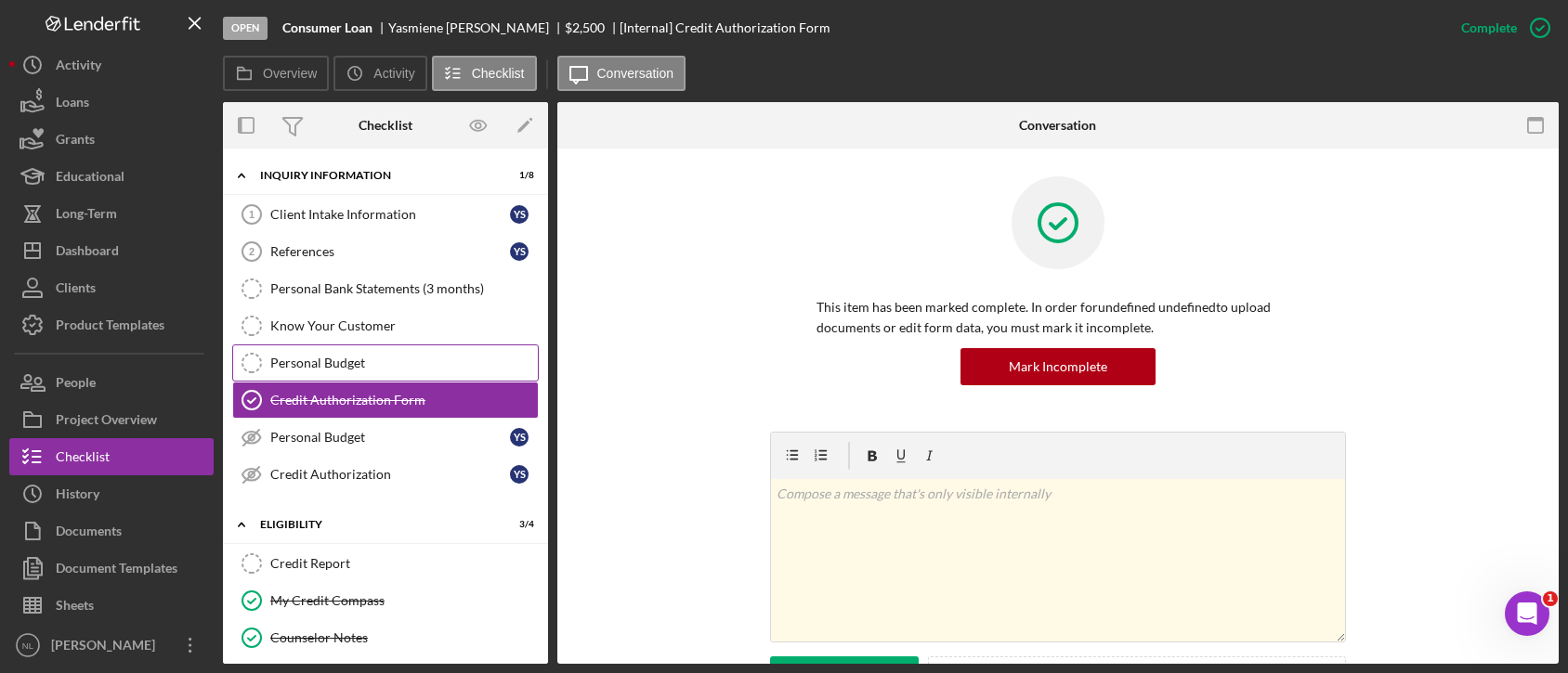
click at [307, 371] on link "Personal Budget Personal Budget" at bounding box center [385, 362] width 306 height 37
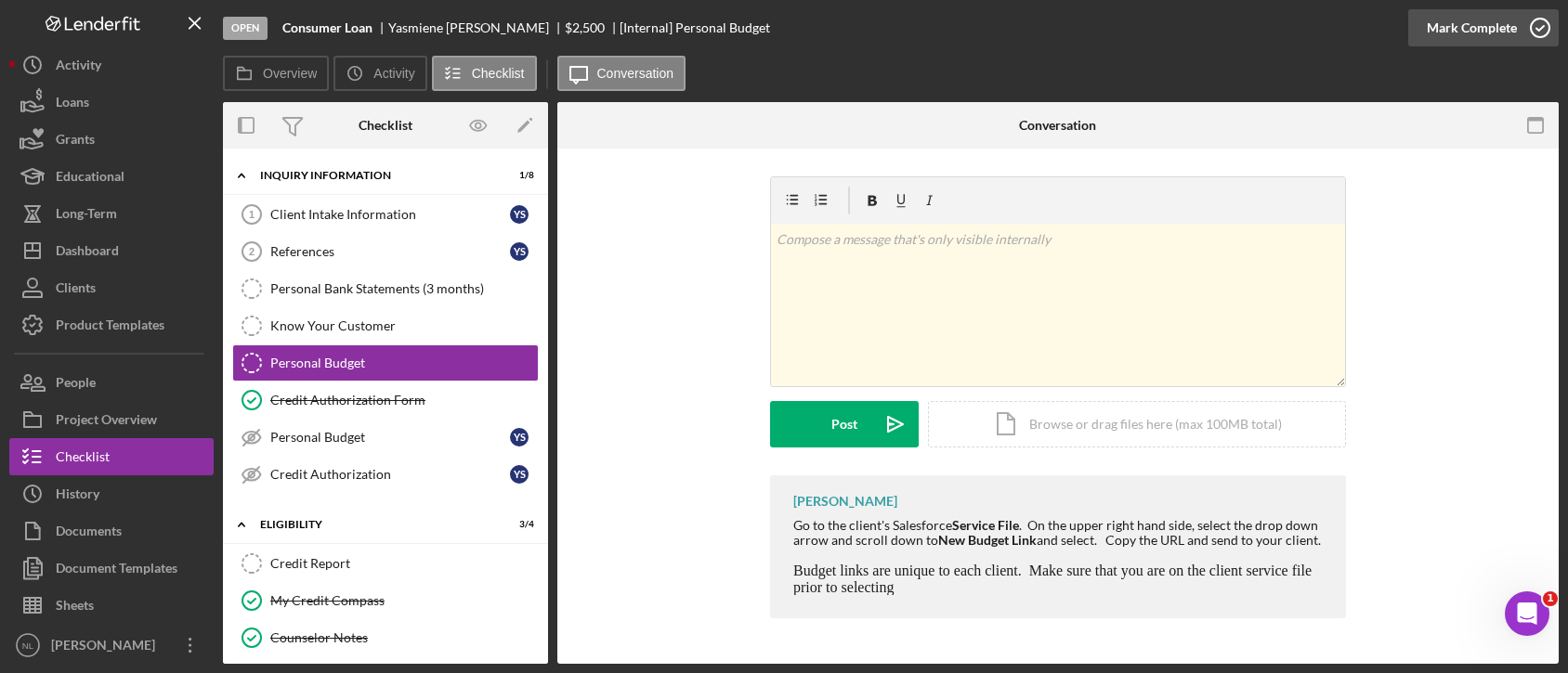
click at [1490, 31] on div "Mark Complete" at bounding box center [1471, 27] width 90 height 37
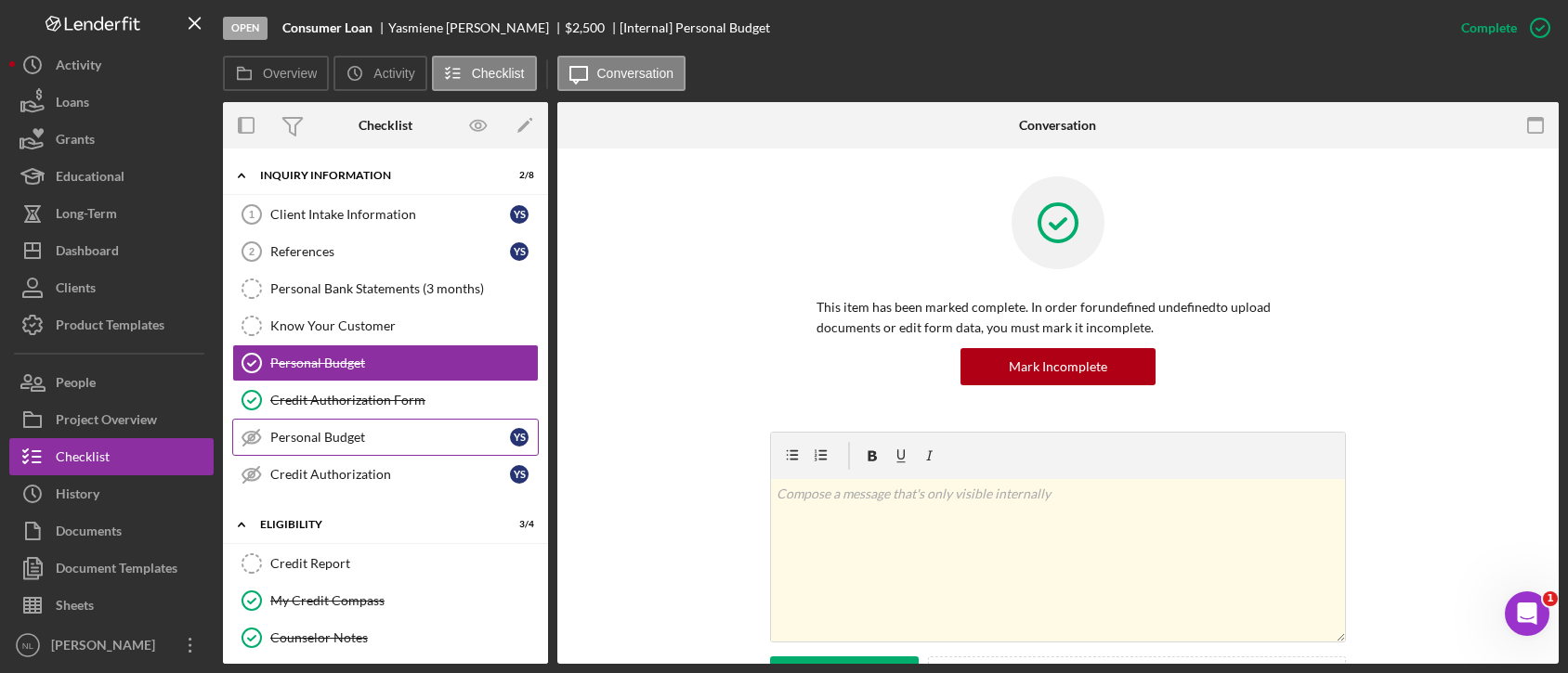
click at [319, 430] on div "Personal Budget" at bounding box center [390, 437] width 239 height 15
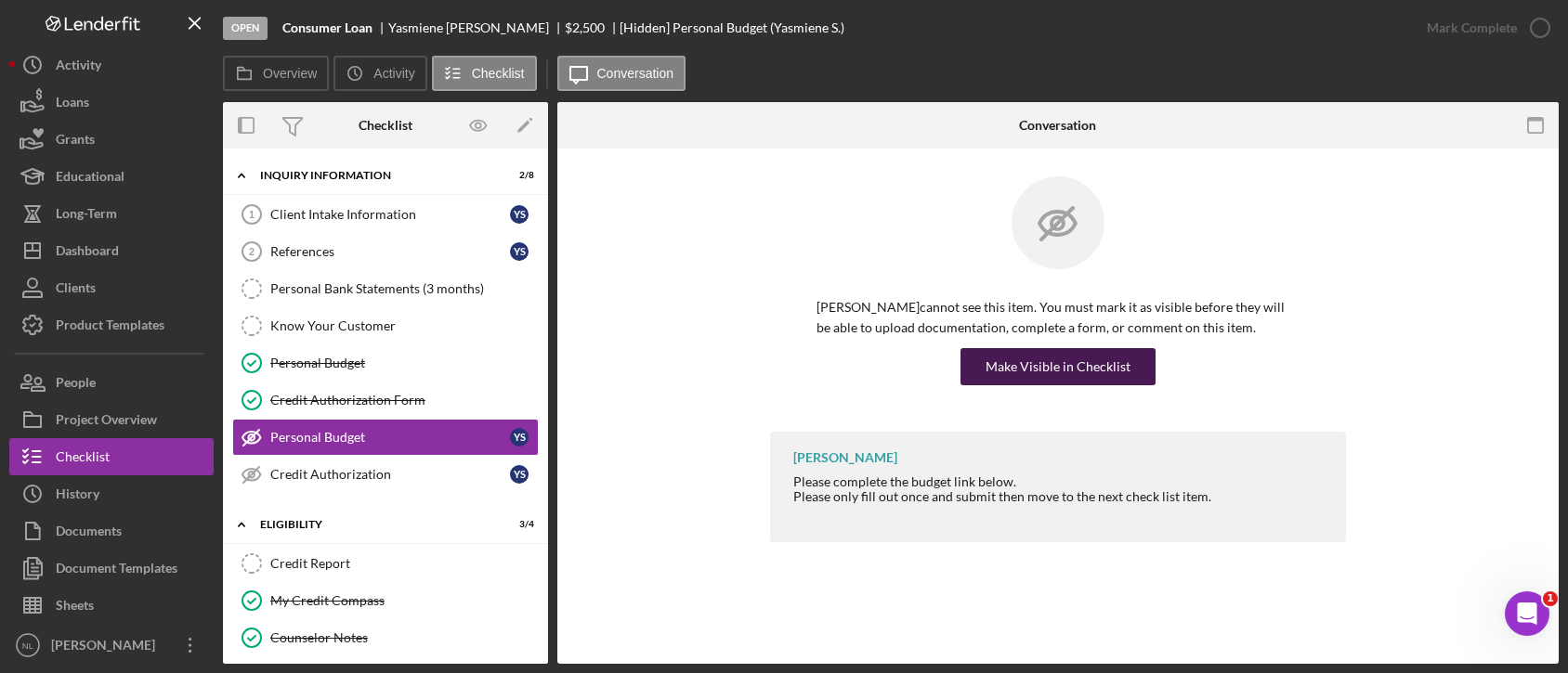
click at [1047, 371] on div "Make Visible in Checklist" at bounding box center [1057, 366] width 145 height 37
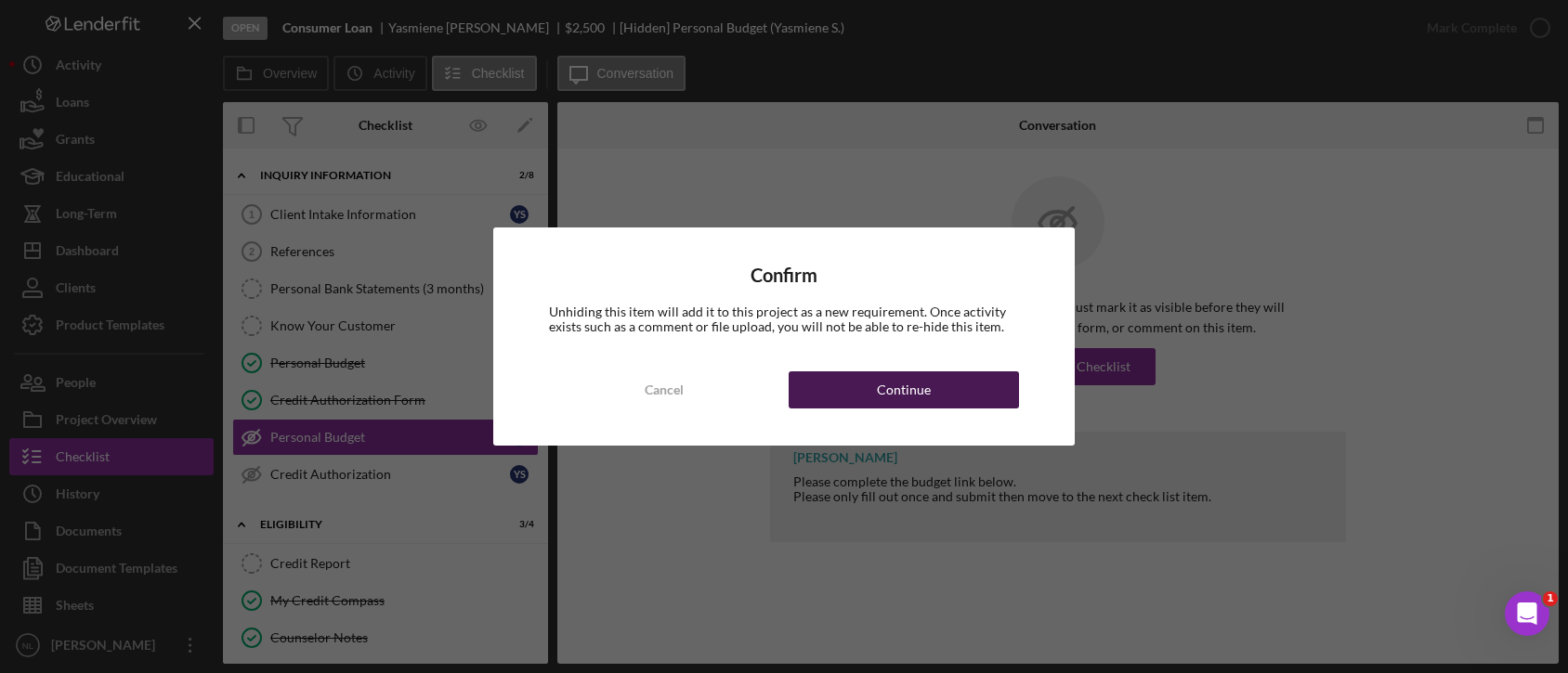
click at [946, 383] on button "Continue" at bounding box center [904, 389] width 230 height 37
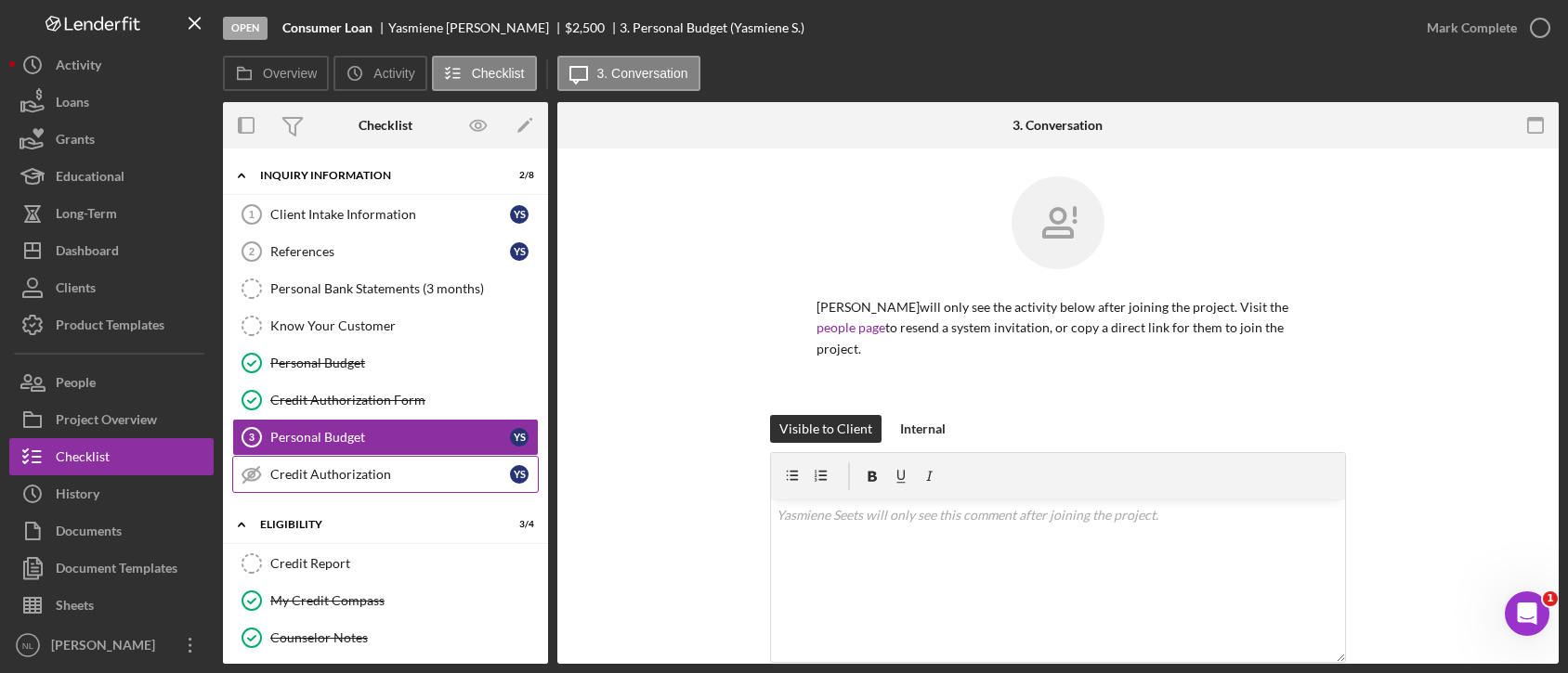
click at [354, 477] on div "Credit Authorization" at bounding box center [390, 474] width 239 height 15
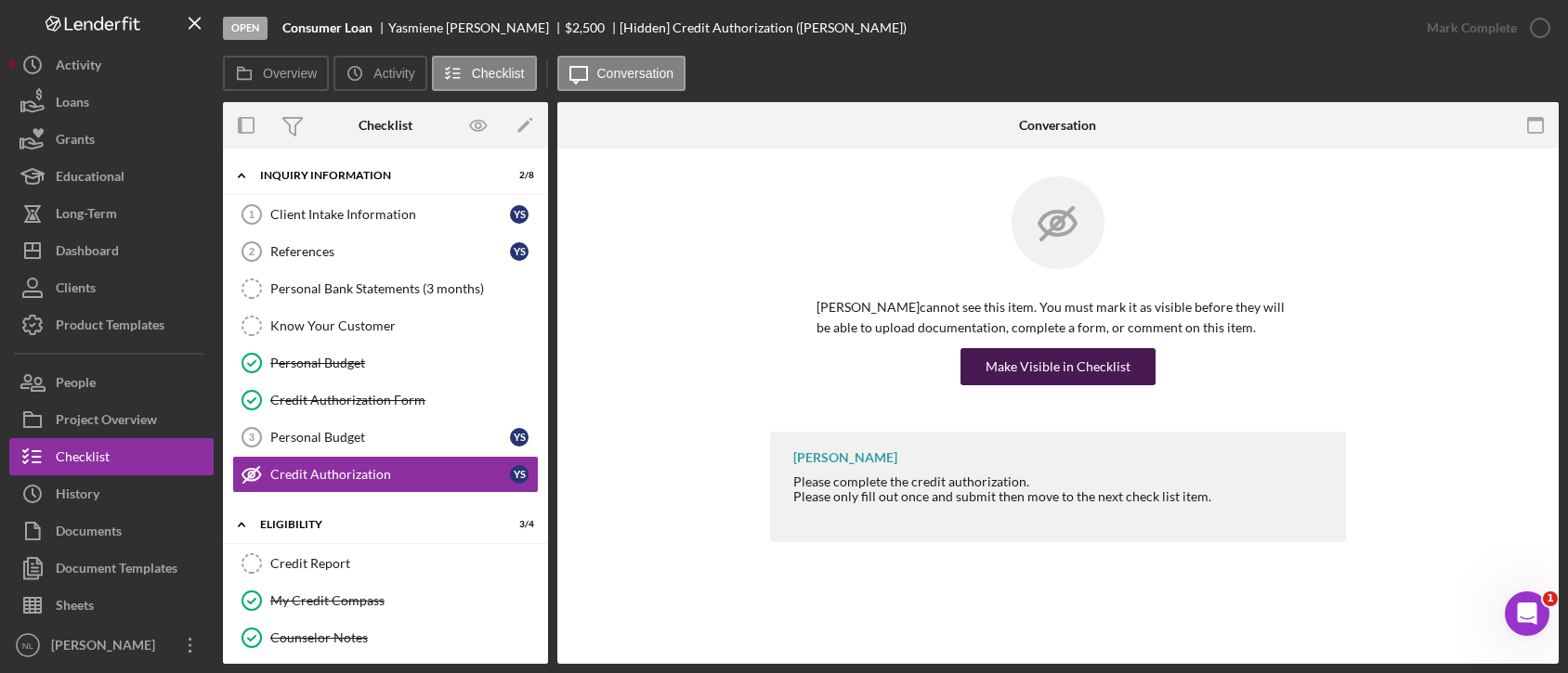
click at [1022, 366] on div "Make Visible in Checklist" at bounding box center [1057, 366] width 145 height 37
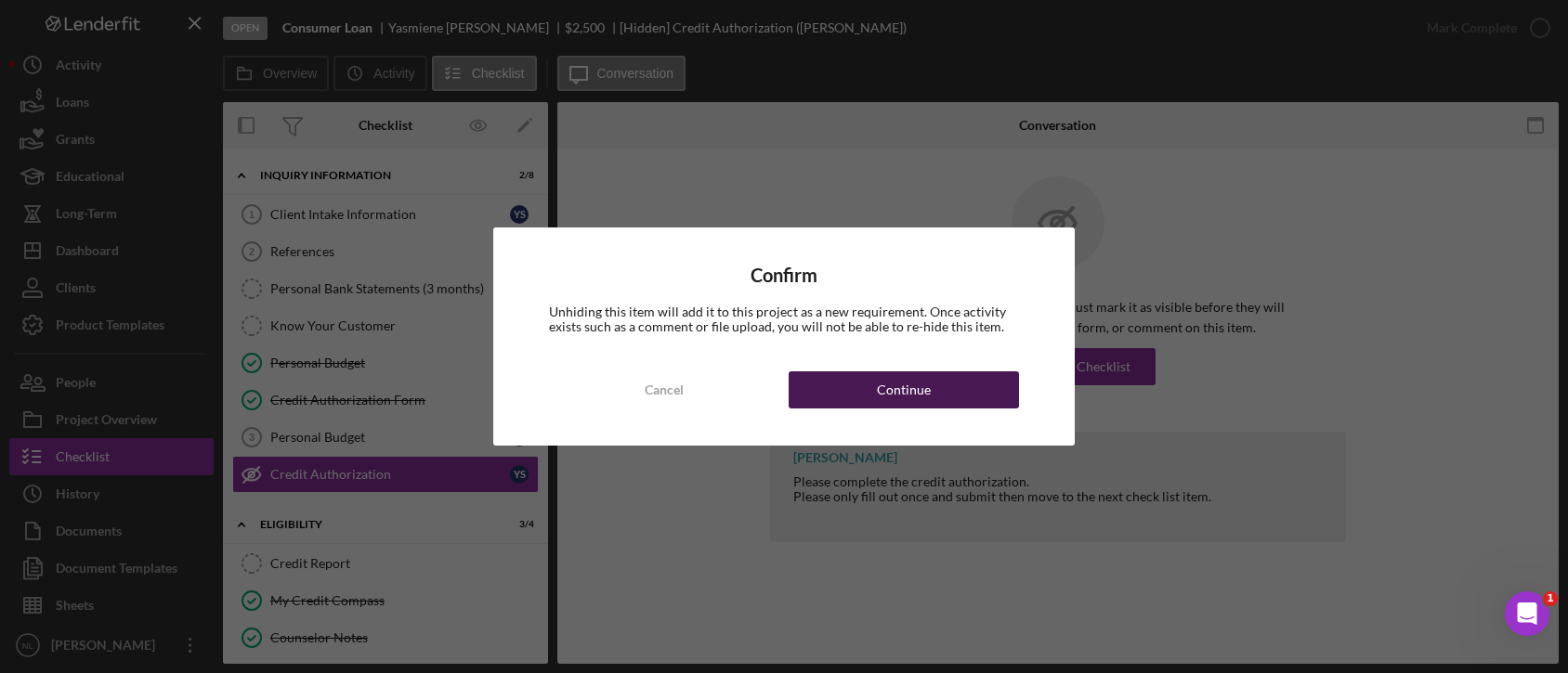
click at [966, 381] on button "Continue" at bounding box center [904, 389] width 230 height 37
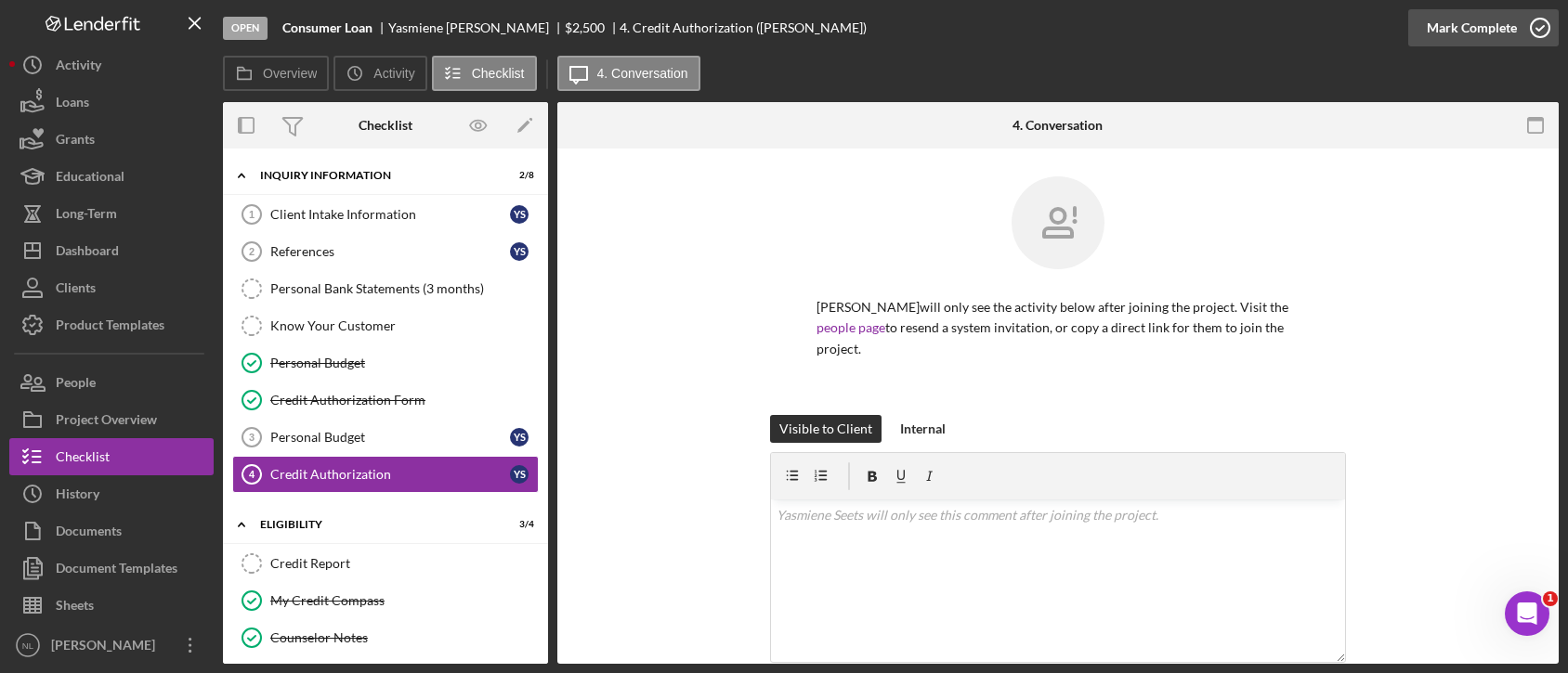
click at [1518, 30] on icon "button" at bounding box center [1540, 28] width 47 height 47
click at [379, 434] on div "Personal Budget" at bounding box center [390, 437] width 239 height 15
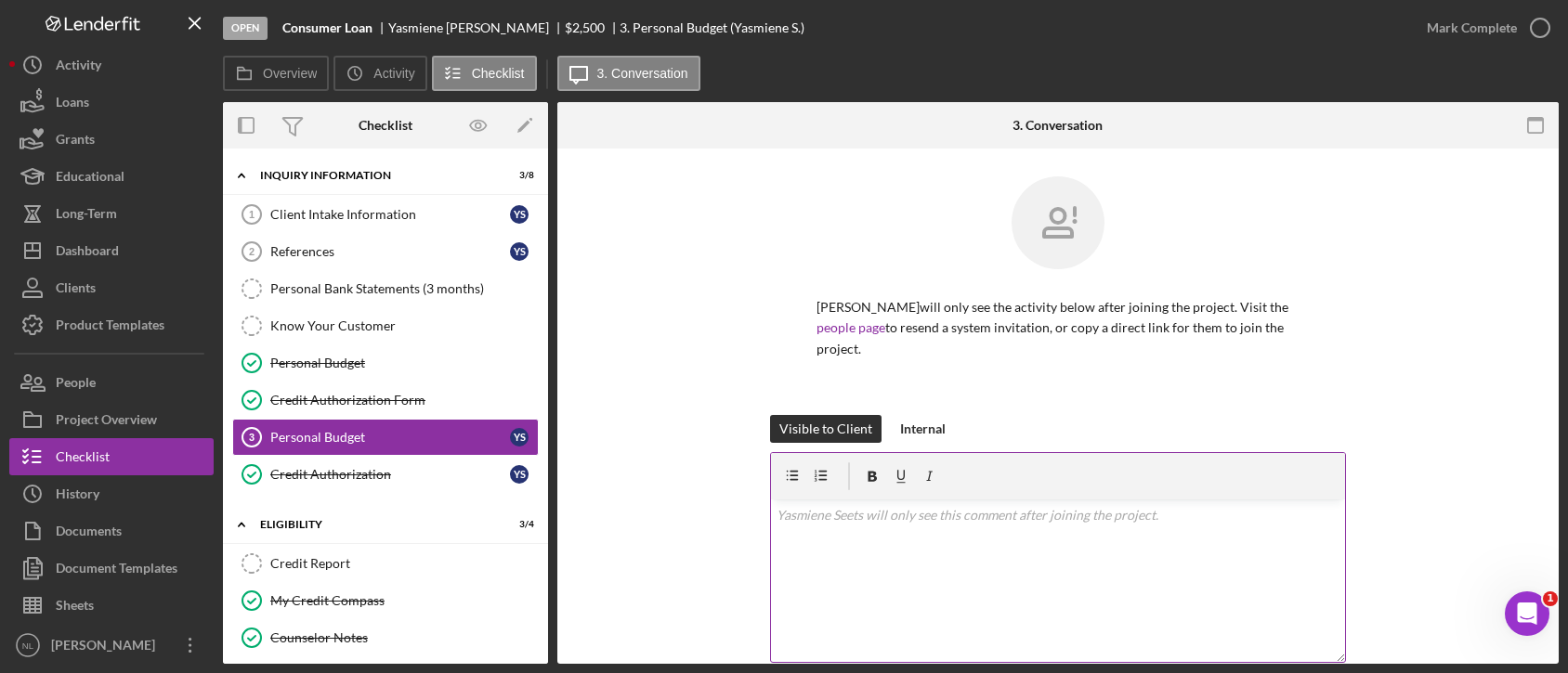
click at [871, 559] on div "v Color teal Color pink Remove color Add row above Add row below Add column bef…" at bounding box center [1057, 580] width 574 height 163
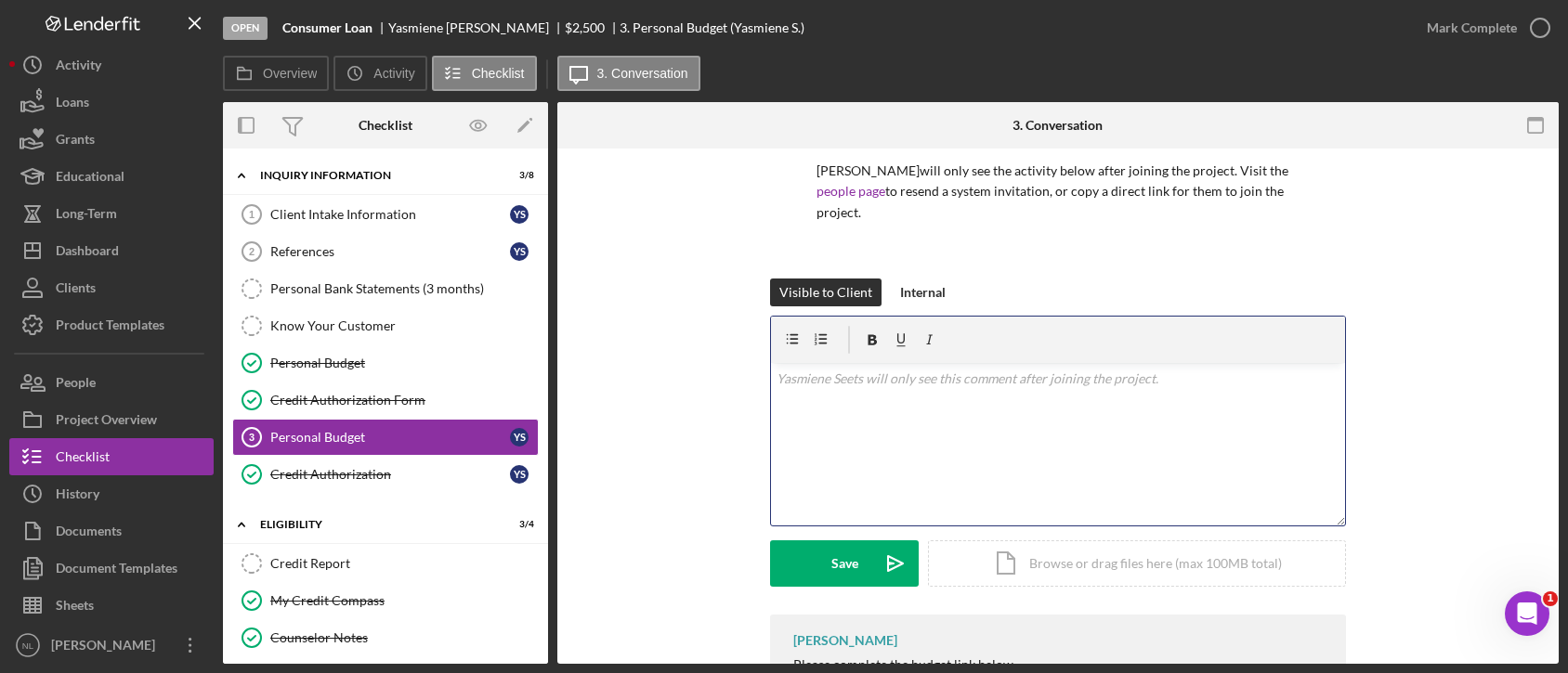
click at [806, 412] on div "v Color teal Color pink Remove color Add row above Add row below Add column bef…" at bounding box center [1057, 444] width 574 height 163
click at [874, 549] on icon "Icon/icon-invite-send" at bounding box center [895, 563] width 47 height 47
click at [877, 450] on div "v Color teal Color pink Remove color Add row above Add row below Add column bef…" at bounding box center [1057, 444] width 574 height 163
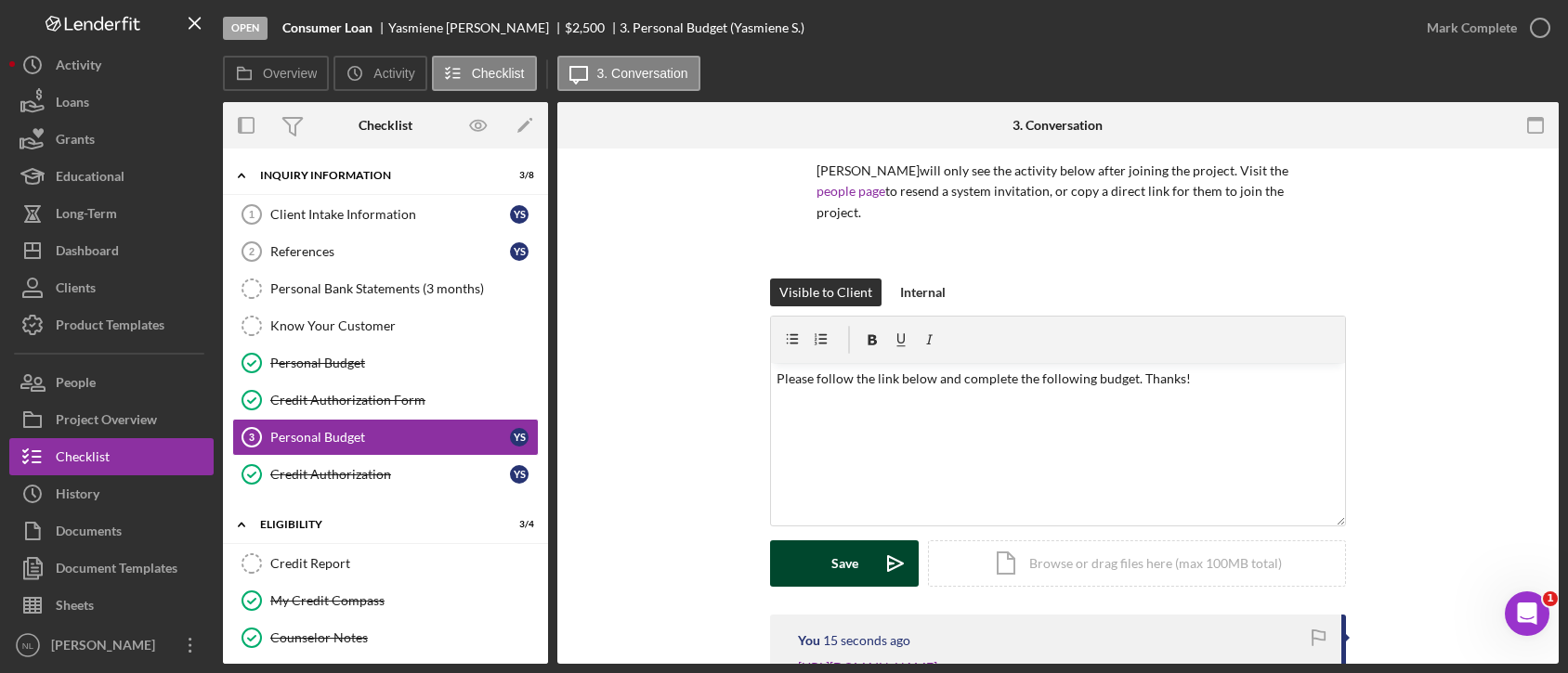
click at [843, 556] on div "Save" at bounding box center [844, 563] width 27 height 47
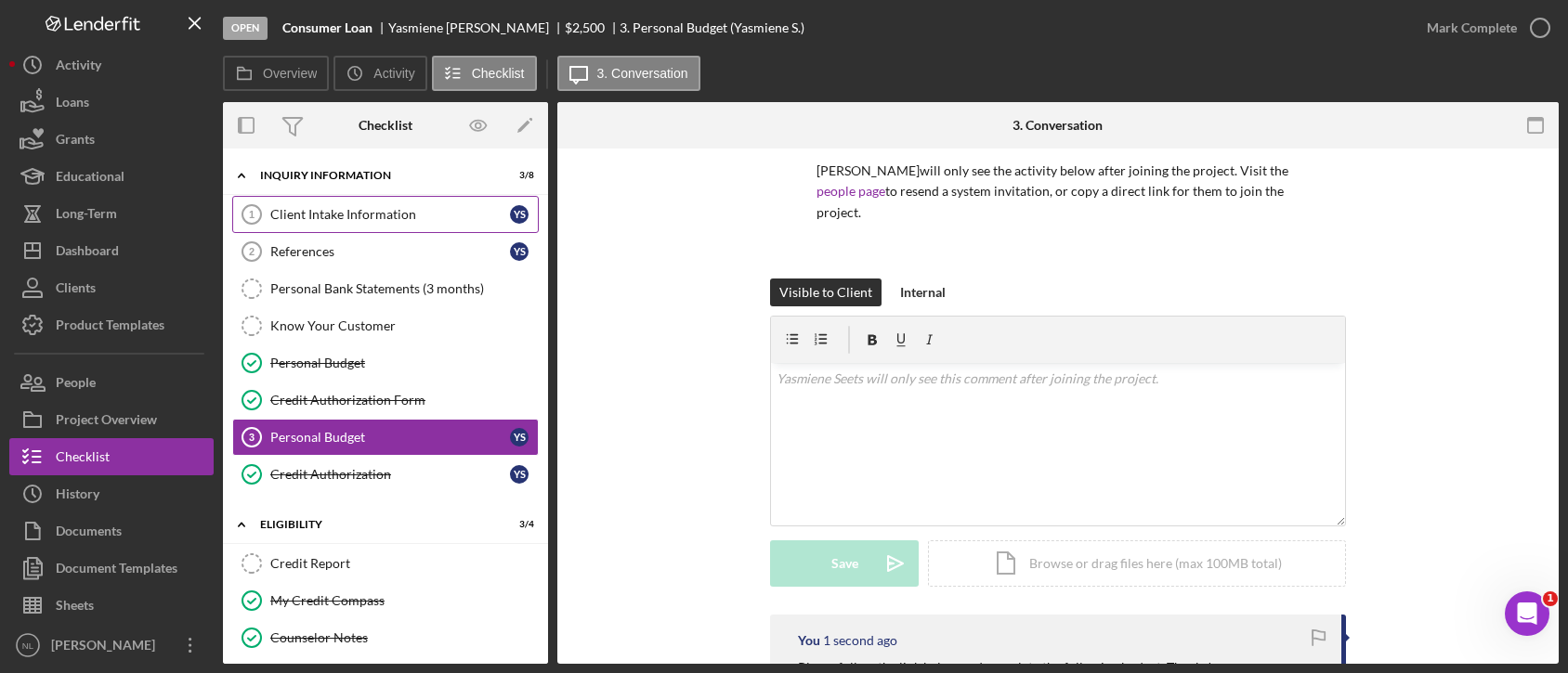
click at [426, 215] on div "Client Intake Information" at bounding box center [390, 214] width 239 height 15
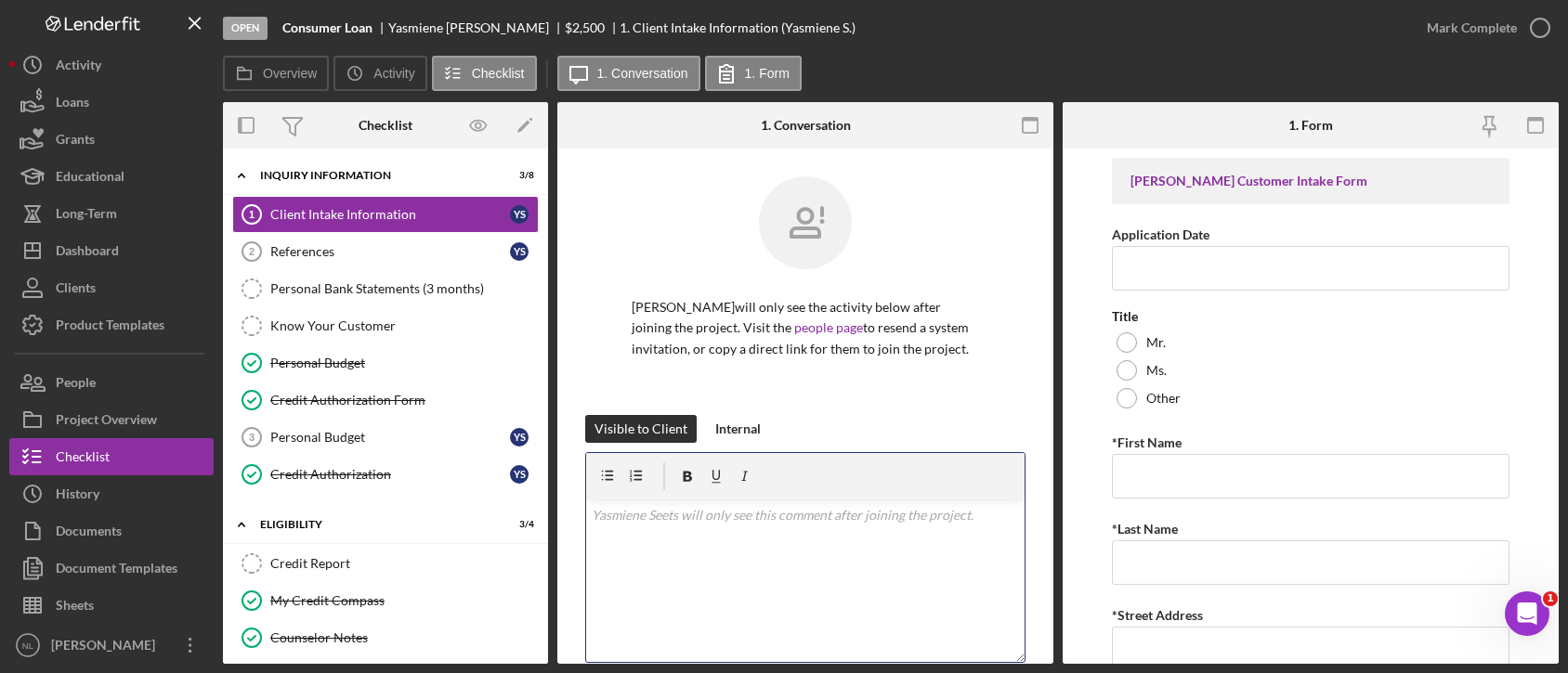
click at [743, 542] on div "v Color teal Color pink Remove color Add row above Add row below Add column bef…" at bounding box center [806, 580] width 439 height 163
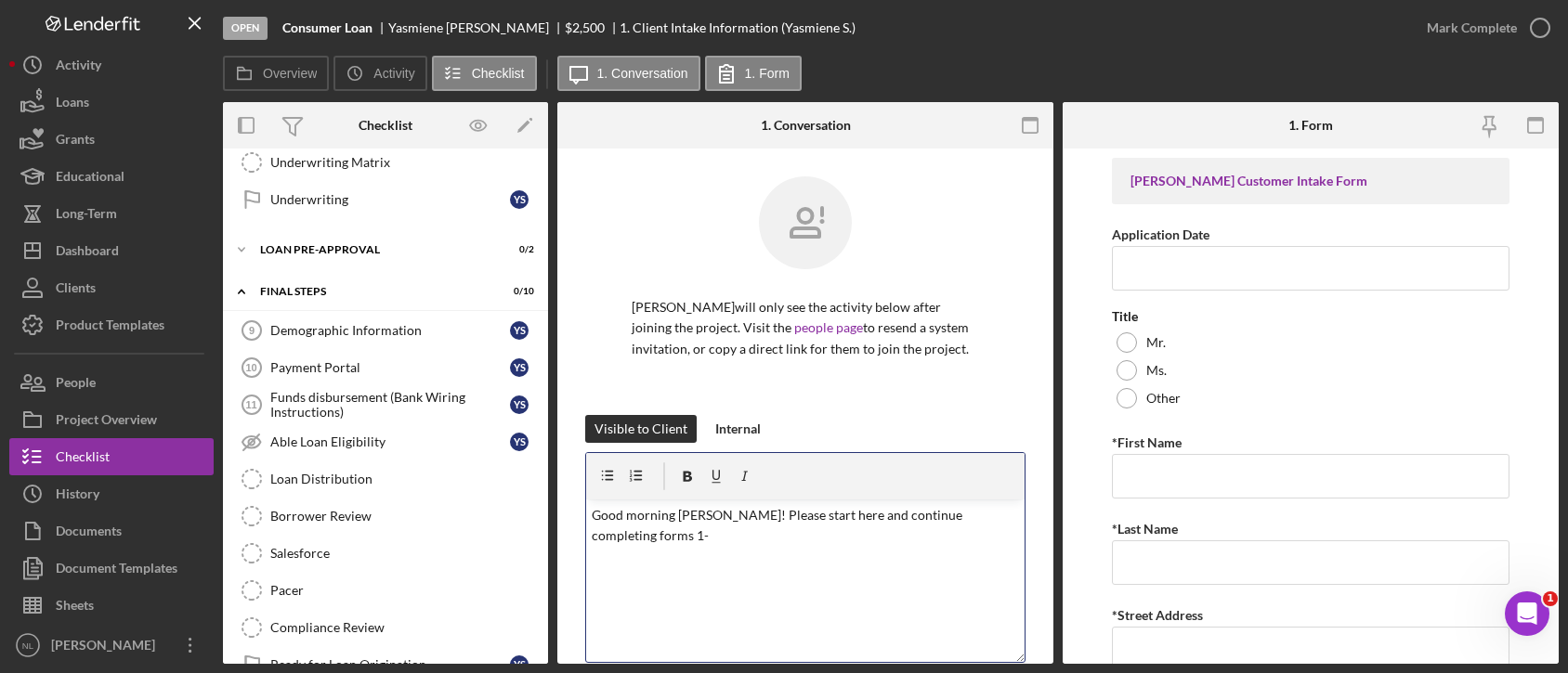
scroll to position [829, 0]
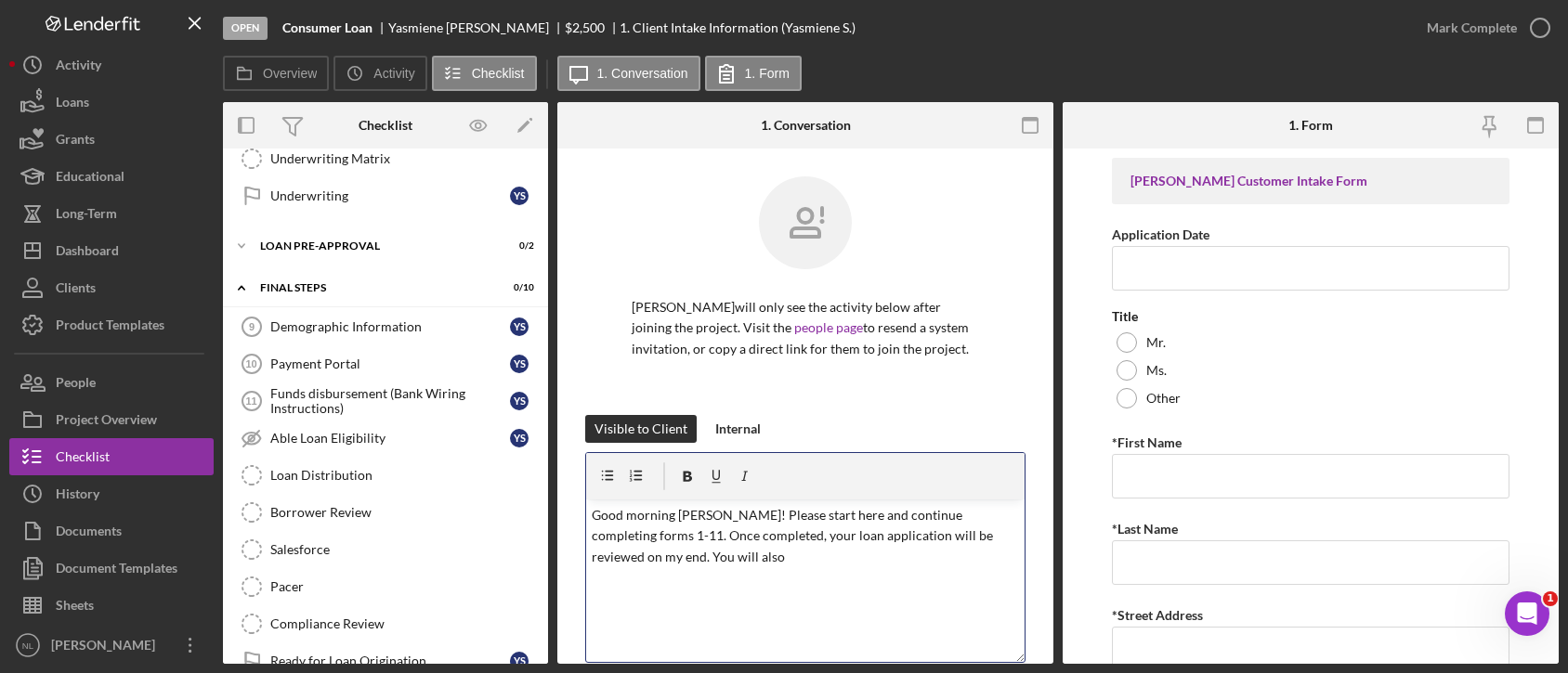
click at [693, 575] on div "v Color teal Color pink Remove color Add row above Add row below Add column bef…" at bounding box center [806, 580] width 439 height 163
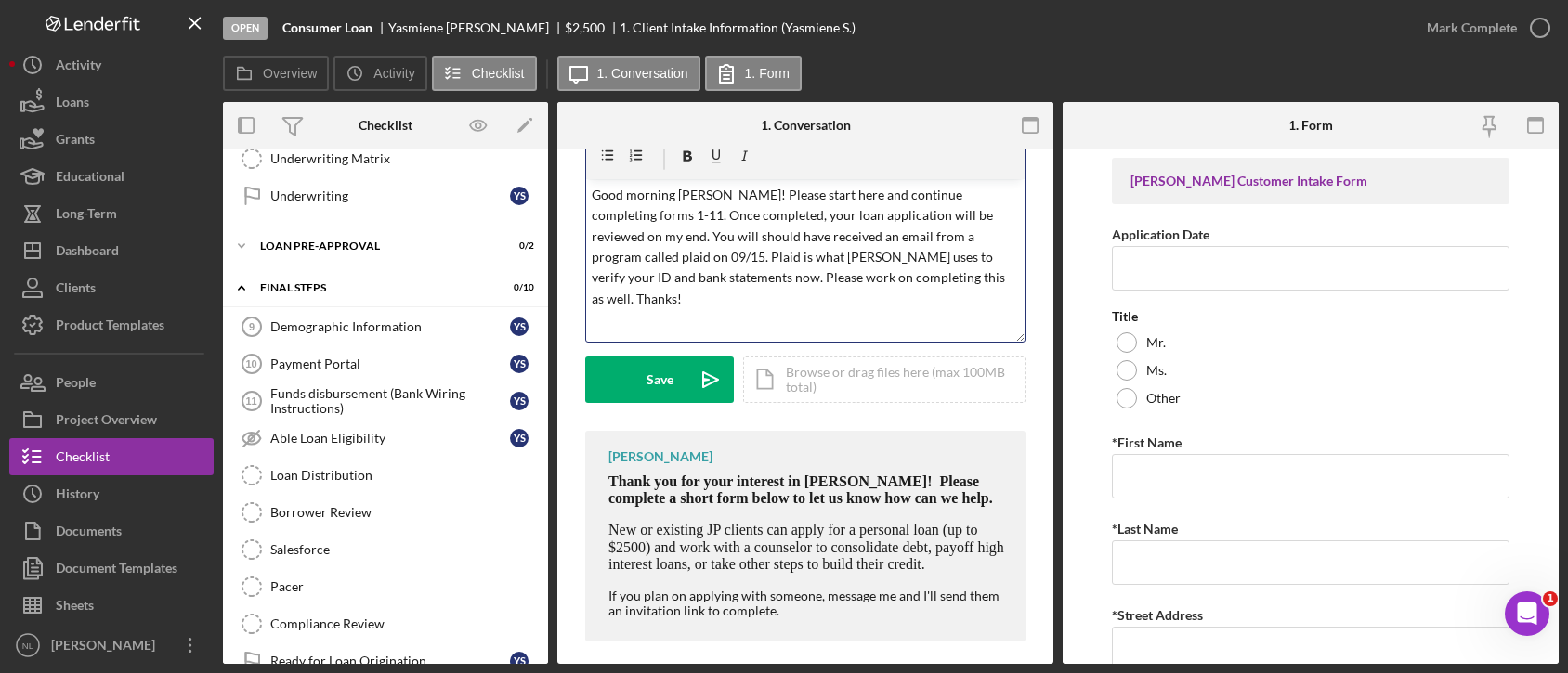
scroll to position [330, 0]
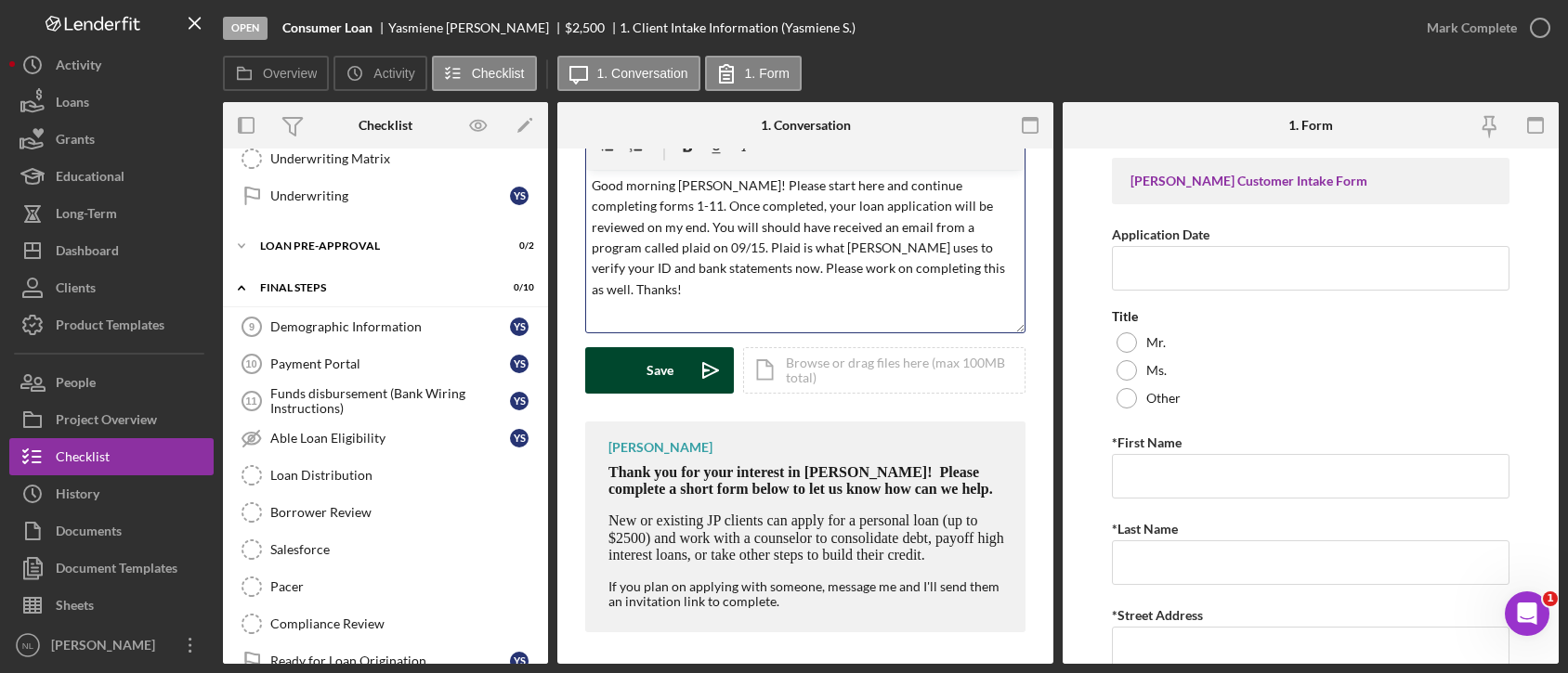
click at [654, 365] on div "Save" at bounding box center [659, 370] width 27 height 47
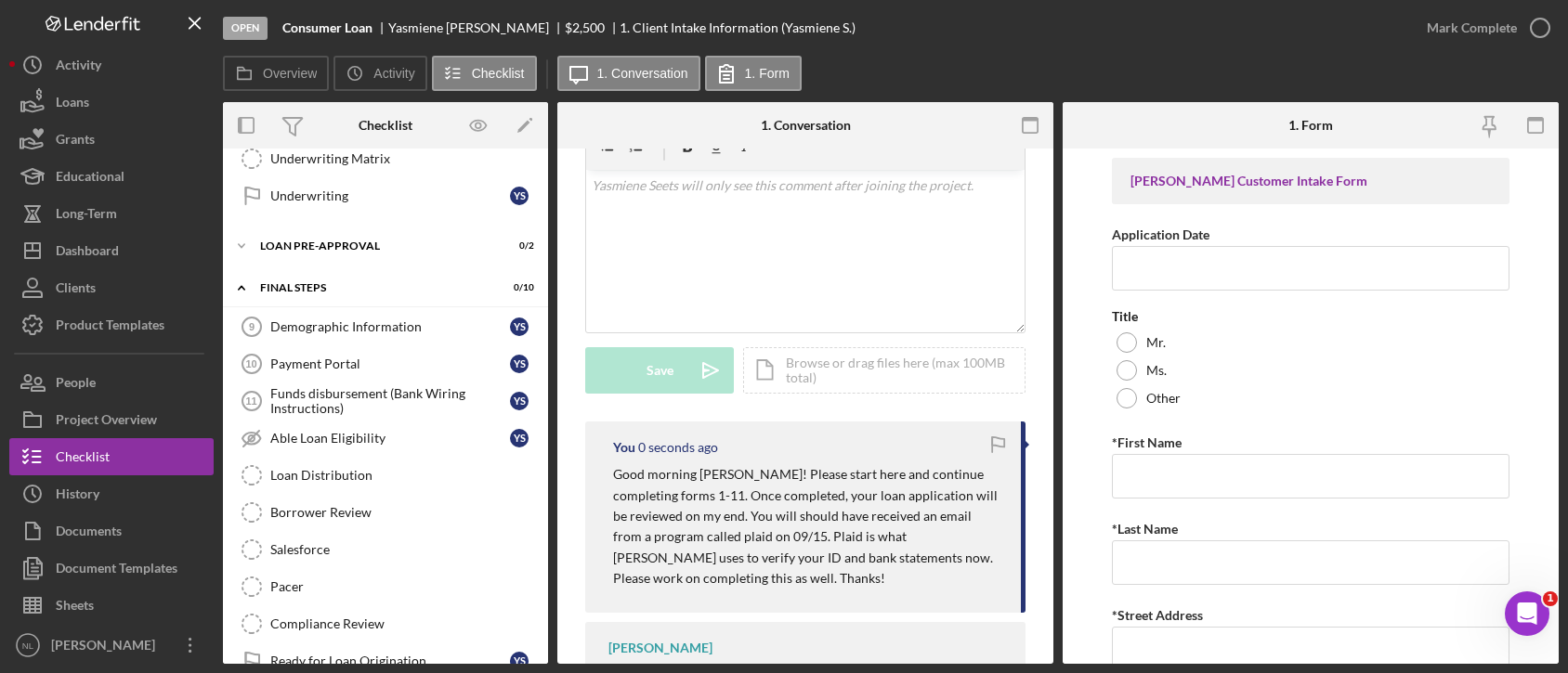
scroll to position [0, 0]
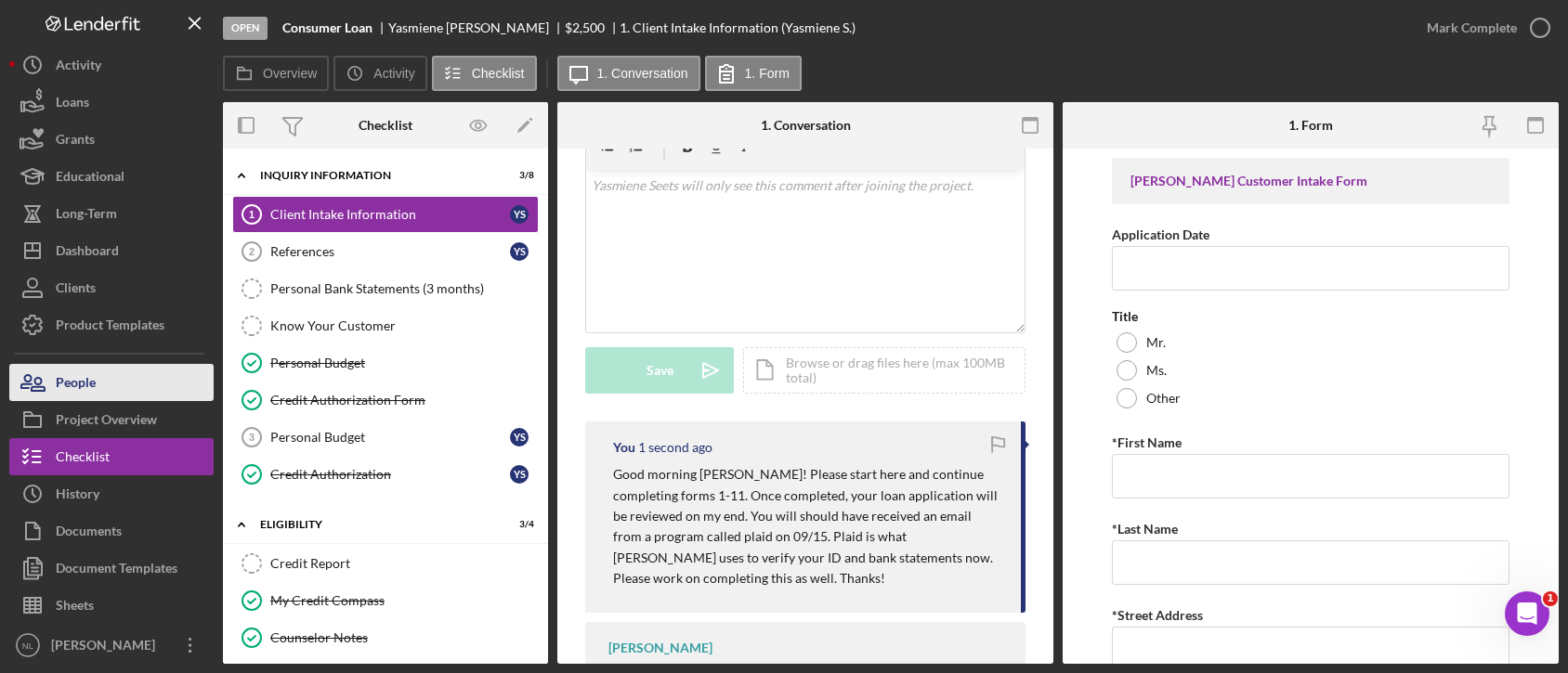
click at [111, 390] on button "People" at bounding box center [111, 382] width 204 height 37
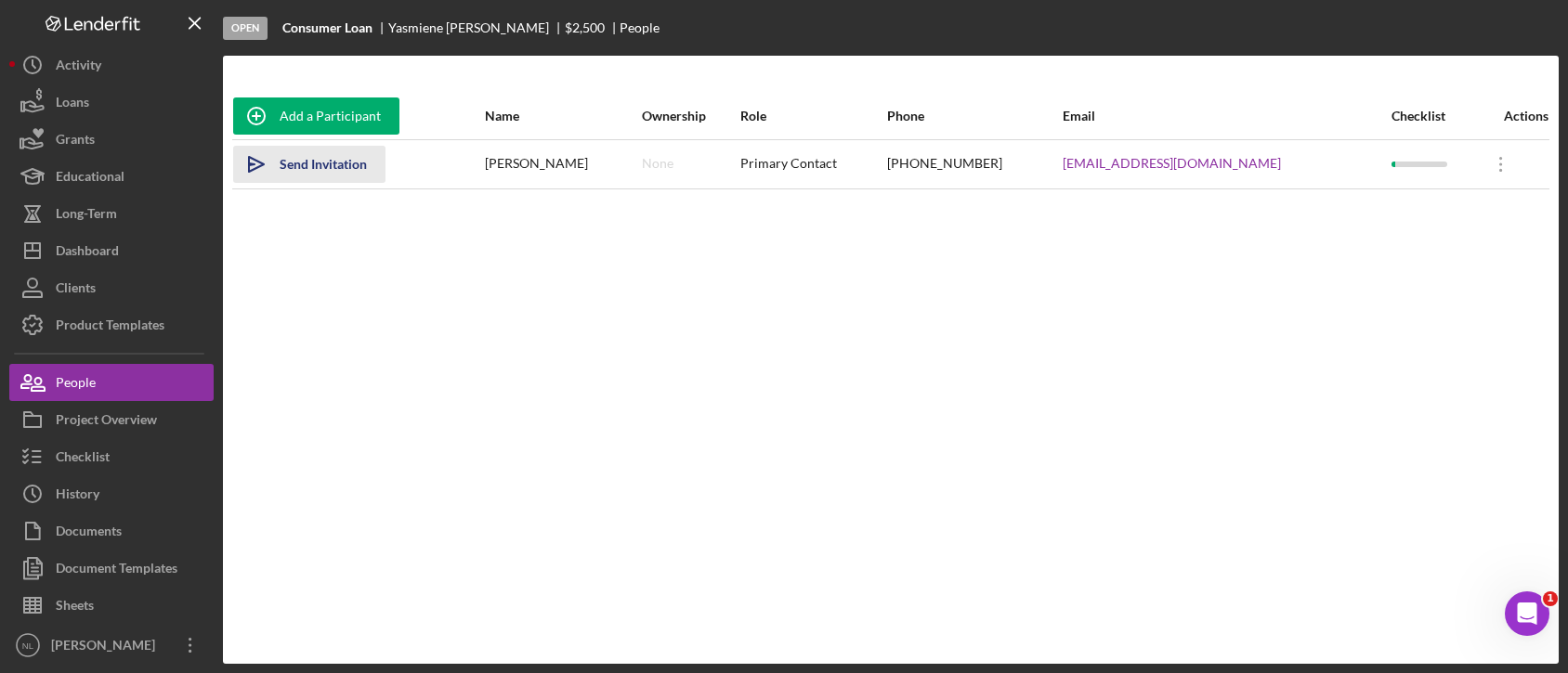
click at [341, 167] on div "Send Invitation" at bounding box center [323, 164] width 88 height 37
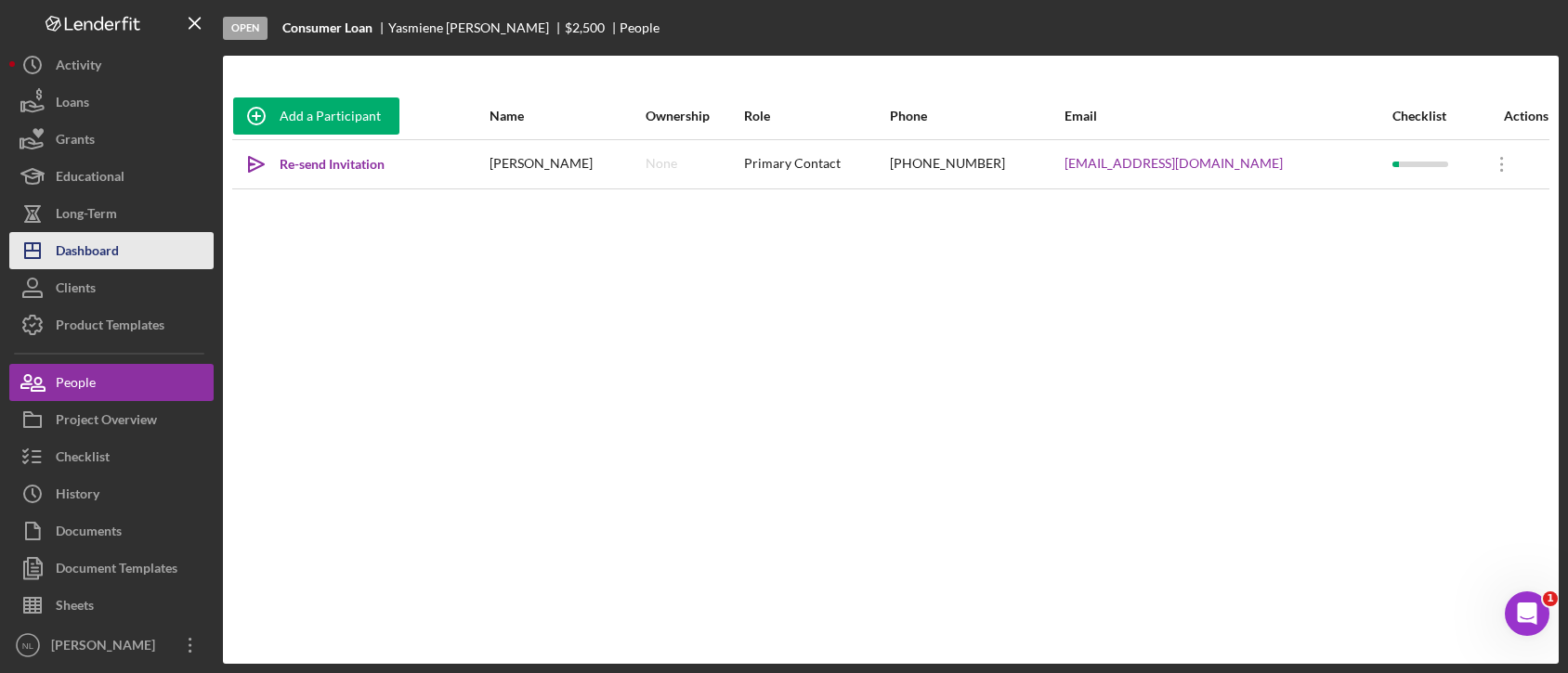
click at [103, 249] on div "Dashboard" at bounding box center [87, 253] width 63 height 42
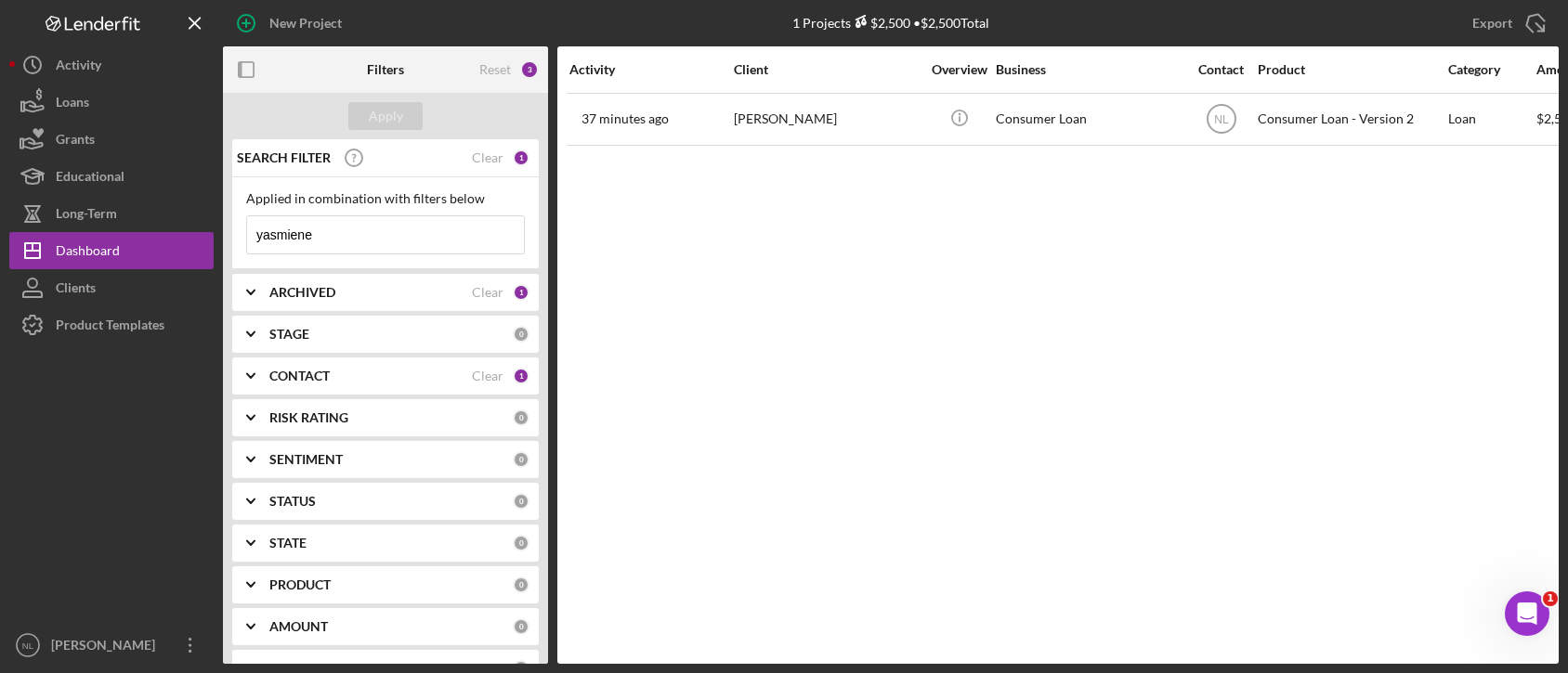
click at [330, 225] on input "yasmiene" at bounding box center [385, 234] width 276 height 37
click at [338, 247] on input "yasmiene" at bounding box center [385, 234] width 276 height 37
click at [341, 292] on div "ARCHIVED" at bounding box center [370, 292] width 202 height 15
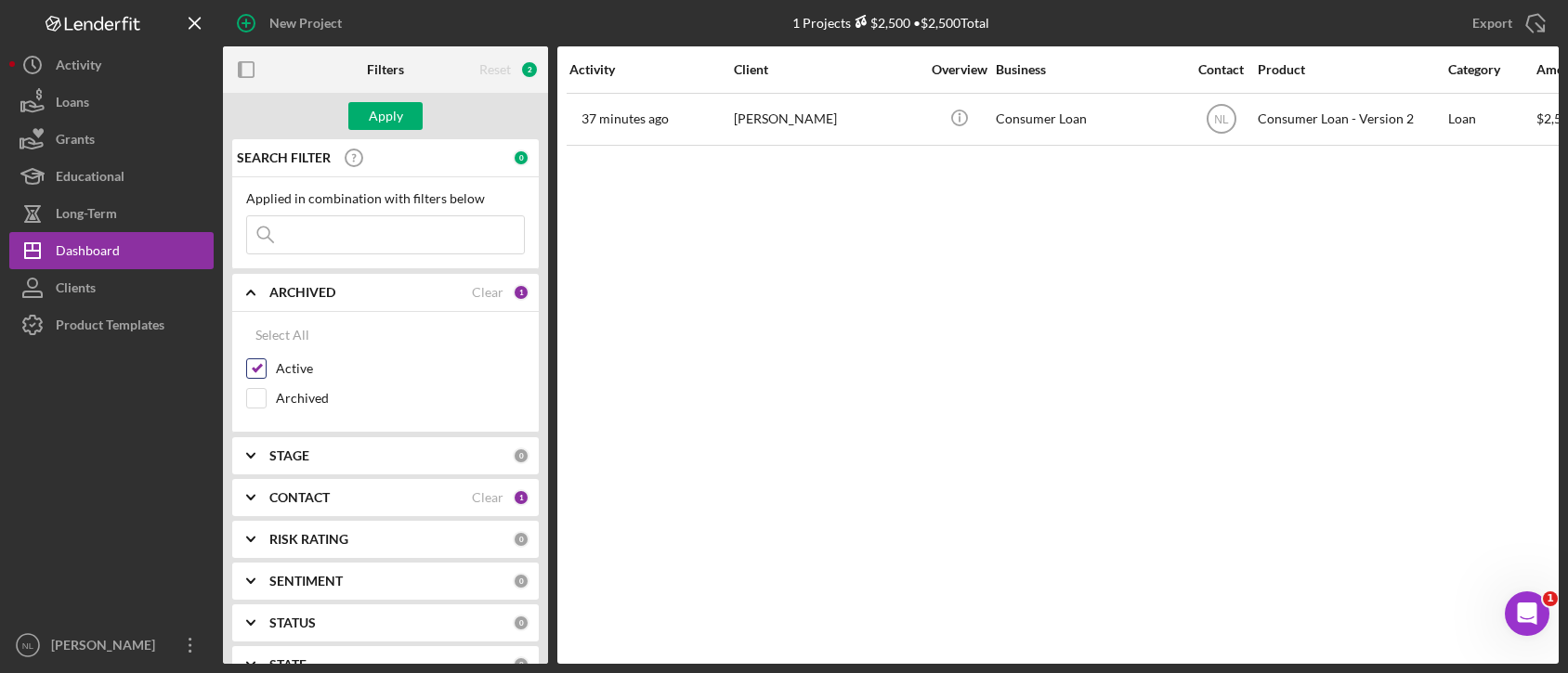
click at [262, 371] on input "Active" at bounding box center [256, 368] width 19 height 19
checkbox input "false"
click at [261, 392] on input "Archived" at bounding box center [256, 398] width 19 height 19
checkbox input "true"
click at [350, 237] on input at bounding box center [385, 234] width 276 height 37
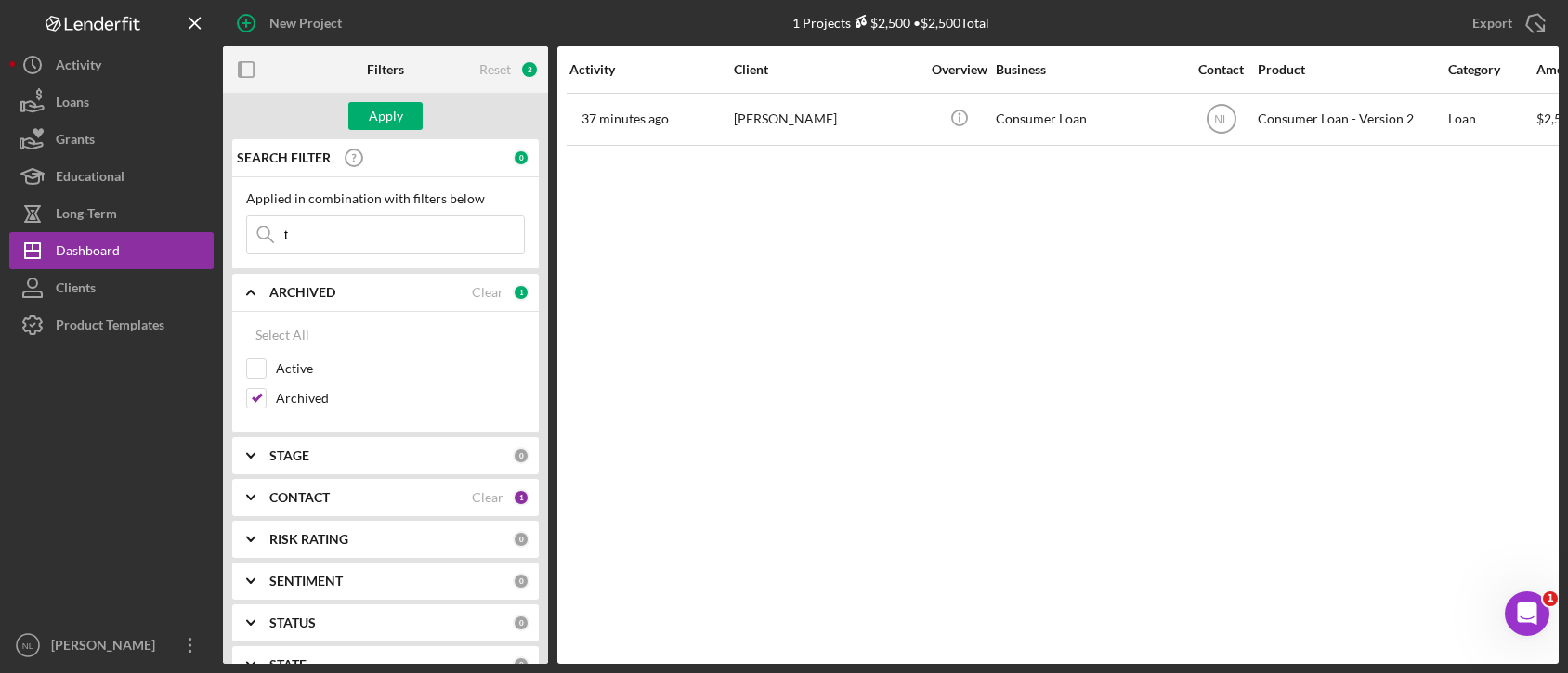
click at [350, 237] on input "t" at bounding box center [385, 234] width 276 height 37
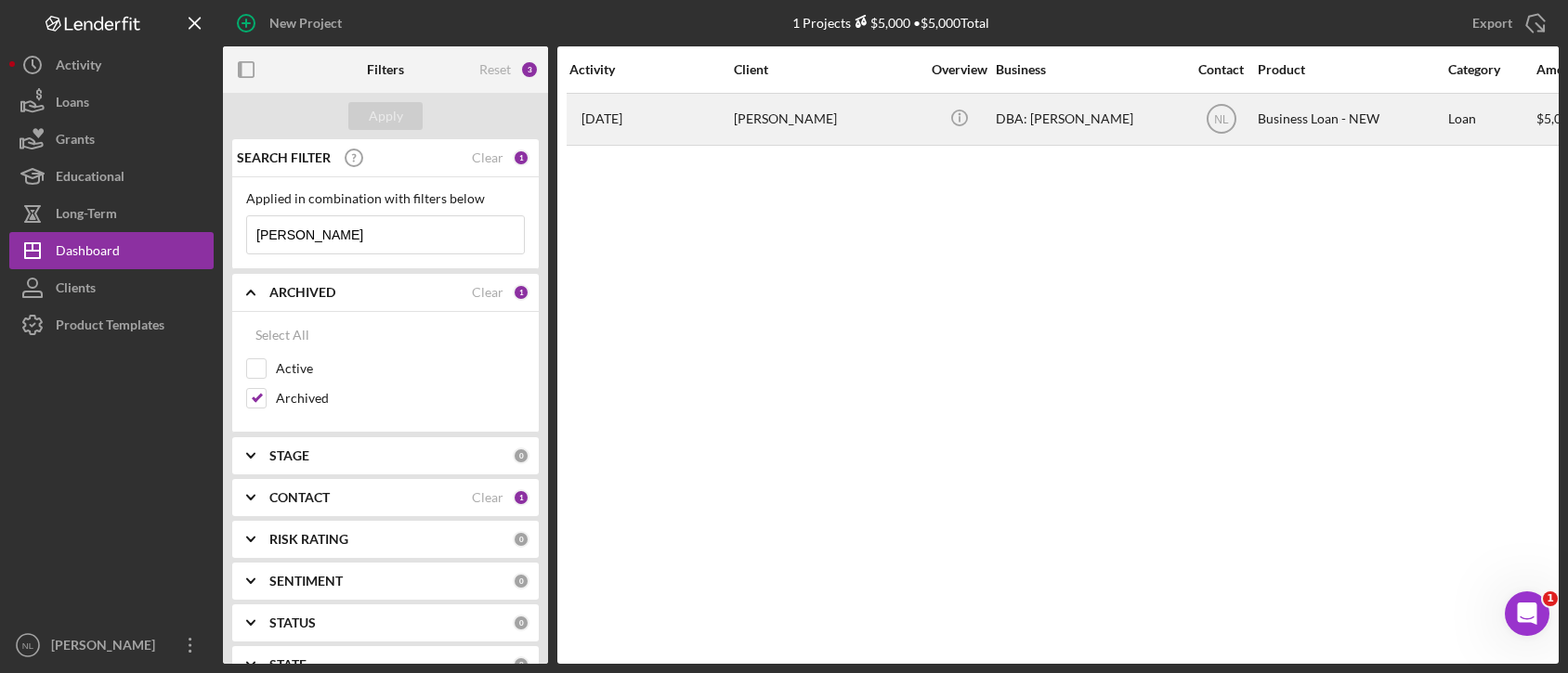
type input "[PERSON_NAME]"
click at [743, 140] on div "[PERSON_NAME]" at bounding box center [827, 119] width 186 height 49
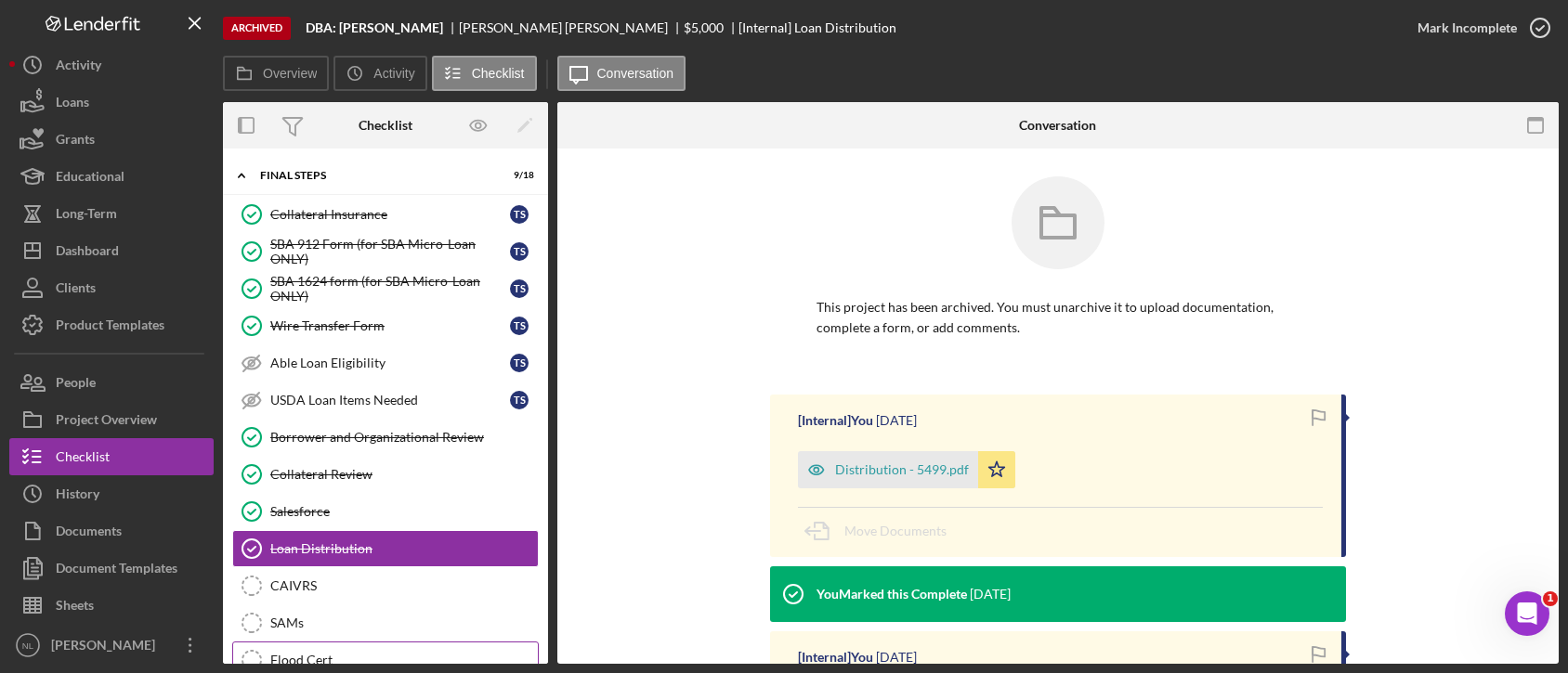
scroll to position [113, 0]
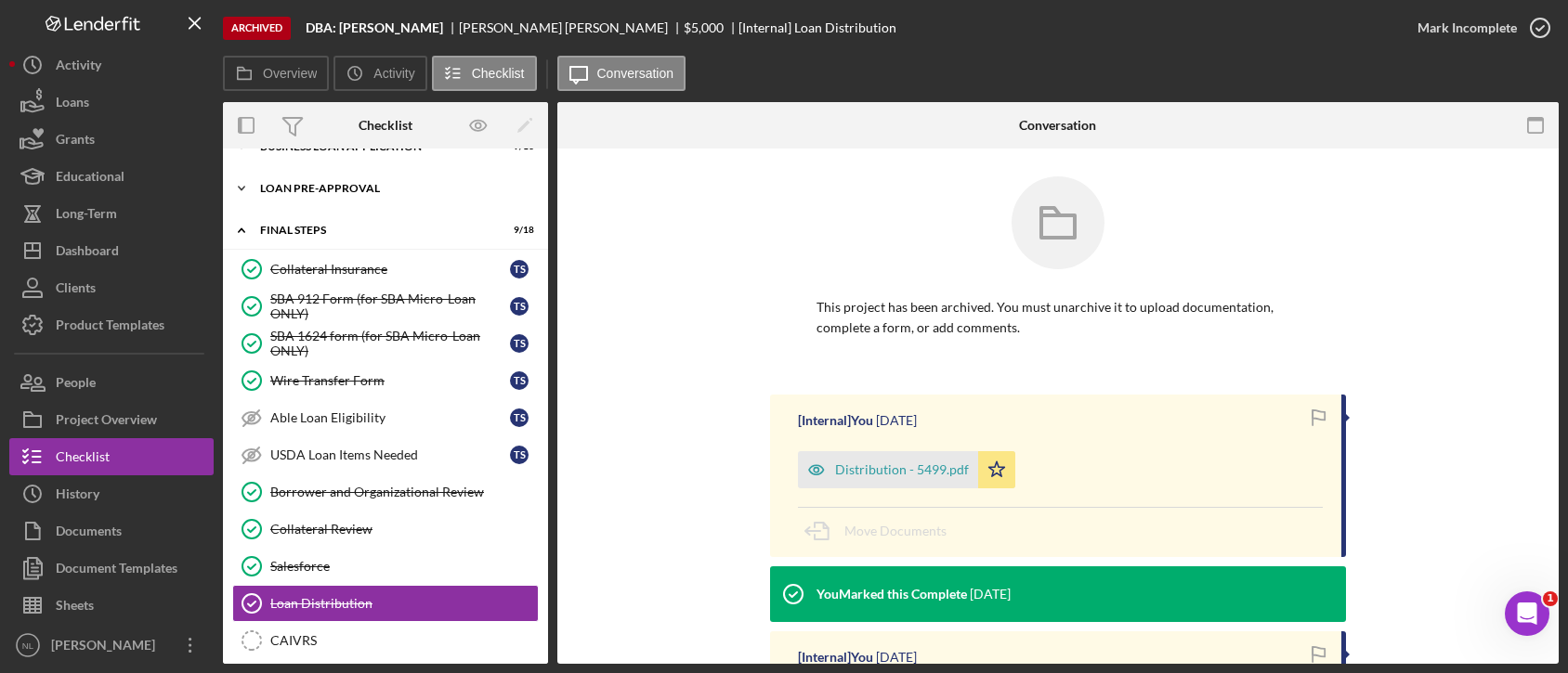
click at [350, 199] on div "Icon/Expander LOAN PRE-APPROVAL 2 / 2" at bounding box center [385, 187] width 325 height 37
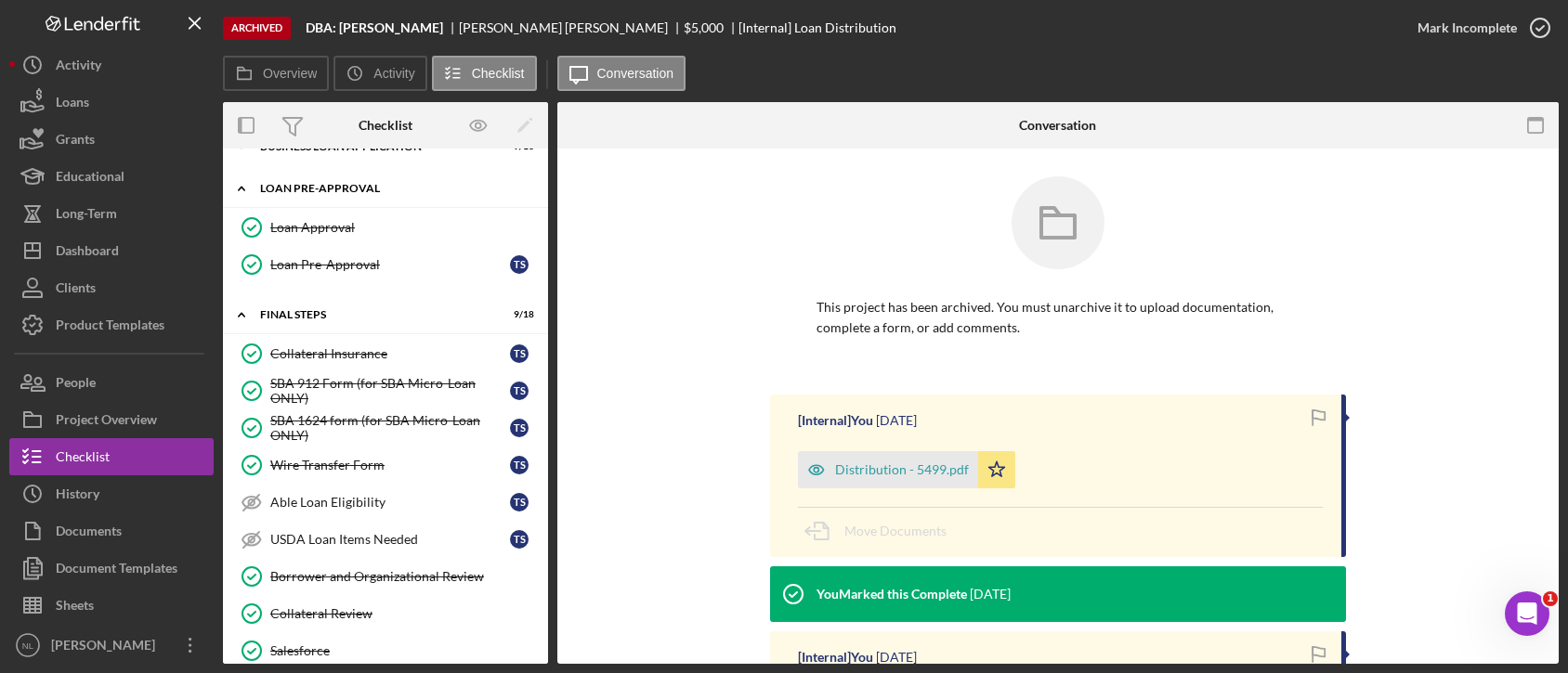
scroll to position [0, 0]
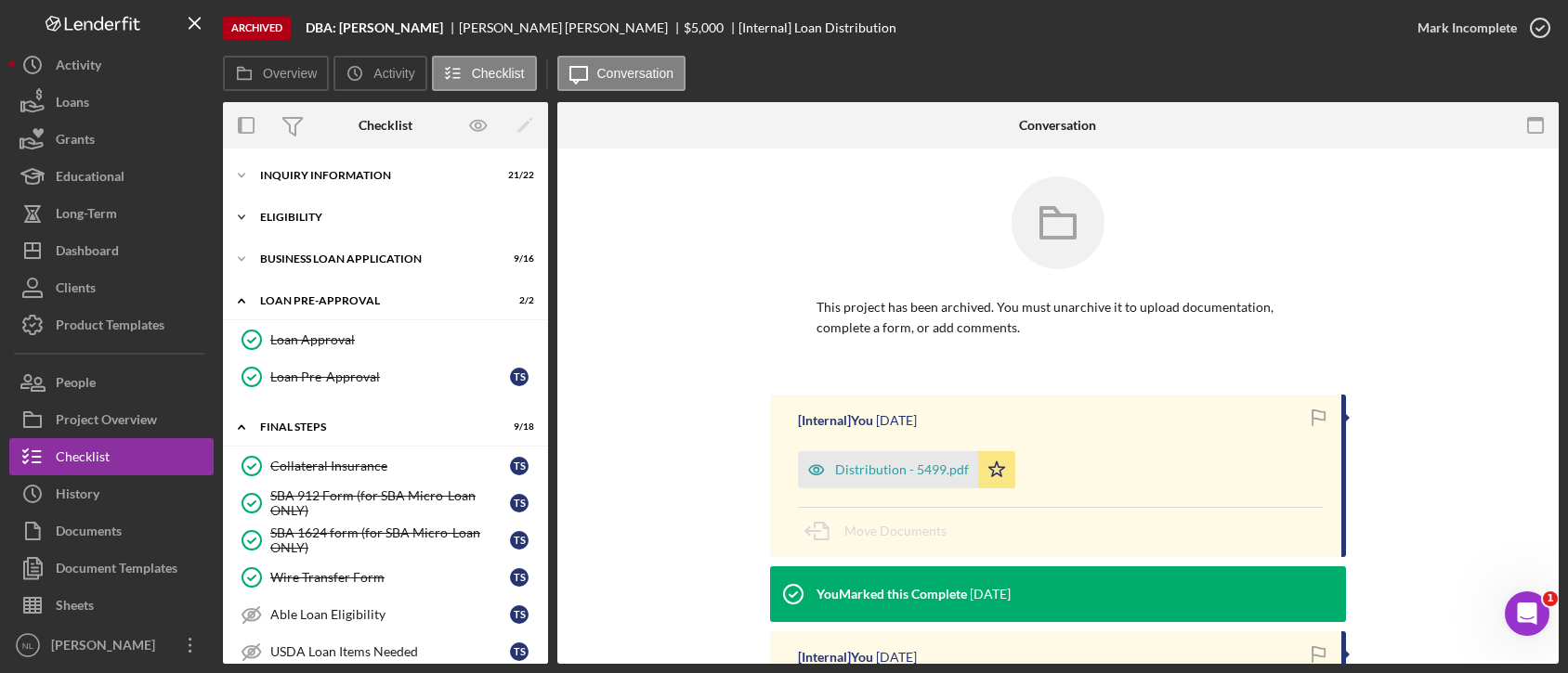
click at [344, 225] on div "Icon/Expander ELIGIBILITY 4 / 4" at bounding box center [385, 216] width 325 height 37
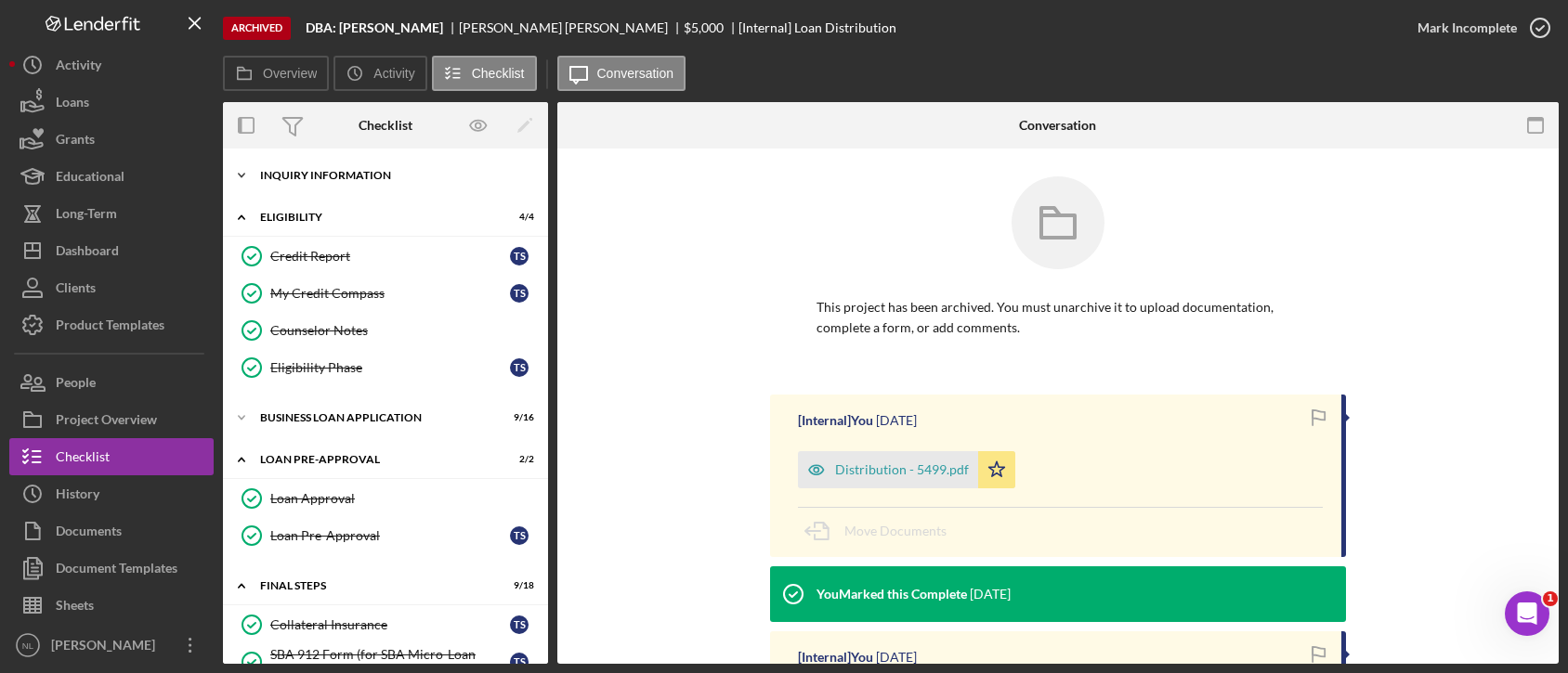
click at [324, 170] on div "INQUIRY INFORMATION" at bounding box center [392, 174] width 264 height 11
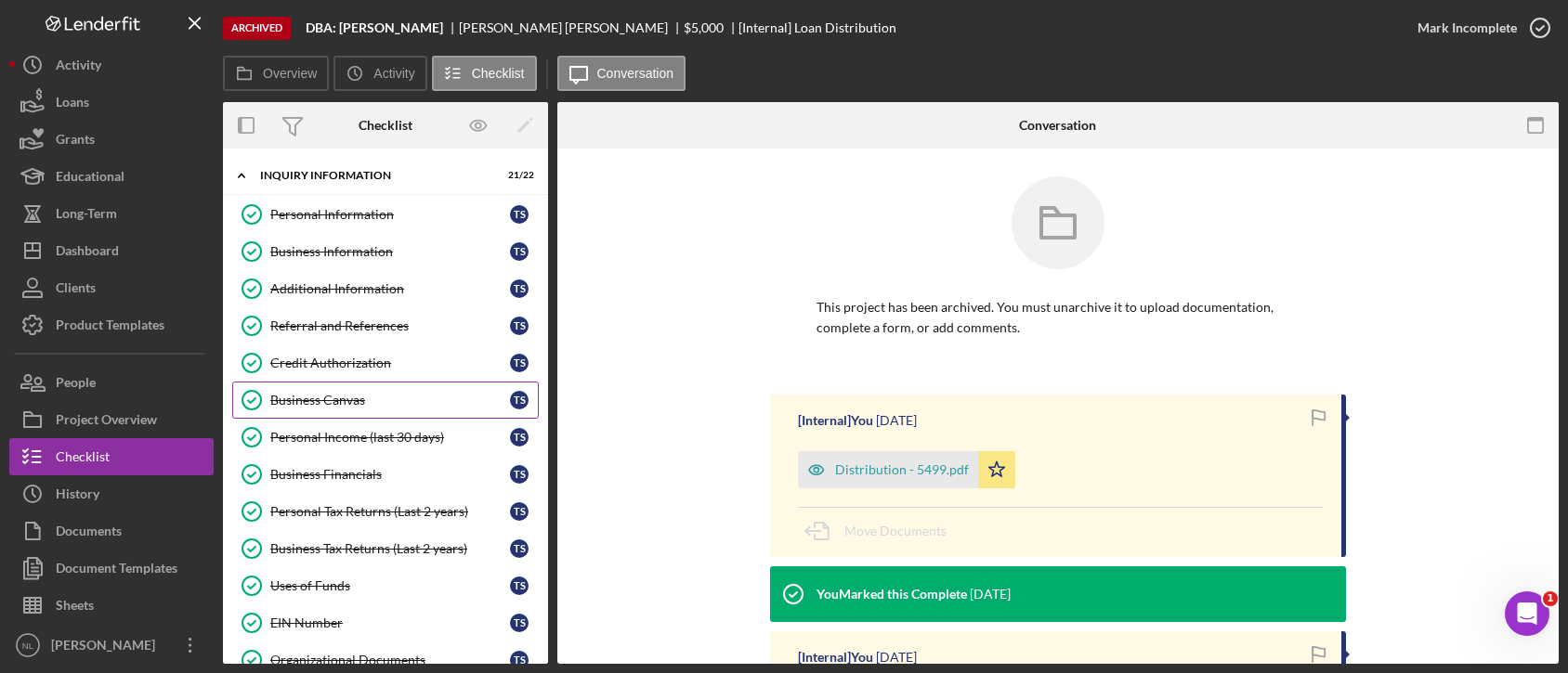
click at [390, 404] on div "Business Canvas" at bounding box center [390, 400] width 239 height 15
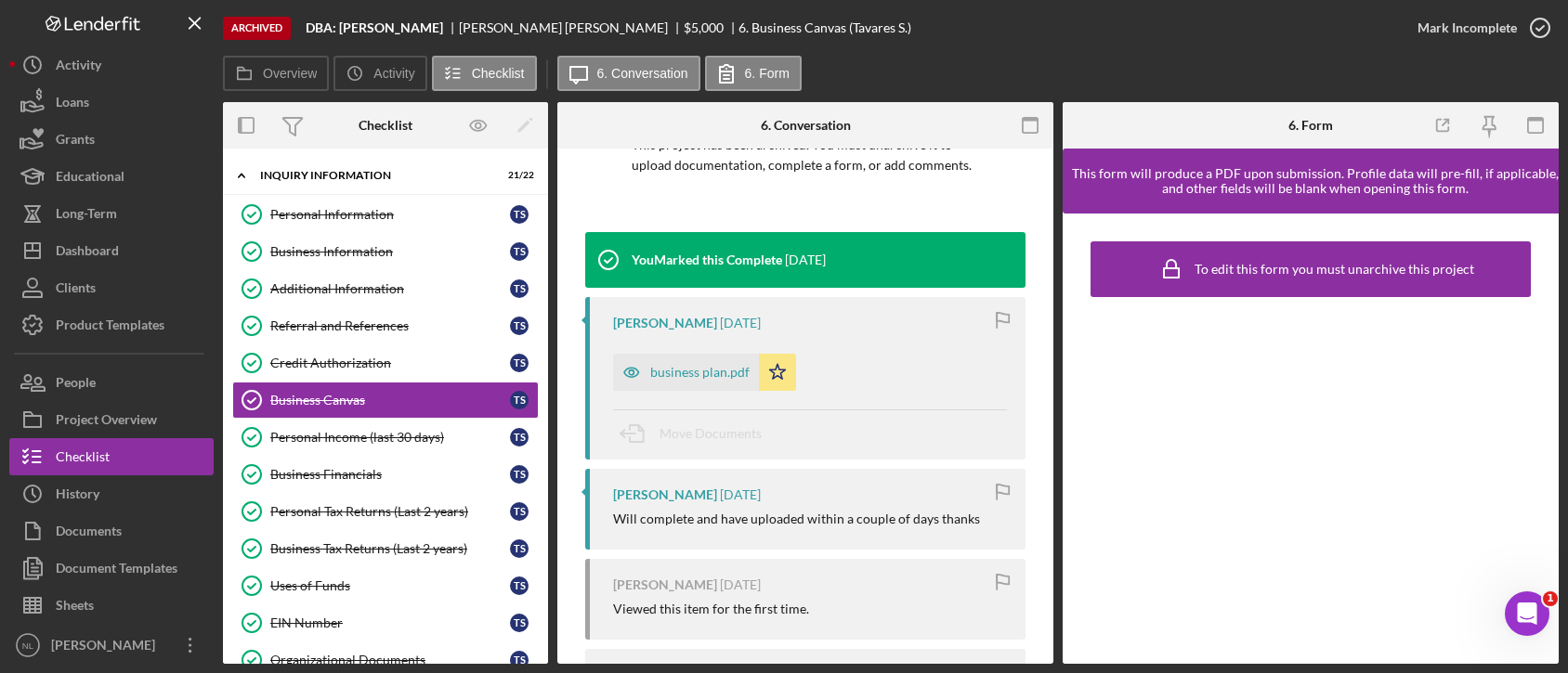
scroll to position [151, 0]
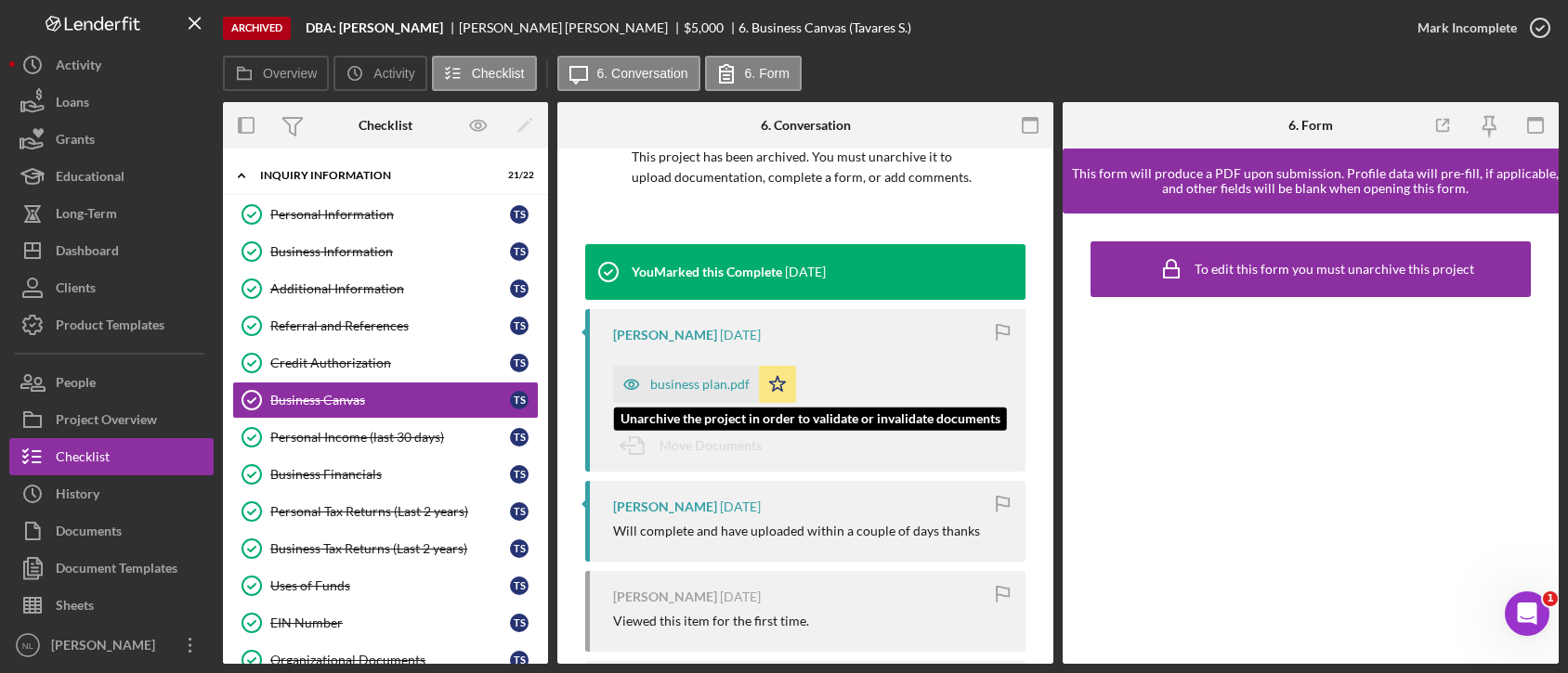
click at [712, 394] on div "business plan.pdf" at bounding box center [686, 384] width 146 height 37
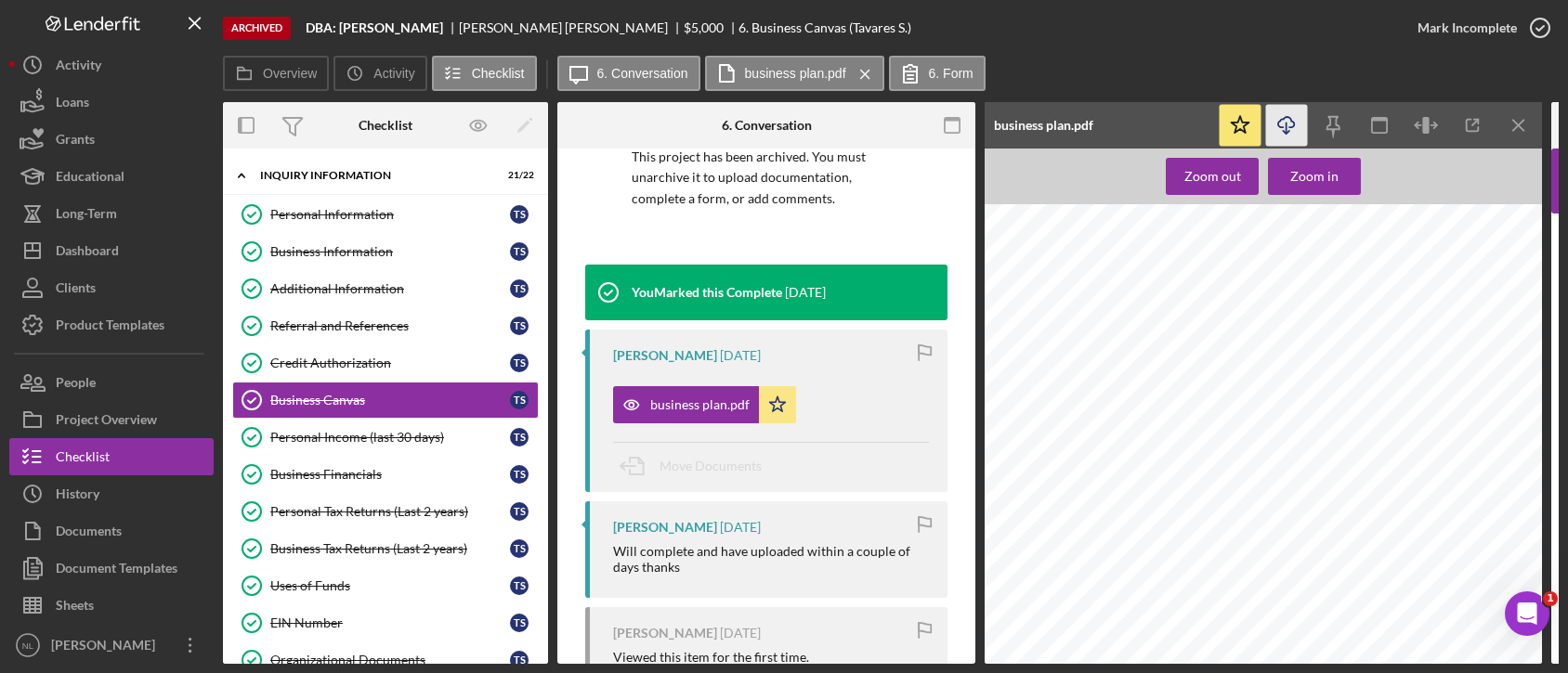
click at [1291, 133] on icon "Icon/Download" at bounding box center [1287, 126] width 42 height 42
click at [1287, 120] on icon "Icon/Download" at bounding box center [1287, 126] width 42 height 42
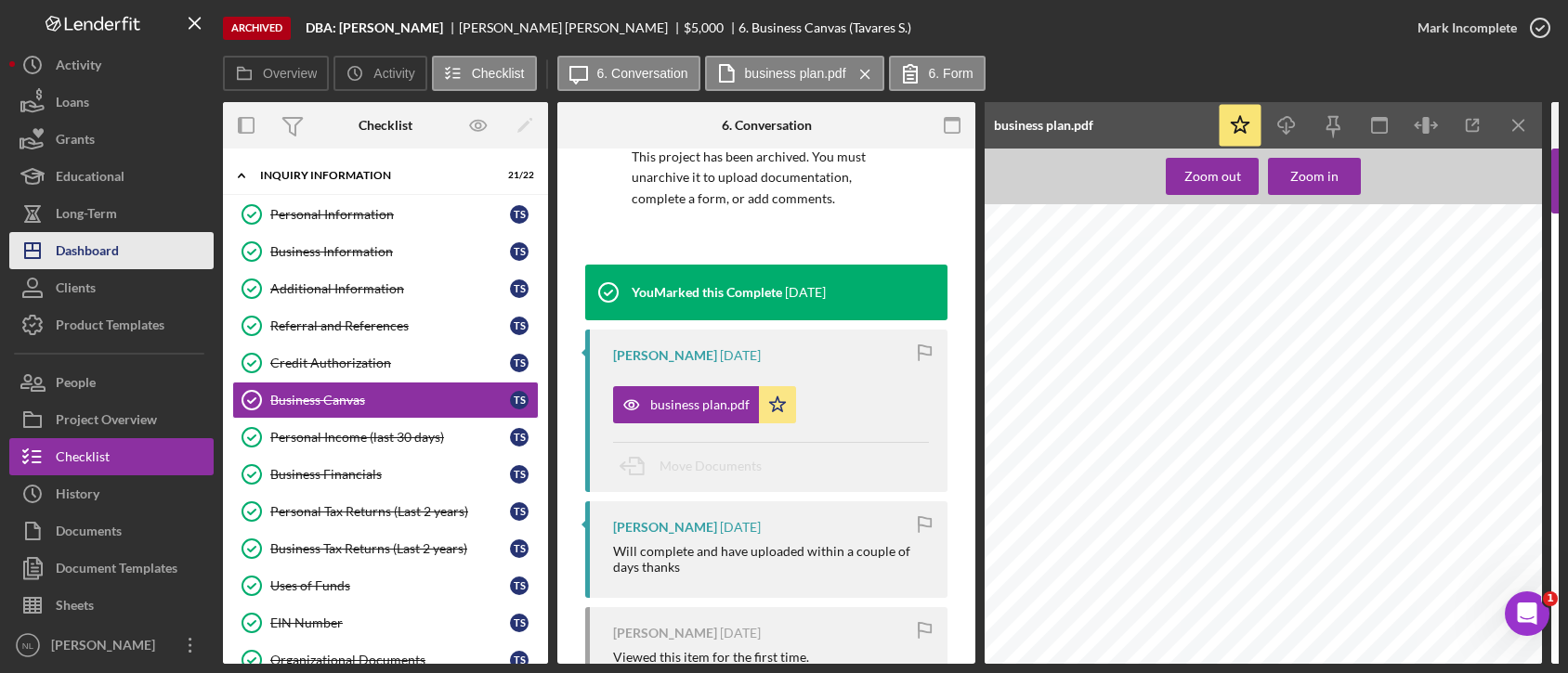
click at [82, 254] on div "Dashboard" at bounding box center [87, 253] width 63 height 42
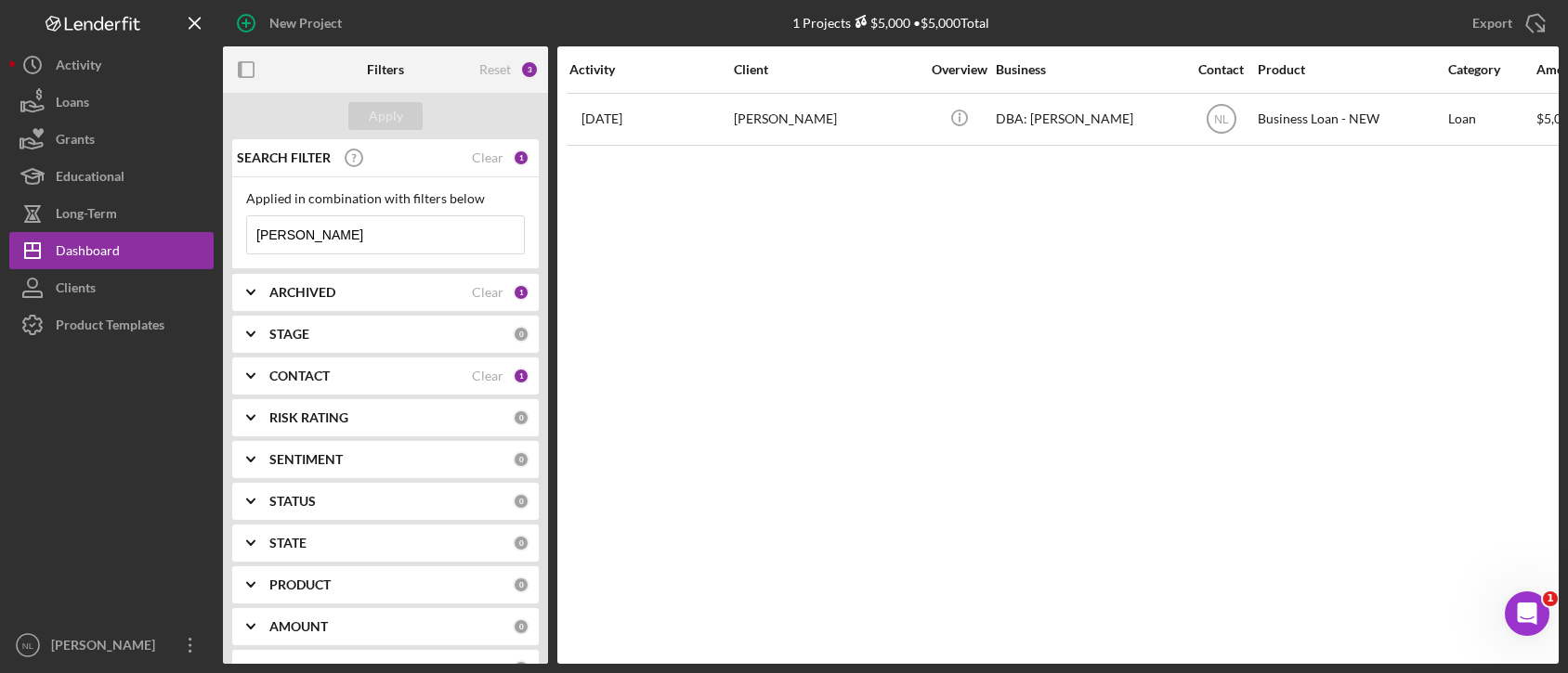
click at [357, 295] on div "ARCHIVED" at bounding box center [370, 292] width 202 height 15
click at [461, 378] on div "CONTACT" at bounding box center [370, 376] width 202 height 15
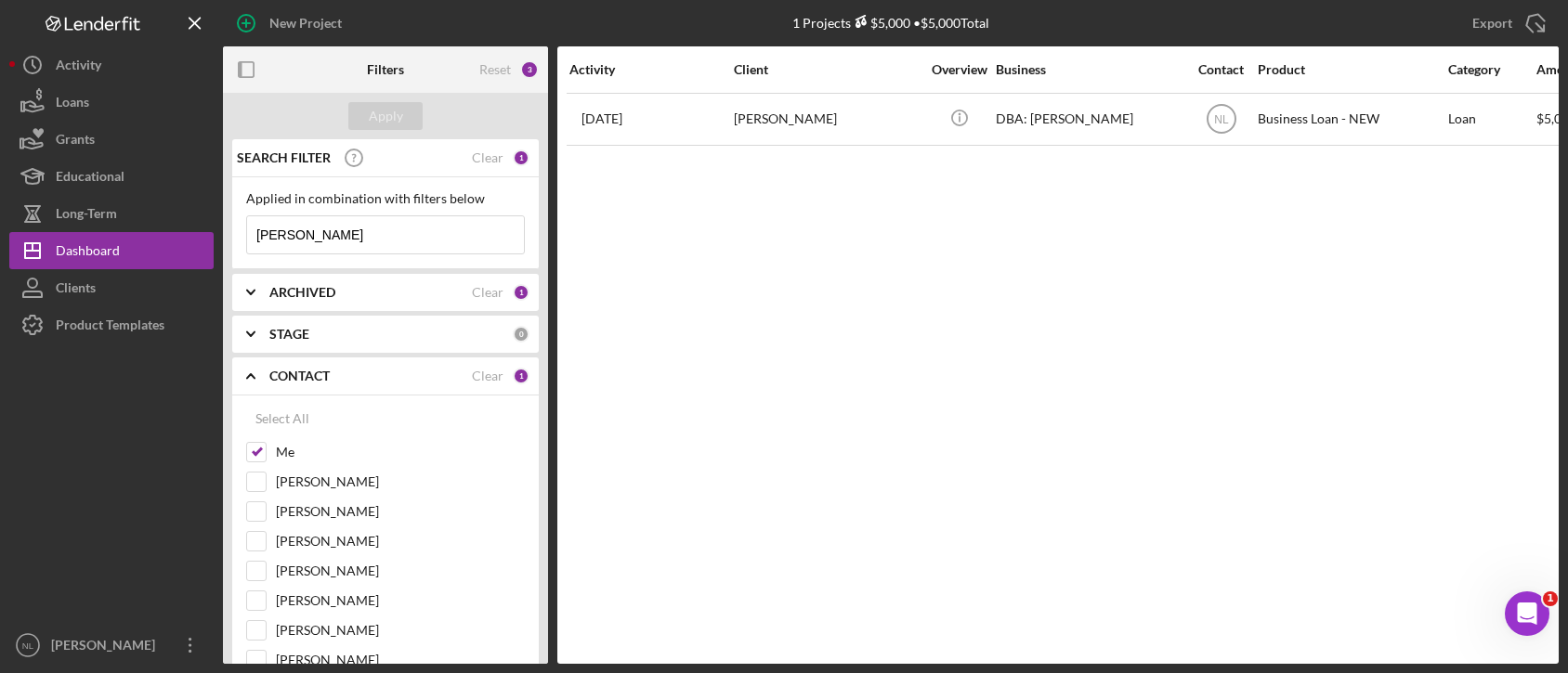
click at [461, 378] on div "CONTACT" at bounding box center [370, 376] width 202 height 15
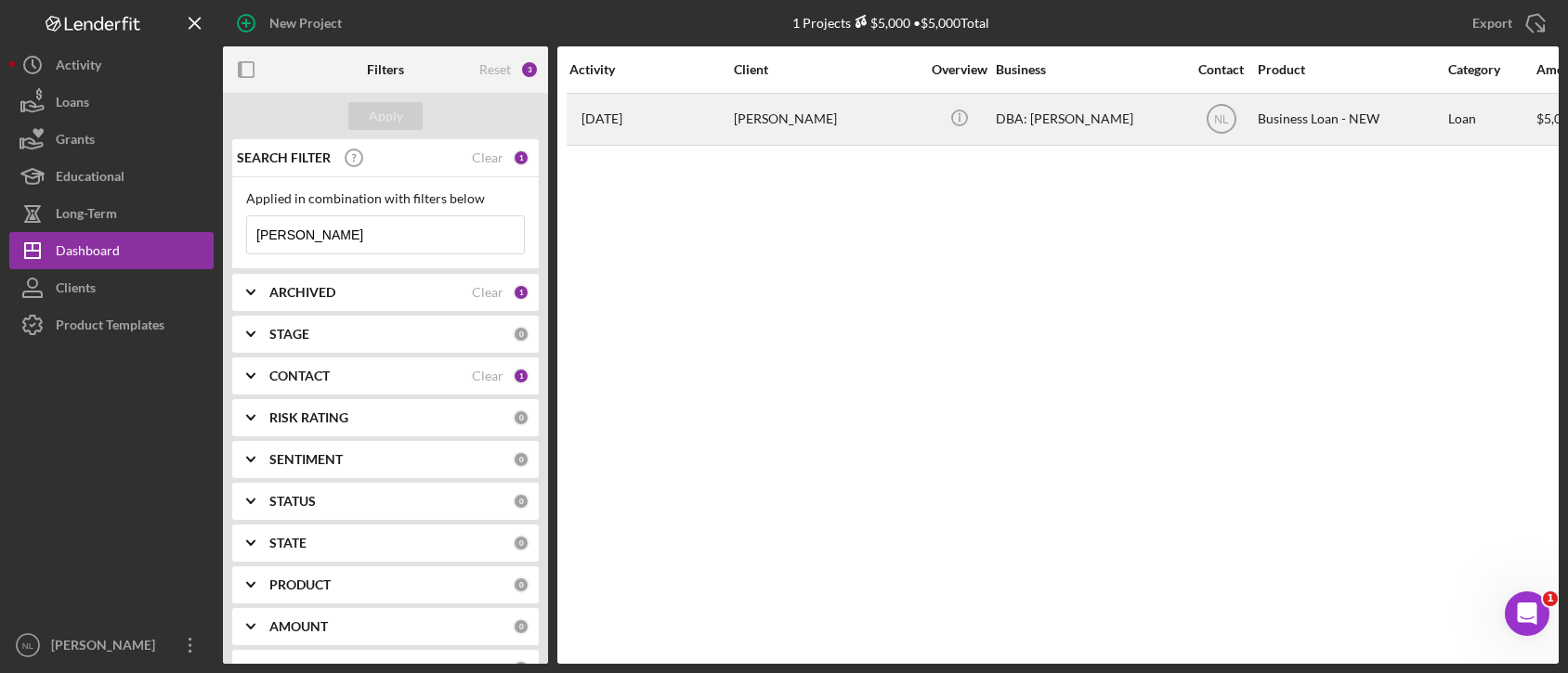
click at [817, 143] on td "[PERSON_NAME]" at bounding box center [828, 119] width 191 height 52
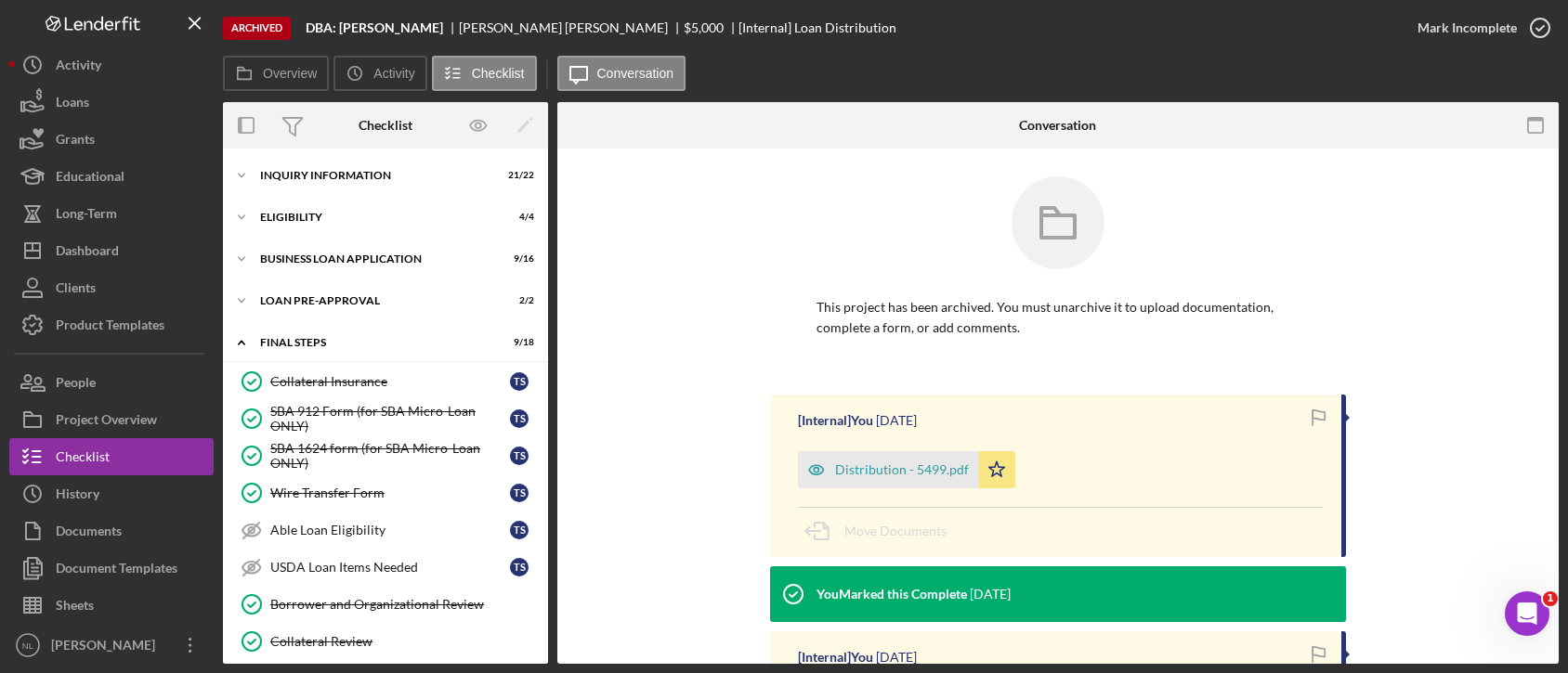
scroll to position [305, 0]
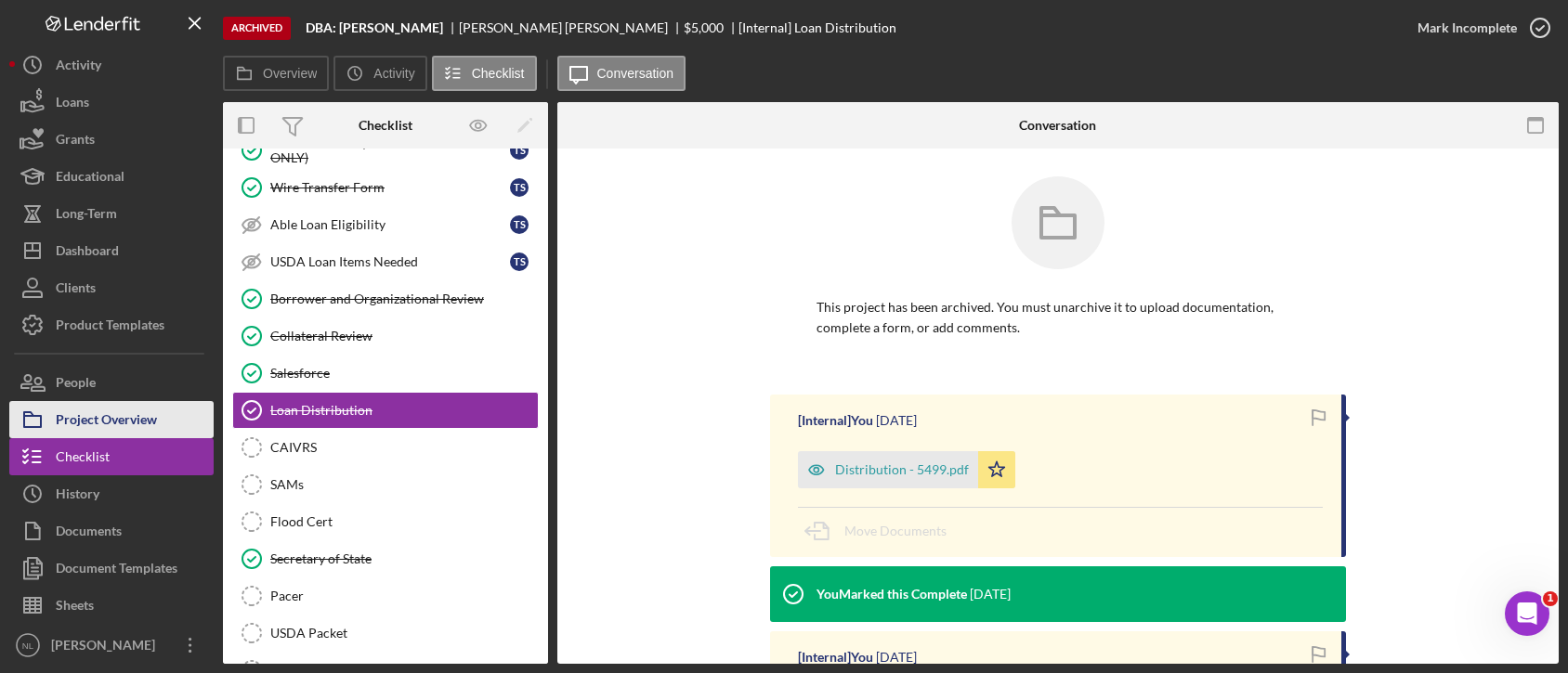
click at [170, 420] on button "Project Overview" at bounding box center [111, 419] width 204 height 37
